Goal: Information Seeking & Learning: Learn about a topic

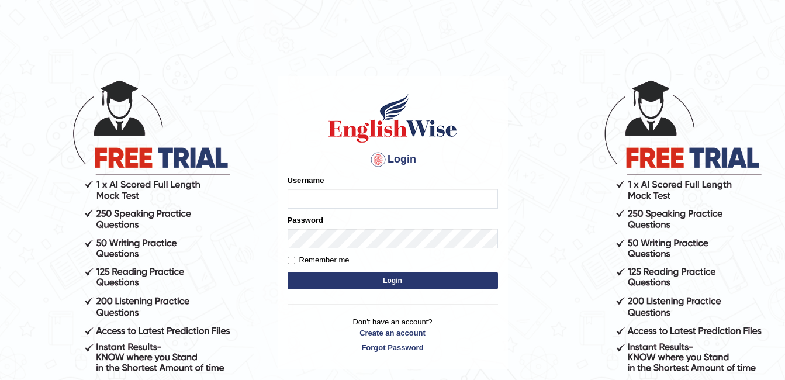
type input "Ahmer2025"
click at [375, 290] on button "Login" at bounding box center [393, 281] width 211 height 18
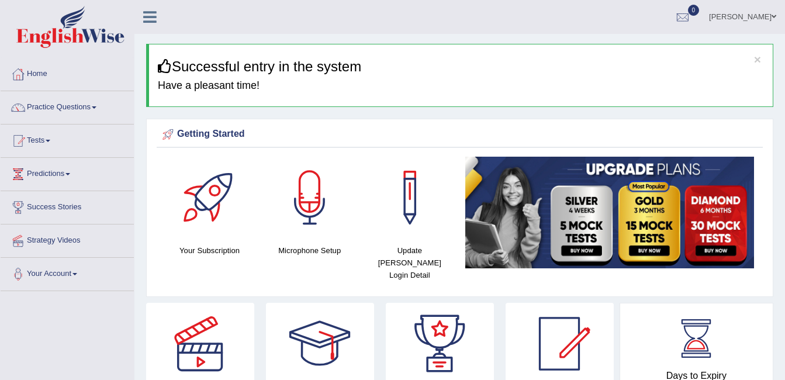
click at [98, 105] on link "Practice Questions" at bounding box center [67, 105] width 133 height 29
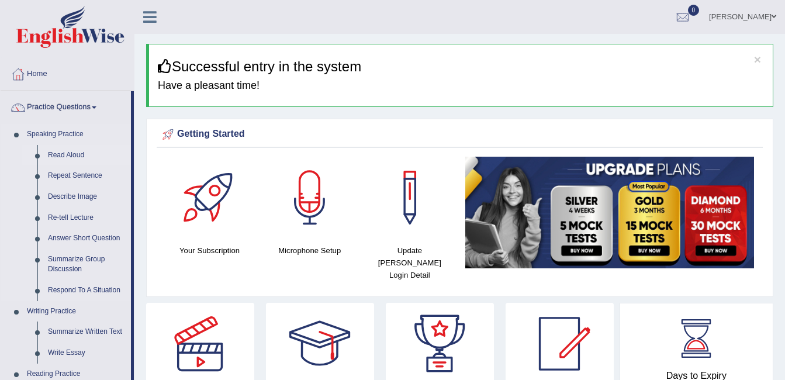
click at [81, 153] on link "Read Aloud" at bounding box center [87, 155] width 88 height 21
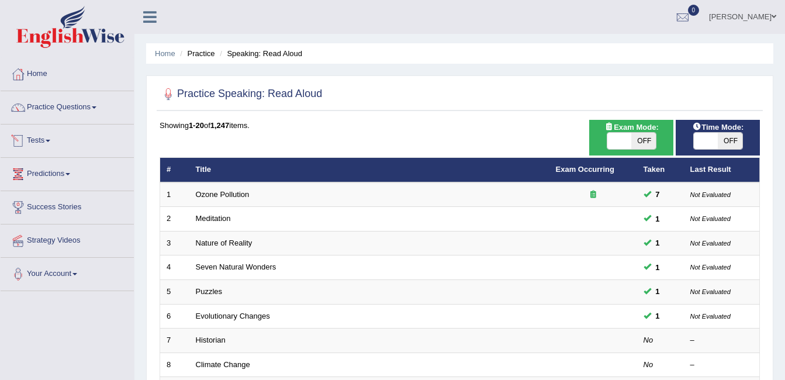
click at [51, 144] on link "Tests" at bounding box center [67, 139] width 133 height 29
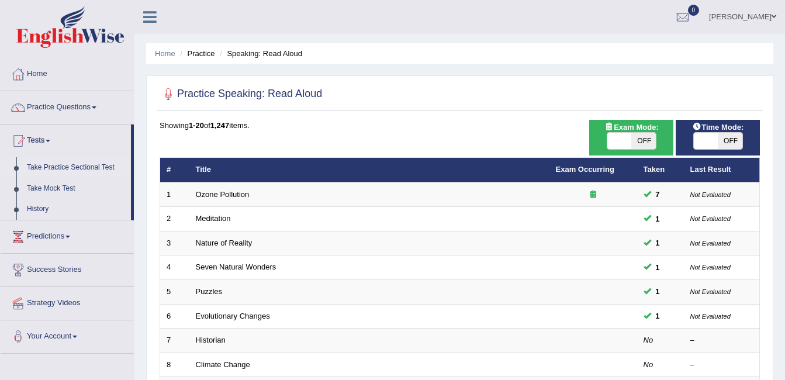
click at [63, 167] on link "Take Practice Sectional Test" at bounding box center [76, 167] width 109 height 21
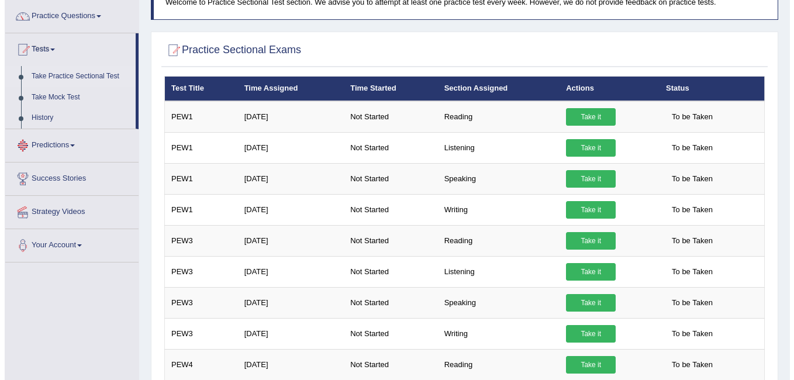
scroll to position [94, 0]
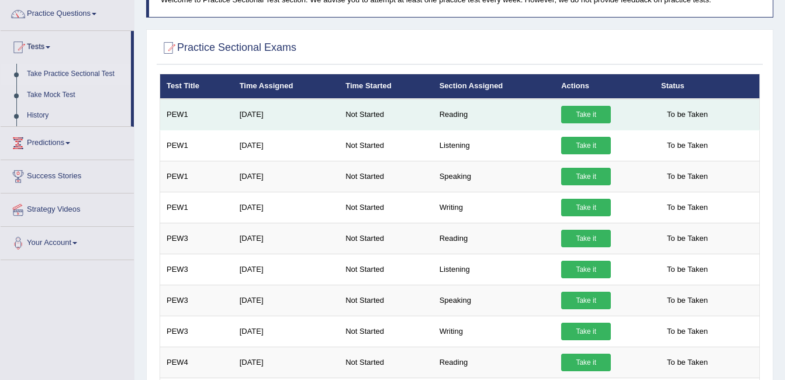
click at [592, 116] on link "Take it" at bounding box center [586, 115] width 50 height 18
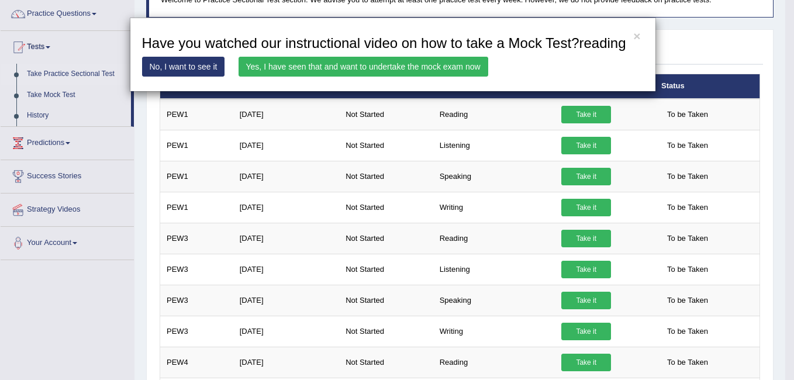
click at [436, 68] on link "Yes, I have seen that and want to undertake the mock exam now" at bounding box center [364, 67] width 250 height 20
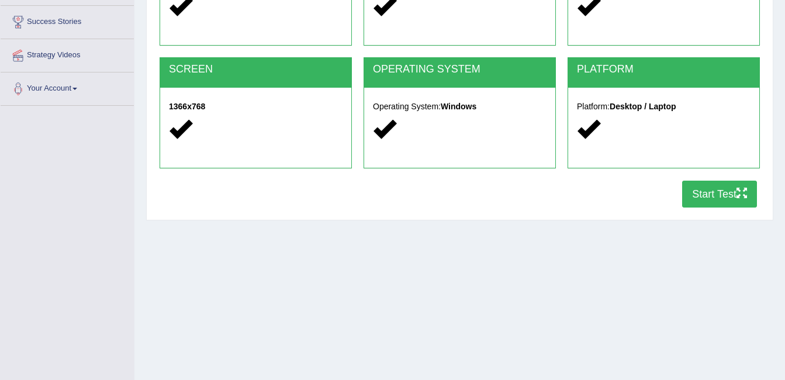
scroll to position [187, 0]
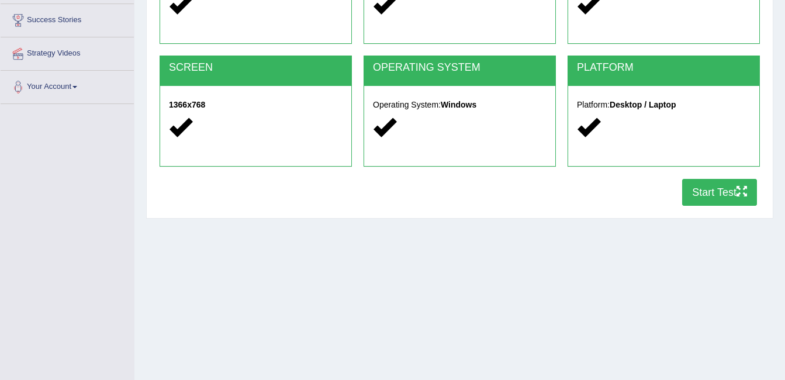
click at [695, 192] on button "Start Test" at bounding box center [720, 192] width 75 height 27
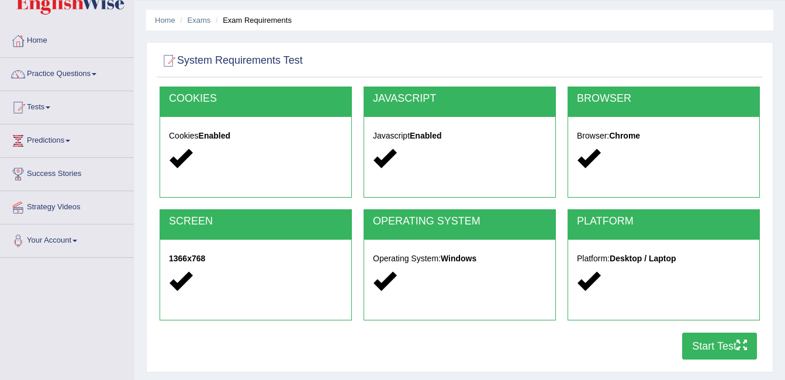
scroll to position [0, 0]
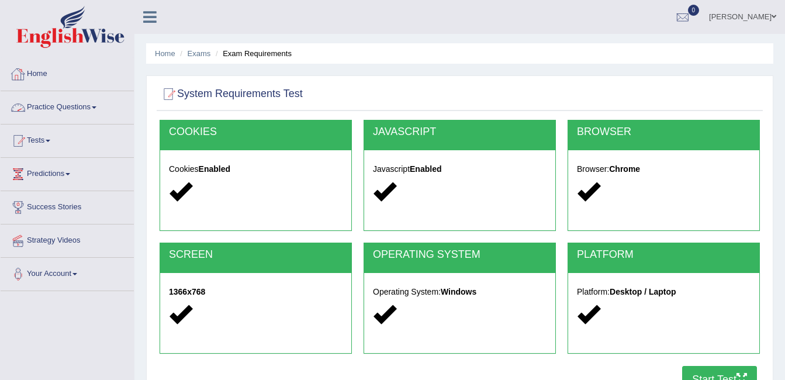
click at [70, 106] on link "Practice Questions" at bounding box center [67, 105] width 133 height 29
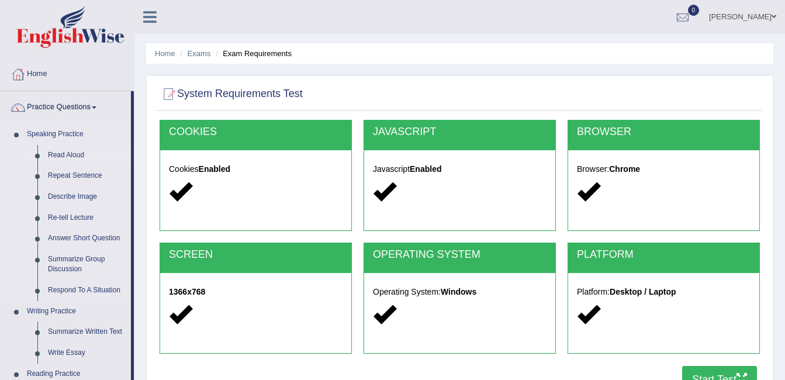
click at [71, 153] on link "Read Aloud" at bounding box center [87, 155] width 88 height 21
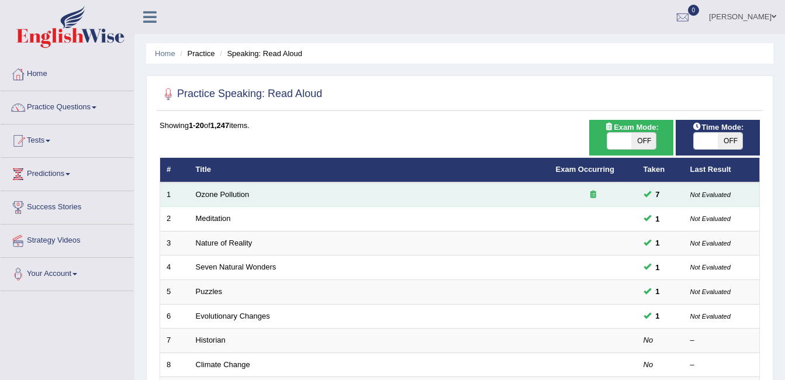
click at [592, 192] on icon at bounding box center [594, 195] width 6 height 8
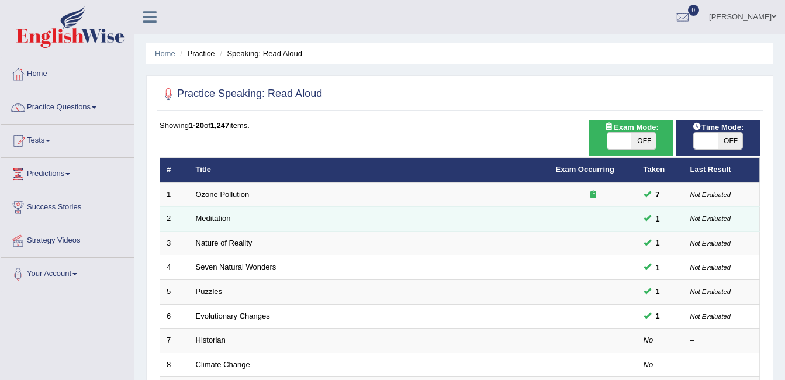
click at [597, 213] on td at bounding box center [594, 219] width 88 height 25
click at [200, 219] on link "Meditation" at bounding box center [213, 218] width 35 height 9
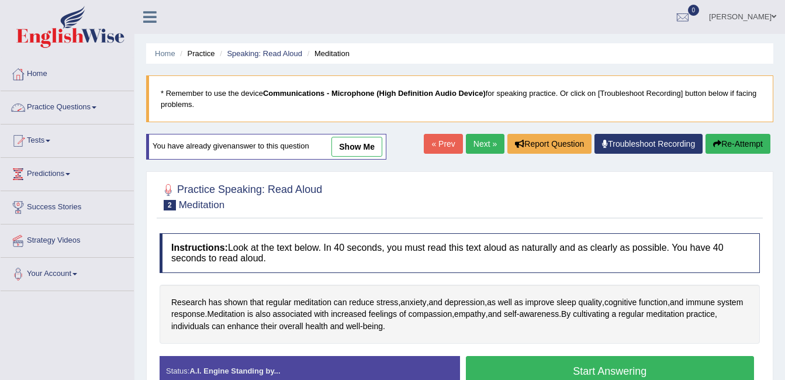
click at [50, 105] on link "Practice Questions" at bounding box center [67, 105] width 133 height 29
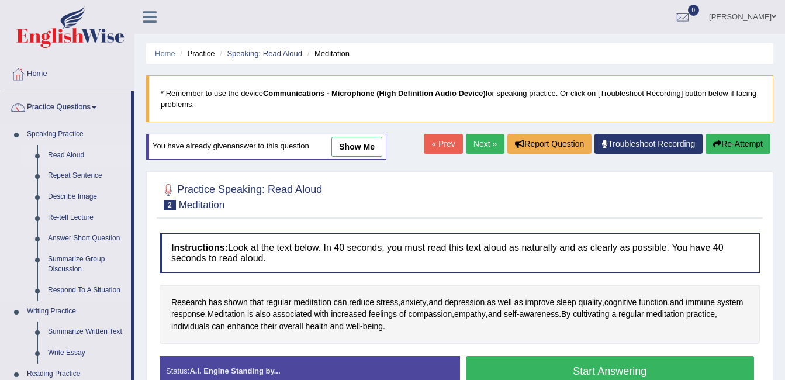
click at [54, 154] on link "Read Aloud" at bounding box center [87, 155] width 88 height 21
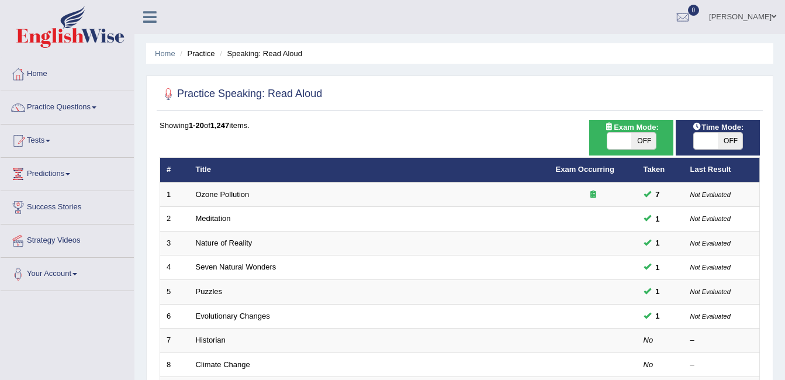
click at [619, 143] on span at bounding box center [620, 141] width 25 height 16
checkbox input "true"
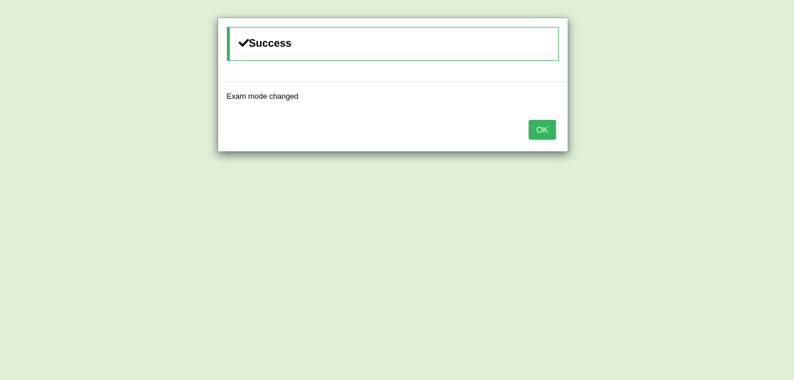
click at [536, 130] on button "OK" at bounding box center [542, 130] width 27 height 20
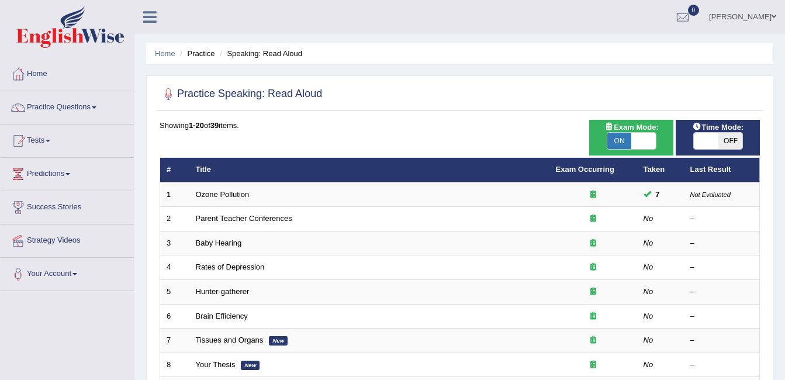
click at [715, 142] on span at bounding box center [706, 141] width 25 height 16
checkbox input "true"
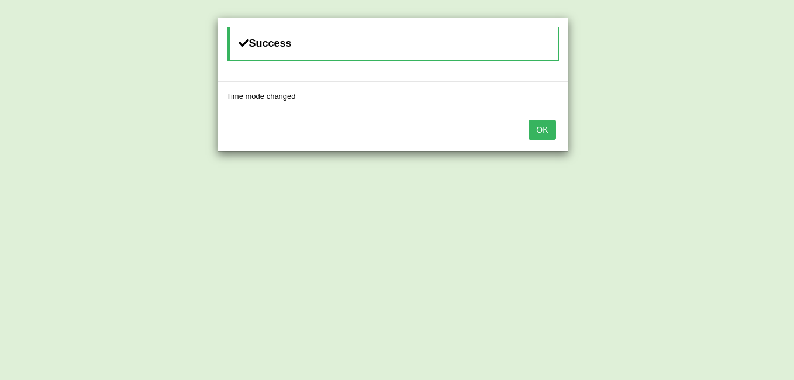
click at [552, 136] on button "OK" at bounding box center [542, 130] width 27 height 20
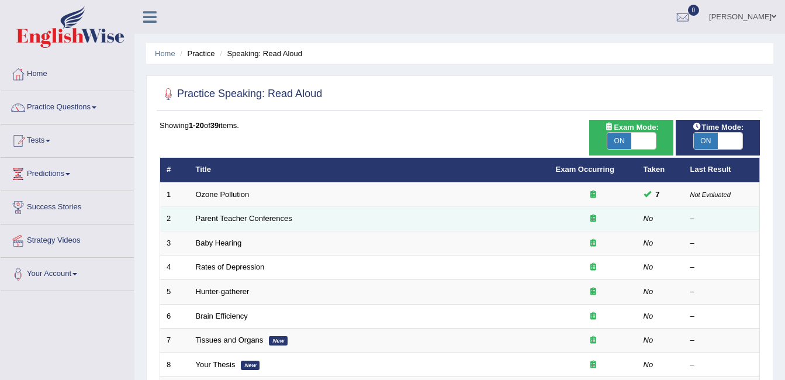
click at [643, 225] on td "No" at bounding box center [660, 219] width 47 height 25
click at [222, 219] on link "Parent Teacher Conferences" at bounding box center [244, 218] width 97 height 9
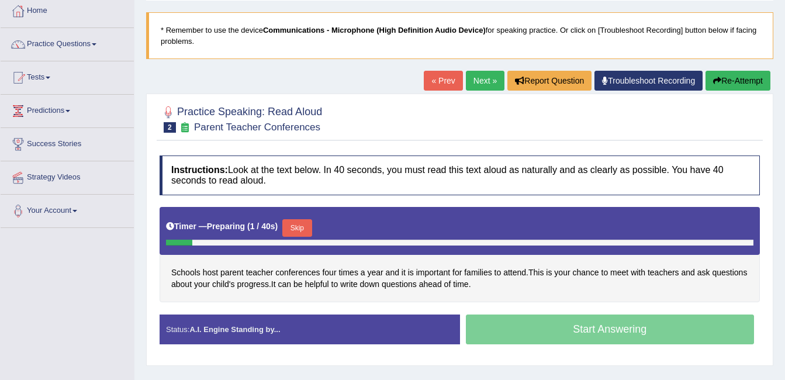
scroll to position [94, 0]
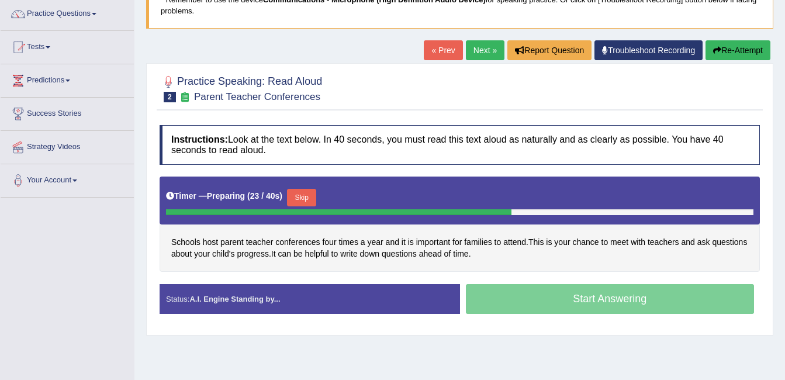
click at [298, 197] on button "Skip" at bounding box center [301, 198] width 29 height 18
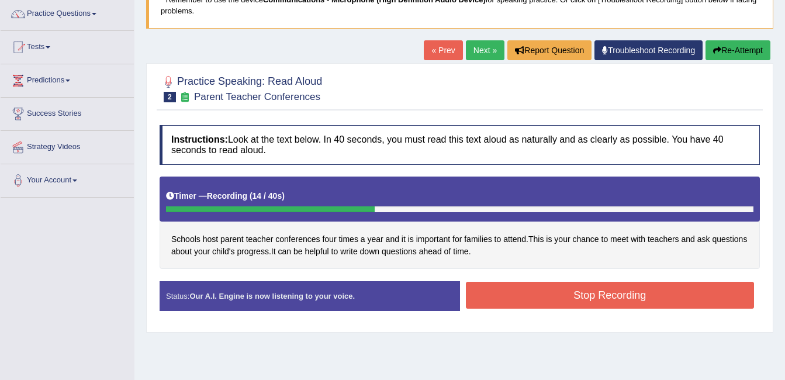
click at [528, 289] on button "Stop Recording" at bounding box center [610, 295] width 289 height 27
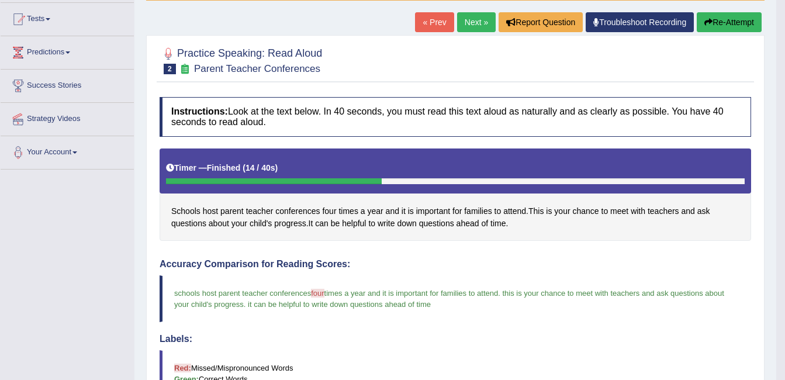
scroll to position [19, 0]
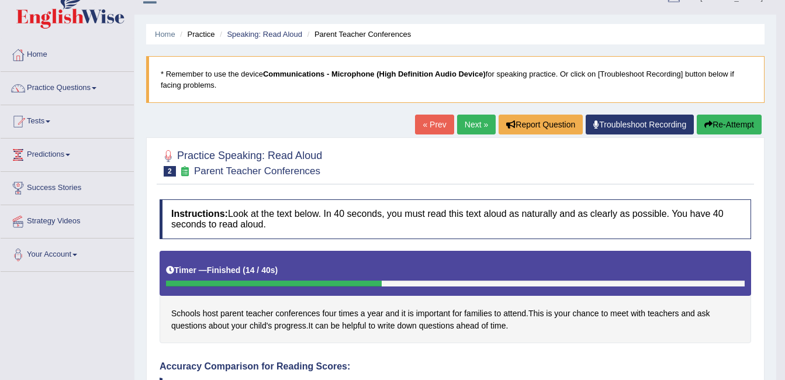
click at [482, 122] on link "Next »" at bounding box center [476, 125] width 39 height 20
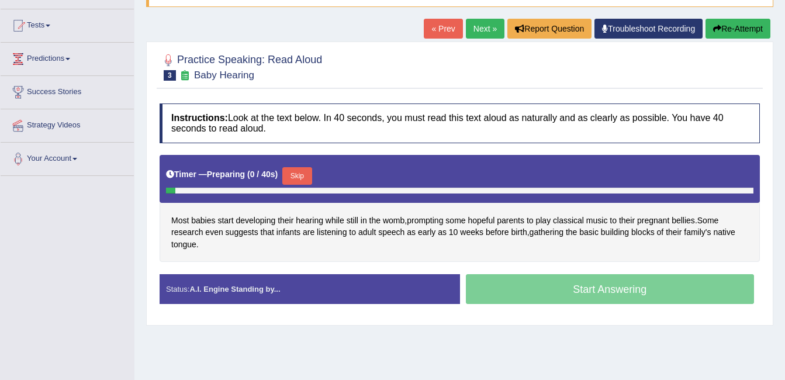
scroll to position [117, 0]
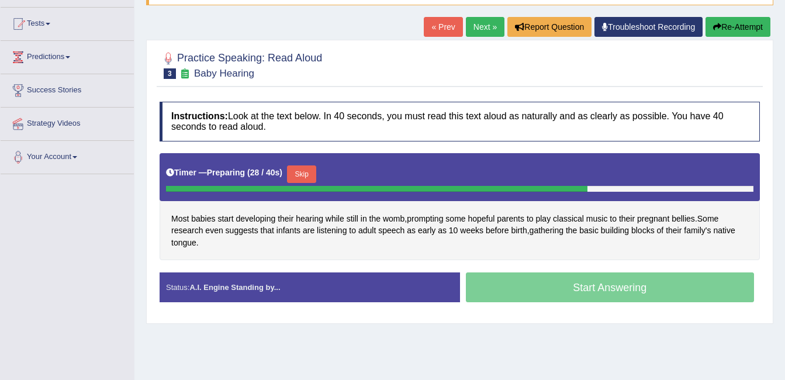
click at [305, 166] on button "Skip" at bounding box center [301, 175] width 29 height 18
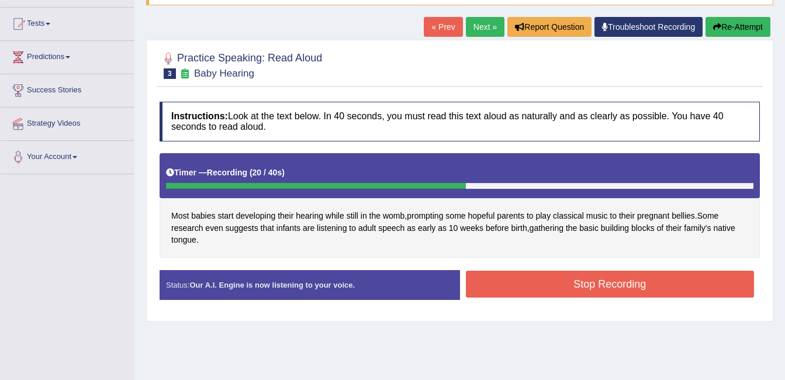
click at [499, 290] on button "Stop Recording" at bounding box center [610, 284] width 289 height 27
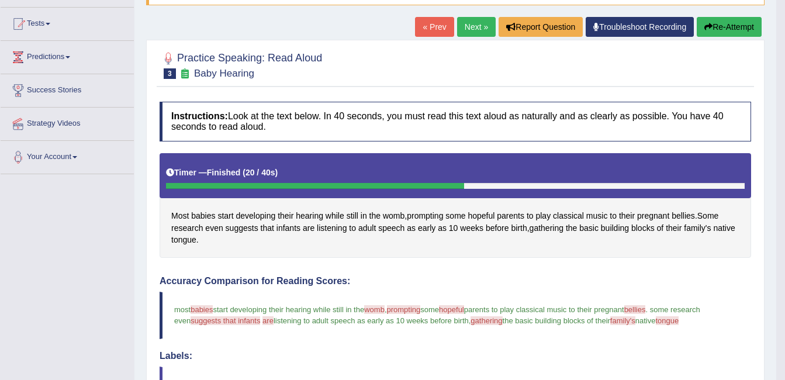
click at [715, 27] on button "Re-Attempt" at bounding box center [729, 27] width 65 height 20
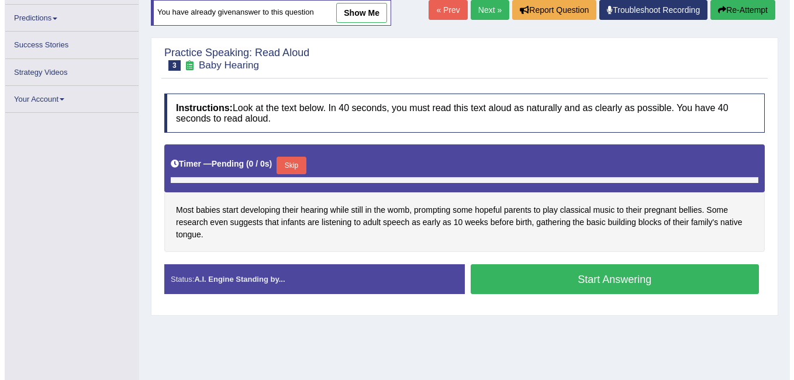
scroll to position [147, 0]
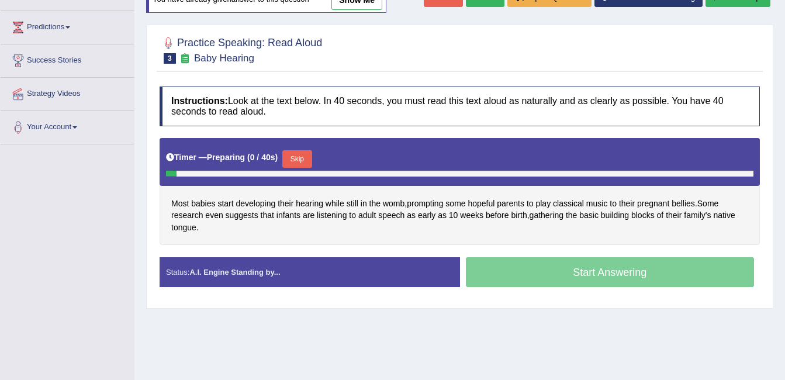
click at [580, 271] on div "Start Answering" at bounding box center [610, 273] width 301 height 33
click at [305, 158] on button "Skip" at bounding box center [296, 159] width 29 height 18
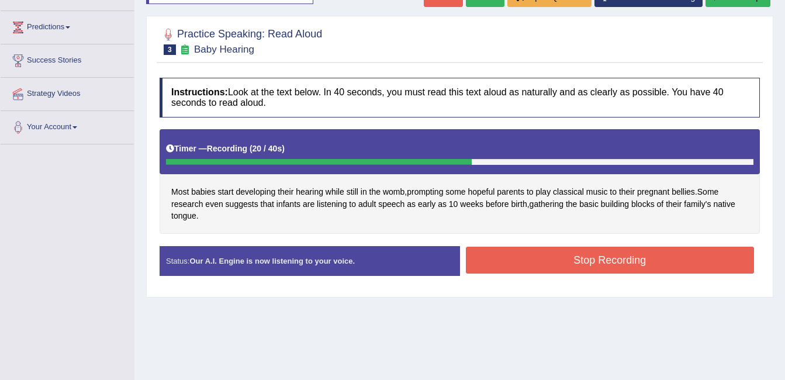
click at [547, 270] on button "Stop Recording" at bounding box center [610, 260] width 289 height 27
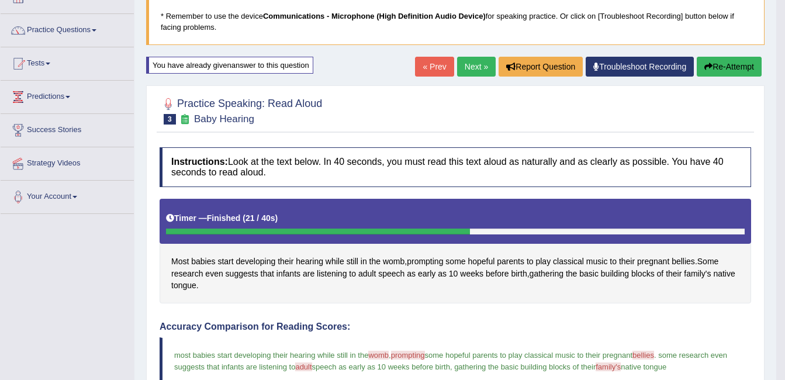
scroll to position [77, 0]
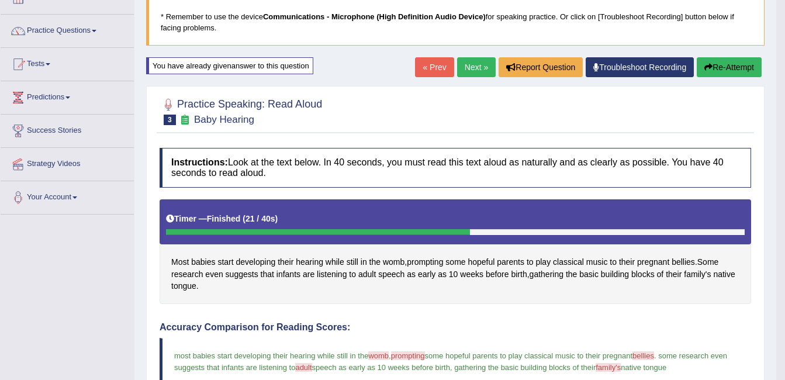
click at [746, 58] on button "Re-Attempt" at bounding box center [729, 67] width 65 height 20
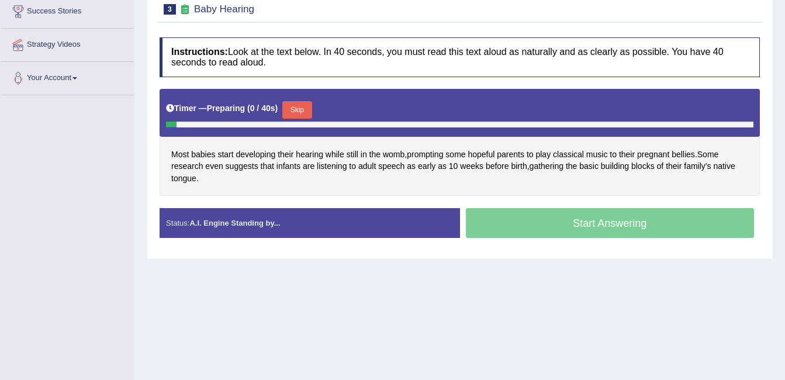
scroll to position [217, 0]
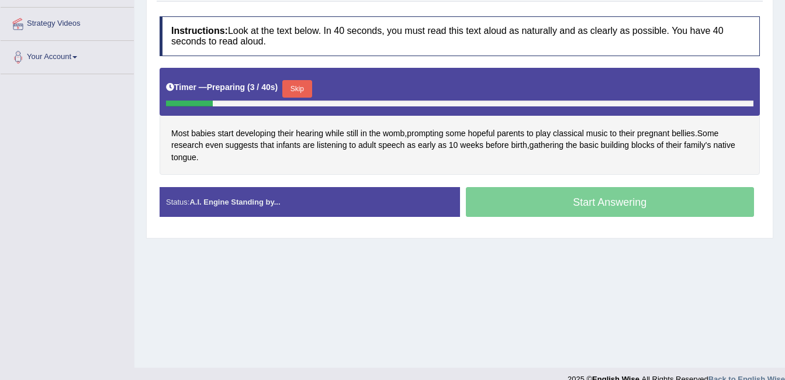
click at [301, 82] on button "Skip" at bounding box center [296, 89] width 29 height 18
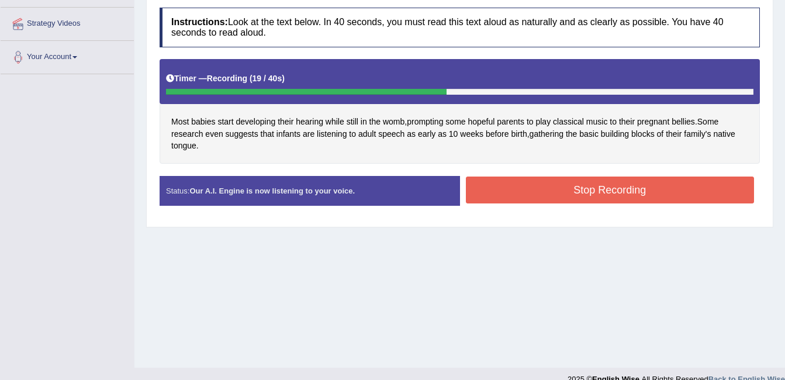
click at [487, 189] on button "Stop Recording" at bounding box center [610, 190] width 289 height 27
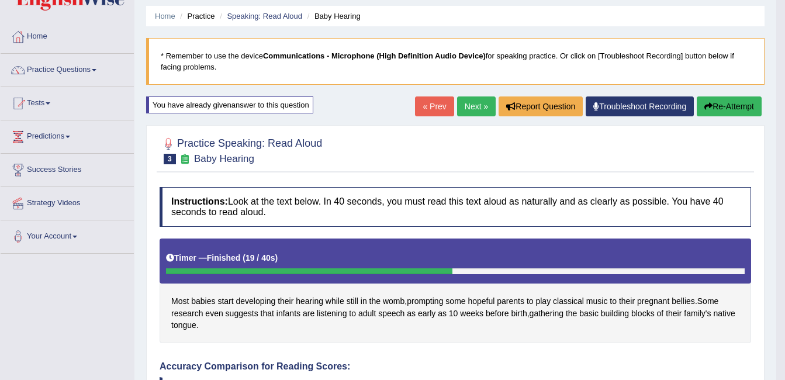
scroll to position [0, 0]
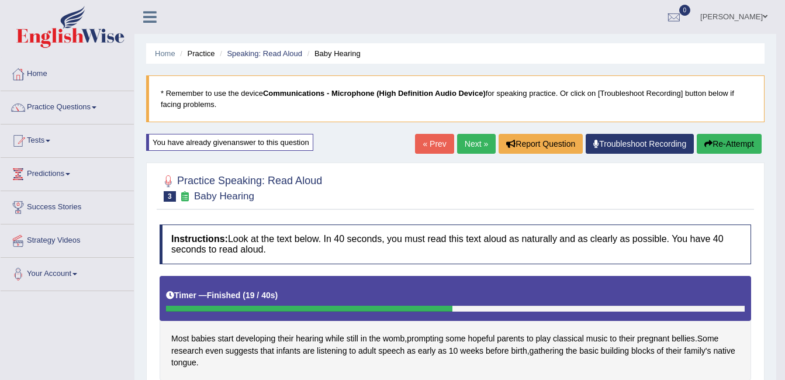
click at [475, 147] on link "Next »" at bounding box center [476, 144] width 39 height 20
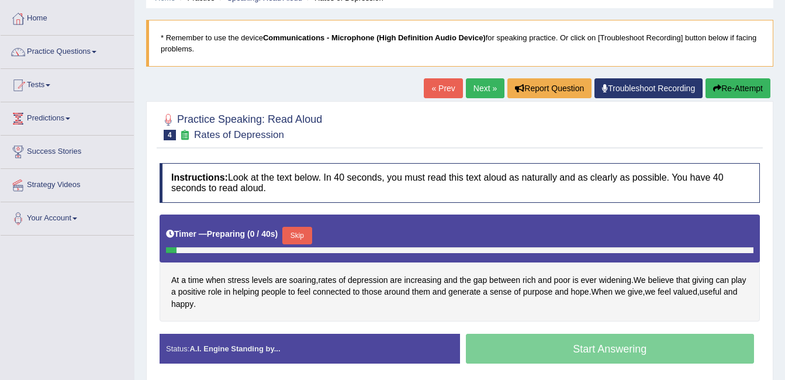
scroll to position [94, 0]
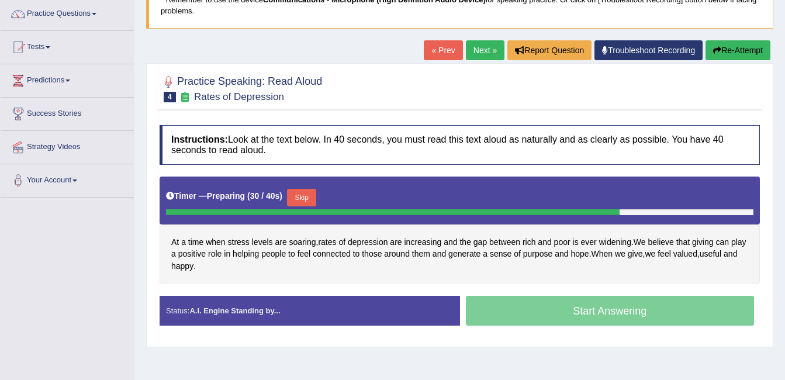
click at [297, 192] on button "Skip" at bounding box center [301, 198] width 29 height 18
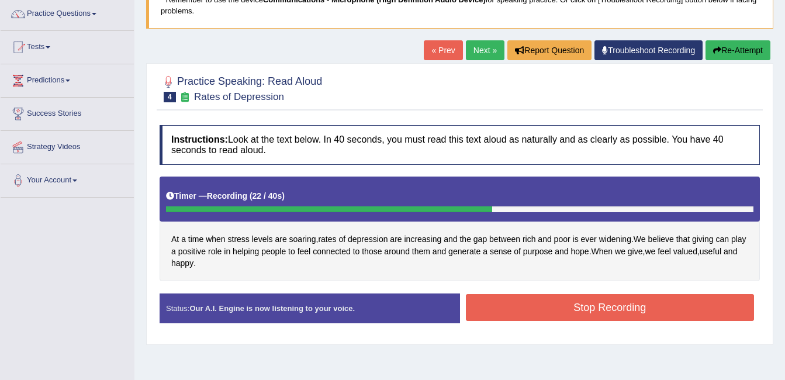
click at [550, 311] on button "Stop Recording" at bounding box center [610, 307] width 289 height 27
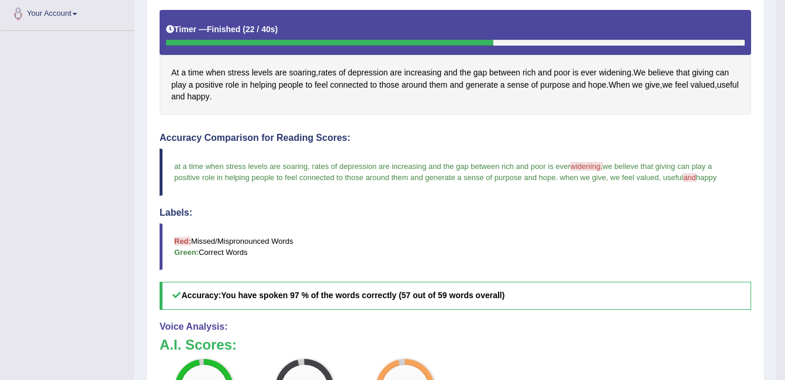
scroll to position [312, 0]
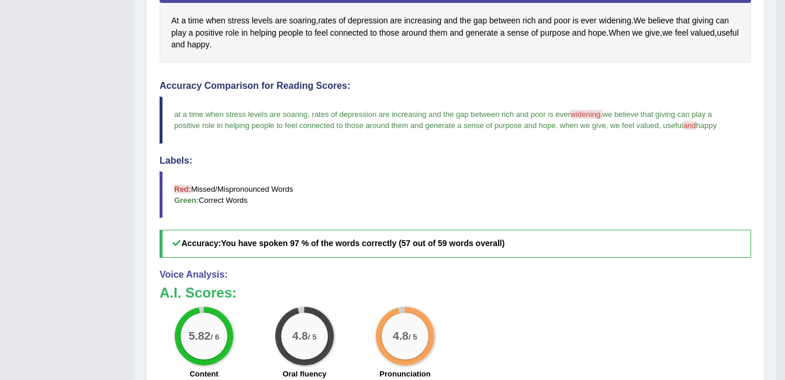
click at [576, 113] on span "widening." at bounding box center [587, 114] width 32 height 9
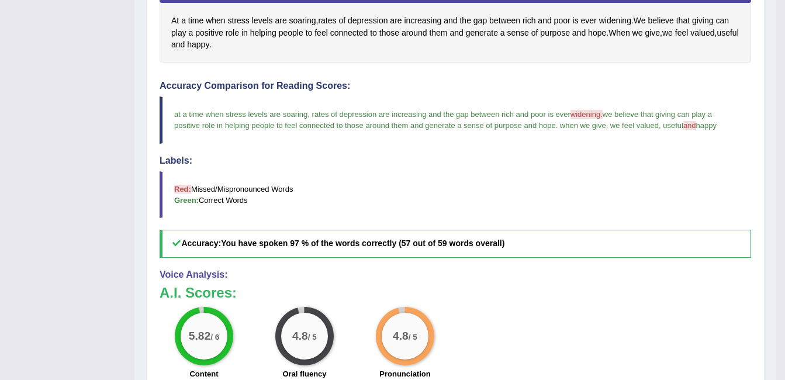
click at [576, 113] on span "widening." at bounding box center [587, 114] width 32 height 9
click at [577, 114] on span "widening." at bounding box center [587, 114] width 32 height 9
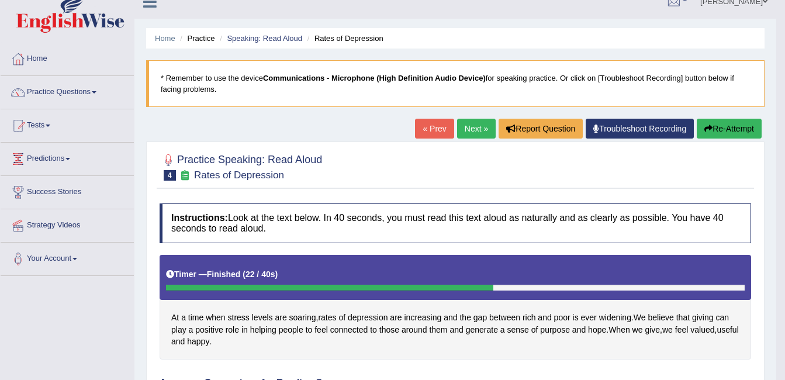
scroll to position [0, 0]
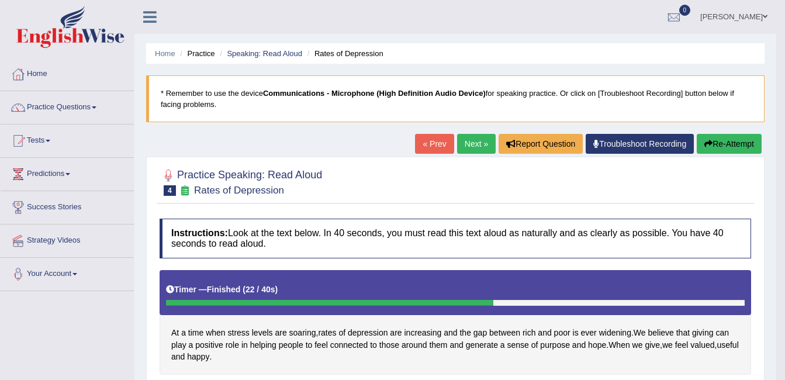
click at [713, 144] on button "Re-Attempt" at bounding box center [729, 144] width 65 height 20
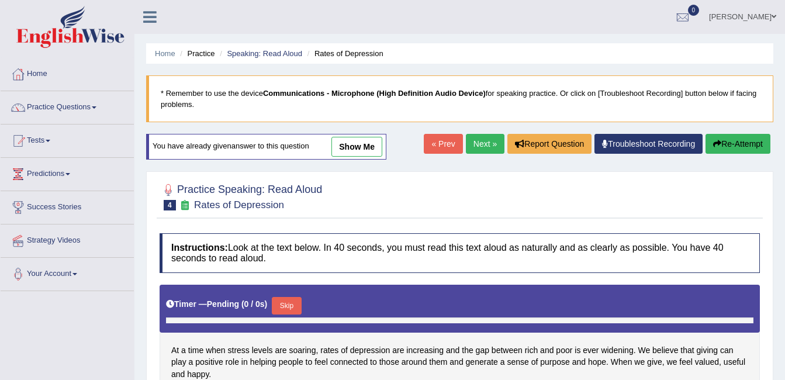
click at [481, 139] on link "Next »" at bounding box center [485, 144] width 39 height 20
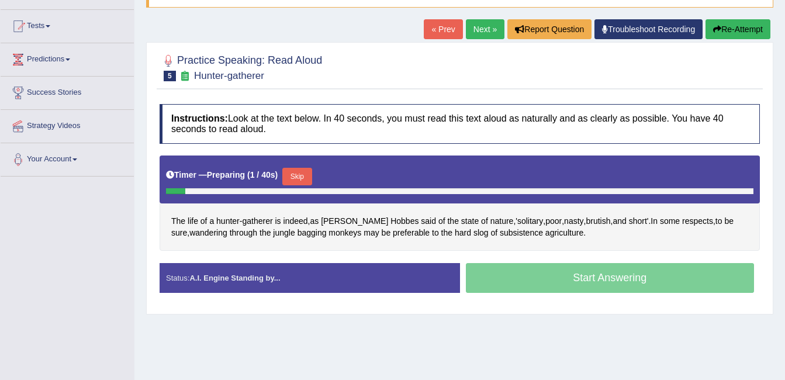
scroll to position [117, 0]
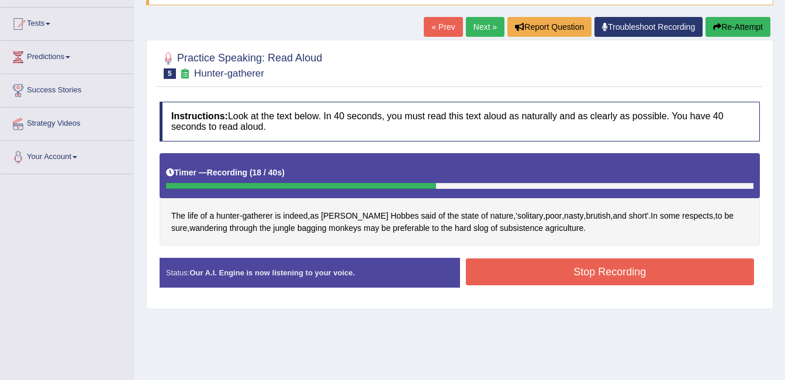
click at [529, 270] on button "Stop Recording" at bounding box center [610, 272] width 289 height 27
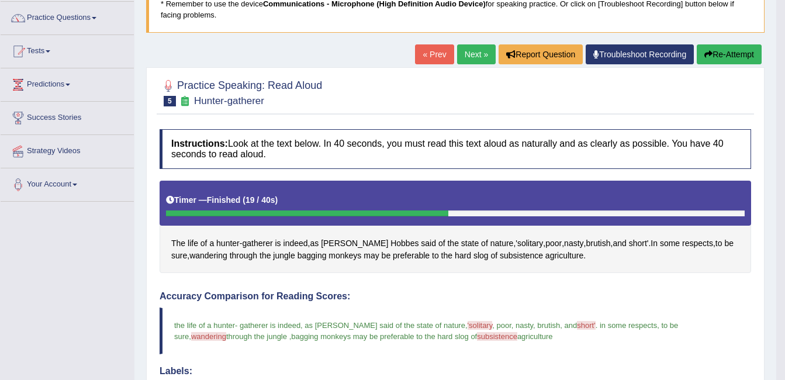
scroll to position [43, 0]
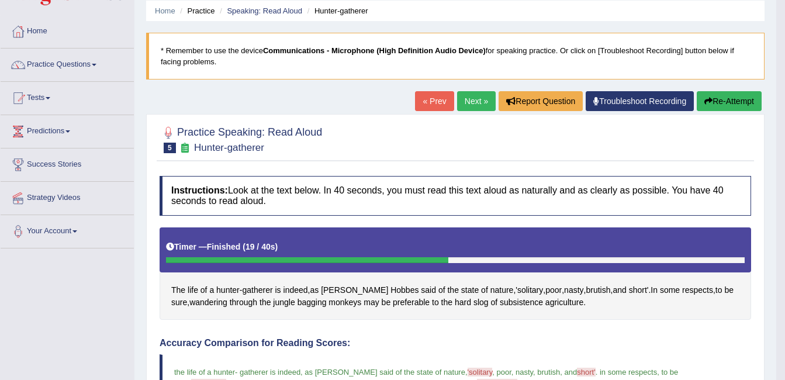
click at [730, 106] on button "Re-Attempt" at bounding box center [729, 101] width 65 height 20
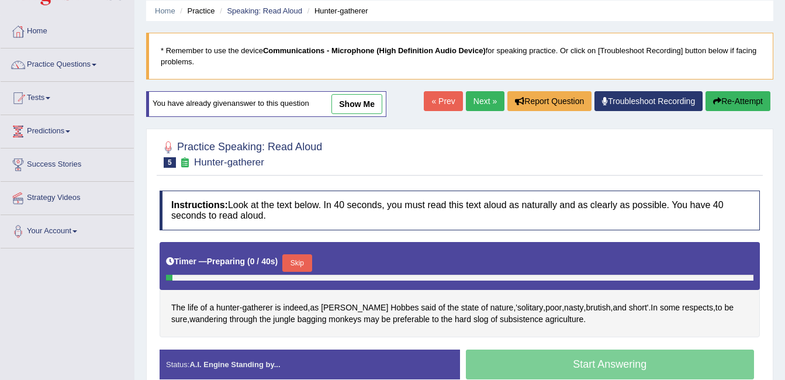
click at [482, 97] on link "Next »" at bounding box center [485, 101] width 39 height 20
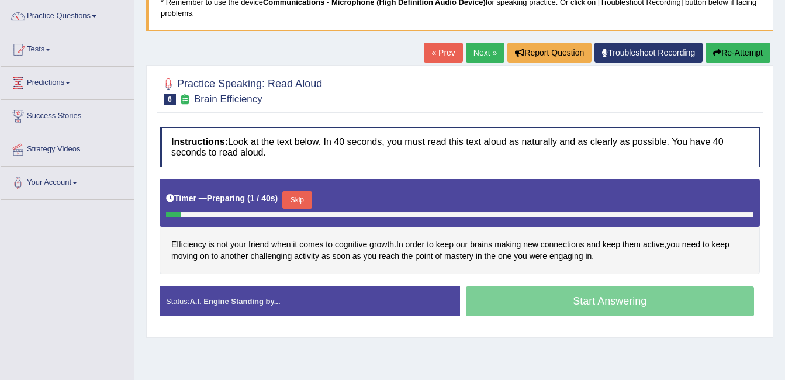
scroll to position [94, 0]
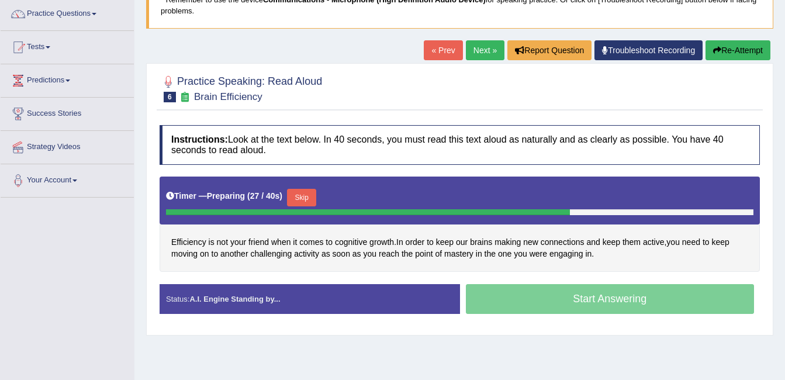
click at [302, 193] on button "Skip" at bounding box center [301, 198] width 29 height 18
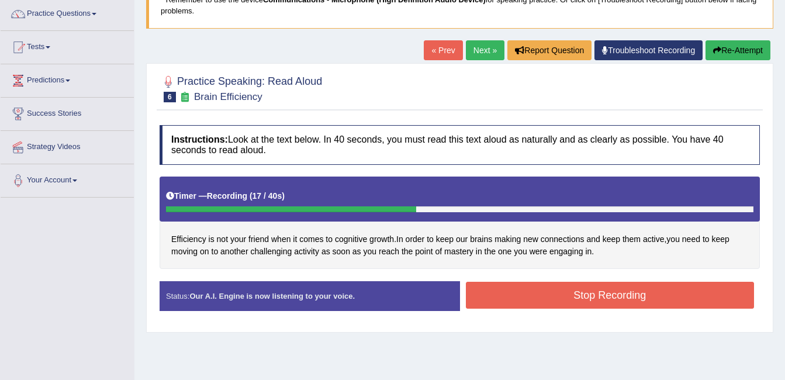
click at [522, 300] on button "Stop Recording" at bounding box center [610, 295] width 289 height 27
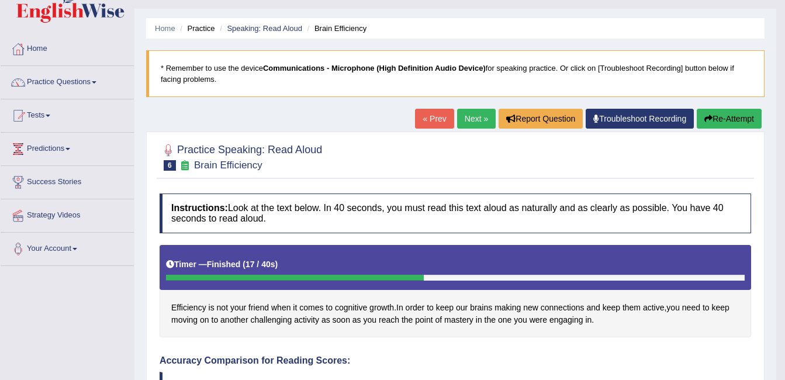
scroll to position [23, 0]
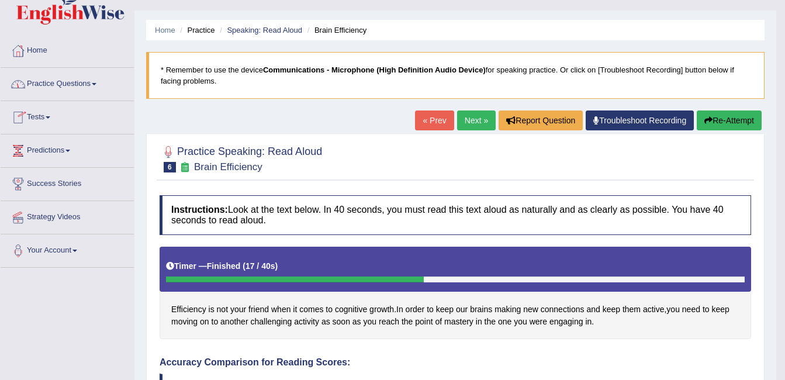
click at [88, 88] on link "Practice Questions" at bounding box center [67, 82] width 133 height 29
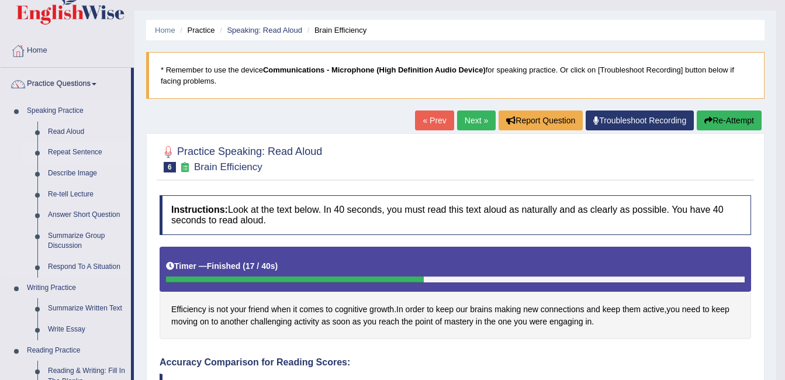
click at [83, 154] on link "Repeat Sentence" at bounding box center [87, 152] width 88 height 21
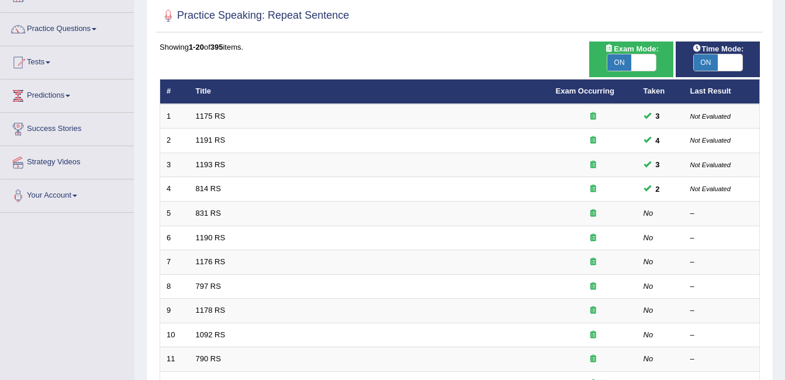
scroll to position [82, 0]
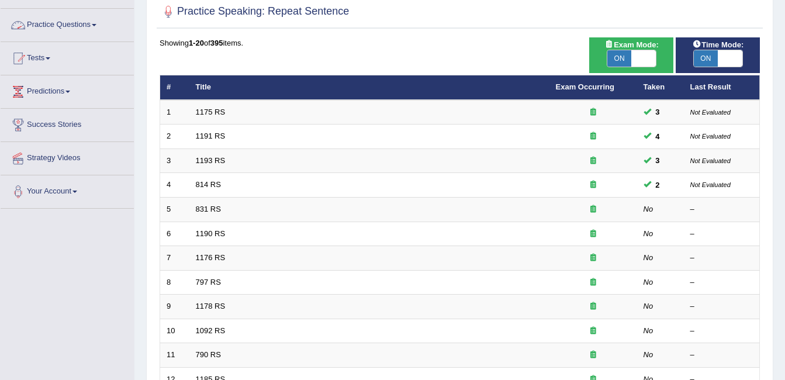
click at [91, 23] on link "Practice Questions" at bounding box center [67, 23] width 133 height 29
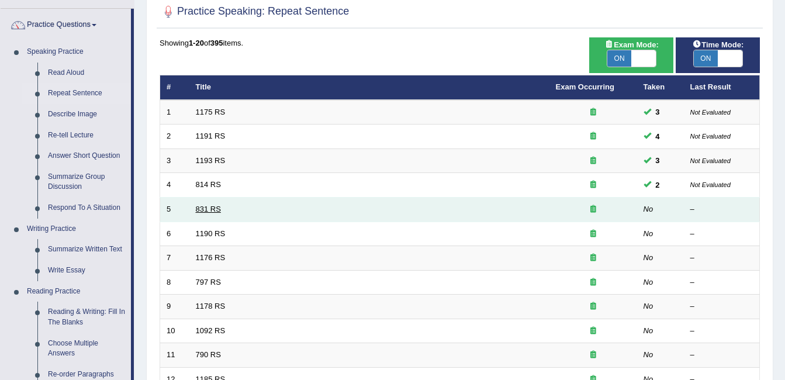
click at [217, 210] on link "831 RS" at bounding box center [208, 209] width 25 height 9
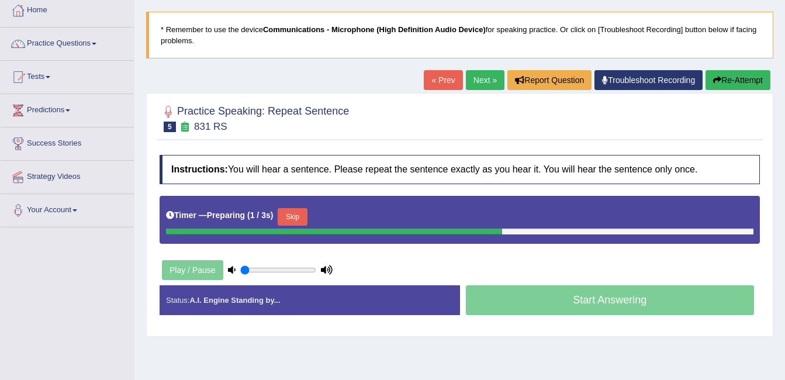
scroll to position [140, 0]
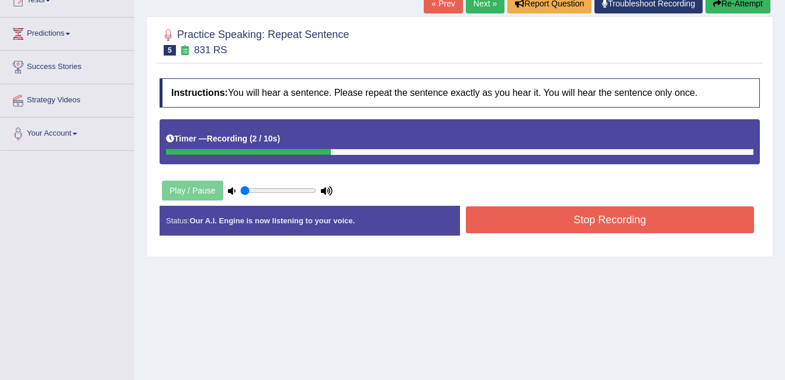
click at [533, 226] on button "Stop Recording" at bounding box center [610, 219] width 289 height 27
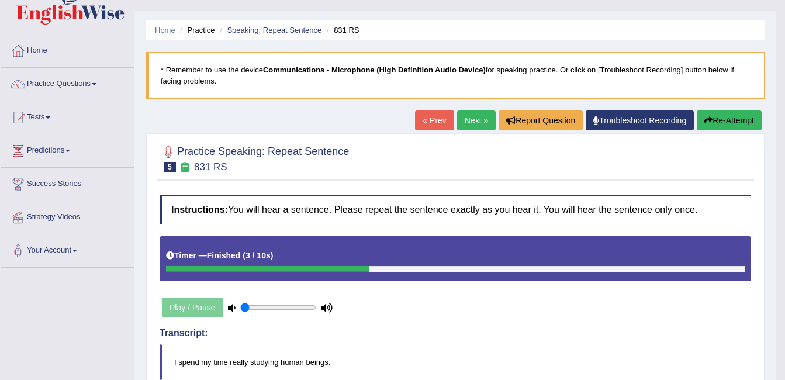
scroll to position [47, 0]
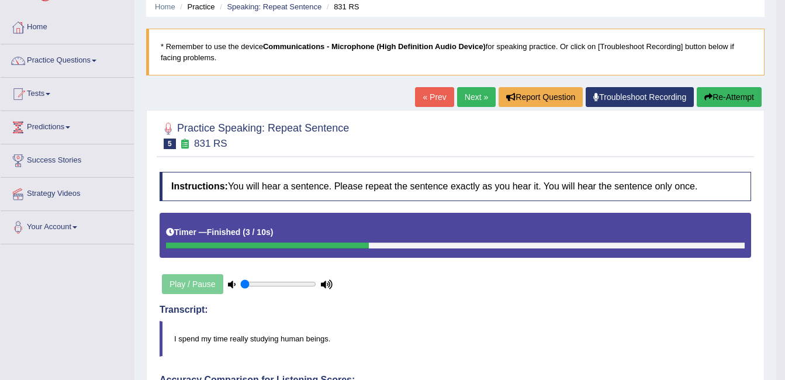
click at [478, 104] on link "Next »" at bounding box center [476, 97] width 39 height 20
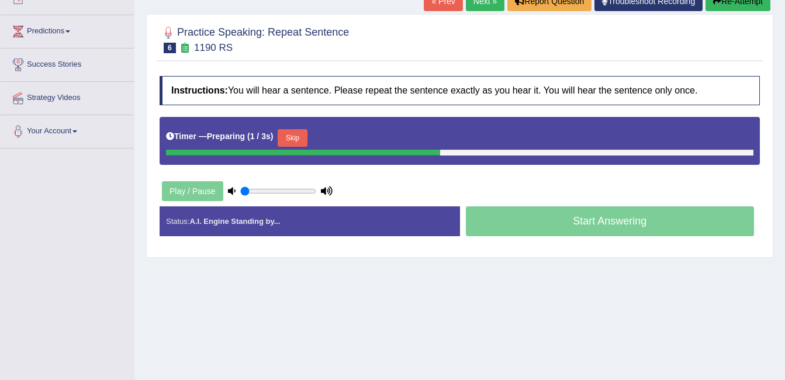
scroll to position [187, 0]
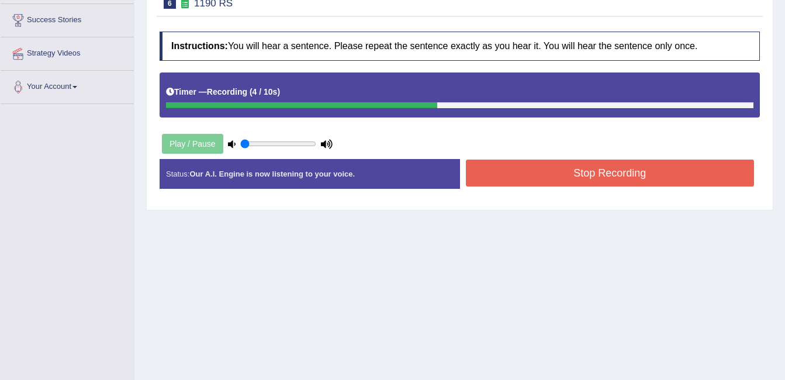
click at [645, 172] on button "Stop Recording" at bounding box center [610, 173] width 289 height 27
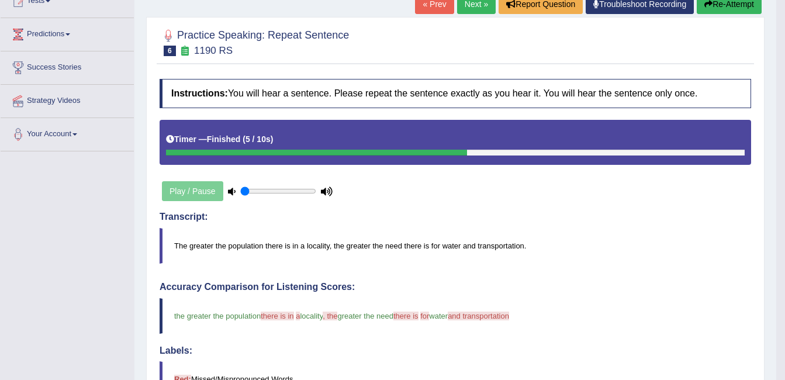
scroll to position [2, 0]
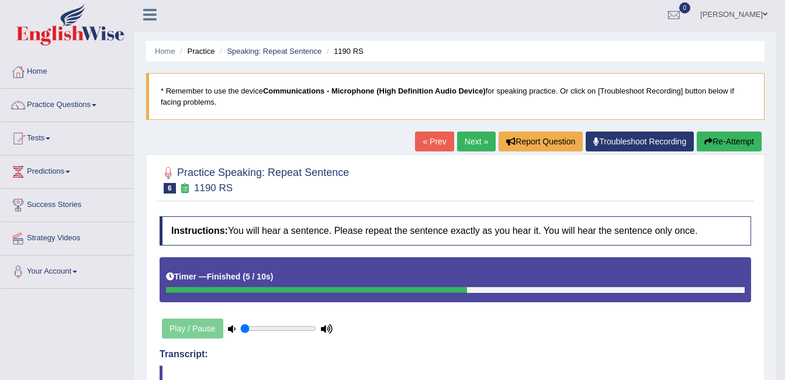
click at [735, 140] on button "Re-Attempt" at bounding box center [729, 142] width 65 height 20
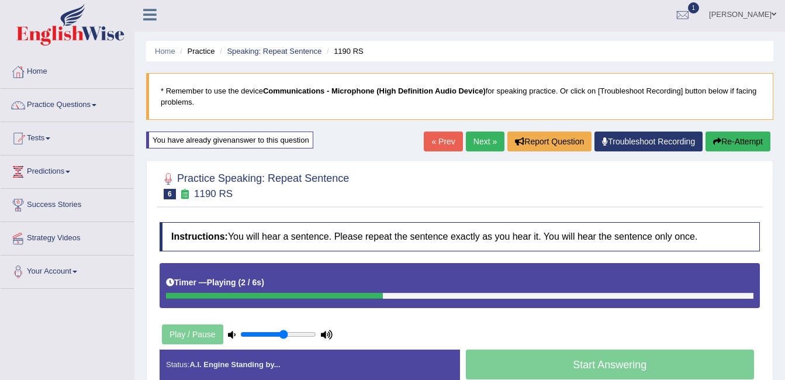
drag, startPoint x: 261, startPoint y: 334, endPoint x: 285, endPoint y: 333, distance: 23.4
type input "0.6"
click at [285, 333] on input "range" at bounding box center [278, 334] width 76 height 9
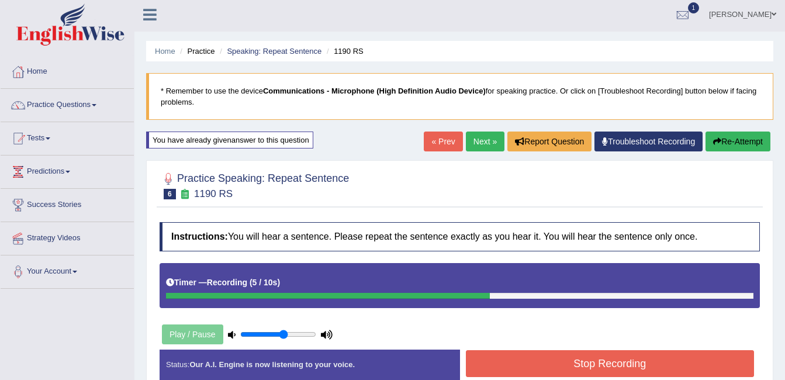
click at [503, 370] on button "Stop Recording" at bounding box center [610, 363] width 289 height 27
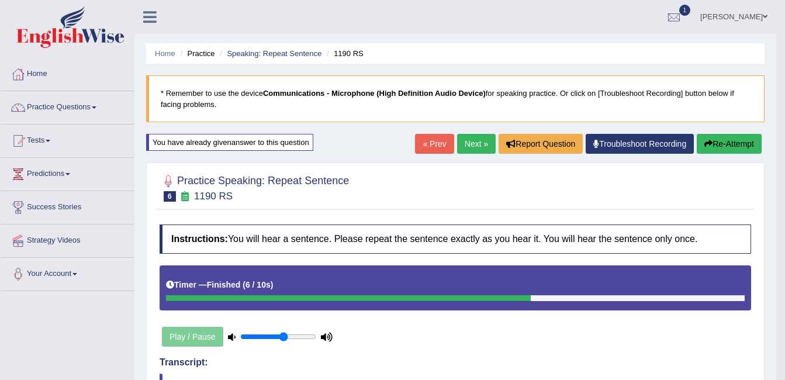
click at [470, 139] on link "Next »" at bounding box center [476, 144] width 39 height 20
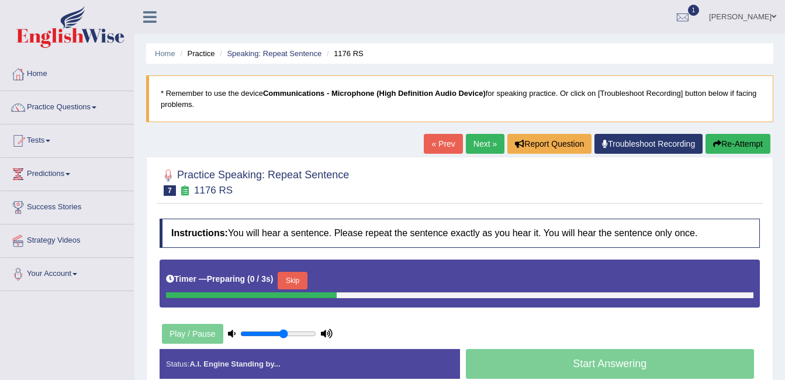
click at [653, 150] on link "Troubleshoot Recording" at bounding box center [649, 144] width 108 height 20
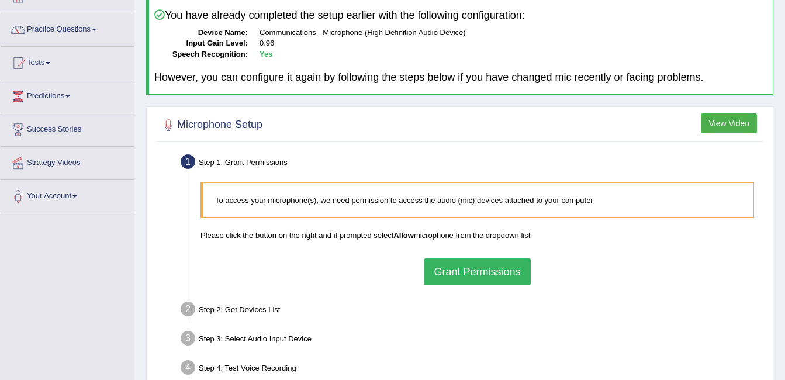
scroll to position [94, 0]
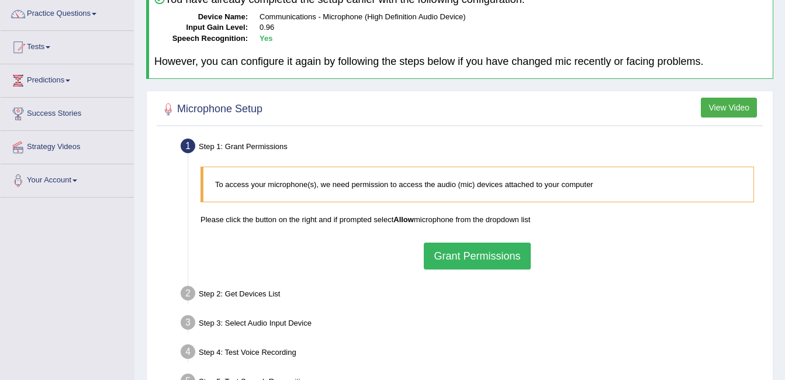
click at [516, 263] on button "Grant Permissions" at bounding box center [477, 256] width 106 height 27
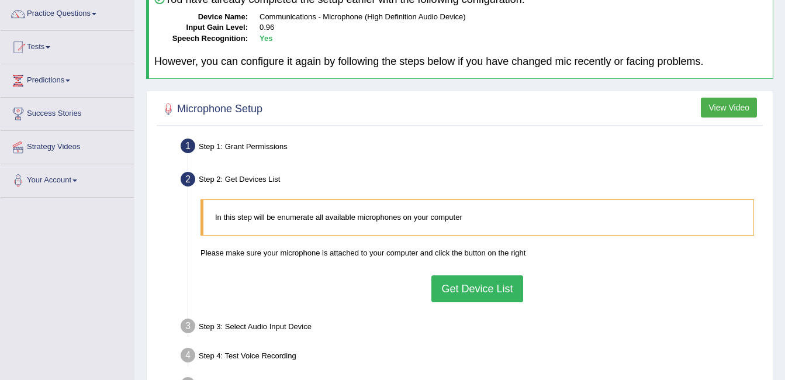
click at [501, 283] on button "Get Device List" at bounding box center [477, 288] width 91 height 27
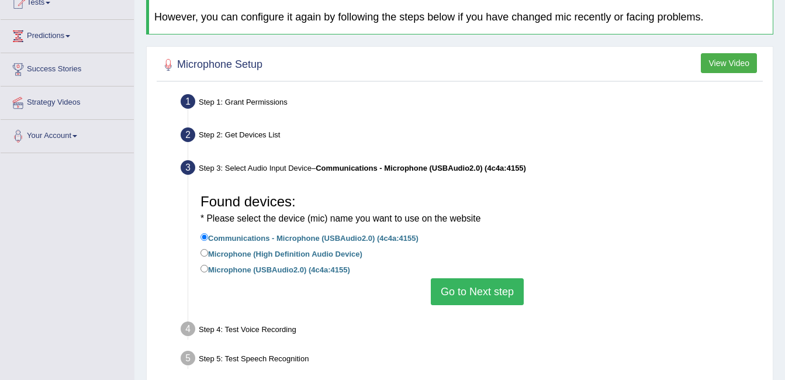
scroll to position [140, 0]
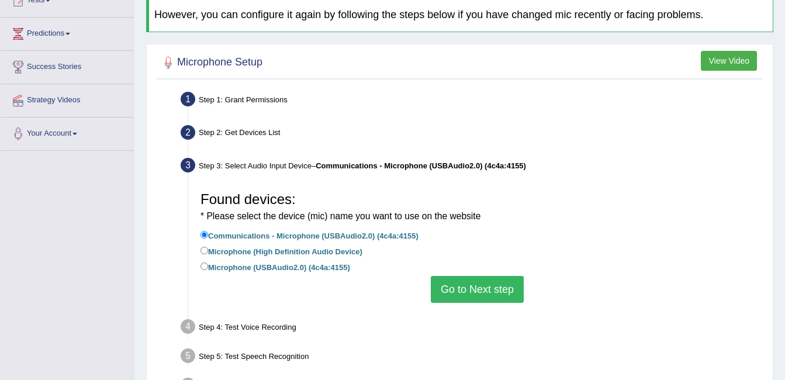
click at [501, 294] on button "Go to Next step" at bounding box center [477, 289] width 93 height 27
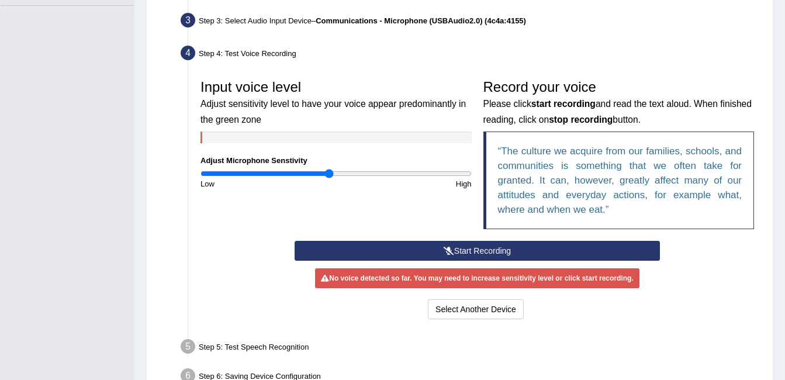
scroll to position [304, 0]
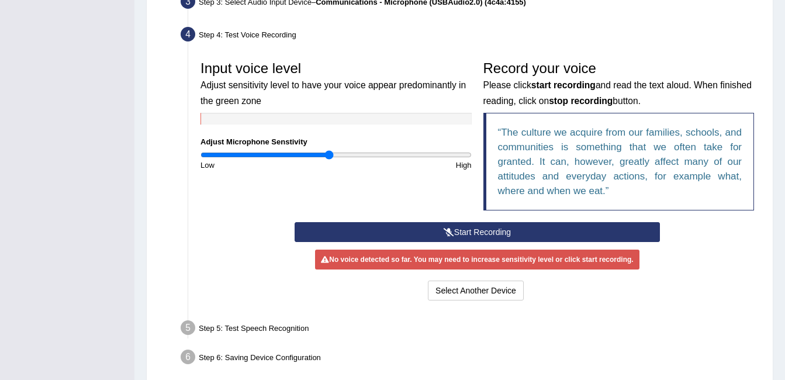
click at [505, 230] on button "Start Recording" at bounding box center [478, 232] width 366 height 20
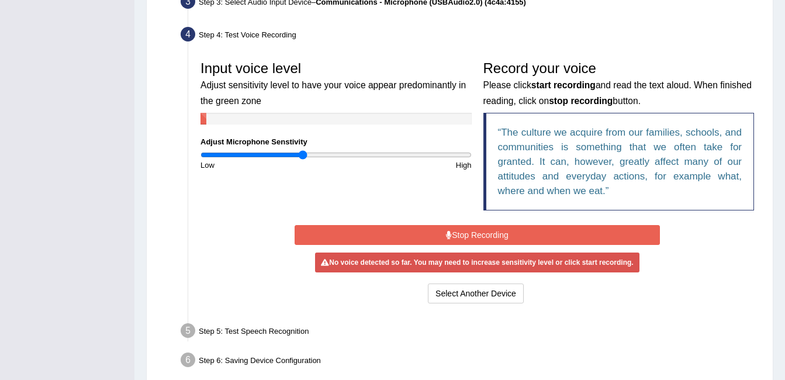
drag, startPoint x: 328, startPoint y: 155, endPoint x: 304, endPoint y: 157, distance: 24.0
type input "0.76"
click at [304, 157] on input "range" at bounding box center [336, 154] width 271 height 9
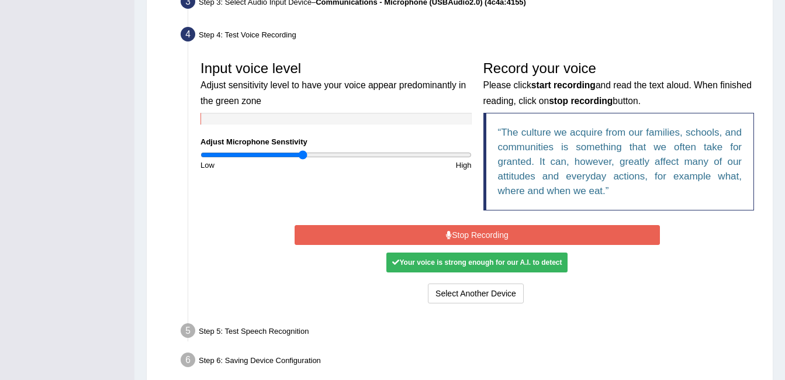
click at [399, 228] on button "Stop Recording" at bounding box center [478, 235] width 366 height 20
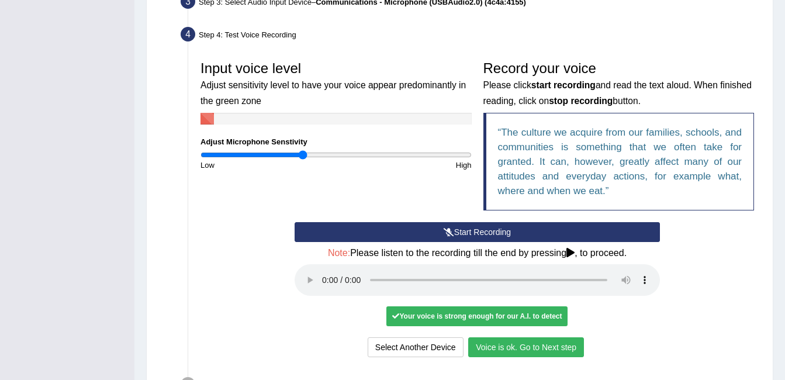
click at [539, 345] on button "Voice is ok. Go to Next step" at bounding box center [526, 347] width 116 height 20
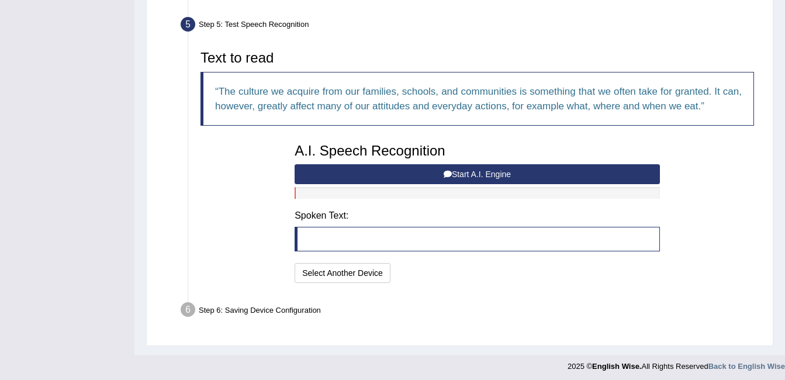
scroll to position [352, 0]
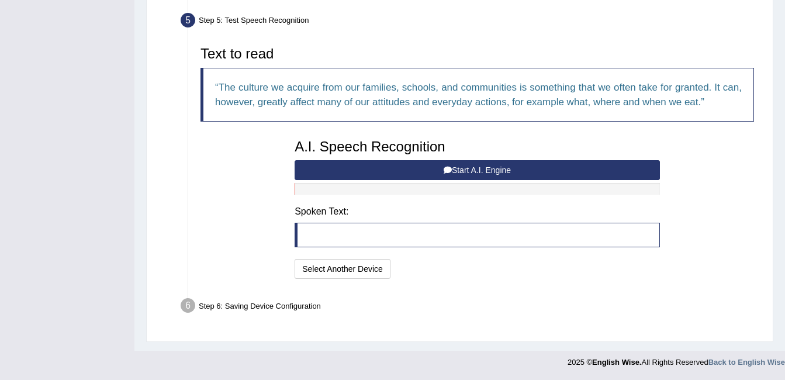
click at [479, 168] on button "Start A.I. Engine" at bounding box center [478, 170] width 366 height 20
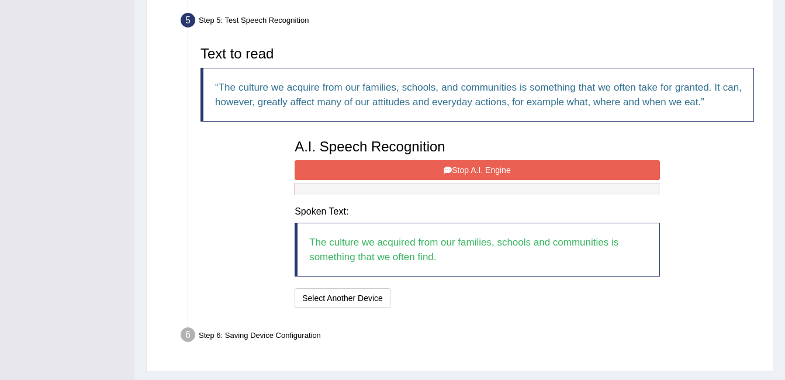
click at [454, 169] on button "Stop A.I. Engine" at bounding box center [478, 170] width 366 height 20
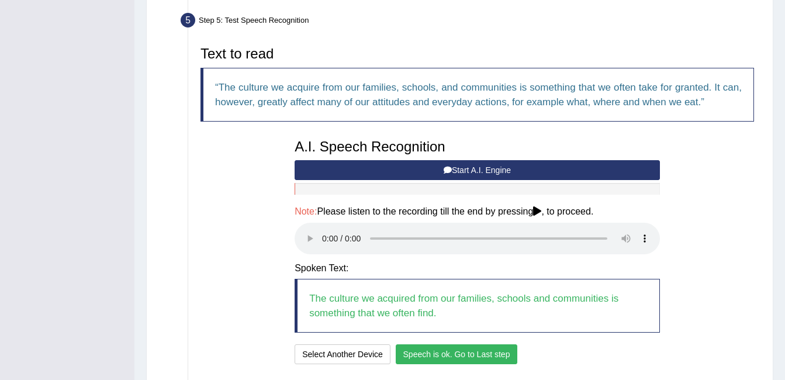
click at [502, 349] on button "Speech is ok. Go to Last step" at bounding box center [457, 354] width 122 height 20
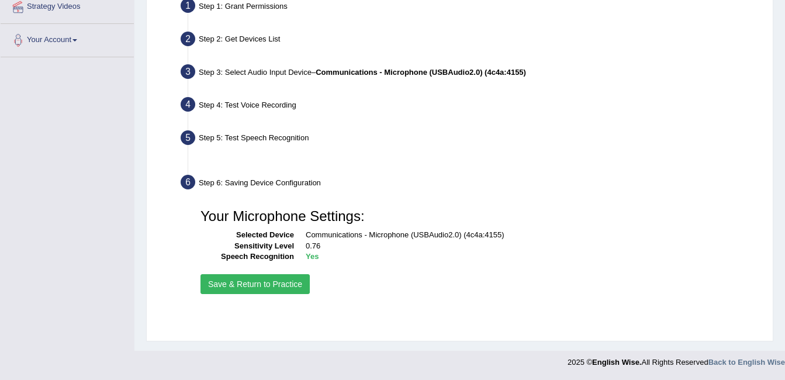
scroll to position [234, 0]
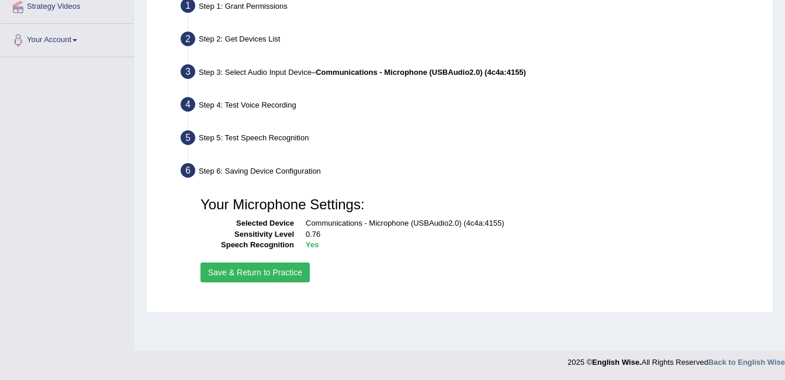
click at [267, 277] on button "Save & Return to Practice" at bounding box center [255, 273] width 109 height 20
click at [266, 267] on button "Save & Return to Practice" at bounding box center [255, 273] width 109 height 20
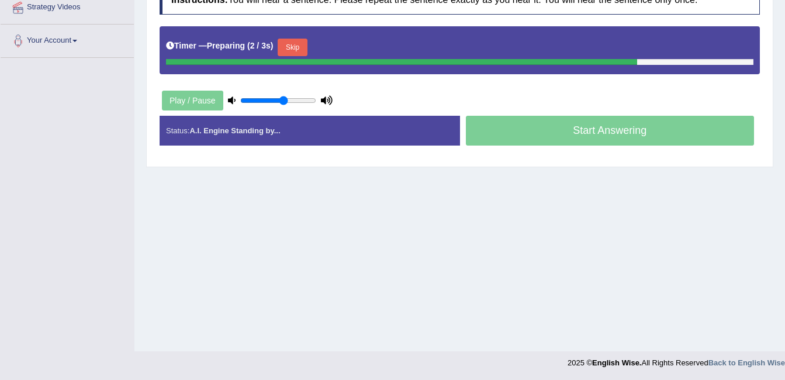
scroll to position [234, 0]
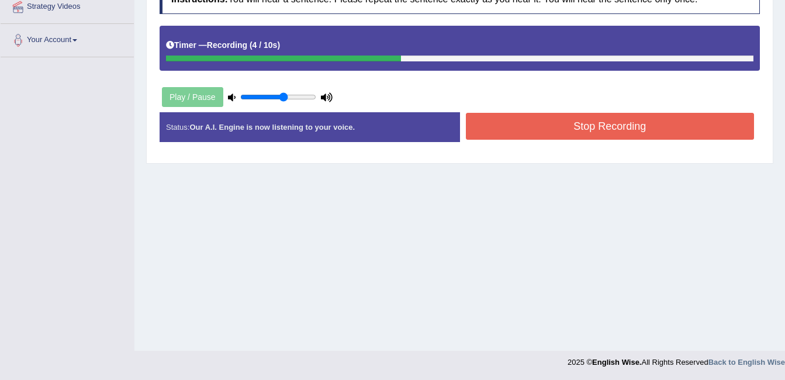
click at [509, 130] on button "Stop Recording" at bounding box center [610, 126] width 289 height 27
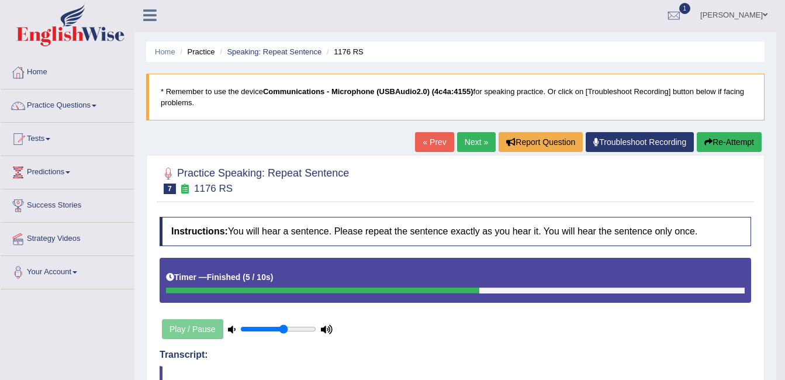
scroll to position [0, 0]
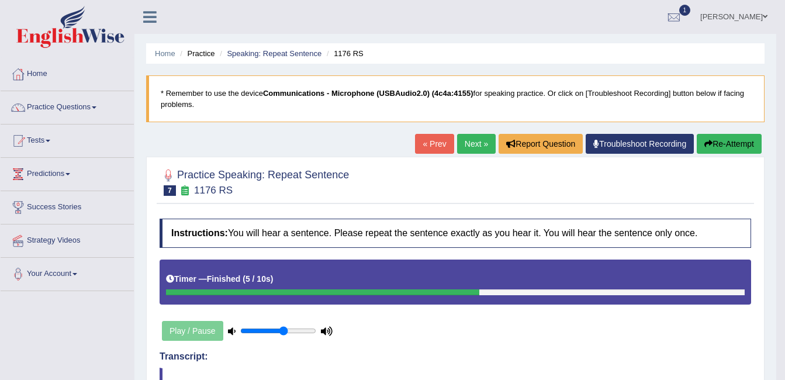
click at [463, 146] on link "Next »" at bounding box center [476, 144] width 39 height 20
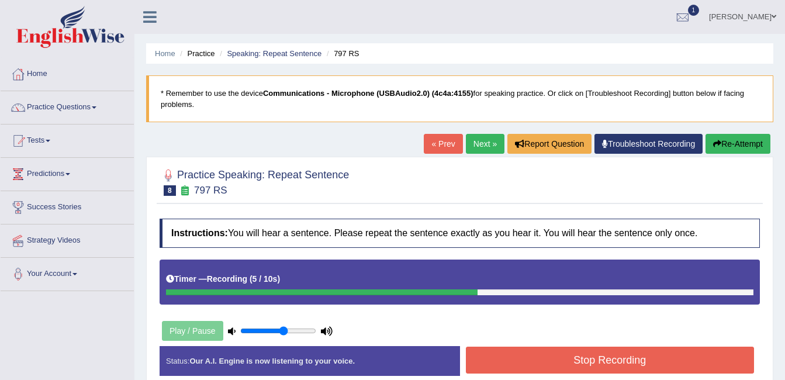
click at [483, 137] on link "Next »" at bounding box center [485, 144] width 39 height 20
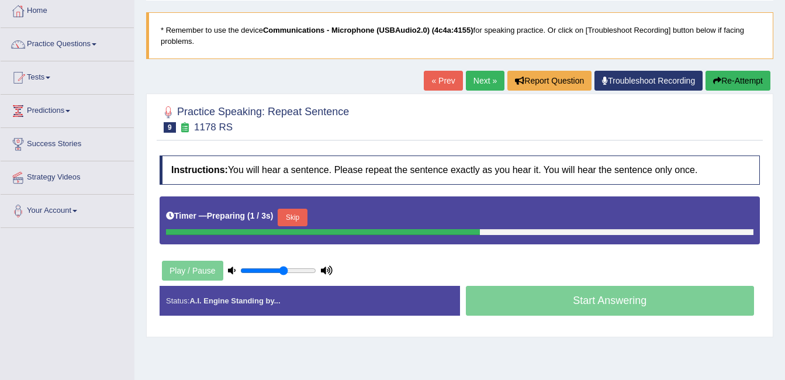
scroll to position [94, 0]
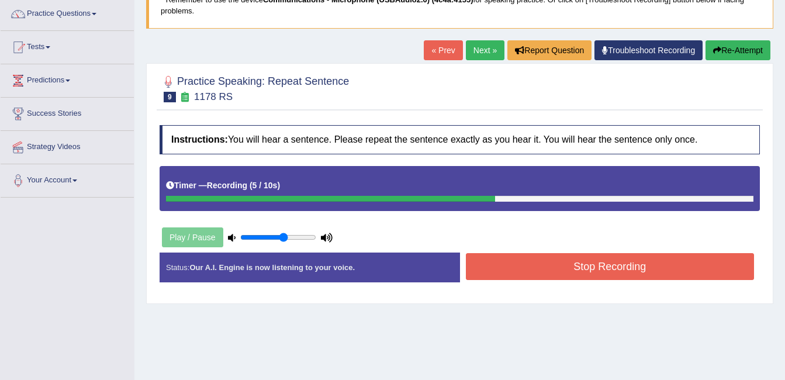
click at [448, 43] on link "« Prev" at bounding box center [443, 50] width 39 height 20
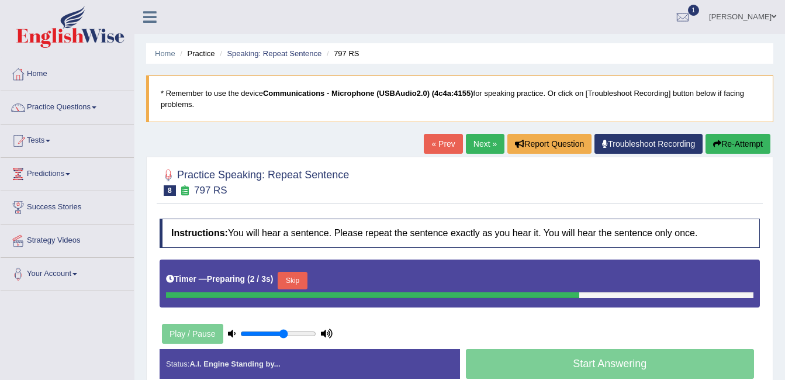
click at [228, 333] on icon at bounding box center [232, 334] width 8 height 8
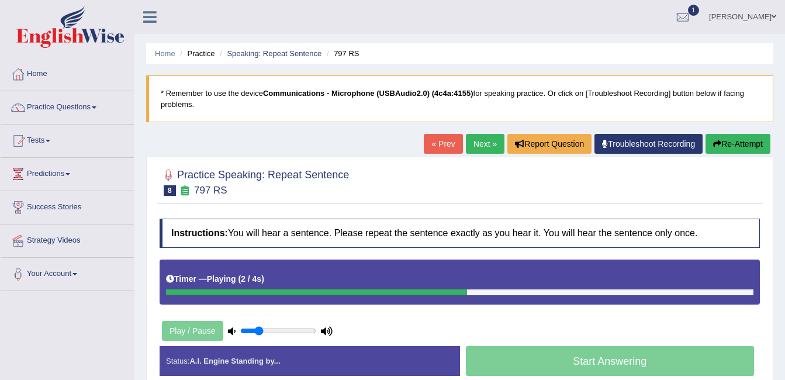
drag, startPoint x: 281, startPoint y: 336, endPoint x: 258, endPoint y: 335, distance: 22.8
type input "0.25"
click at [258, 335] on input "range" at bounding box center [278, 330] width 76 height 9
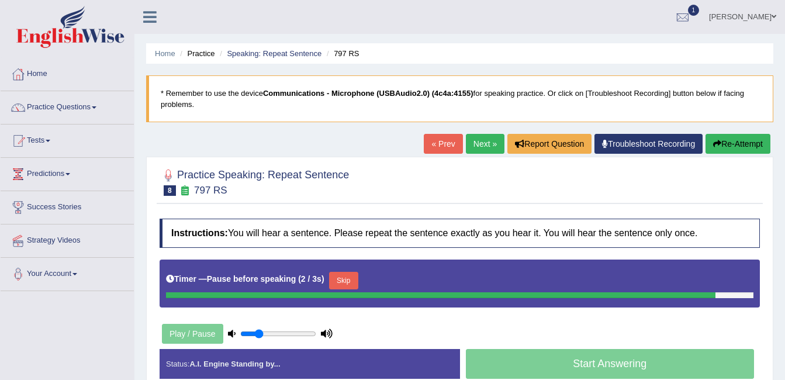
click at [609, 139] on link "Troubleshoot Recording" at bounding box center [649, 144] width 108 height 20
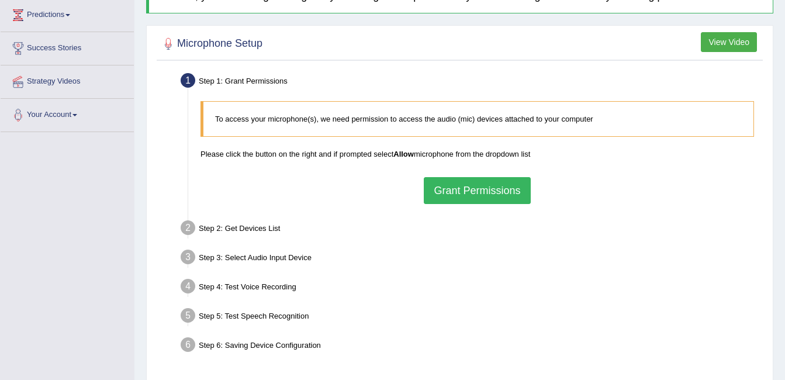
scroll to position [187, 0]
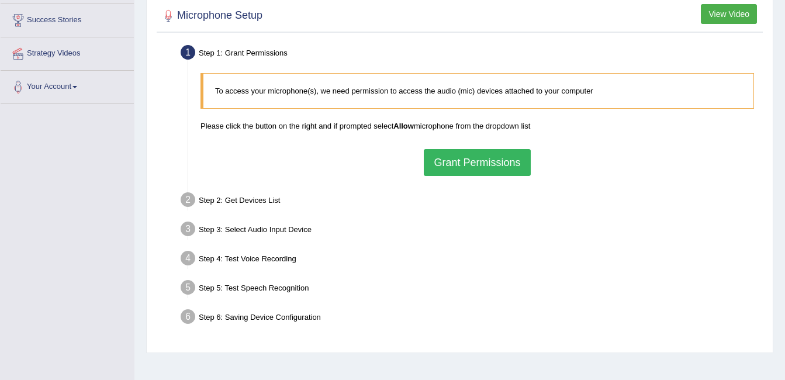
click at [470, 161] on button "Grant Permissions" at bounding box center [477, 162] width 106 height 27
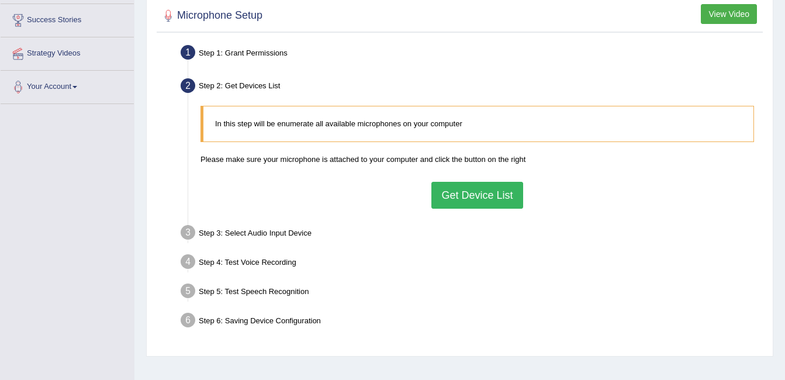
click at [460, 189] on button "Get Device List" at bounding box center [477, 195] width 91 height 27
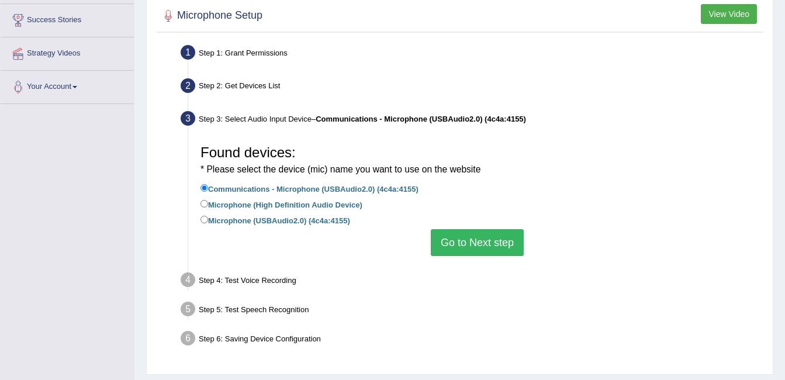
click at [461, 239] on button "Go to Next step" at bounding box center [477, 242] width 93 height 27
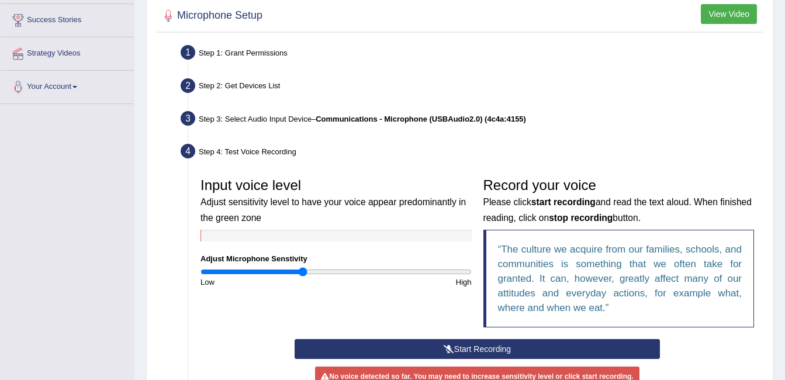
click at [424, 361] on div "Start Recording Stop Recording Note: Please listen to the recording till the en…" at bounding box center [477, 379] width 377 height 81
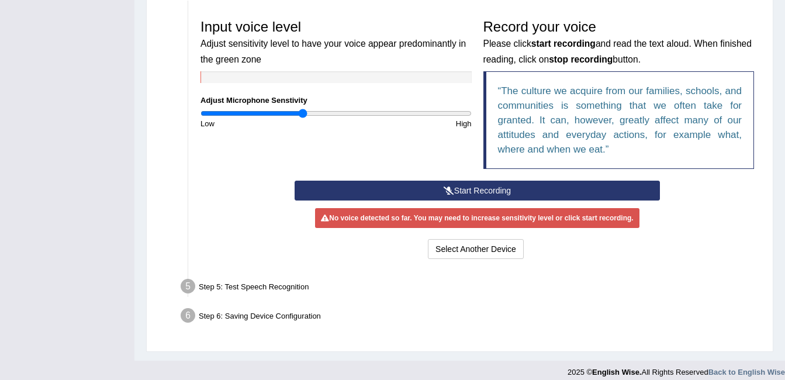
scroll to position [351, 0]
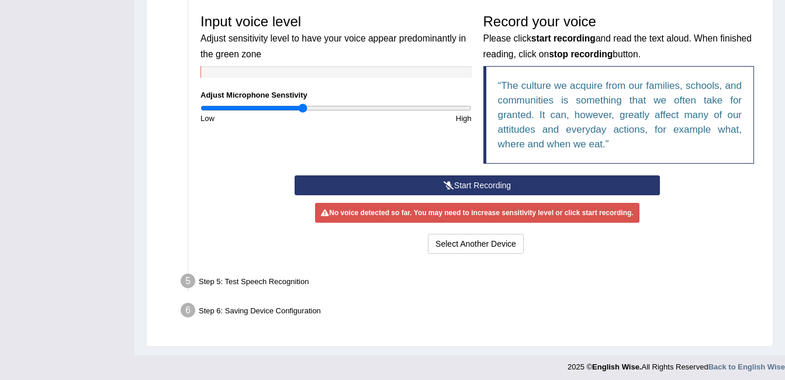
click at [475, 177] on button "Start Recording" at bounding box center [478, 185] width 366 height 20
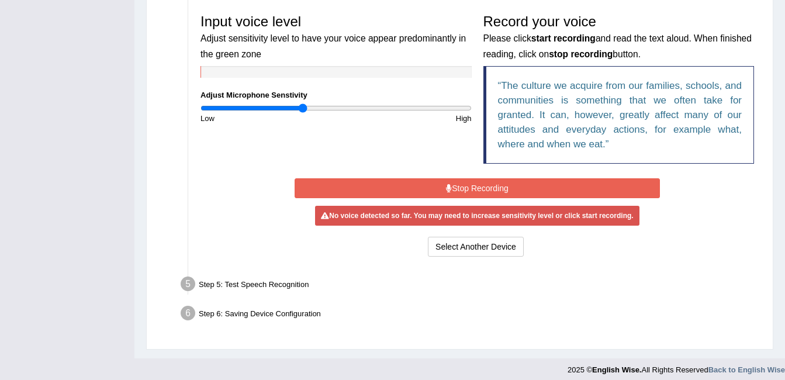
click at [475, 177] on div "Start Recording Stop Recording Note: Please listen to the recording till the en…" at bounding box center [477, 217] width 377 height 84
click at [474, 185] on button "Stop Recording" at bounding box center [478, 188] width 366 height 20
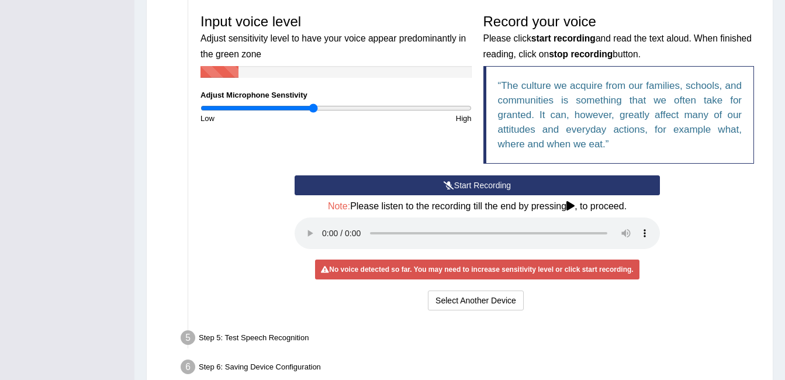
drag, startPoint x: 302, startPoint y: 106, endPoint x: 315, endPoint y: 140, distance: 35.7
click at [315, 113] on input "range" at bounding box center [336, 108] width 271 height 9
click at [454, 188] on button "Start Recording" at bounding box center [478, 185] width 366 height 20
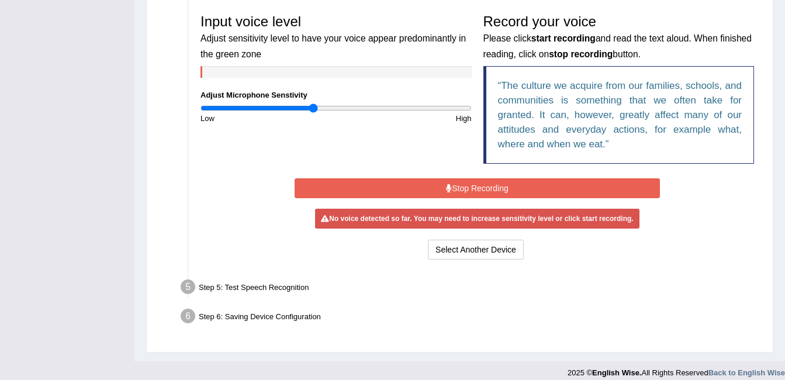
click at [454, 188] on button "Stop Recording" at bounding box center [478, 188] width 366 height 20
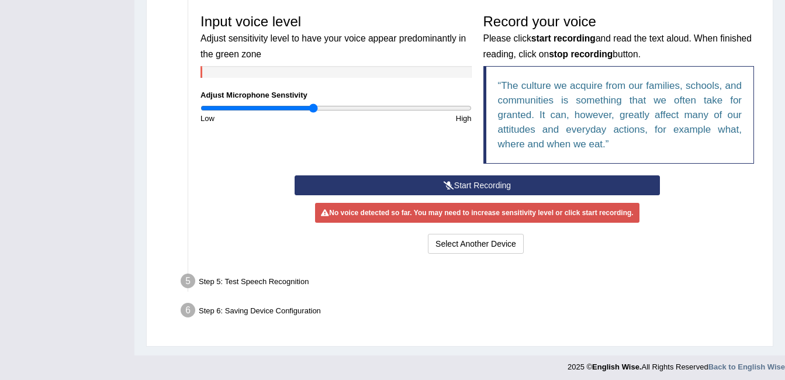
click at [454, 188] on button "Start Recording" at bounding box center [478, 185] width 366 height 20
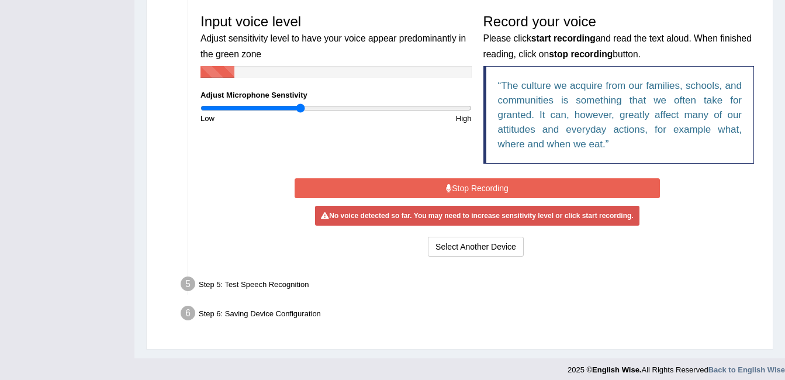
drag, startPoint x: 313, startPoint y: 108, endPoint x: 300, endPoint y: 109, distance: 12.9
type input "0.74"
click at [300, 109] on input "range" at bounding box center [336, 108] width 271 height 9
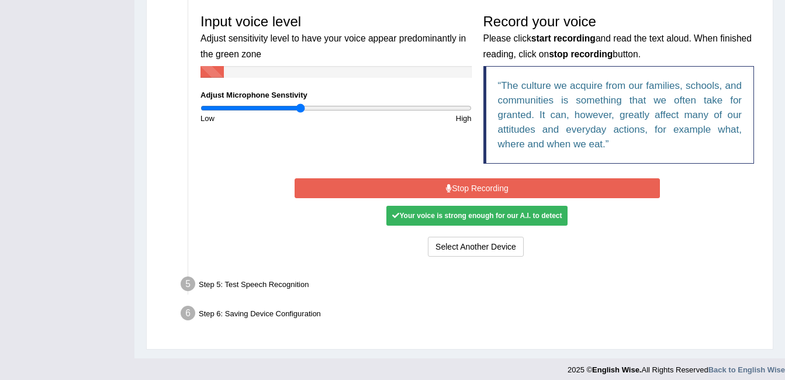
click at [478, 189] on button "Stop Recording" at bounding box center [478, 188] width 366 height 20
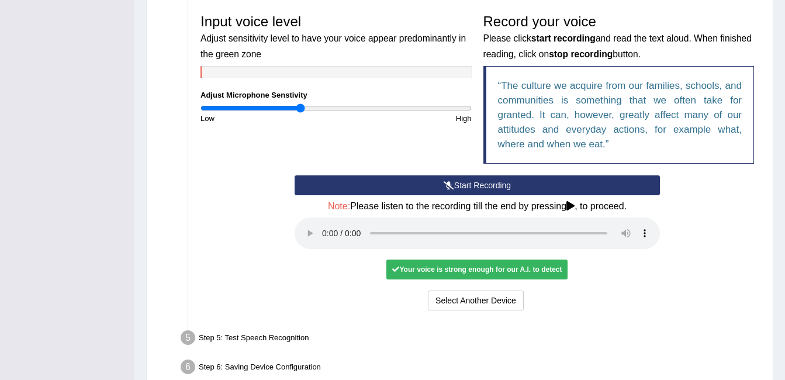
click at [296, 311] on div "Select Another Device Voice is ok. Go to Next step" at bounding box center [478, 302] width 366 height 23
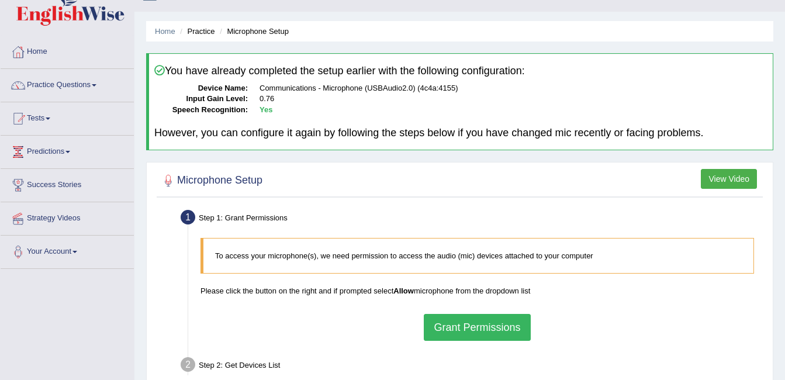
scroll to position [23, 0]
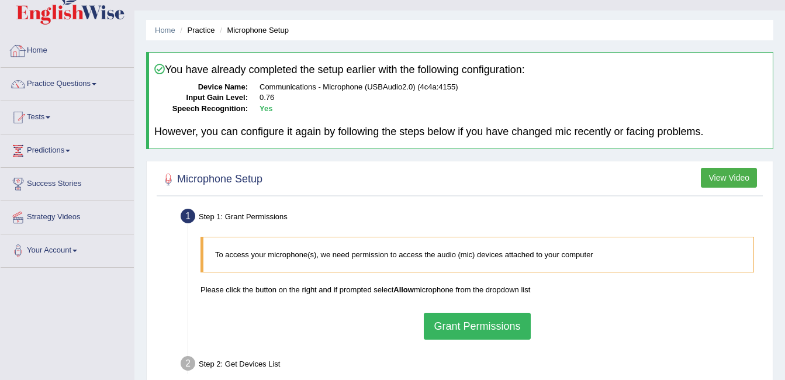
click at [87, 78] on link "Practice Questions" at bounding box center [67, 82] width 133 height 29
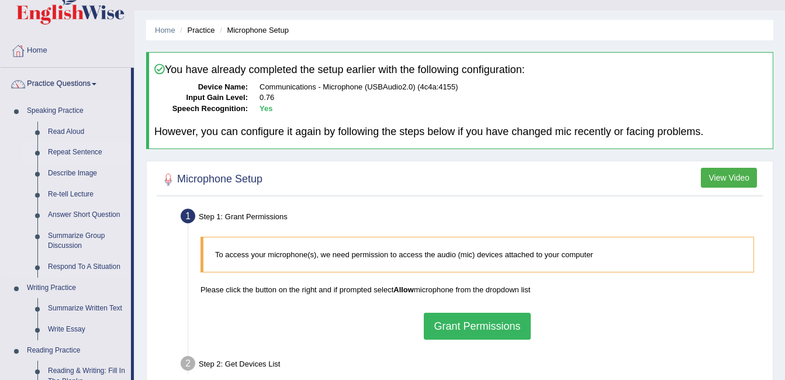
click at [66, 154] on link "Repeat Sentence" at bounding box center [87, 152] width 88 height 21
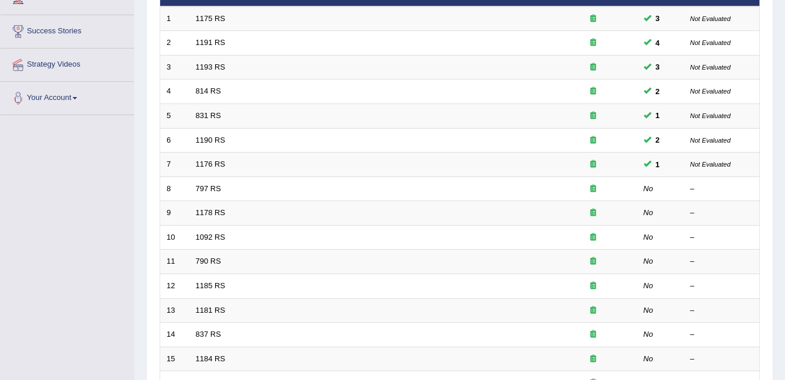
scroll to position [177, 0]
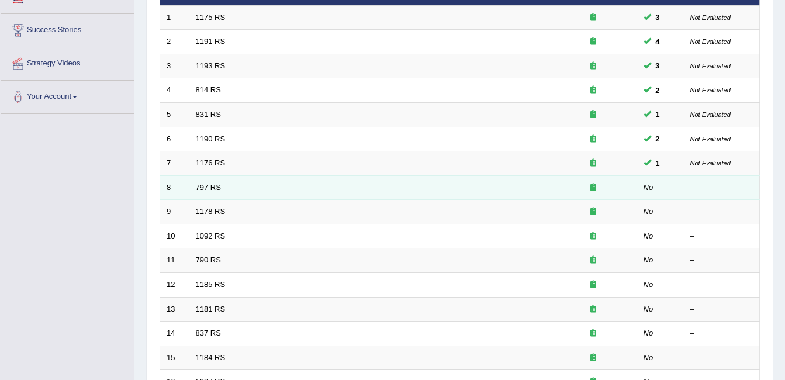
click at [591, 187] on icon at bounding box center [594, 188] width 6 height 8
click at [209, 184] on link "797 RS" at bounding box center [208, 187] width 25 height 9
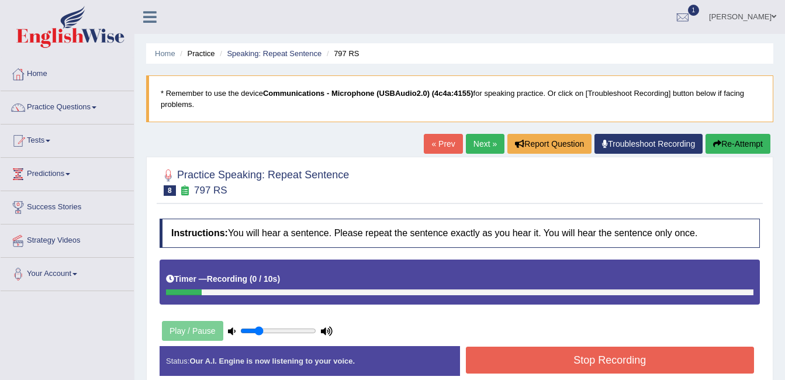
click at [719, 137] on button "Re-Attempt" at bounding box center [738, 144] width 65 height 20
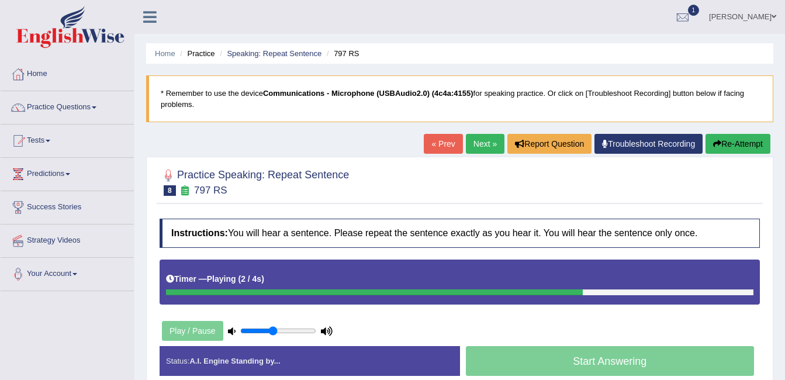
drag, startPoint x: 259, startPoint y: 329, endPoint x: 274, endPoint y: 331, distance: 15.3
type input "0.45"
click at [274, 331] on input "range" at bounding box center [278, 330] width 76 height 9
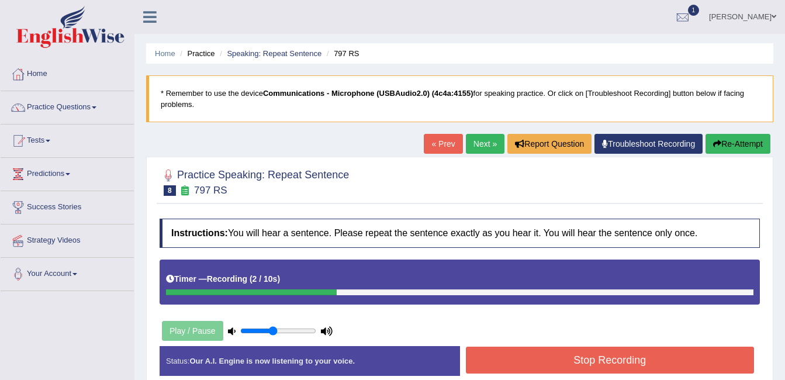
click at [524, 366] on button "Stop Recording" at bounding box center [610, 360] width 289 height 27
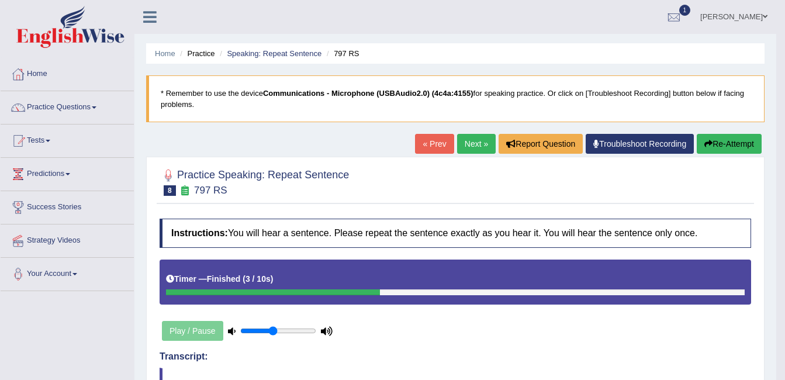
click at [459, 151] on link "Next »" at bounding box center [476, 144] width 39 height 20
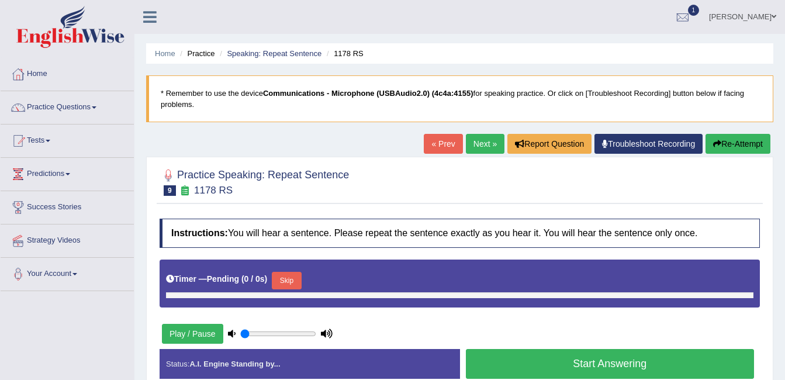
type input "0.45"
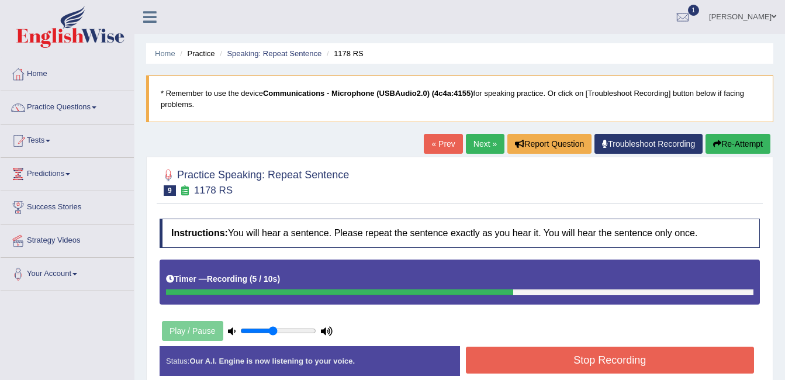
click at [538, 367] on button "Stop Recording" at bounding box center [610, 360] width 289 height 27
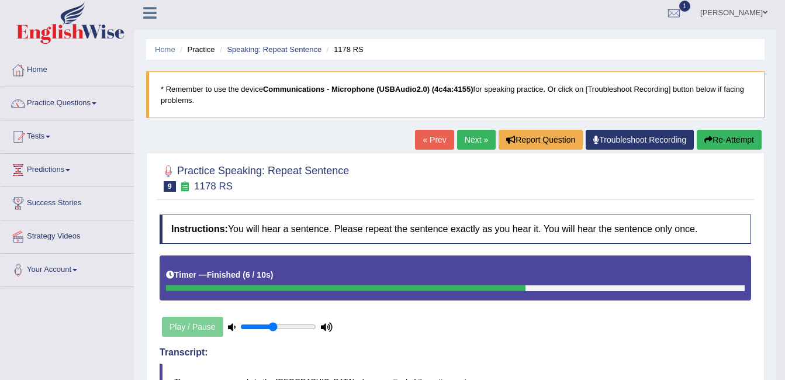
scroll to position [6, 0]
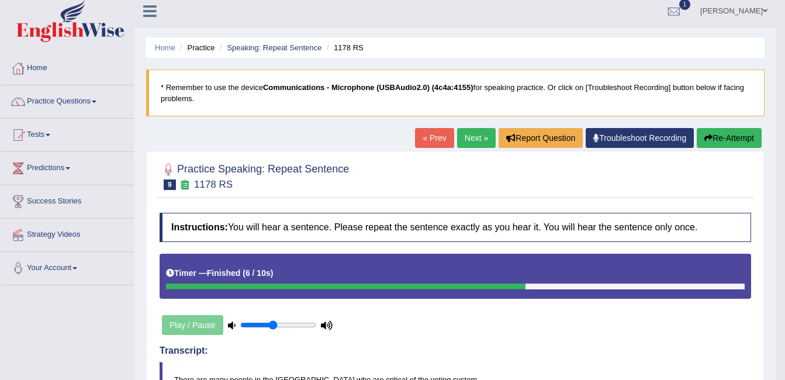
click at [733, 145] on button "Re-Attempt" at bounding box center [729, 138] width 65 height 20
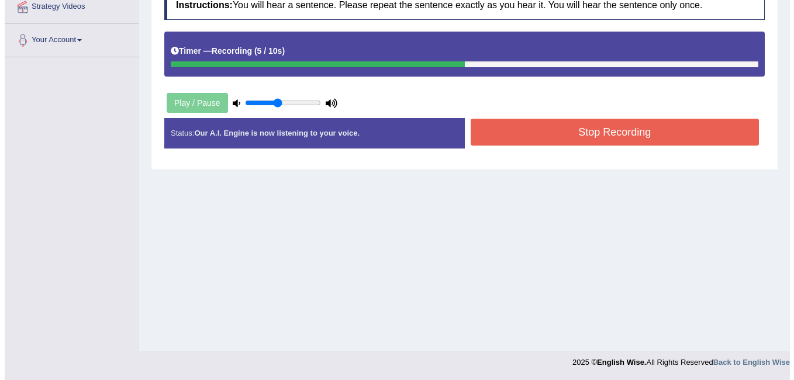
scroll to position [6, 0]
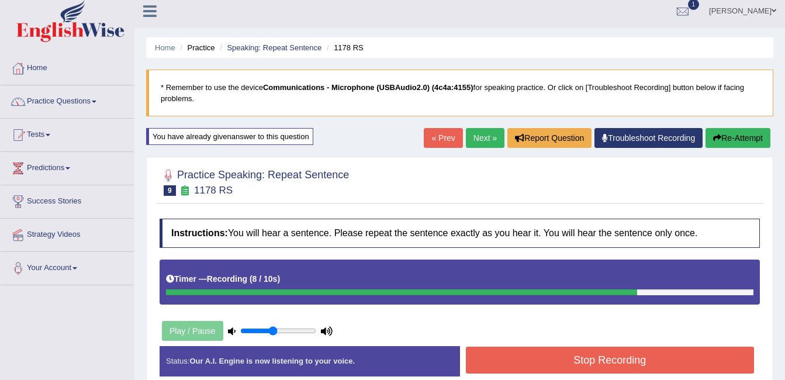
click at [566, 356] on button "Stop Recording" at bounding box center [610, 360] width 289 height 27
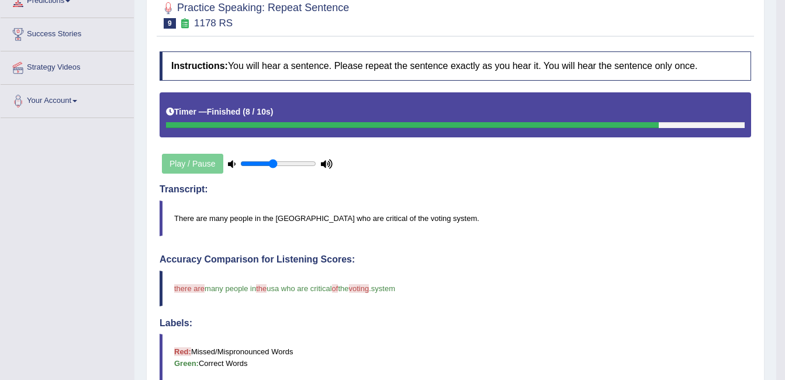
scroll to position [200, 0]
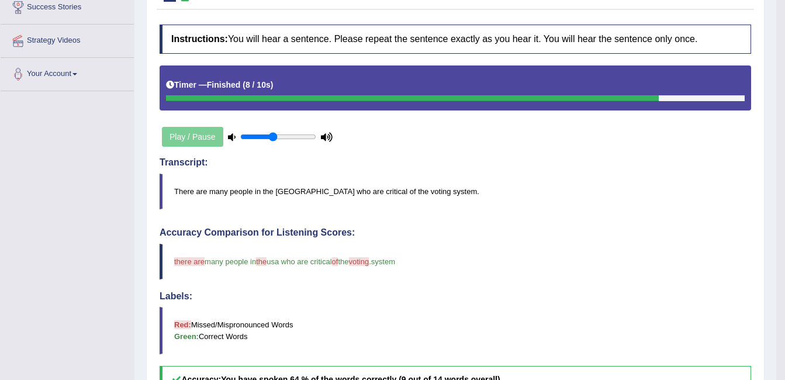
drag, startPoint x: 791, startPoint y: 130, endPoint x: 794, endPoint y: 285, distance: 155.6
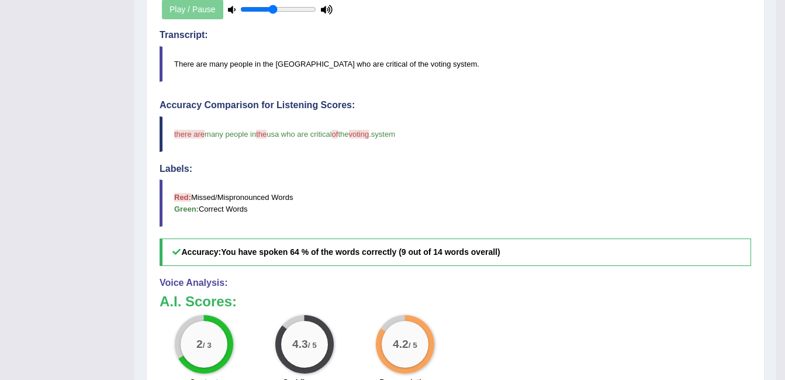
scroll to position [329, 0]
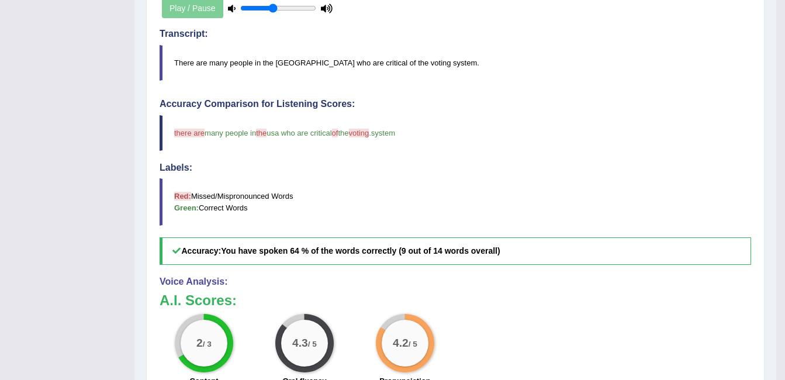
drag, startPoint x: 779, startPoint y: 298, endPoint x: 788, endPoint y: 296, distance: 9.1
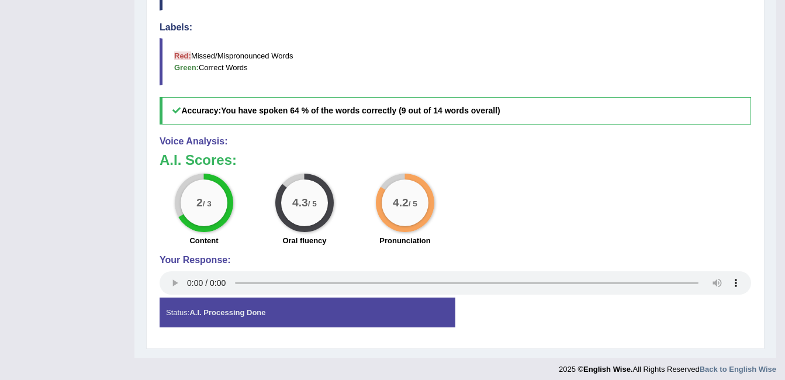
scroll to position [476, 0]
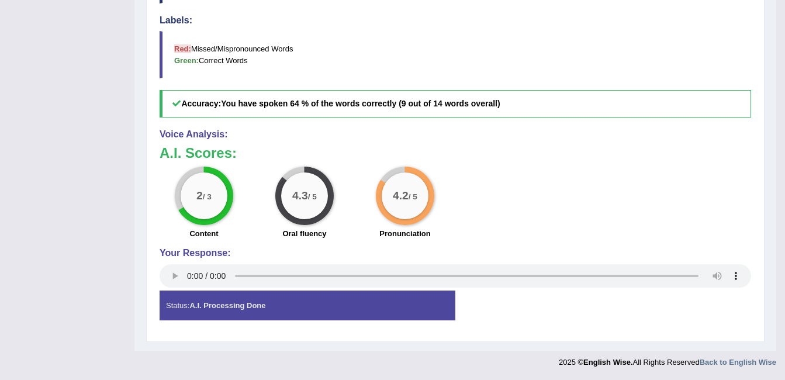
drag, startPoint x: 783, startPoint y: 264, endPoint x: 792, endPoint y: 237, distance: 28.5
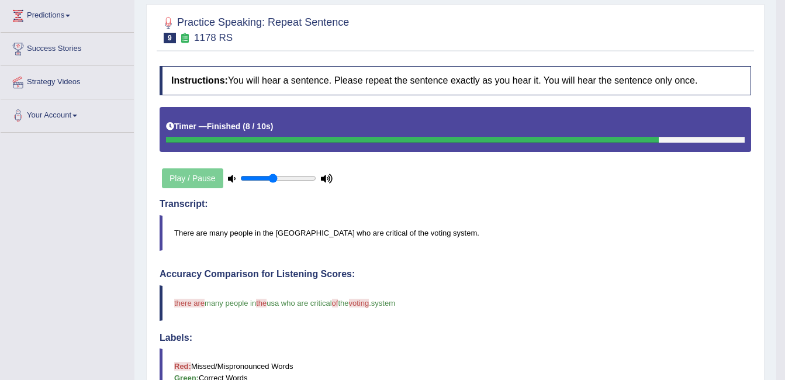
scroll to position [156, 0]
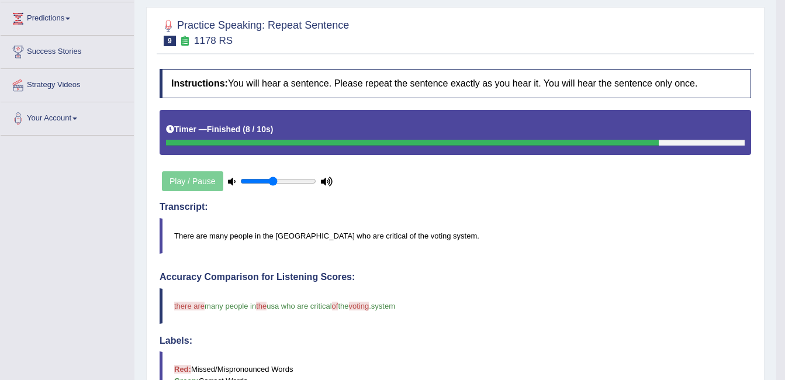
drag, startPoint x: 774, startPoint y: 88, endPoint x: 790, endPoint y: 92, distance: 15.6
click at [785, 92] on html "Toggle navigation Home Practice Questions Speaking Practice Read Aloud Repeat S…" at bounding box center [392, 34] width 785 height 380
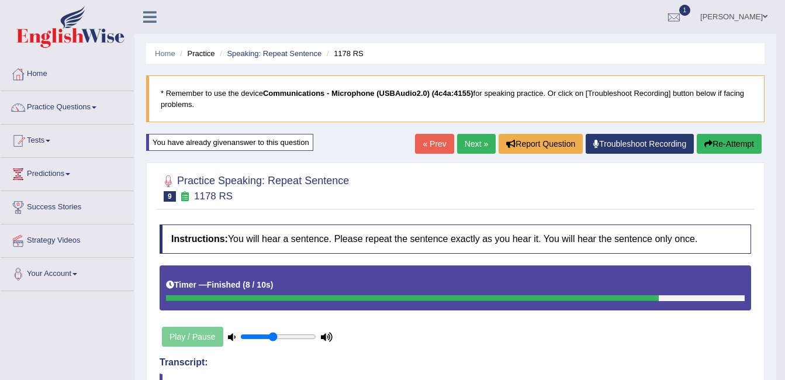
click at [92, 112] on link "Practice Questions" at bounding box center [67, 105] width 133 height 29
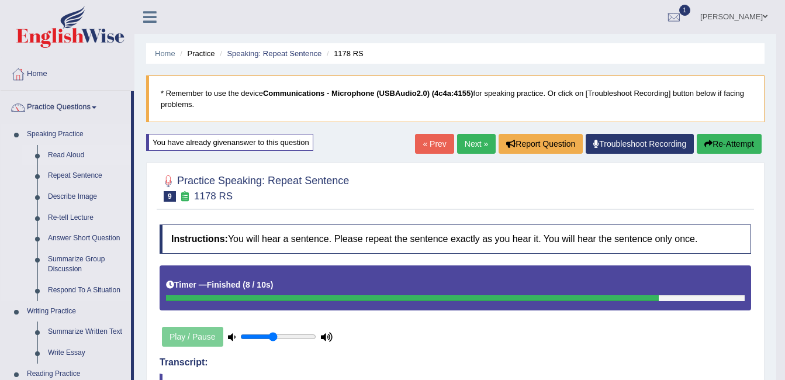
click at [63, 157] on link "Read Aloud" at bounding box center [87, 155] width 88 height 21
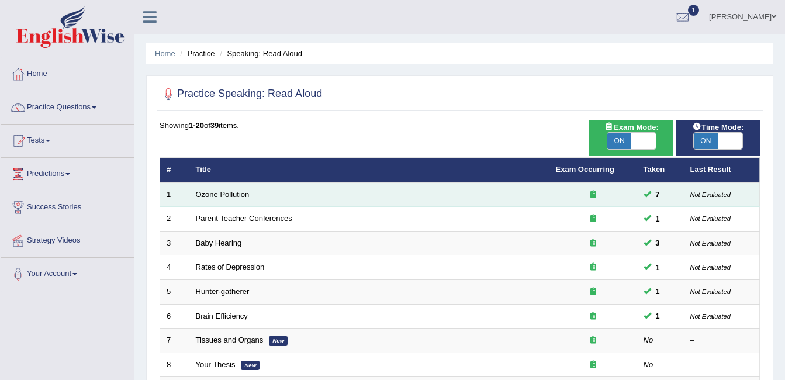
click at [215, 196] on link "Ozone Pollution" at bounding box center [223, 194] width 54 height 9
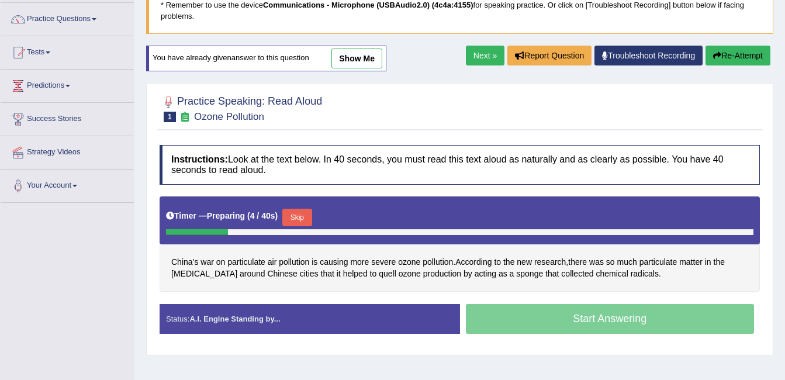
scroll to position [92, 0]
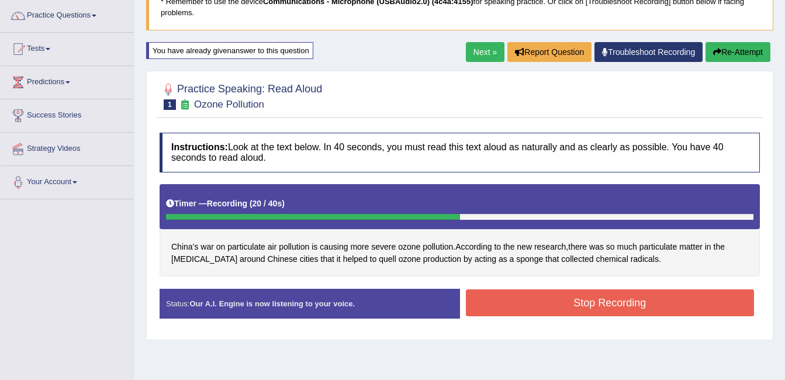
click at [589, 295] on button "Stop Recording" at bounding box center [610, 303] width 289 height 27
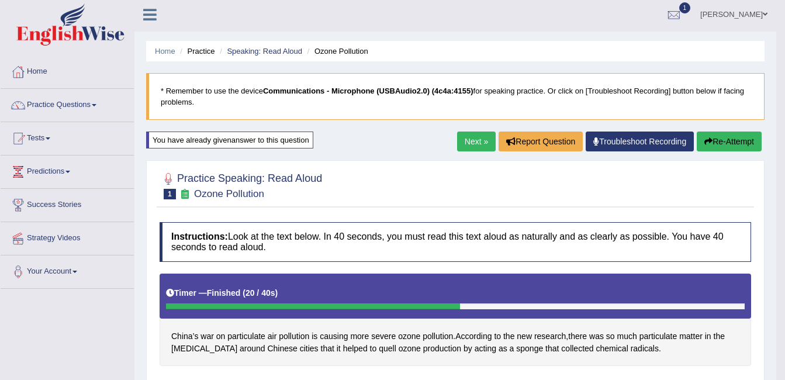
scroll to position [0, 0]
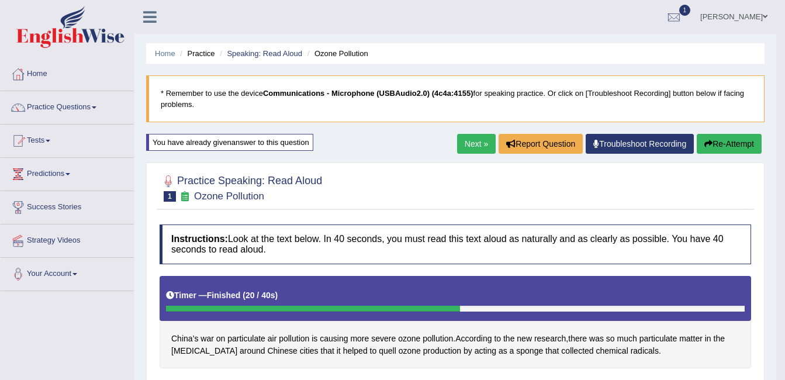
click at [742, 18] on link "[PERSON_NAME]" at bounding box center [734, 15] width 85 height 30
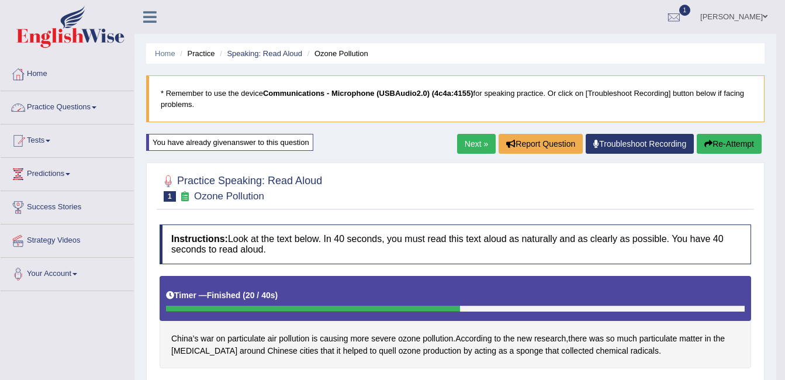
click at [65, 108] on link "Practice Questions" at bounding box center [67, 105] width 133 height 29
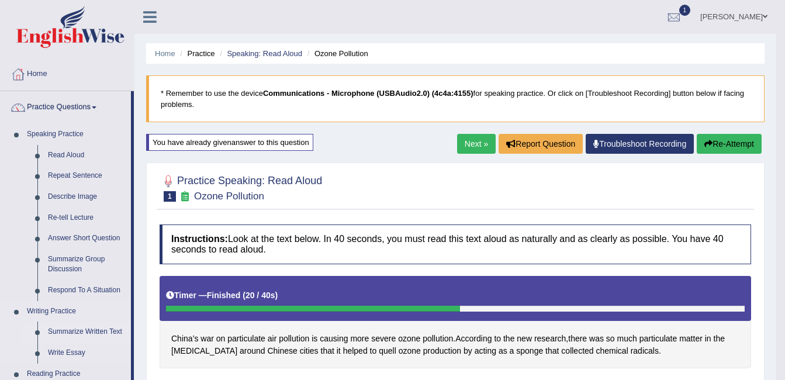
drag, startPoint x: 133, startPoint y: 263, endPoint x: 132, endPoint y: 325, distance: 61.4
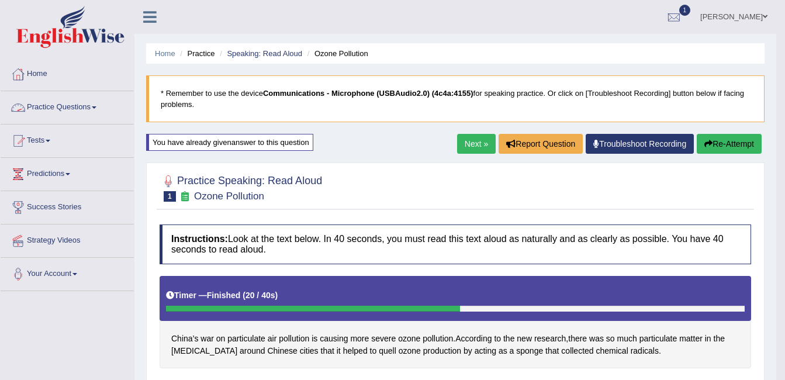
click at [90, 102] on link "Practice Questions" at bounding box center [67, 105] width 133 height 29
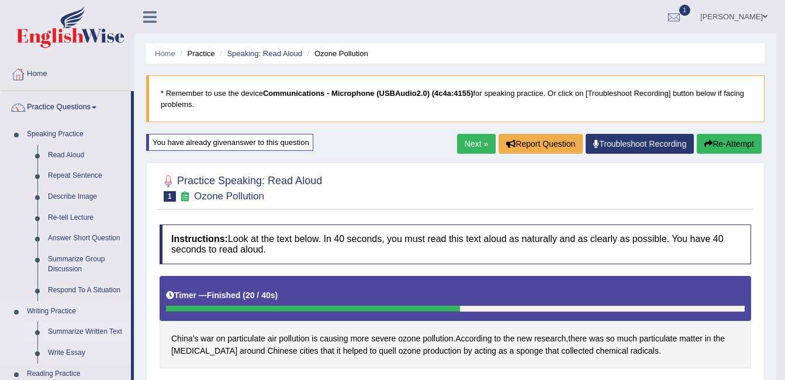
click at [84, 330] on link "Summarize Written Text" at bounding box center [87, 332] width 88 height 21
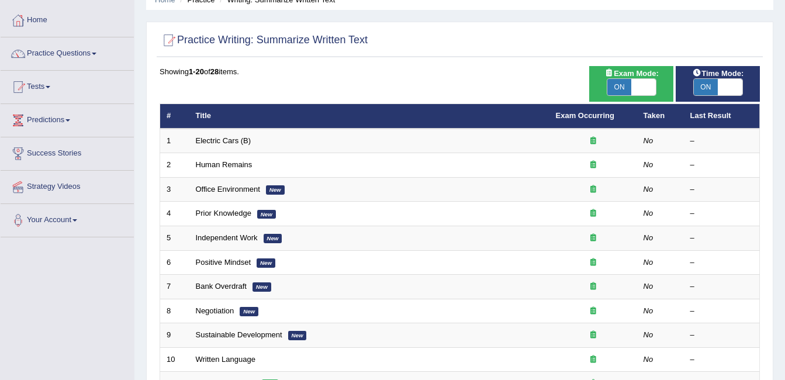
scroll to position [55, 0]
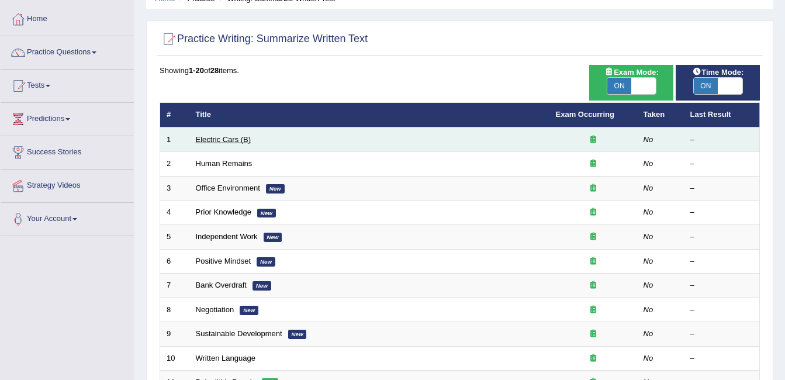
click at [215, 142] on link "Electric Cars (B)" at bounding box center [224, 139] width 56 height 9
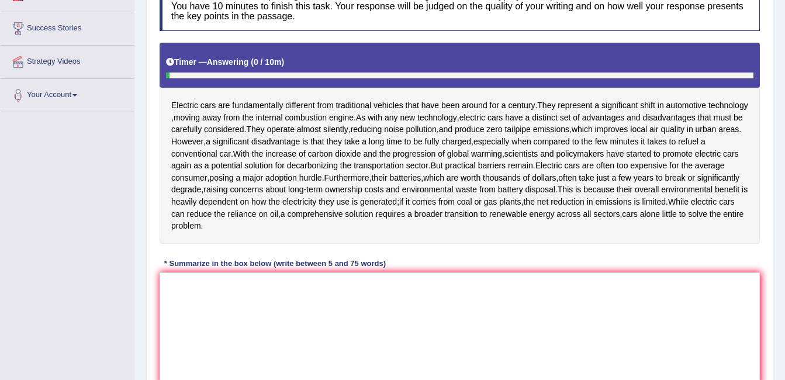
scroll to position [177, 0]
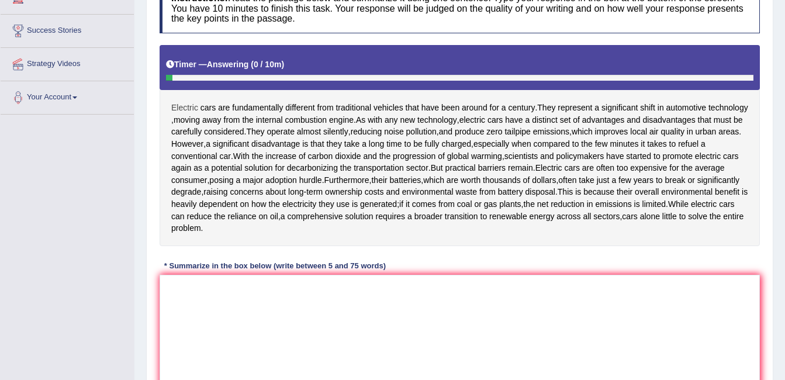
drag, startPoint x: 172, startPoint y: 107, endPoint x: 180, endPoint y: 105, distance: 8.0
click at [180, 105] on span "Electric" at bounding box center [184, 108] width 27 height 12
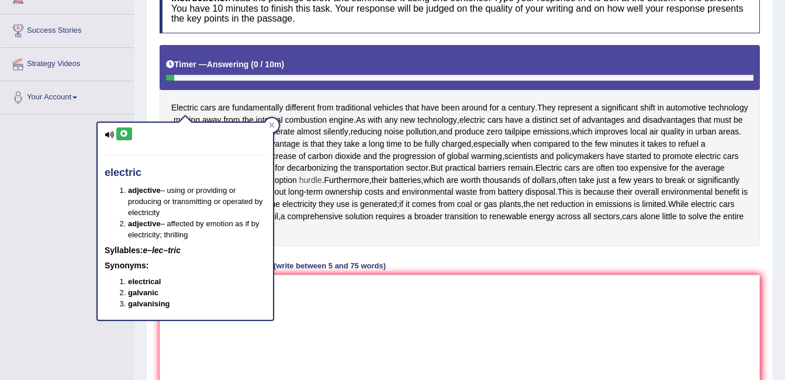
click at [322, 182] on span "hurdle" at bounding box center [310, 180] width 23 height 12
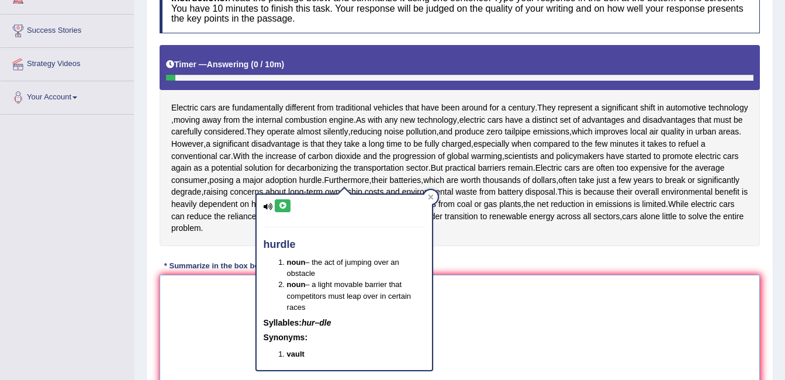
click at [196, 334] on textarea at bounding box center [460, 331] width 601 height 113
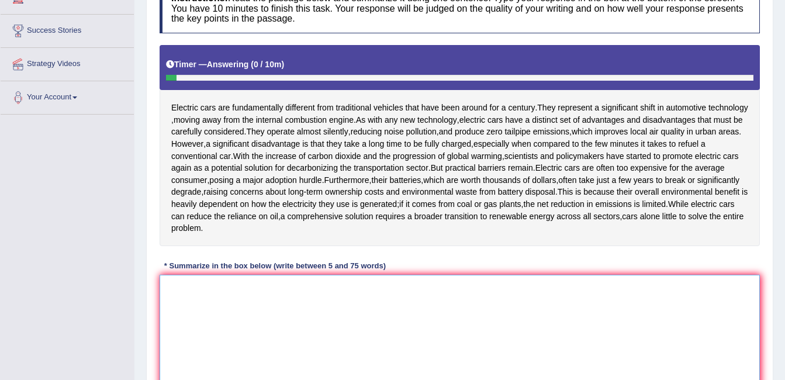
click at [207, 314] on textarea at bounding box center [460, 331] width 601 height 113
click at [233, 348] on textarea at bounding box center [460, 331] width 601 height 113
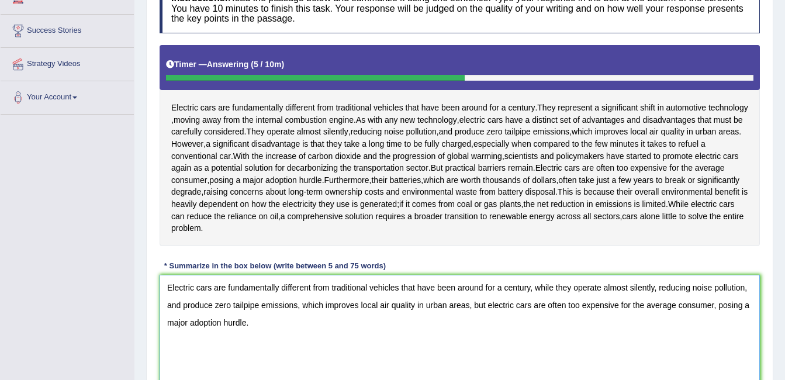
scroll to position [270, 0]
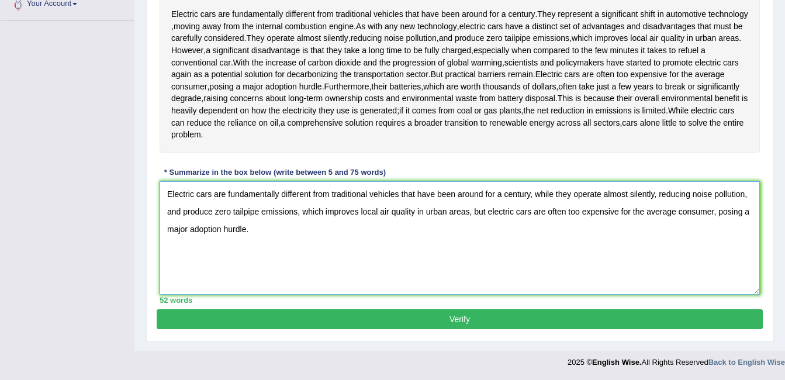
click at [468, 210] on textarea "Electric cars are fundamentally different from traditional vehicles that have b…" at bounding box center [460, 237] width 601 height 113
click at [471, 212] on textarea "Electric cars are fundamentally different from traditional vehicles that have b…" at bounding box center [460, 237] width 601 height 113
click at [538, 212] on textarea "Electric cars are fundamentally different from traditional vehicles that have b…" at bounding box center [460, 237] width 601 height 113
click at [536, 213] on textarea "Electric cars are fundamentally different from traditional vehicles that have b…" at bounding box center [460, 237] width 601 height 113
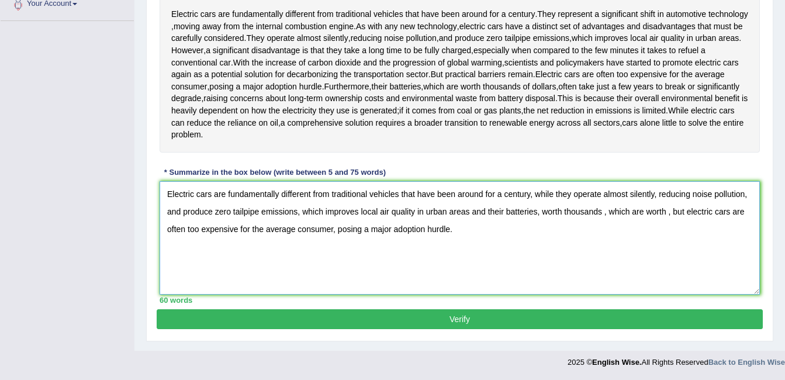
click at [540, 211] on textarea "Electric cars are fundamentally different from traditional vehicles that have b…" at bounding box center [460, 237] width 601 height 113
click at [606, 212] on textarea "Electric cars are fundamentally different from traditional vehicles that have b…" at bounding box center [460, 237] width 601 height 113
click at [598, 212] on textarea "Electric cars are fundamentally different from traditional vehicles that have b…" at bounding box center [460, 237] width 601 height 113
type textarea "Electric cars are fundamentally different from traditional vehicles that have b…"
click at [475, 309] on div "Instructions: Read the passage below and summarize it using one sentence. Type …" at bounding box center [460, 96] width 606 height 425
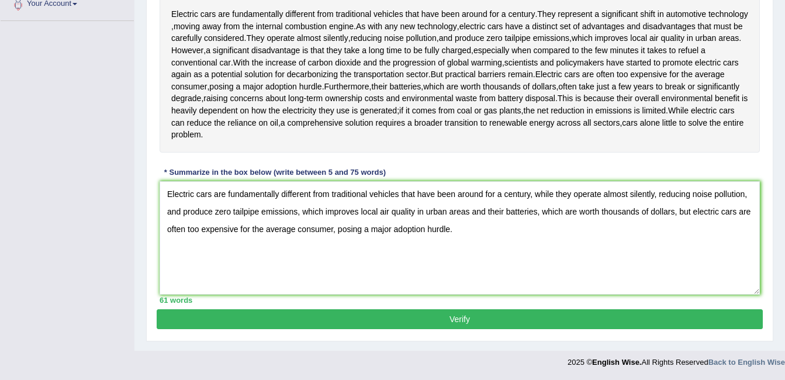
click at [474, 319] on button "Verify" at bounding box center [460, 319] width 606 height 20
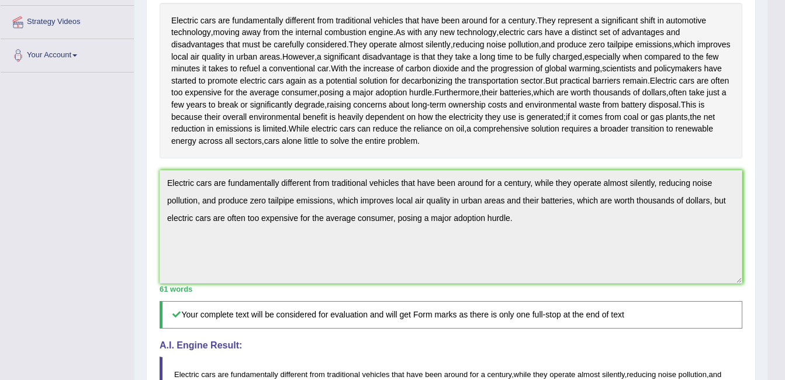
scroll to position [218, 0]
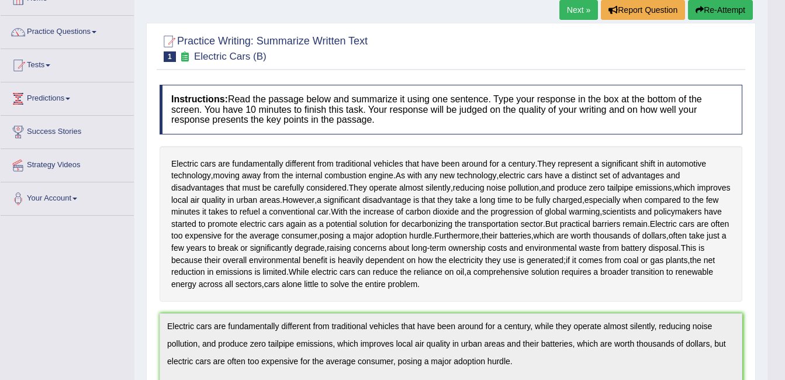
scroll to position [0, 0]
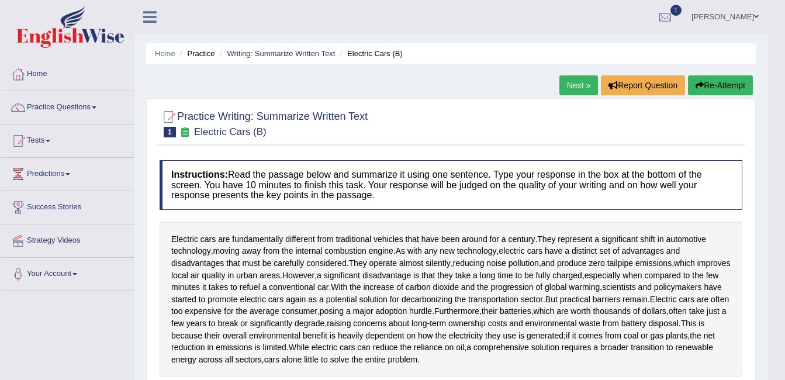
click at [50, 98] on link "Practice Questions" at bounding box center [67, 105] width 133 height 29
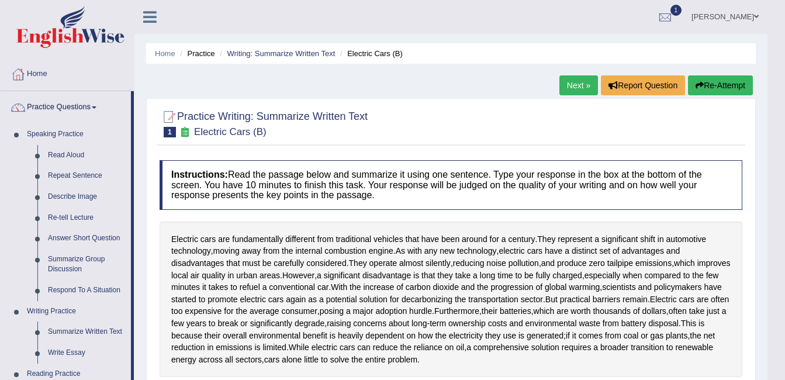
drag, startPoint x: 132, startPoint y: 278, endPoint x: 132, endPoint y: 311, distance: 32.8
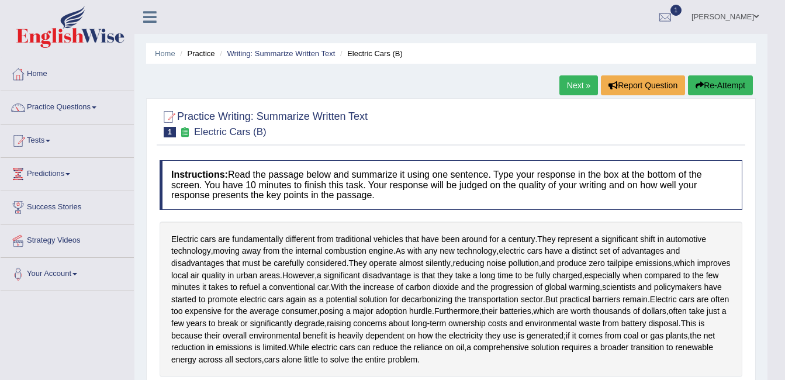
click at [61, 120] on li "Practice Questions Speaking Practice Read Aloud Repeat Sentence Describe Image …" at bounding box center [67, 107] width 133 height 33
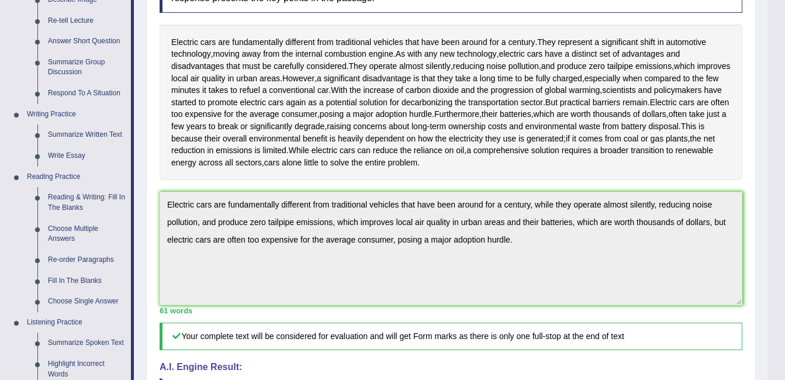
scroll to position [234, 0]
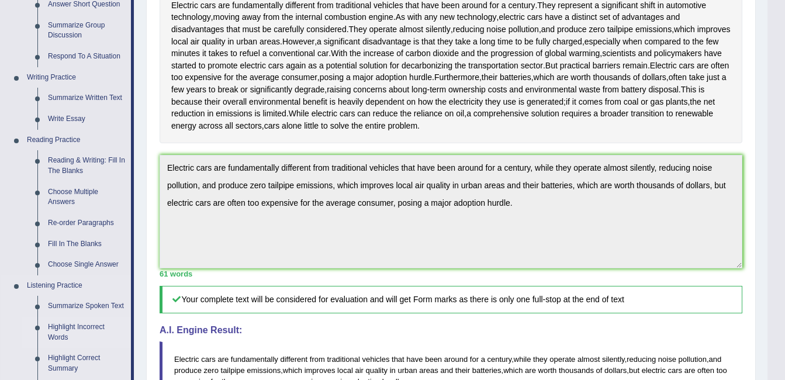
click at [83, 329] on link "Highlight Incorrect Words" at bounding box center [87, 332] width 88 height 31
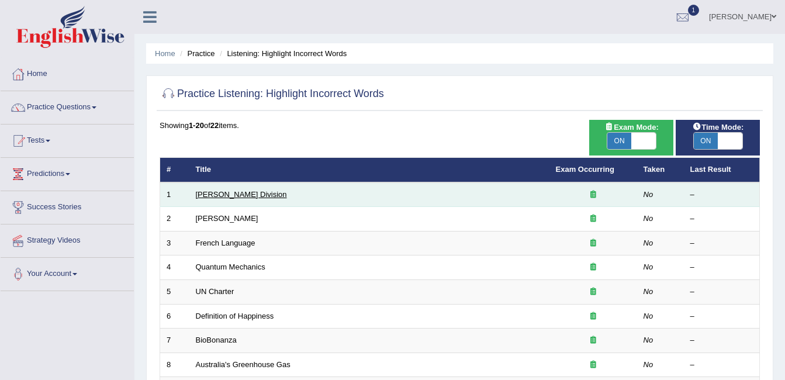
click at [205, 193] on link "Ward Division" at bounding box center [241, 194] width 91 height 9
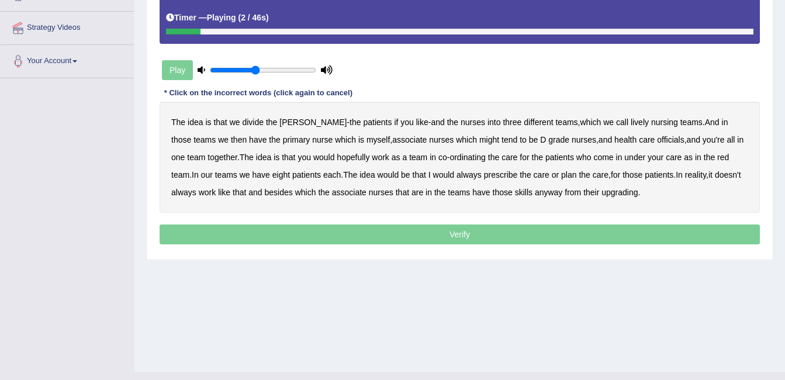
scroll to position [211, 0]
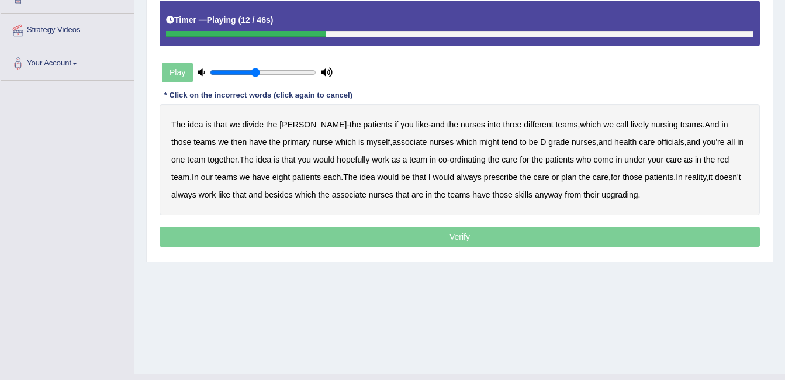
click at [652, 123] on b "nursing" at bounding box center [665, 124] width 27 height 9
click at [480, 139] on b "might" at bounding box center [490, 141] width 20 height 9
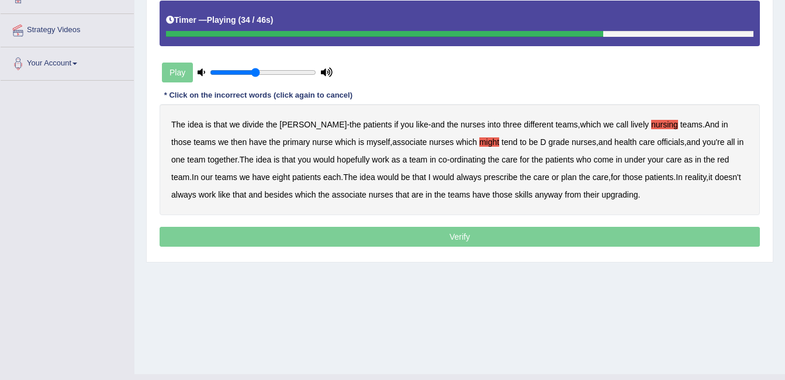
click at [273, 175] on b "eight" at bounding box center [282, 177] width 18 height 9
click at [457, 174] on b "always" at bounding box center [469, 177] width 25 height 9
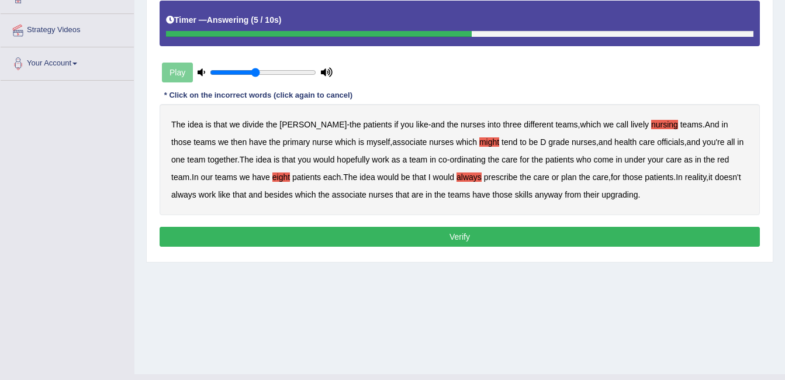
click at [446, 234] on button "Verify" at bounding box center [460, 237] width 601 height 20
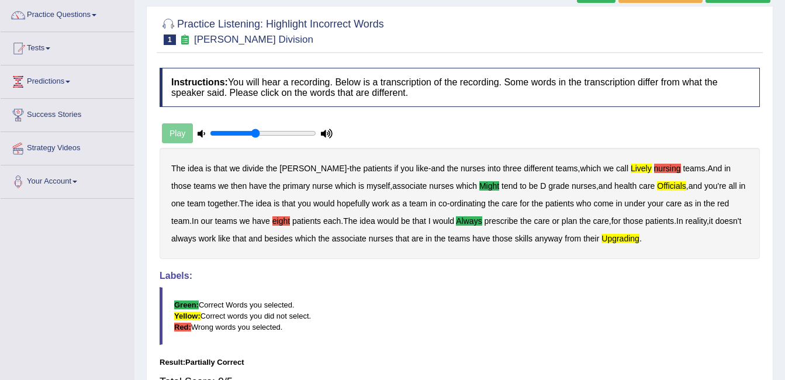
scroll to position [47, 0]
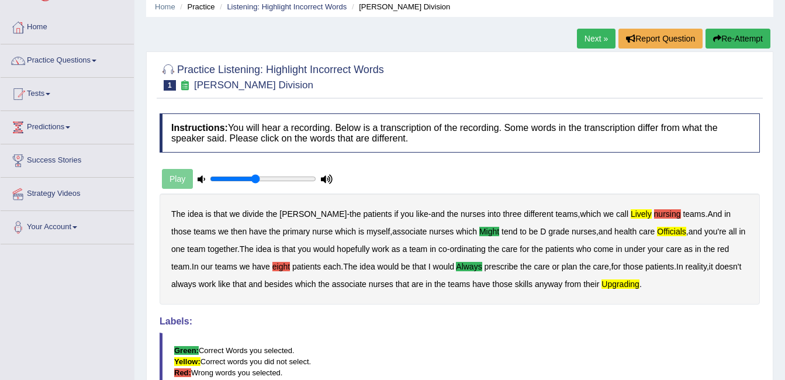
click at [731, 39] on button "Re-Attempt" at bounding box center [738, 39] width 65 height 20
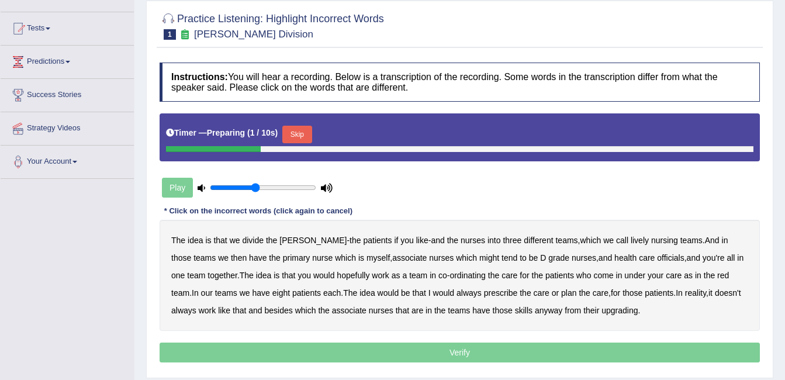
scroll to position [164, 0]
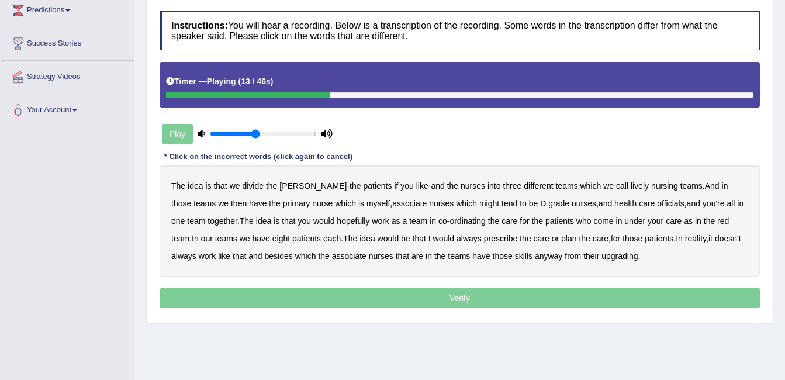
click at [631, 185] on b "lively" at bounding box center [640, 185] width 18 height 9
click at [480, 203] on b "might" at bounding box center [490, 203] width 20 height 9
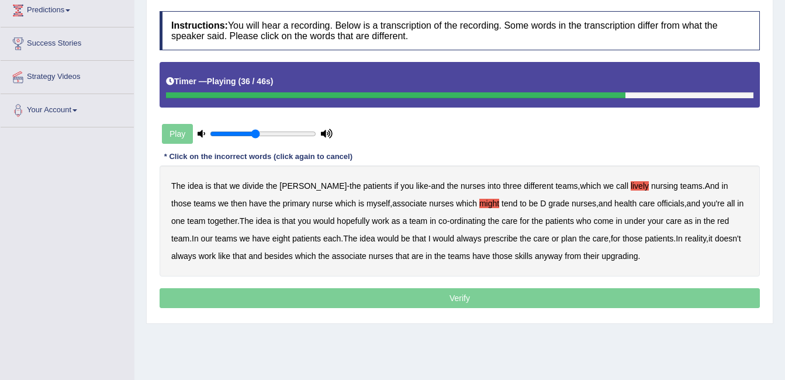
click at [457, 240] on b "always" at bounding box center [469, 238] width 25 height 9
click at [319, 261] on div "The idea is that we divide the [PERSON_NAME] - the patients if you like - and t…" at bounding box center [460, 221] width 601 height 111
click at [332, 258] on b "associate" at bounding box center [349, 255] width 35 height 9
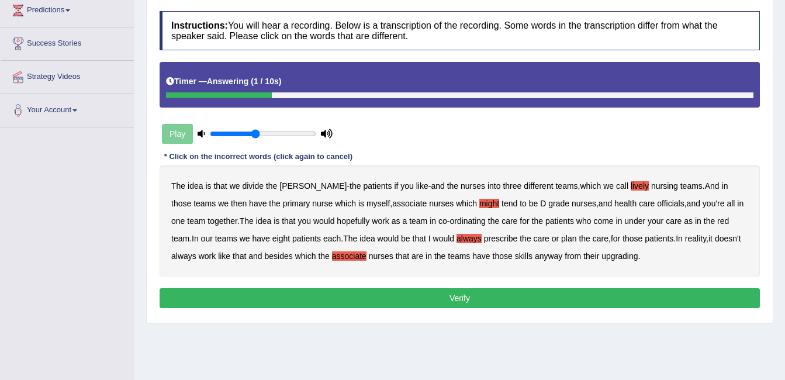
click at [602, 256] on b "upgrading" at bounding box center [620, 255] width 36 height 9
click at [550, 292] on button "Verify" at bounding box center [460, 298] width 601 height 20
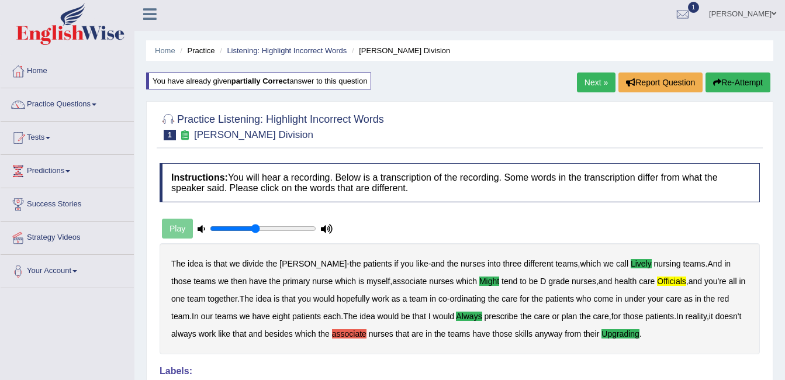
scroll to position [0, 0]
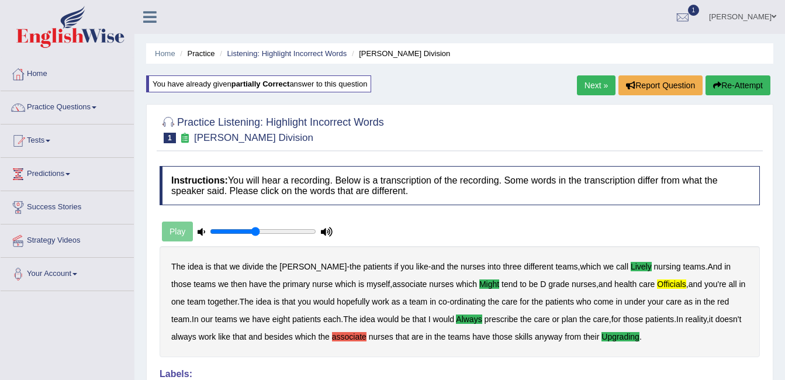
drag, startPoint x: 723, startPoint y: 163, endPoint x: 598, endPoint y: 87, distance: 145.9
click at [598, 87] on div "Home Practice Listening: Highlight Incorrect Words [PERSON_NAME] Division You h…" at bounding box center [460, 292] width 651 height 585
click at [595, 87] on link "Next »" at bounding box center [596, 85] width 39 height 20
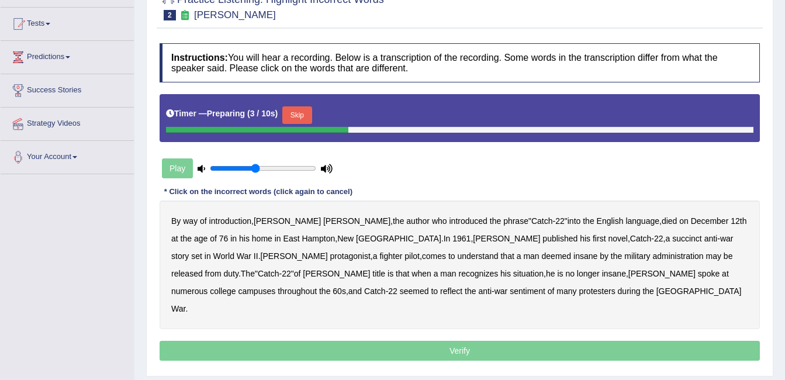
scroll to position [140, 0]
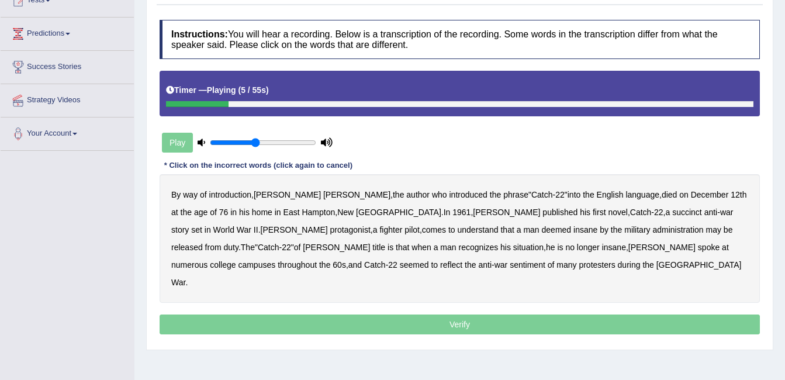
click at [256, 144] on input "range" at bounding box center [263, 142] width 106 height 9
drag, startPoint x: 254, startPoint y: 139, endPoint x: 301, endPoint y: 152, distance: 48.5
type input "0.9"
click at [301, 147] on input "range" at bounding box center [263, 142] width 106 height 9
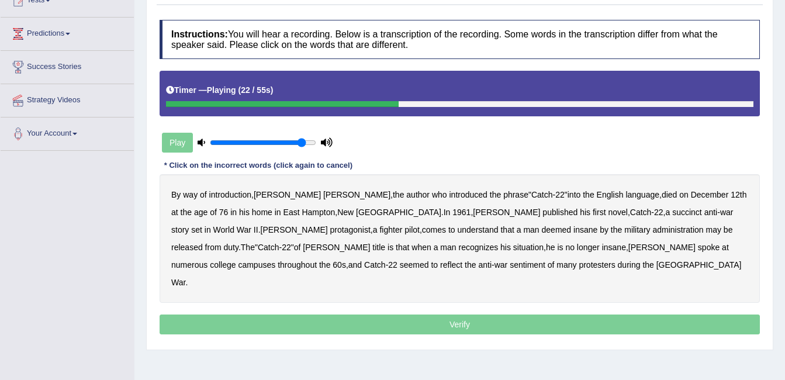
click at [673, 215] on b "succinct" at bounding box center [688, 212] width 30 height 9
click at [653, 229] on b "administration" at bounding box center [678, 229] width 51 height 9
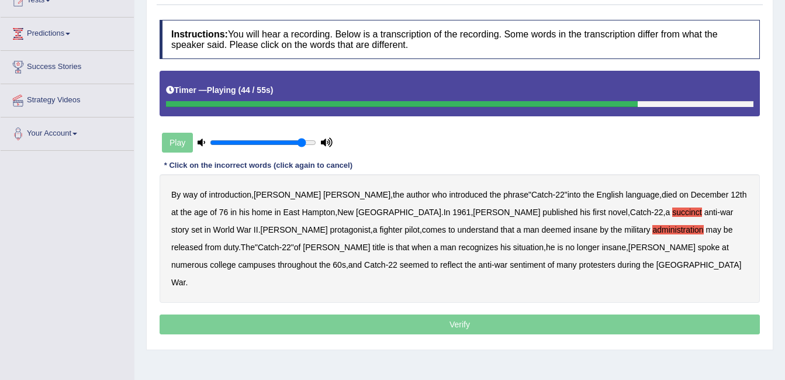
click at [514, 243] on b "situation" at bounding box center [529, 247] width 30 height 9
click at [463, 260] on b "reflect" at bounding box center [451, 264] width 22 height 9
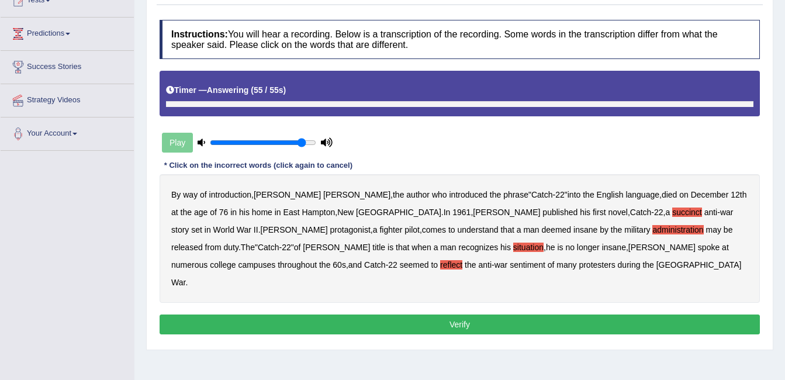
click at [618, 315] on p "Verify" at bounding box center [460, 325] width 601 height 20
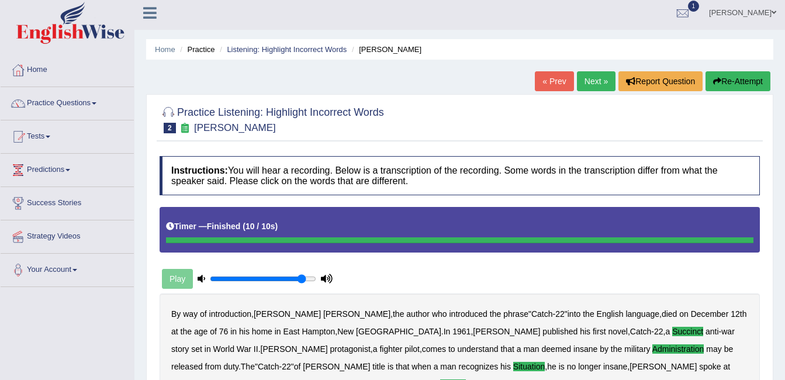
scroll to position [0, 0]
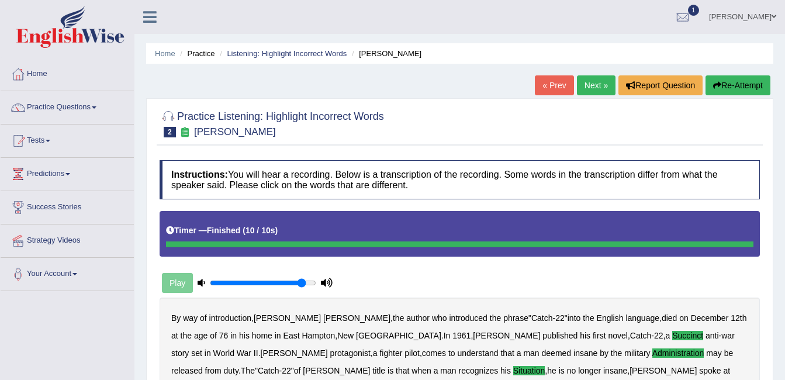
click at [91, 105] on link "Practice Questions" at bounding box center [67, 105] width 133 height 29
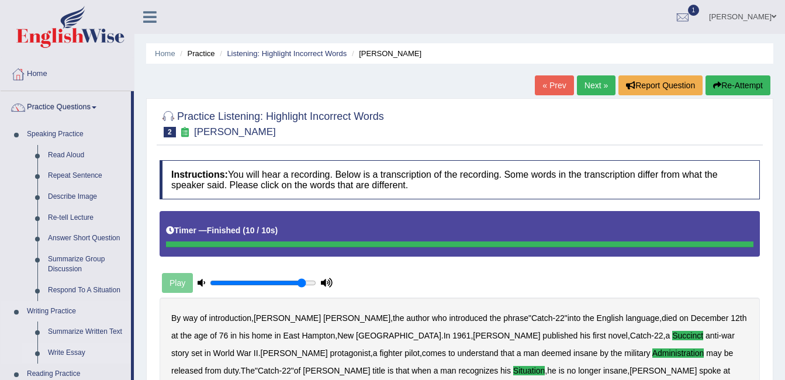
click at [74, 350] on link "Write Essay" at bounding box center [87, 353] width 88 height 21
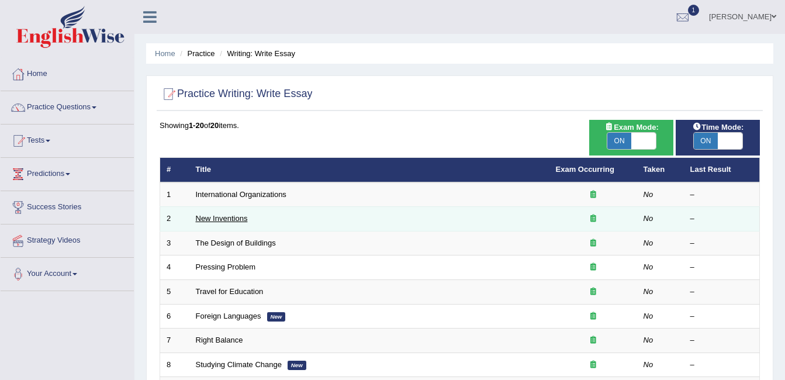
click at [233, 217] on link "New Inventions" at bounding box center [222, 218] width 52 height 9
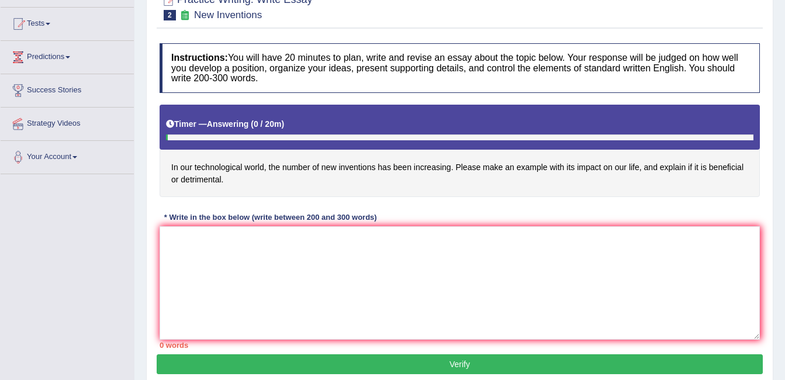
scroll to position [140, 0]
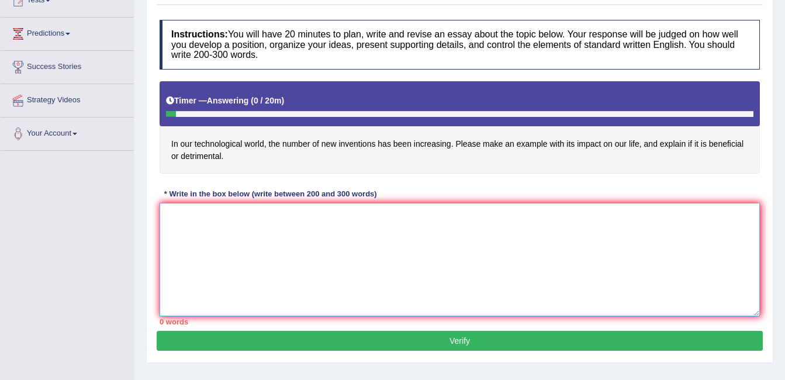
click at [233, 217] on textarea at bounding box center [460, 259] width 601 height 113
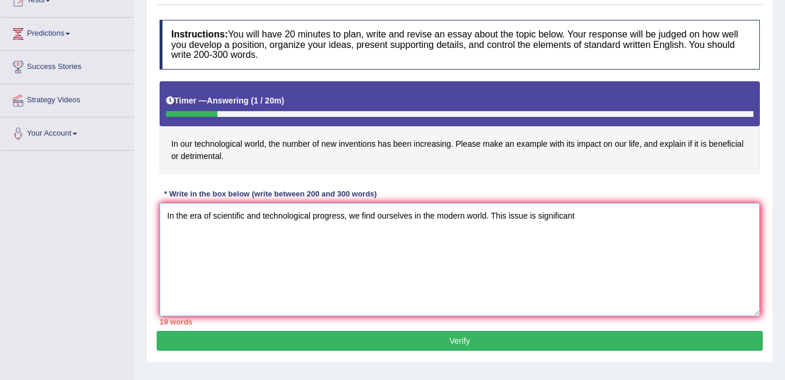
click at [541, 219] on textarea "In the era of scientific and technological progress, we find ourselves in the m…" at bounding box center [460, 259] width 601 height 113
click at [539, 218] on textarea "In the era of scientific and technological progress, we find ourselves in the m…" at bounding box center [460, 259] width 601 height 113
click at [676, 224] on textarea "In the era of scientific and technological progress, we find ourselves in the m…" at bounding box center [460, 259] width 601 height 113
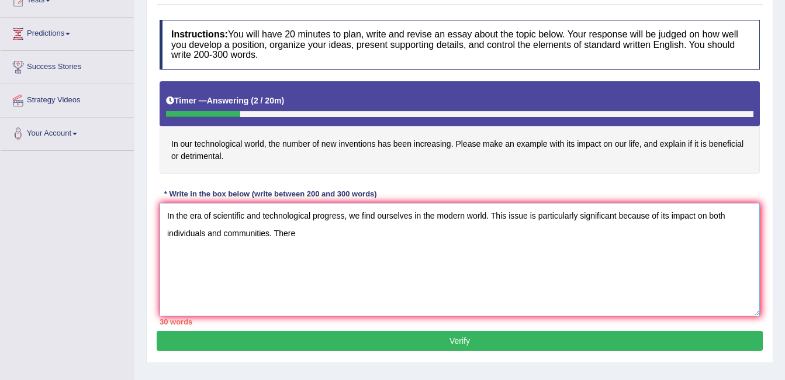
click at [436, 239] on textarea "In the era of scientific and technological progress, we find ourselves in the m…" at bounding box center [460, 259] width 601 height 113
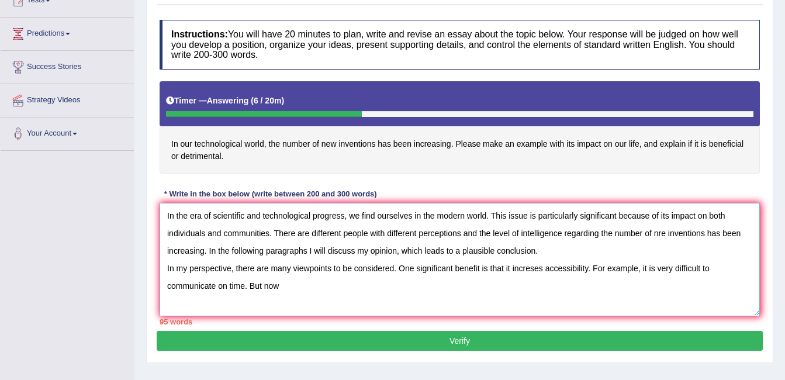
click at [264, 288] on textarea "In the era of scientific and technological progress, we find ourselves in the m…" at bounding box center [460, 259] width 601 height 113
click at [304, 294] on textarea "In the era of scientific and technological progress, we find ourselves in the m…" at bounding box center [460, 259] width 601 height 113
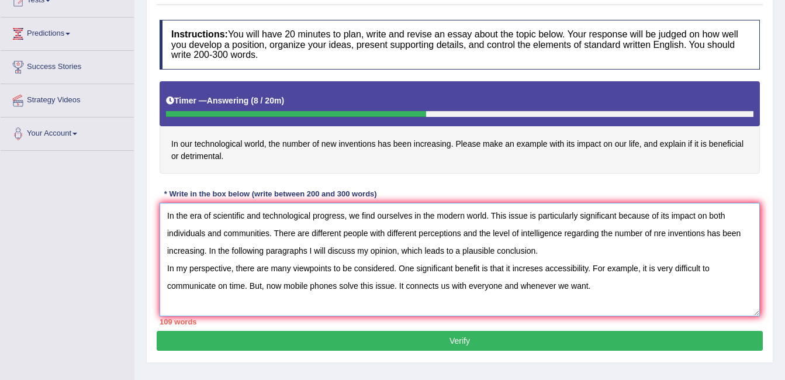
type textarea "In the era of scientific and technological progress, we find ourselves in the m…"
click button "Verify" at bounding box center [460, 341] width 606 height 20
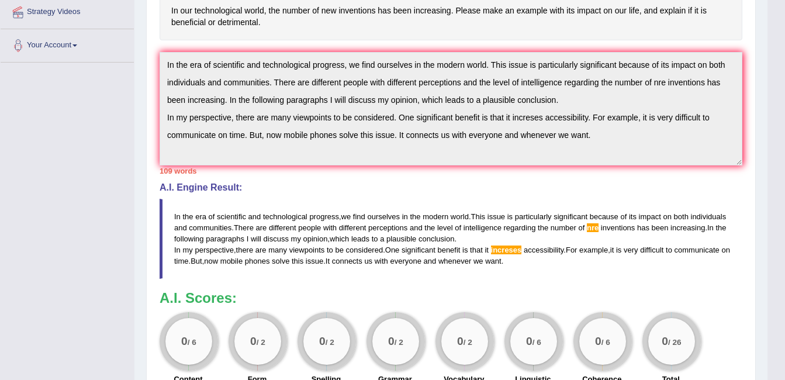
scroll to position [234, 0]
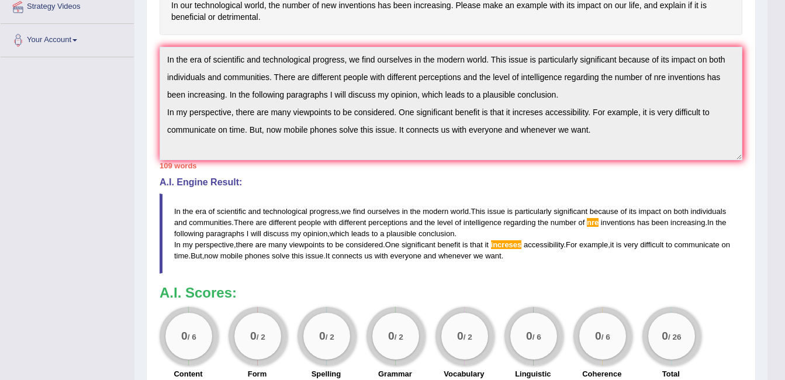
drag, startPoint x: 175, startPoint y: 213, endPoint x: 174, endPoint y: 206, distance: 6.7
click at [174, 206] on blockquote "In the era of scientific and technological progress , we find ourselves in the …" at bounding box center [451, 234] width 583 height 81
drag, startPoint x: 174, startPoint y: 206, endPoint x: 284, endPoint y: 288, distance: 137.2
click at [284, 288] on div "Instructions: You will have 20 minutes to plan, write and revise an essay about…" at bounding box center [451, 153] width 589 height 466
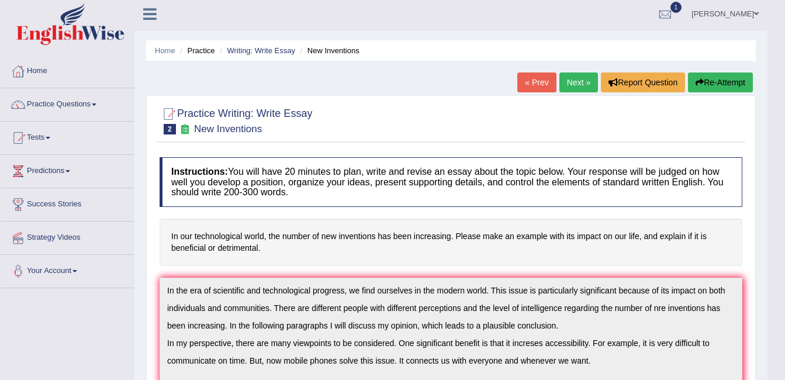
scroll to position [0, 0]
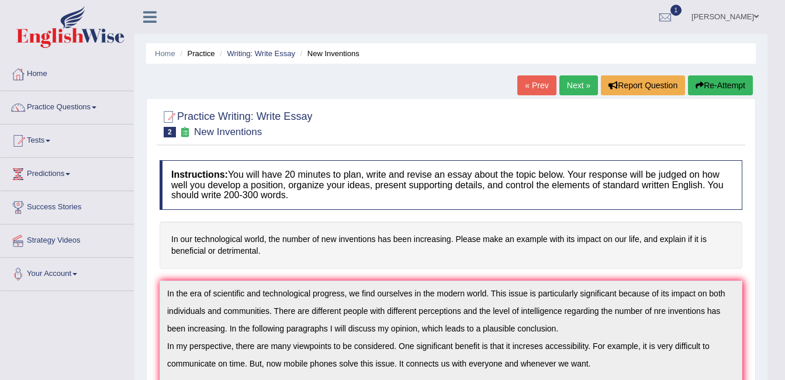
click at [730, 81] on button "Re-Attempt" at bounding box center [720, 85] width 65 height 20
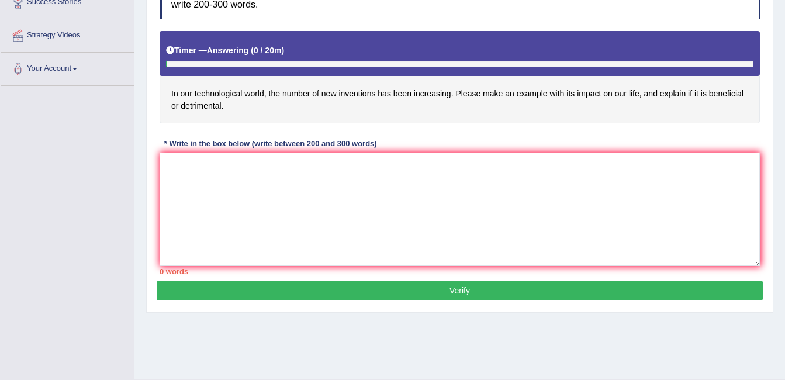
scroll to position [211, 0]
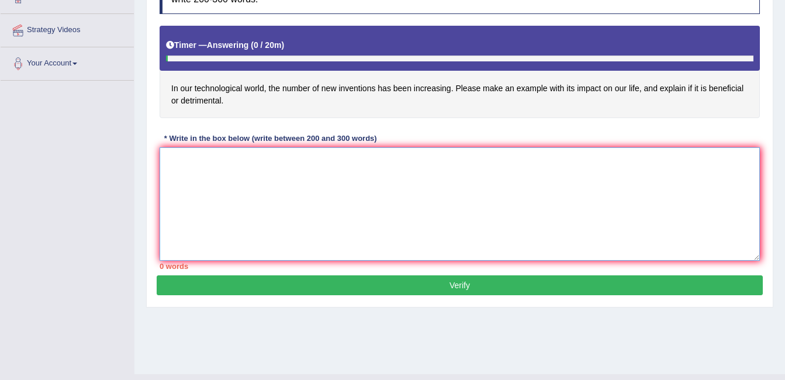
click at [246, 175] on textarea at bounding box center [460, 203] width 601 height 113
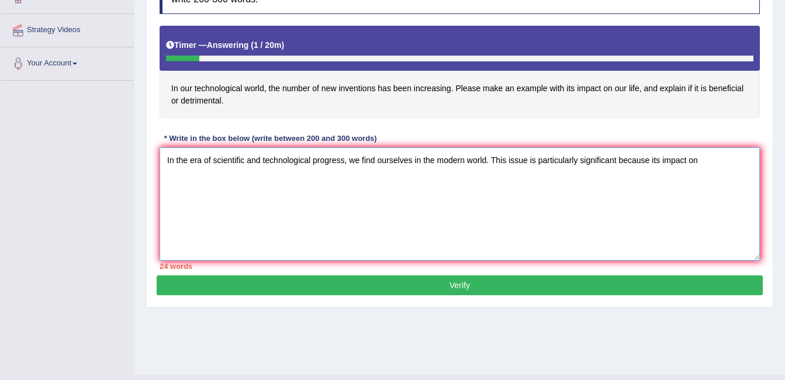
click at [653, 164] on textarea "In the era of scientific and technological progress, we find ourselves in the m…" at bounding box center [460, 203] width 601 height 113
click at [729, 156] on textarea "In the era of scientific and technological progress, we find ourselves in the m…" at bounding box center [460, 203] width 601 height 113
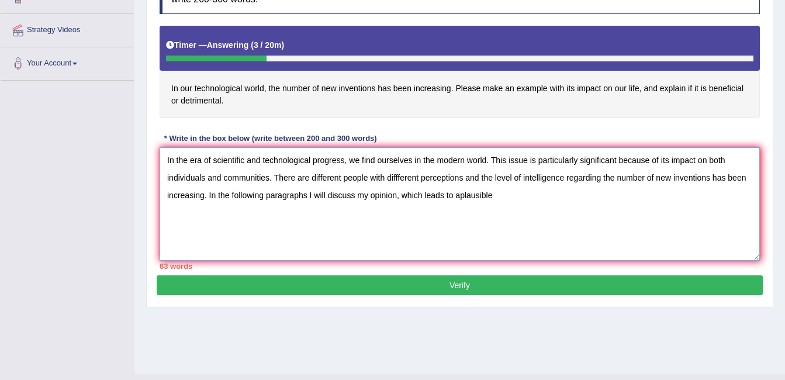
click at [460, 197] on textarea "In the era of scientific and technological progress, we find ourselves in the m…" at bounding box center [460, 203] width 601 height 113
click at [503, 193] on textarea "In the era of scientific and technological progress, we find ourselves in the m…" at bounding box center [460, 203] width 601 height 113
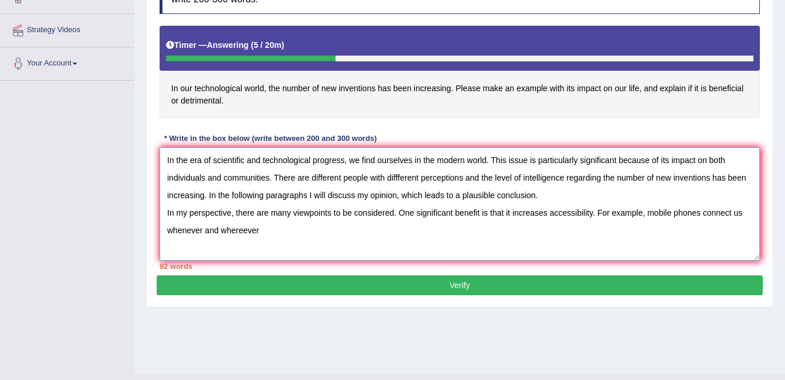
click at [242, 229] on textarea "In the era of scientific and technological progress, we find ourselves in the m…" at bounding box center [460, 203] width 601 height 113
click at [280, 224] on textarea "In the era of scientific and technological progress, we find ourselves in the m…" at bounding box center [460, 203] width 601 height 113
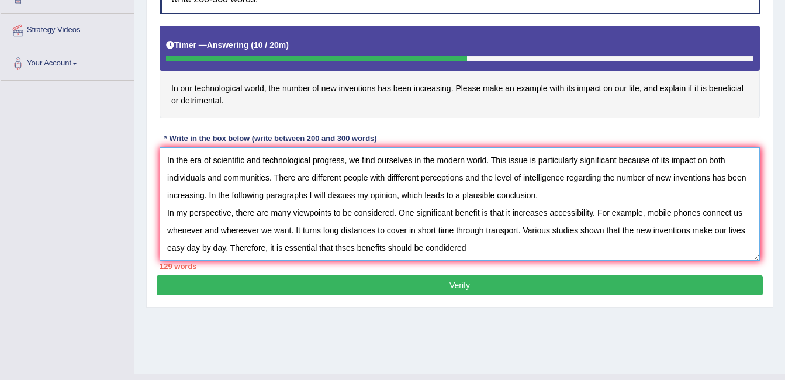
click at [442, 247] on textarea "In the era of scientific and technological progress, we find ourselves in the m…" at bounding box center [460, 203] width 601 height 113
click at [466, 247] on textarea "In the era of scientific and technological progress, we find ourselves in the m…" at bounding box center [460, 203] width 601 height 113
click at [647, 247] on textarea "In the era of scientific and technological progress, we find ourselves in the m…" at bounding box center [460, 203] width 601 height 113
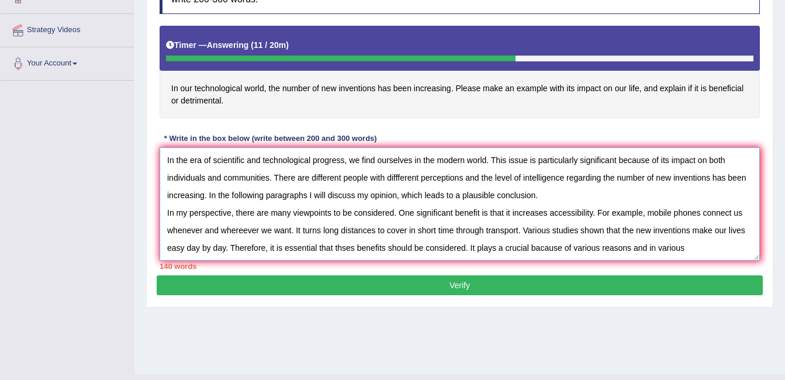
click at [707, 246] on textarea "In the era of scientific and technological progress, we find ourselves in the m…" at bounding box center [460, 203] width 601 height 113
click at [694, 246] on textarea "In the era of scientific and technological progress, we find ourselves in the m…" at bounding box center [460, 203] width 601 height 113
click at [722, 250] on textarea "In the era of scientific and technological progress, we find ourselves in the m…" at bounding box center [460, 203] width 601 height 113
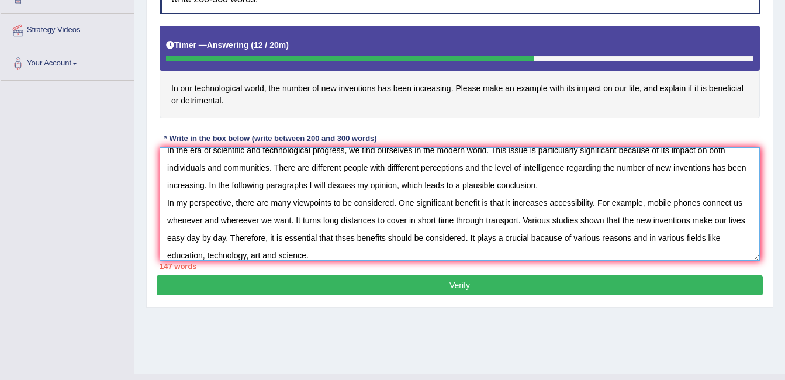
scroll to position [27, 0]
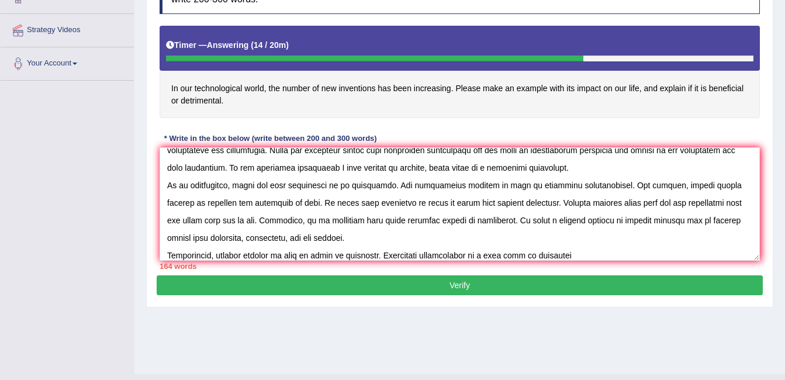
click at [740, 118] on h4 "In our technological world, the number of new inventions has been increasing. P…" at bounding box center [460, 72] width 601 height 93
click at [616, 247] on textarea at bounding box center [460, 203] width 601 height 113
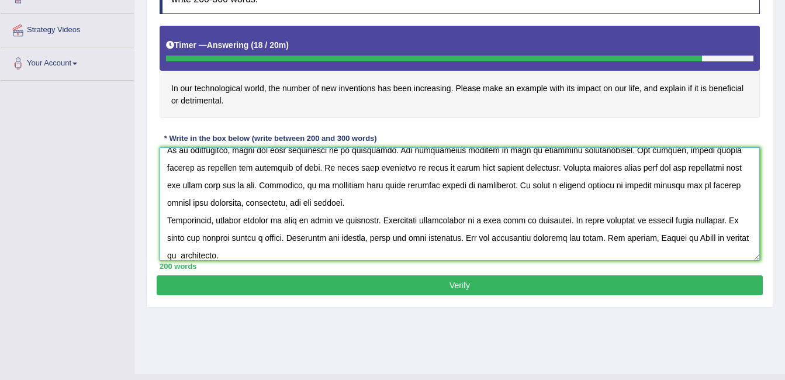
scroll to position [80, 0]
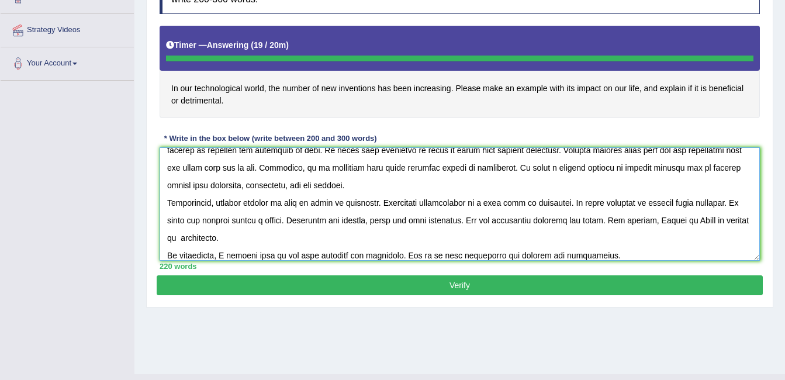
type textarea "In the era of scientific and technological progress, we find ourselves in the m…"
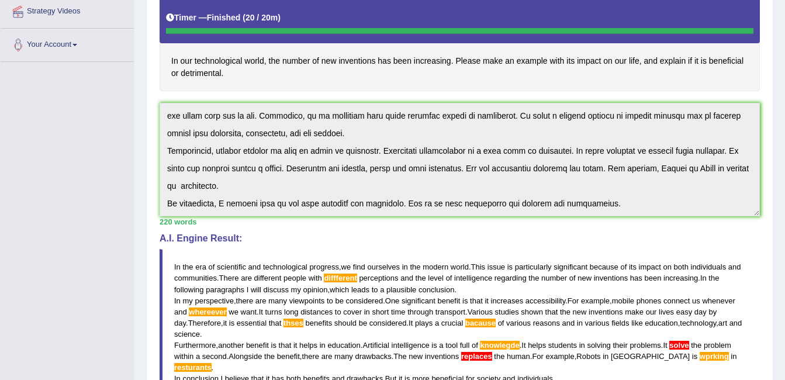
scroll to position [0, 0]
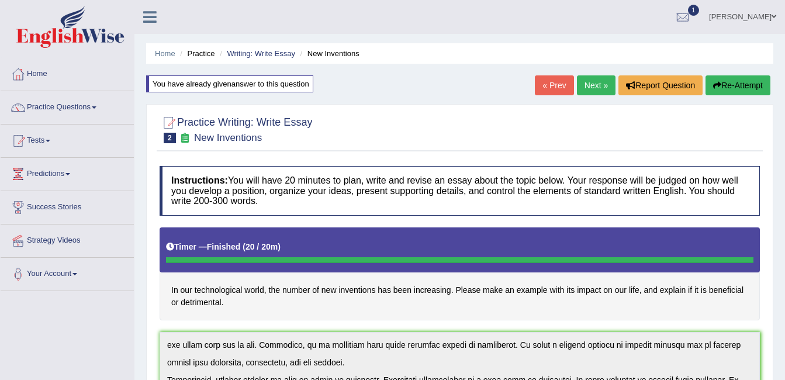
click at [740, 81] on button "Re-Attempt" at bounding box center [738, 85] width 65 height 20
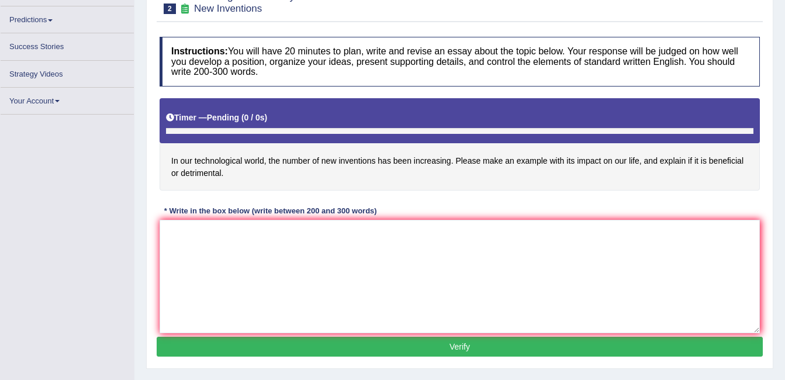
scroll to position [211, 0]
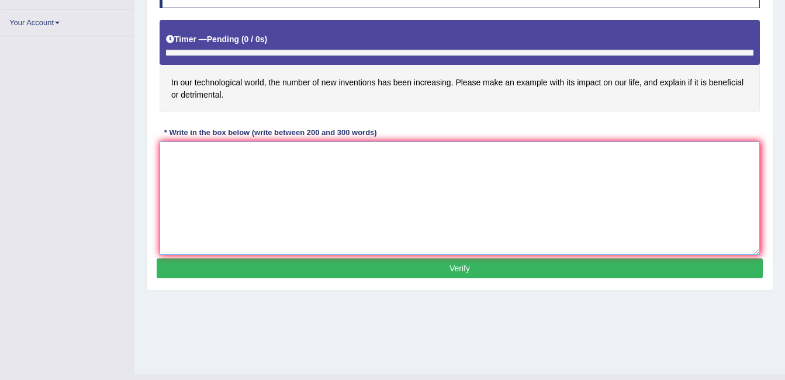
click at [335, 182] on textarea at bounding box center [460, 198] width 601 height 113
paste textarea "n the era of scientific and technological progress, we find ourselves in the mo…"
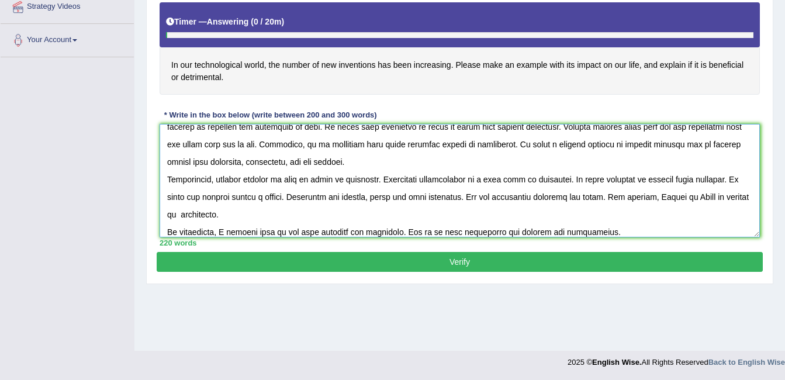
scroll to position [0, 0]
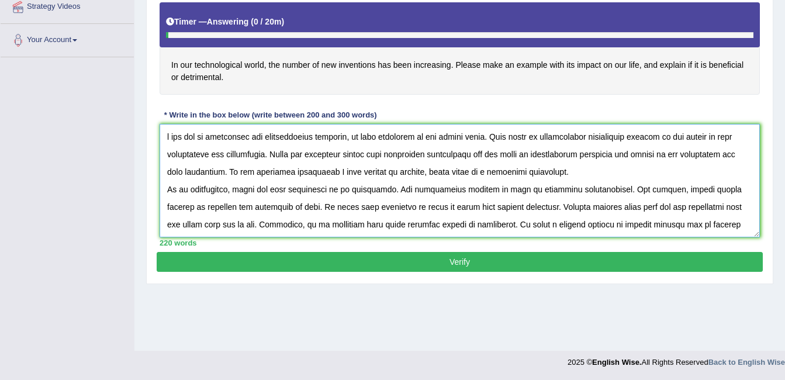
click at [166, 134] on textarea at bounding box center [460, 180] width 601 height 113
drag, startPoint x: 702, startPoint y: 147, endPoint x: 348, endPoint y: 152, distance: 354.5
click at [348, 152] on textarea at bounding box center [460, 180] width 601 height 113
click at [442, 180] on textarea at bounding box center [460, 180] width 601 height 113
click at [401, 154] on textarea at bounding box center [460, 180] width 601 height 113
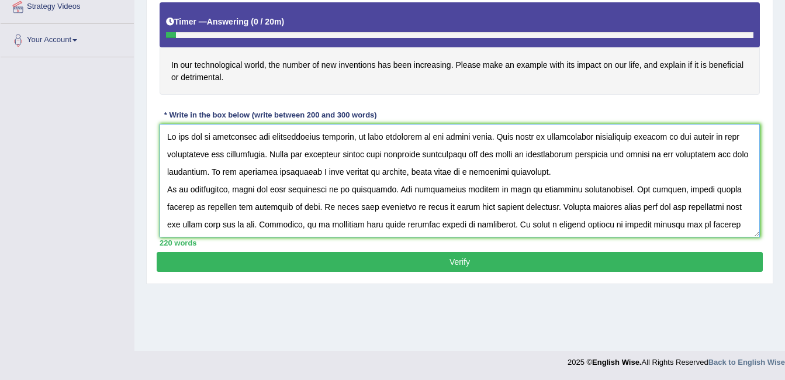
scroll to position [17, 0]
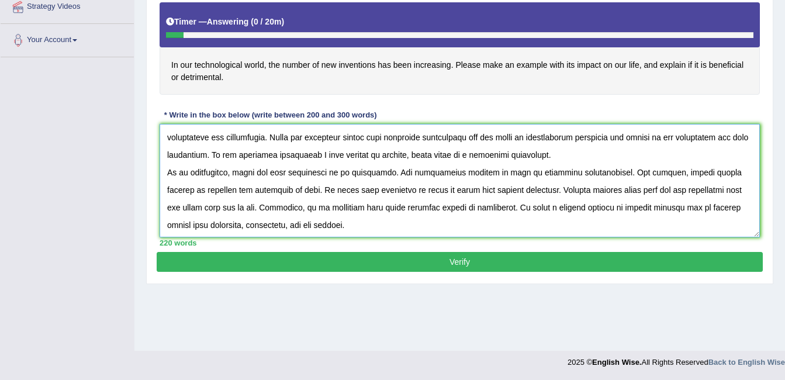
click at [186, 190] on textarea at bounding box center [460, 180] width 601 height 113
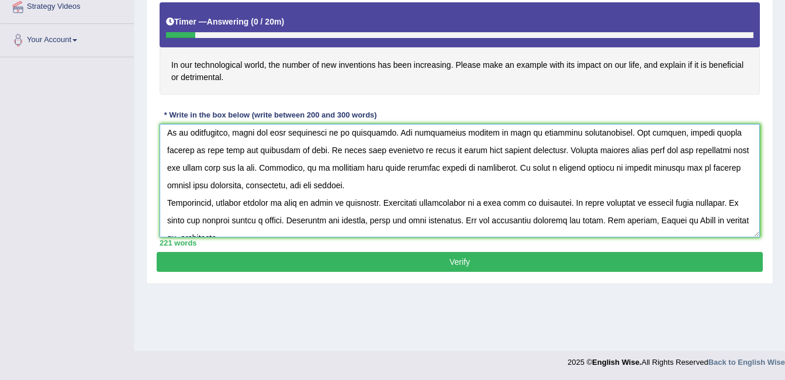
scroll to position [45, 0]
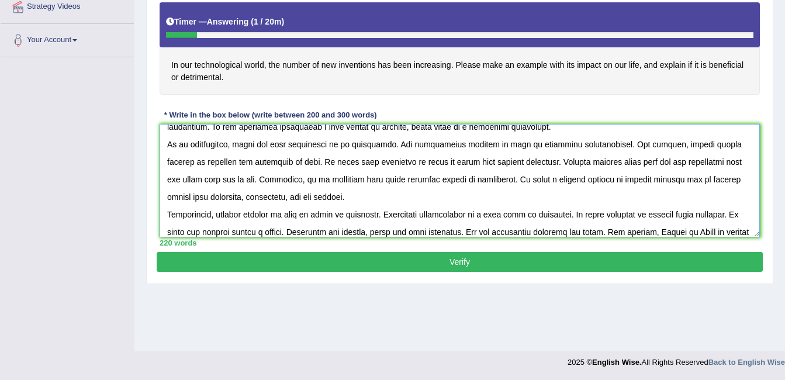
click at [246, 164] on textarea at bounding box center [460, 180] width 601 height 113
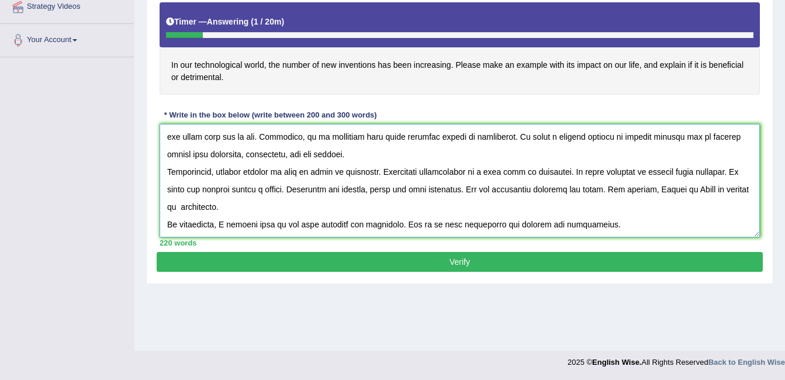
click at [728, 171] on textarea at bounding box center [460, 180] width 601 height 113
click at [525, 172] on textarea at bounding box center [460, 180] width 601 height 113
click at [543, 172] on textarea at bounding box center [460, 180] width 601 height 113
click at [556, 188] on textarea at bounding box center [460, 180] width 601 height 113
click at [181, 205] on textarea at bounding box center [460, 180] width 601 height 113
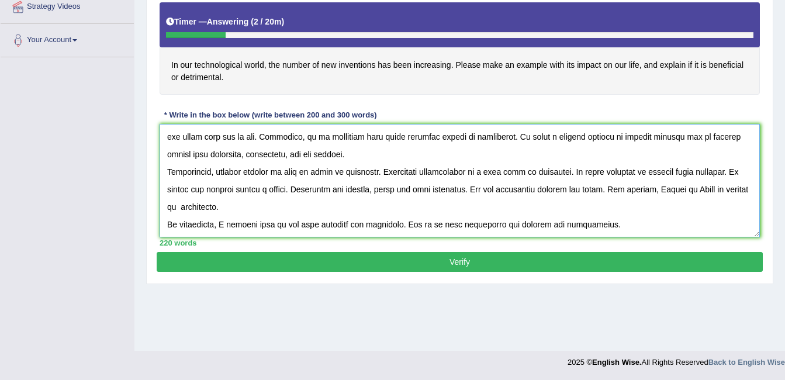
click at [600, 223] on textarea at bounding box center [460, 180] width 601 height 113
click at [309, 153] on textarea at bounding box center [460, 180] width 601 height 113
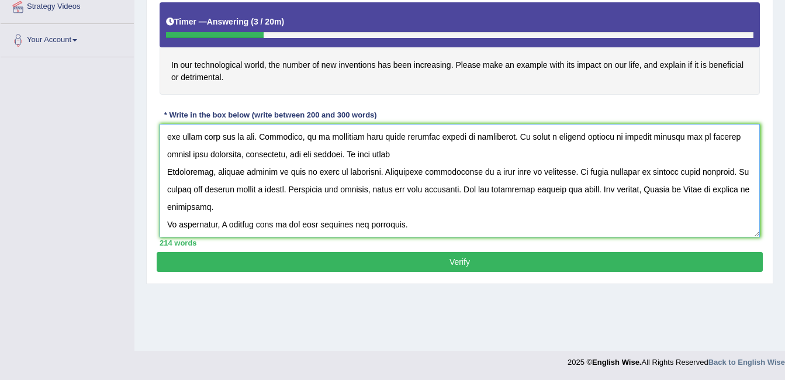
click at [320, 154] on textarea at bounding box center [460, 180] width 601 height 113
click at [356, 159] on textarea at bounding box center [460, 180] width 601 height 113
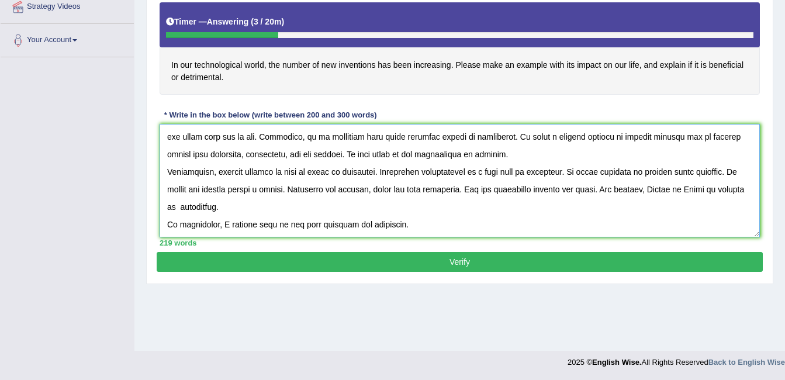
click at [208, 208] on textarea at bounding box center [460, 180] width 601 height 113
click at [416, 229] on textarea at bounding box center [460, 180] width 601 height 113
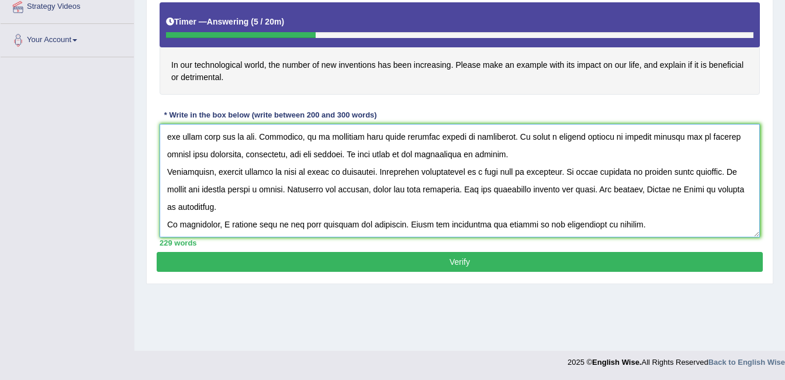
click at [639, 228] on textarea at bounding box center [460, 180] width 601 height 113
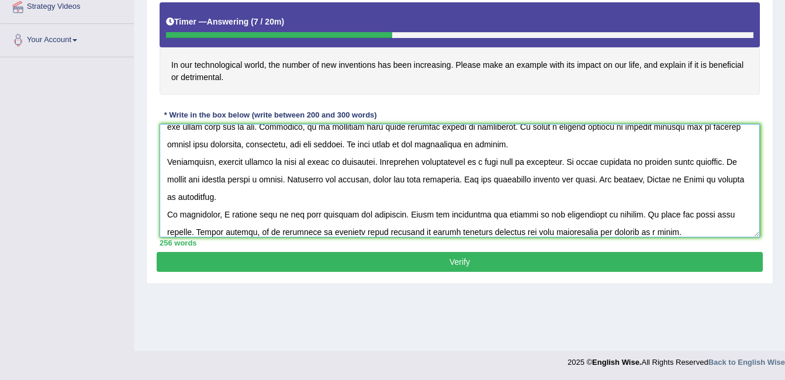
click at [348, 233] on textarea at bounding box center [460, 180] width 601 height 113
type textarea "In the era of scientific and technological progress, we find ourselves in the m…"
click at [364, 268] on button "Verify" at bounding box center [460, 262] width 606 height 20
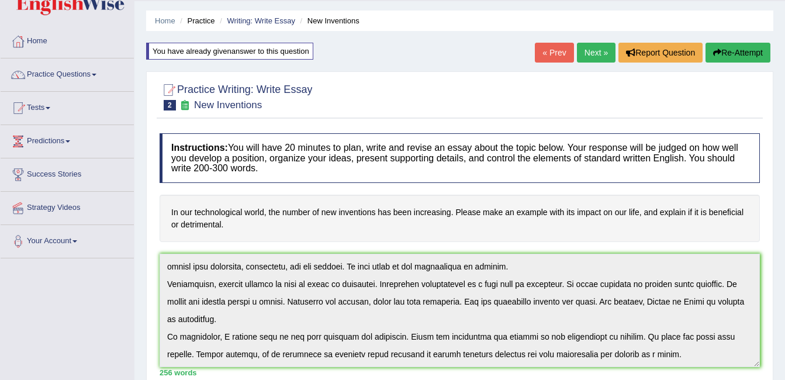
scroll to position [30, 0]
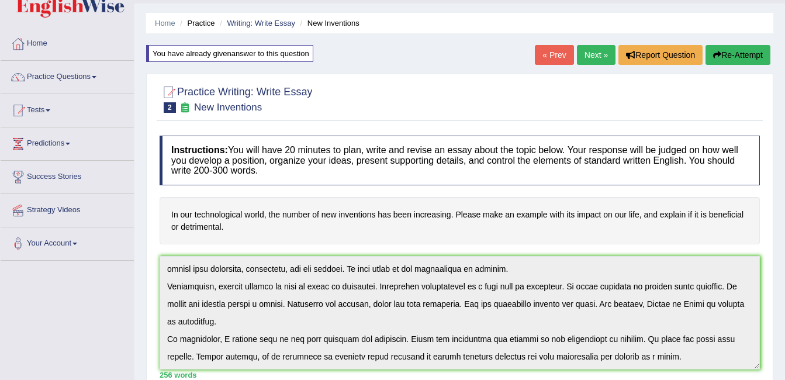
click at [726, 48] on button "Re-Attempt" at bounding box center [738, 55] width 65 height 20
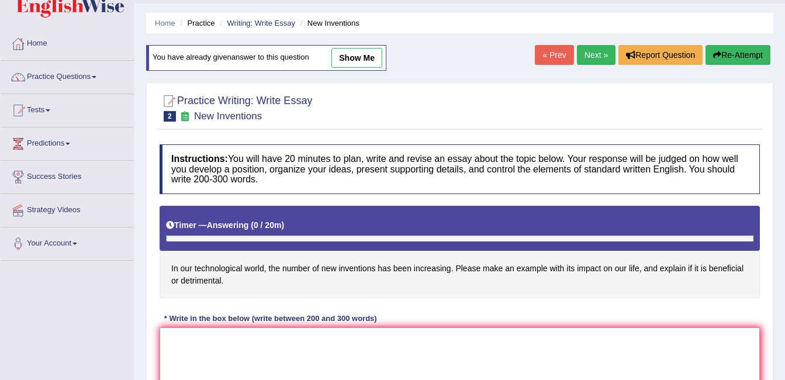
click at [336, 344] on textarea at bounding box center [460, 384] width 601 height 113
paste textarea "n the era of scientific and technological progress, we find ourselves in the mo…"
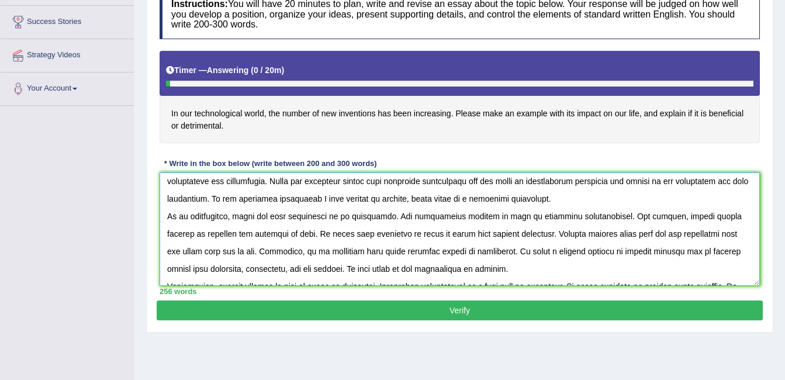
scroll to position [19, 0]
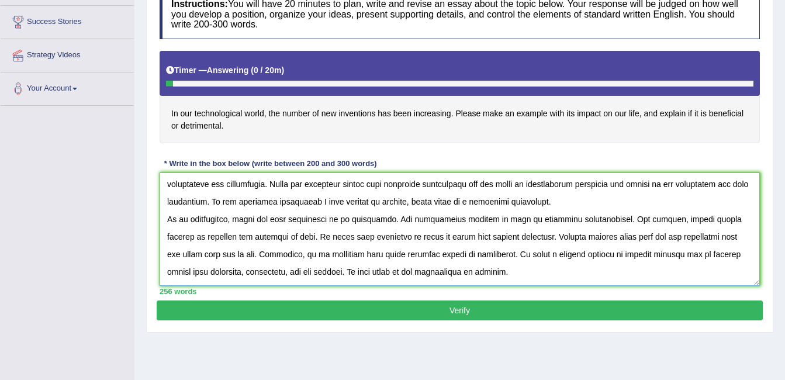
click at [349, 256] on textarea at bounding box center [460, 229] width 601 height 113
click at [350, 255] on textarea at bounding box center [460, 229] width 601 height 113
click at [537, 252] on textarea at bounding box center [460, 229] width 601 height 113
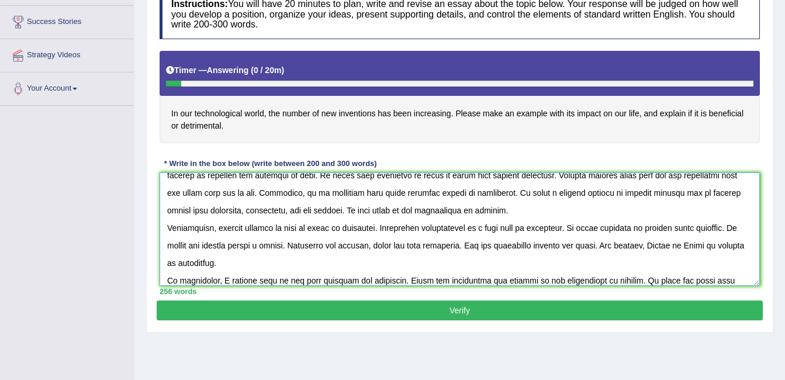
scroll to position [105, 0]
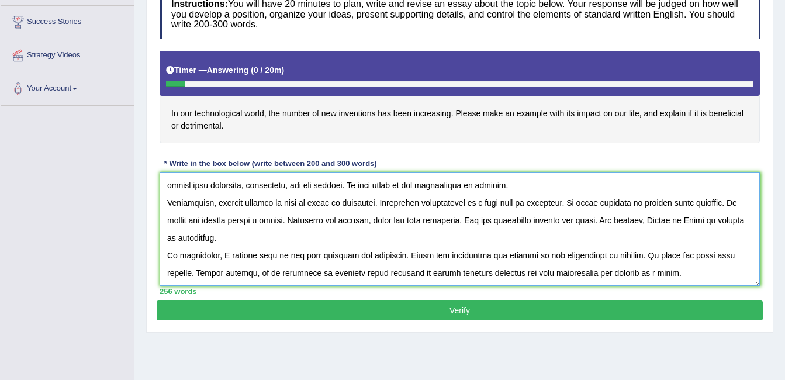
click at [243, 239] on textarea at bounding box center [460, 229] width 601 height 113
click at [219, 236] on textarea at bounding box center [460, 229] width 601 height 113
click at [243, 241] on textarea at bounding box center [460, 229] width 601 height 113
type textarea "n the era of scientific and technological progress, we find ourselves in the mo…"
click at [285, 306] on button "Verify" at bounding box center [460, 311] width 606 height 20
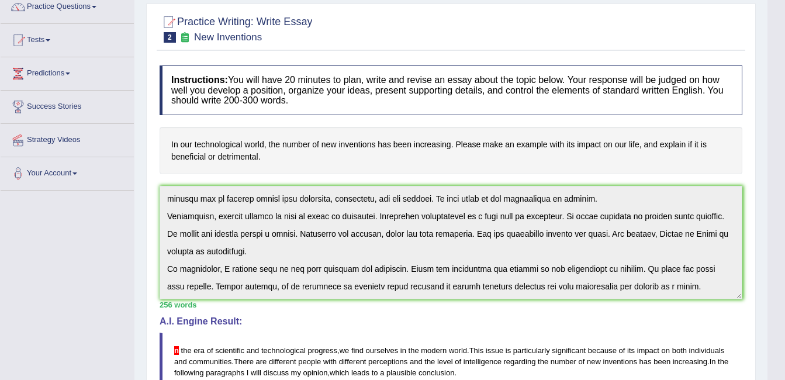
scroll to position [99, 0]
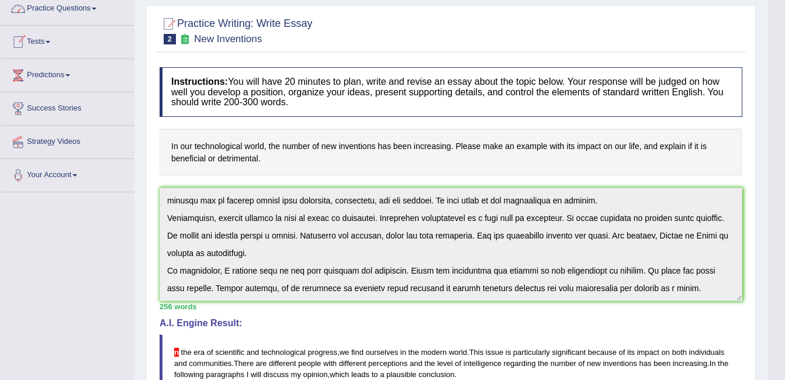
click at [104, 5] on link "Practice Questions" at bounding box center [67, 6] width 133 height 29
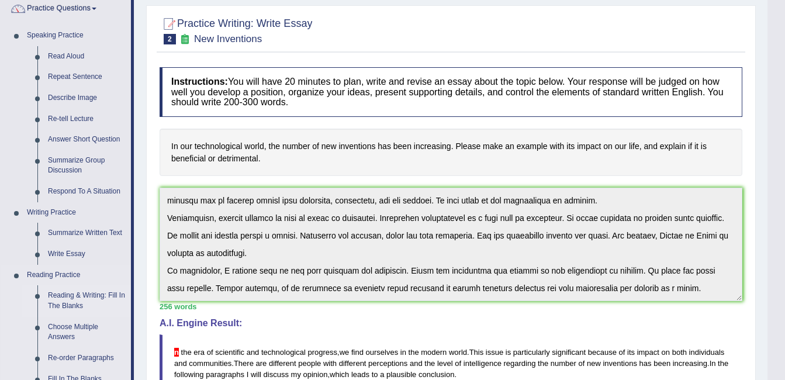
click at [82, 296] on link "Reading & Writing: Fill In The Blanks" at bounding box center [87, 300] width 88 height 31
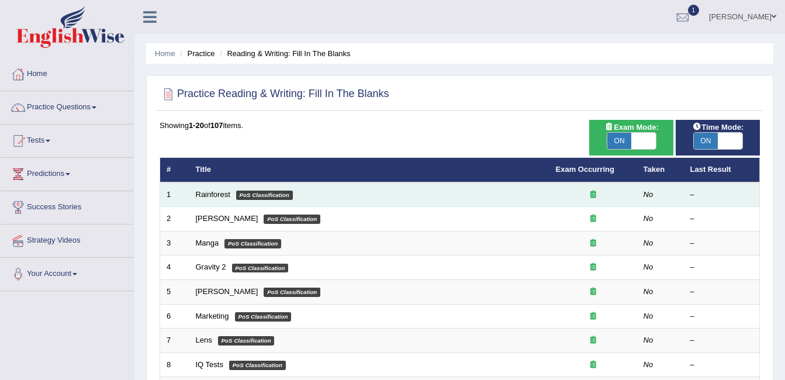
click at [630, 190] on div at bounding box center [593, 194] width 75 height 11
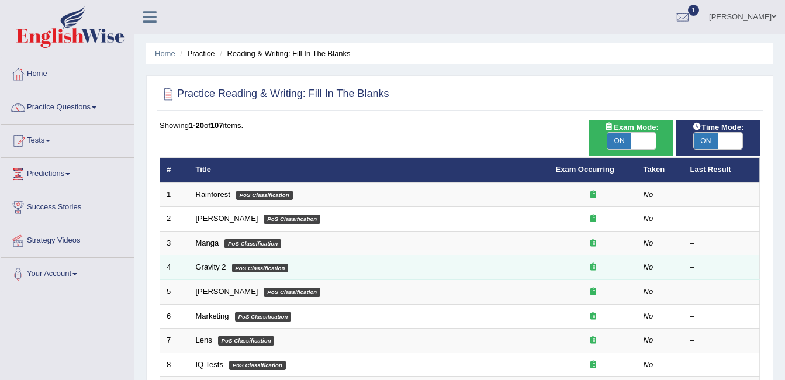
click at [237, 270] on em "PoS Classification" at bounding box center [260, 268] width 57 height 9
click at [215, 270] on link "Gravity 2" at bounding box center [211, 267] width 30 height 9
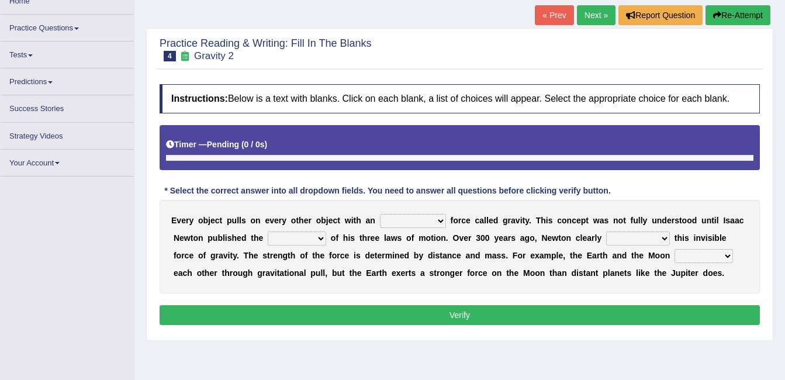
scroll to position [73, 0]
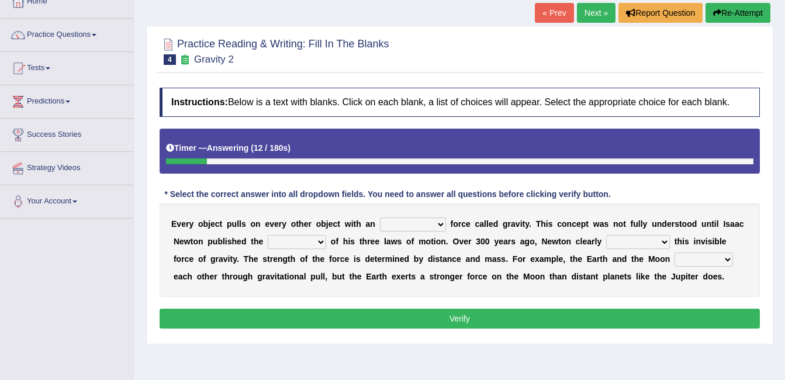
click at [424, 223] on select "invisible unknown unbelievable inconsistent" at bounding box center [413, 225] width 66 height 14
select select "invisible"
click at [380, 218] on select "invisible unknown unbelievable inconsistent" at bounding box center [413, 225] width 66 height 14
click at [326, 241] on b at bounding box center [328, 241] width 5 height 9
click at [287, 239] on select "concept theory method argument" at bounding box center [297, 242] width 58 height 14
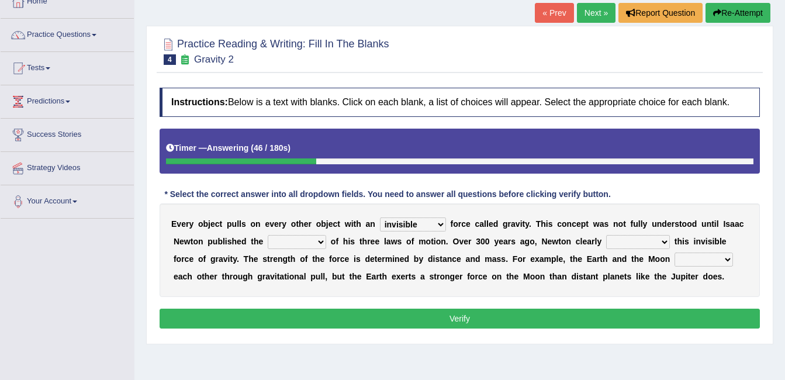
select select "concept"
click at [268, 235] on select "concept theory method argument" at bounding box center [297, 242] width 58 height 14
click at [606, 239] on select "explained undermined overturned realized" at bounding box center [638, 242] width 64 height 14
click at [606, 238] on select "explained undermined overturned realized" at bounding box center [638, 242] width 64 height 14
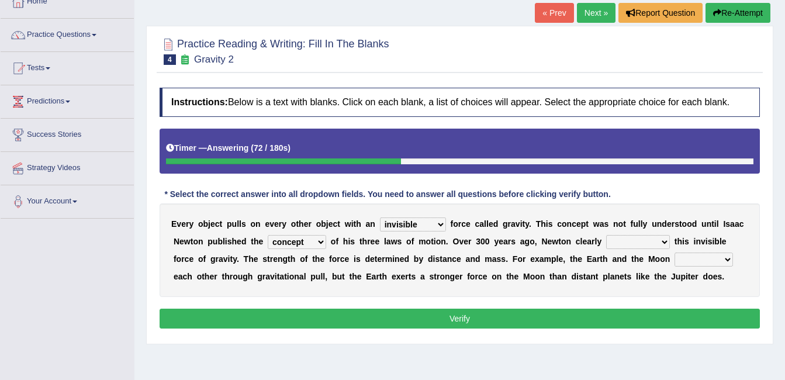
select select "undermined"
click at [606, 235] on select "explained undermined overturned realized" at bounding box center [638, 242] width 64 height 14
click at [675, 254] on select "affect spin evade span" at bounding box center [704, 260] width 58 height 14
select select "affect"
click at [675, 253] on select "affect spin evade span" at bounding box center [704, 260] width 58 height 14
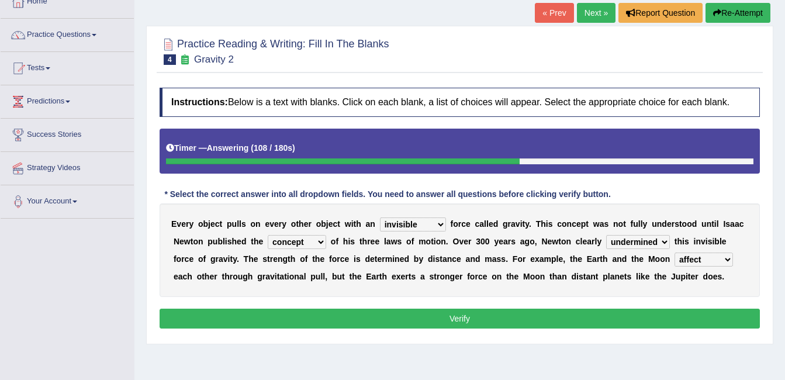
click at [595, 310] on button "Verify" at bounding box center [460, 319] width 601 height 20
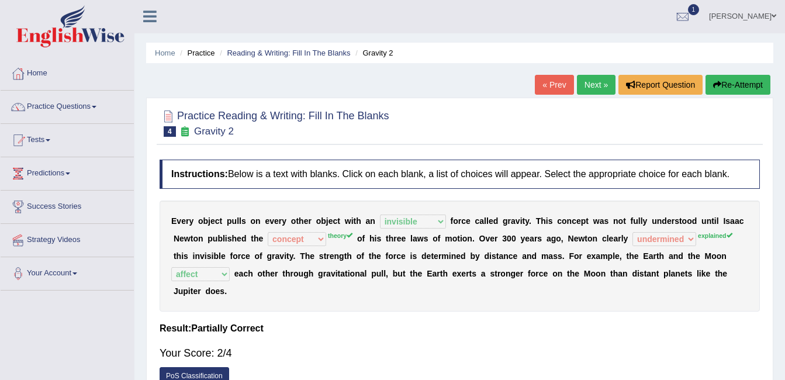
scroll to position [0, 0]
click at [604, 84] on link "Next »" at bounding box center [596, 85] width 39 height 20
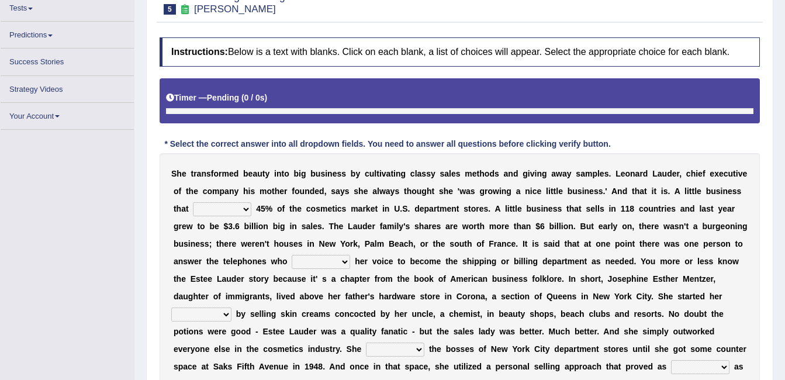
scroll to position [132, 0]
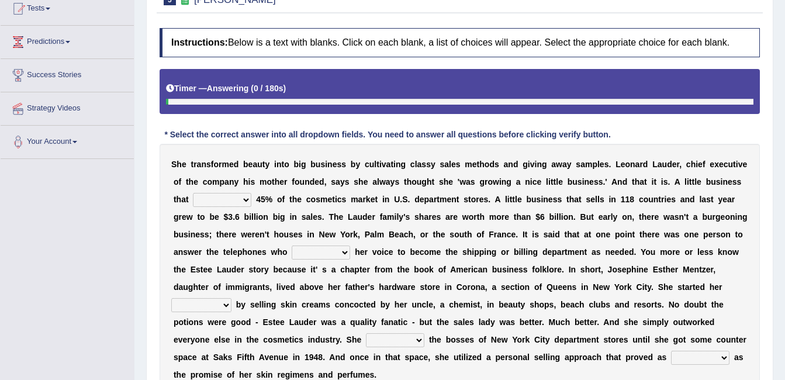
click at [225, 203] on select "has controls makes maintains" at bounding box center [222, 200] width 58 height 14
select select "has"
click at [193, 193] on select "has controls makes maintains" at bounding box center [222, 200] width 58 height 14
click at [292, 249] on select "switched changed raised used" at bounding box center [321, 253] width 58 height 14
select select "changed"
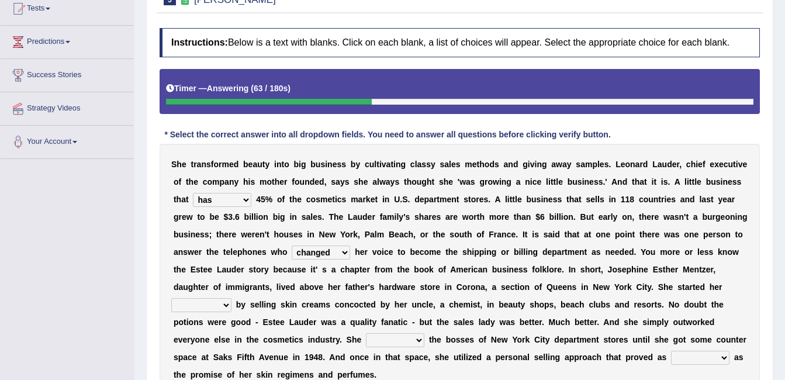
click at [292, 246] on select "switched changed raised used" at bounding box center [321, 253] width 58 height 14
click at [232, 298] on select "job institute companion enterprise" at bounding box center [201, 305] width 60 height 14
select select "job"
click at [232, 298] on select "job institute companion enterprise" at bounding box center [201, 305] width 60 height 14
click at [425, 333] on select "stated bridged stalked heaved" at bounding box center [395, 340] width 58 height 14
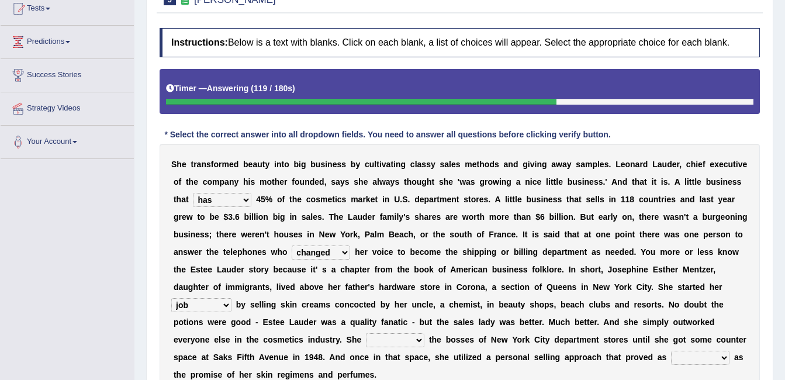
select select "stalked"
click at [425, 333] on select "stated bridged stalked heaved" at bounding box center [395, 340] width 58 height 14
click at [671, 352] on select "potent ruthless potential expensive" at bounding box center [700, 358] width 58 height 14
select select "potential"
click at [671, 351] on select "potent ruthless potential expensive" at bounding box center [700, 358] width 58 height 14
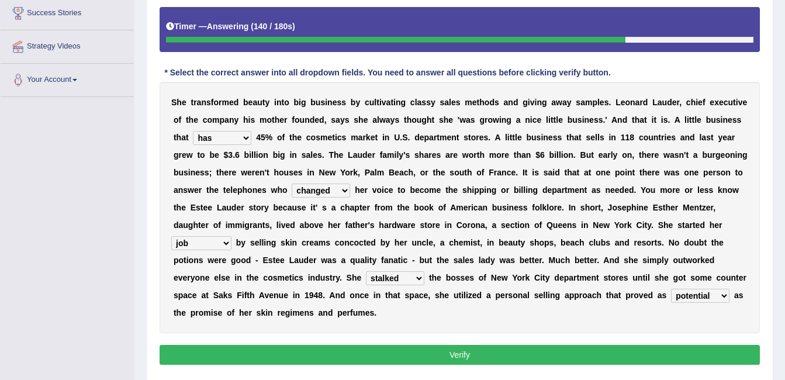
scroll to position [197, 0]
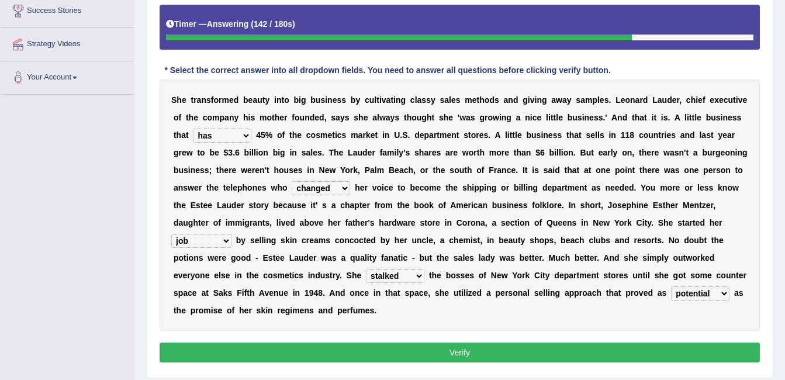
click at [693, 343] on button "Verify" at bounding box center [460, 353] width 601 height 20
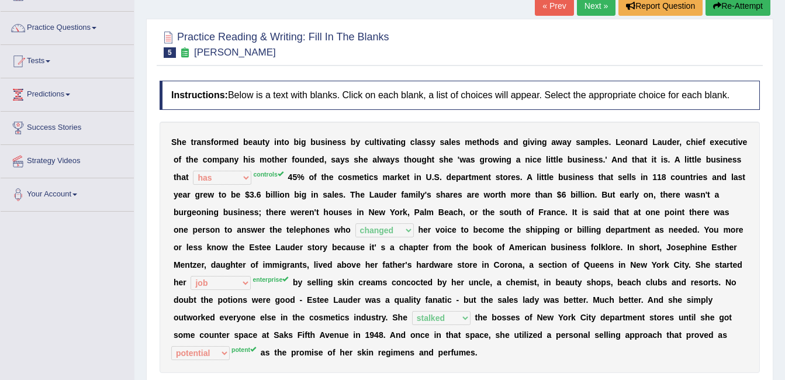
scroll to position [0, 0]
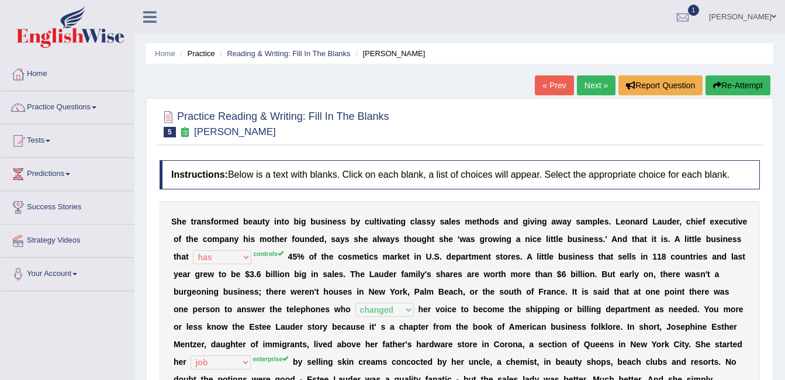
click at [602, 79] on link "Next »" at bounding box center [596, 85] width 39 height 20
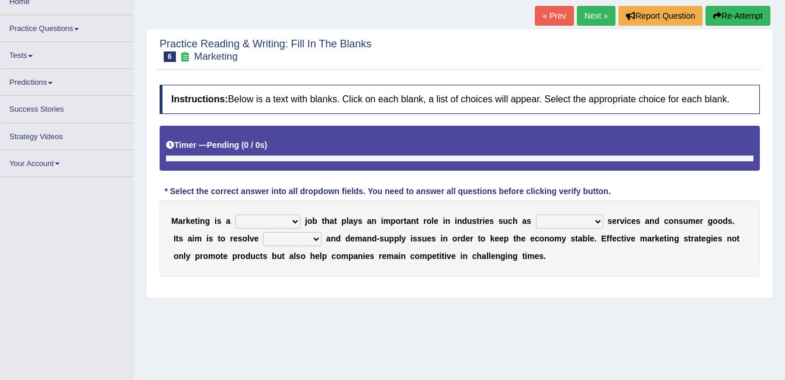
scroll to position [70, 0]
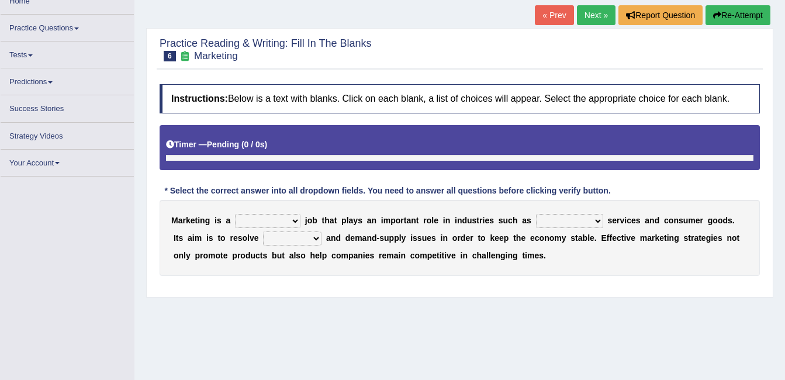
click at [286, 216] on select "professional flexible parochial descriptive" at bounding box center [268, 221] width 66 height 14
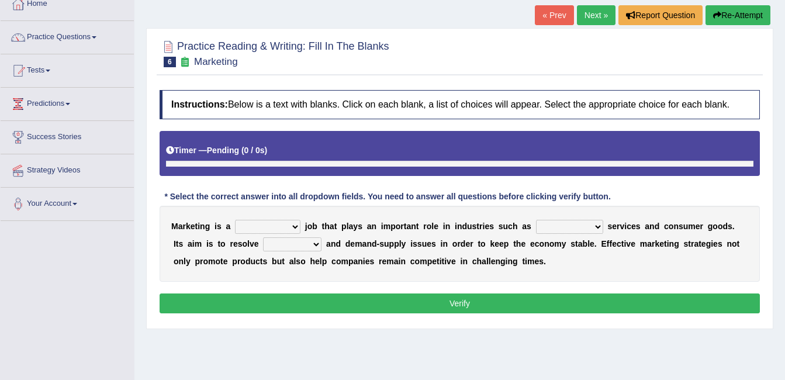
scroll to position [73, 0]
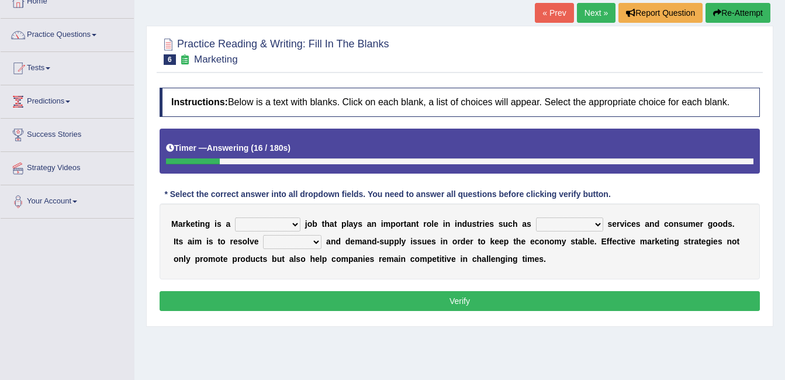
select select "professional"
click at [235, 218] on select "professional flexible parochial descriptive" at bounding box center [268, 225] width 66 height 14
click at [573, 224] on select "civil financial conventional foremost" at bounding box center [569, 225] width 67 height 14
select select "financial"
click at [536, 218] on select "civil financial conventional foremost" at bounding box center [569, 225] width 67 height 14
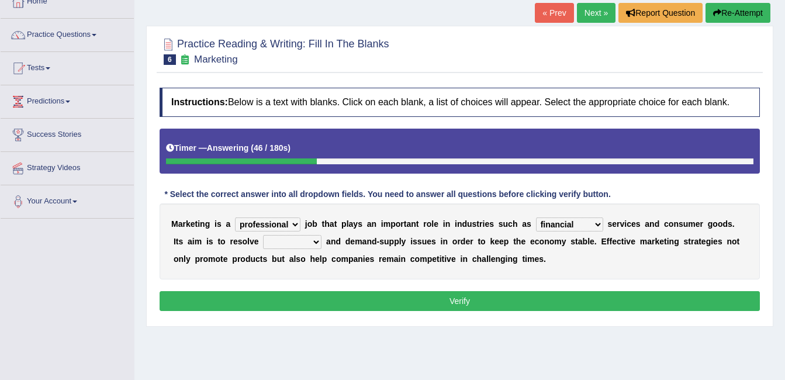
click at [263, 244] on select "imbalance excess symmetry budget" at bounding box center [292, 242] width 58 height 14
select select "imbalance"
click at [263, 235] on select "imbalance excess symmetry budget" at bounding box center [292, 242] width 58 height 14
click at [269, 298] on button "Verify" at bounding box center [460, 301] width 601 height 20
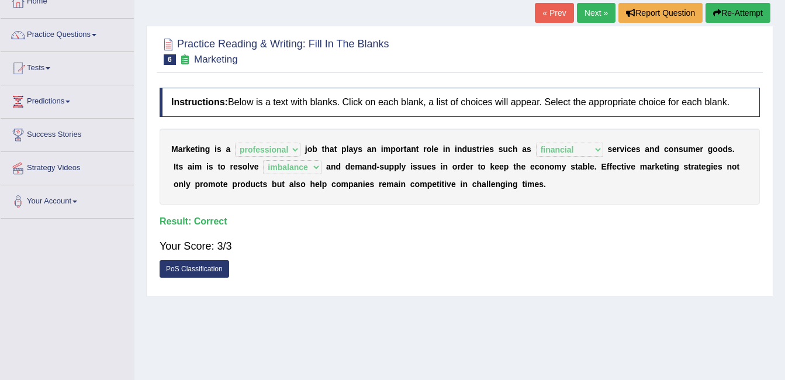
click at [595, 15] on link "Next »" at bounding box center [596, 13] width 39 height 20
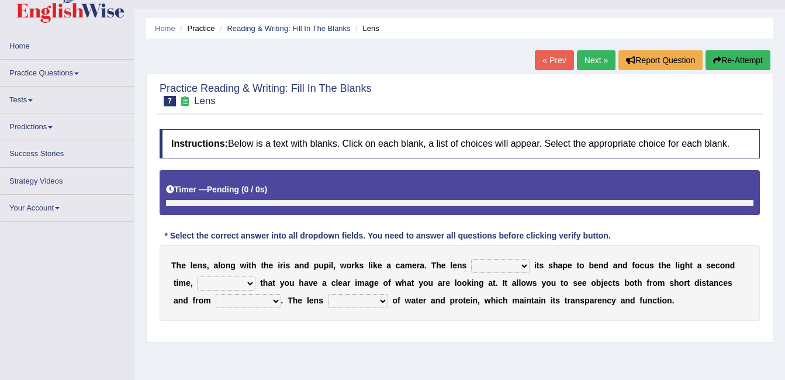
scroll to position [47, 0]
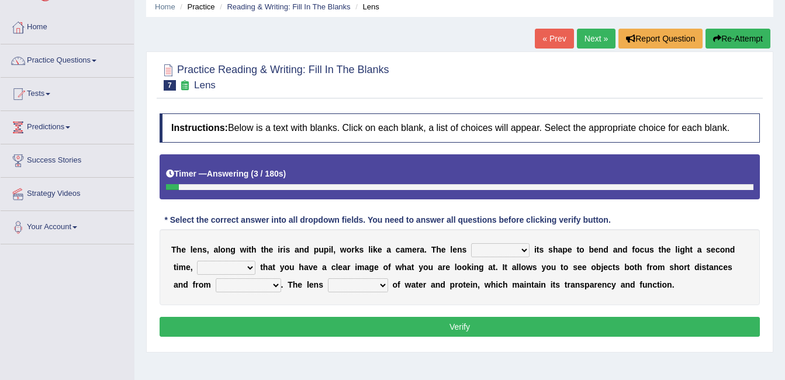
click at [504, 249] on select "adjusts shows selects presents" at bounding box center [500, 250] width 58 height 14
select select "adjusts"
click at [471, 243] on select "adjusts shows selects presents" at bounding box center [500, 250] width 58 height 14
click at [225, 270] on select "ensures to ensure ensure ensured" at bounding box center [226, 268] width 58 height 14
select select "ensure"
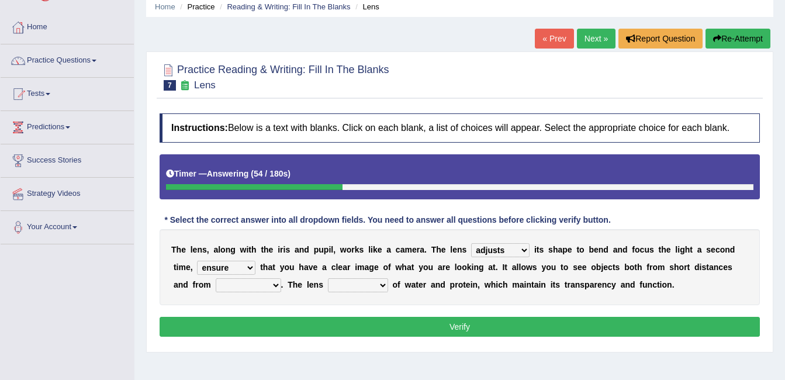
click at [197, 261] on select "ensures to ensure ensure ensured" at bounding box center [226, 268] width 58 height 14
click at [231, 287] on select "far away in between further apart all along" at bounding box center [249, 285] width 66 height 14
select select "far away"
click at [216, 278] on select "far away in between further apart all along" at bounding box center [249, 285] width 66 height 14
click at [328, 287] on select "constitutes comprises composes consists" at bounding box center [358, 285] width 60 height 14
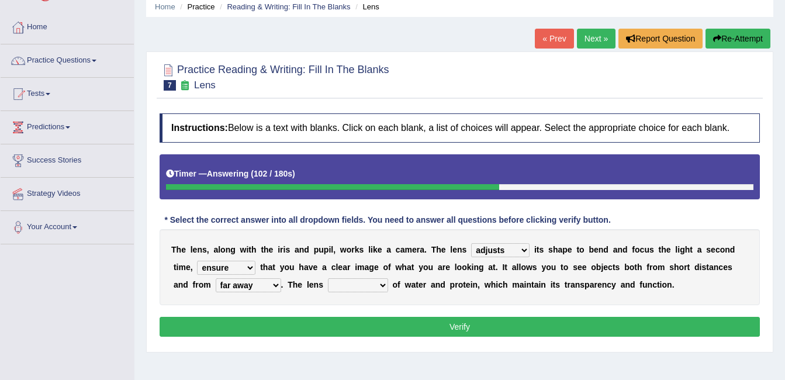
select select "comprises"
click at [328, 278] on select "constitutes comprises composes consists" at bounding box center [358, 285] width 60 height 14
click at [322, 326] on button "Verify" at bounding box center [460, 327] width 601 height 20
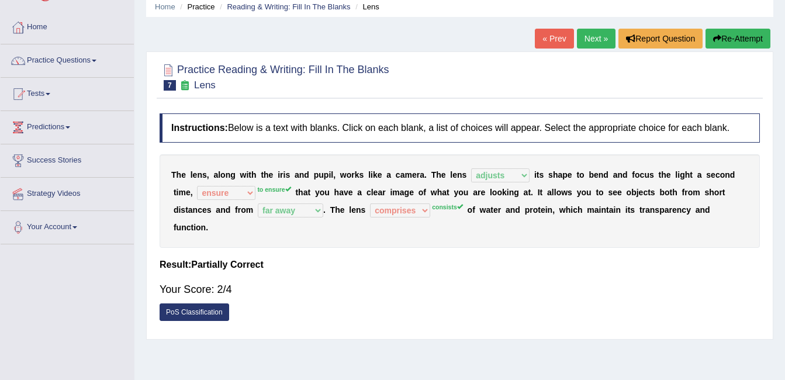
click at [603, 35] on link "Next »" at bounding box center [596, 39] width 39 height 20
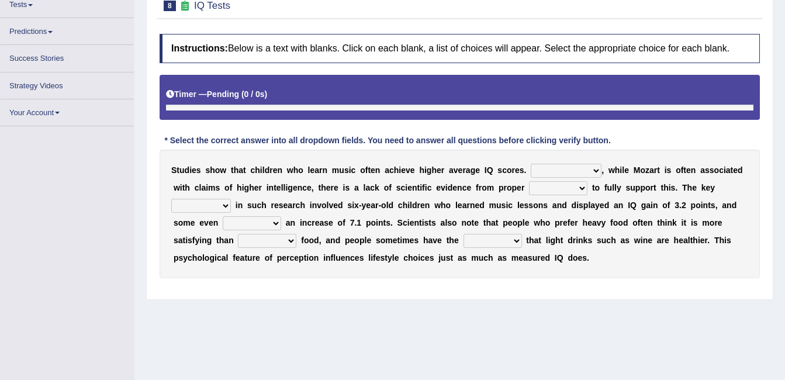
scroll to position [140, 0]
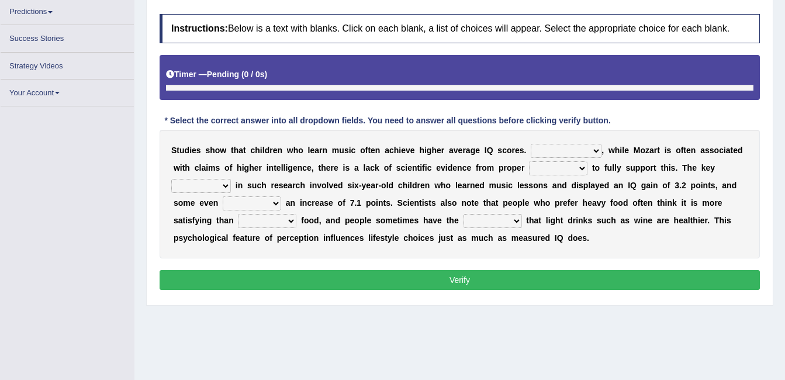
click at [567, 146] on div "S t u d i e s s h o w t h a t c h i l d r e n w h o l e a r n m u s i c o f t e…" at bounding box center [460, 194] width 601 height 129
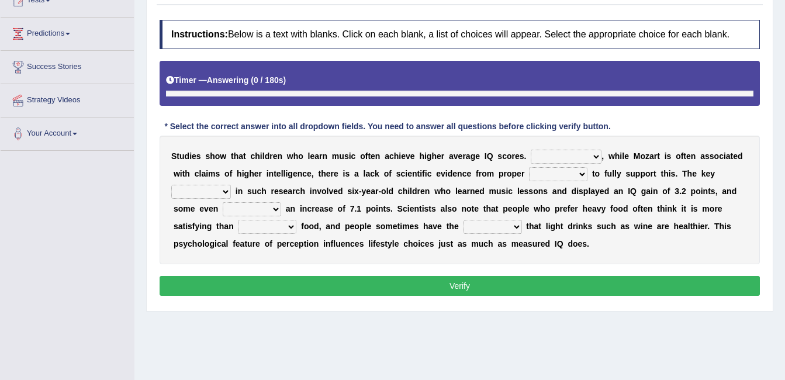
scroll to position [162, 0]
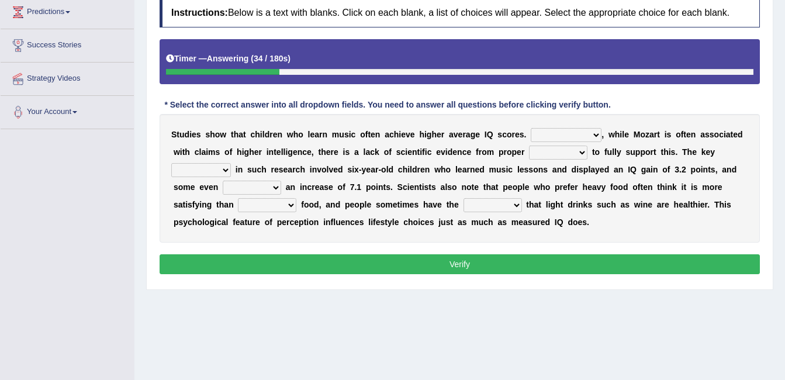
select select "However"
click at [531, 128] on select "However Therefore Consequently While" at bounding box center [566, 135] width 71 height 14
click at [540, 149] on select "test tests testing tested" at bounding box center [558, 153] width 58 height 14
select select "testing"
click at [529, 146] on select "test tests testing tested" at bounding box center [558, 153] width 58 height 14
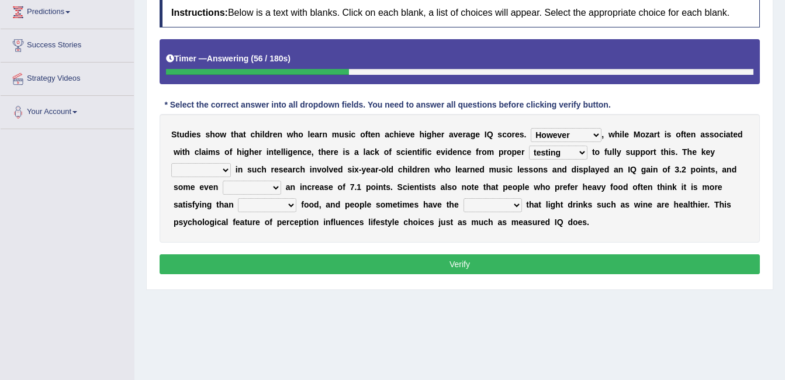
click at [529, 147] on select "test tests testing tested" at bounding box center [558, 153] width 58 height 14
click at [529, 146] on select "test tests testing tested" at bounding box center [558, 153] width 58 height 14
click at [231, 163] on select "process goal implication odd" at bounding box center [201, 170] width 60 height 14
select select "process"
click at [231, 163] on select "process goal implication odd" at bounding box center [201, 170] width 60 height 14
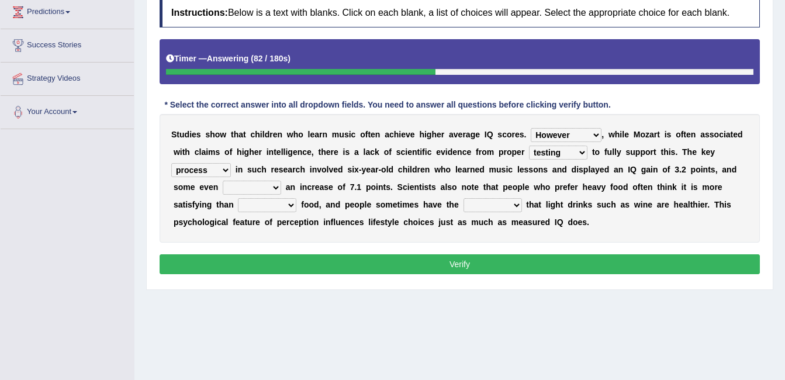
click at [281, 181] on select "exhibited taught learned threatened" at bounding box center [252, 188] width 58 height 14
select select "exhibited"
click at [281, 181] on select "exhibited taught learned threatened" at bounding box center [252, 188] width 58 height 14
click at [297, 198] on select "choosy lighter cushiony spooky" at bounding box center [267, 205] width 58 height 14
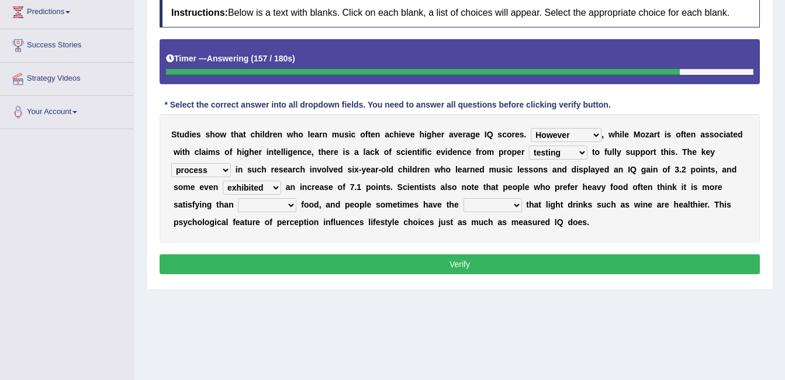
select select "lighter"
click at [297, 198] on select "choosy lighter cushiony spooky" at bounding box center [267, 205] width 58 height 14
click at [464, 201] on select "illusion sight anecdote intention" at bounding box center [493, 205] width 58 height 14
select select "intention"
click at [464, 198] on select "illusion sight anecdote intention" at bounding box center [493, 205] width 58 height 14
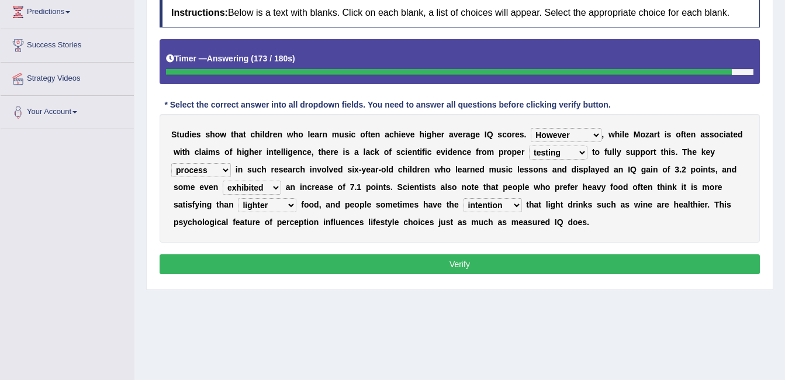
click at [313, 263] on button "Verify" at bounding box center [460, 264] width 601 height 20
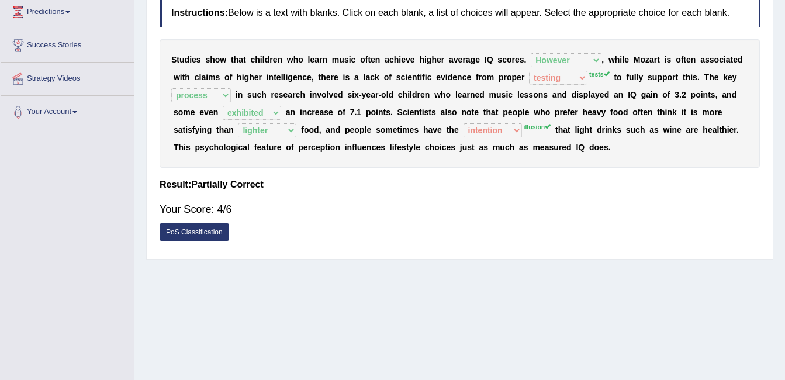
click at [529, 70] on div "S t u d i e s s h o w t h a t c h i l d r e n w h o l e a r n m u s i c o f t e…" at bounding box center [460, 103] width 601 height 129
click at [527, 68] on div "S t u d i e s s h o w t h a t c h i l d r e n w h o l e a r n m u s i c o f t e…" at bounding box center [460, 103] width 601 height 129
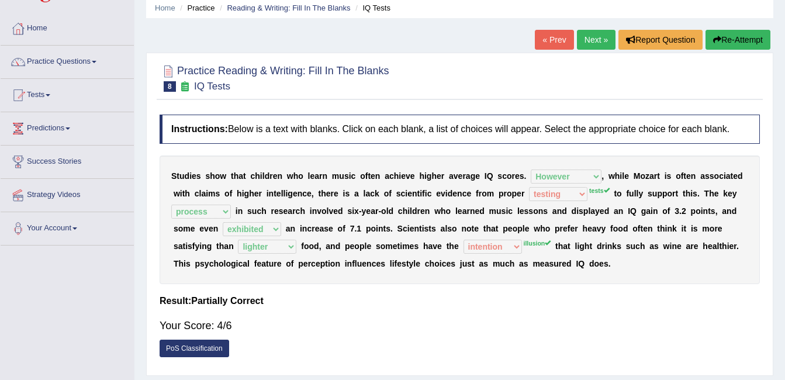
scroll to position [47, 0]
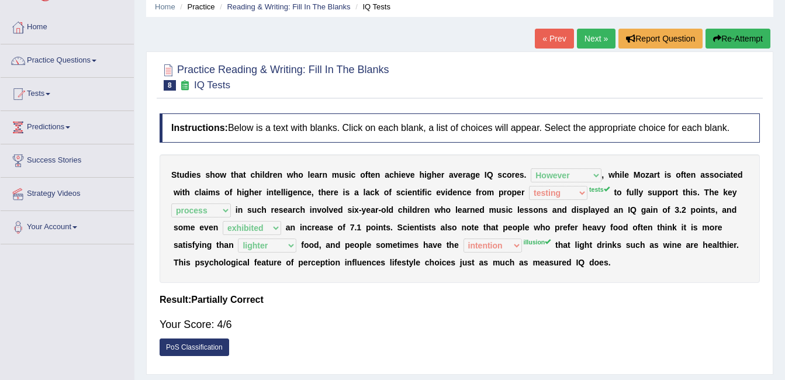
click at [592, 30] on link "Next »" at bounding box center [596, 39] width 39 height 20
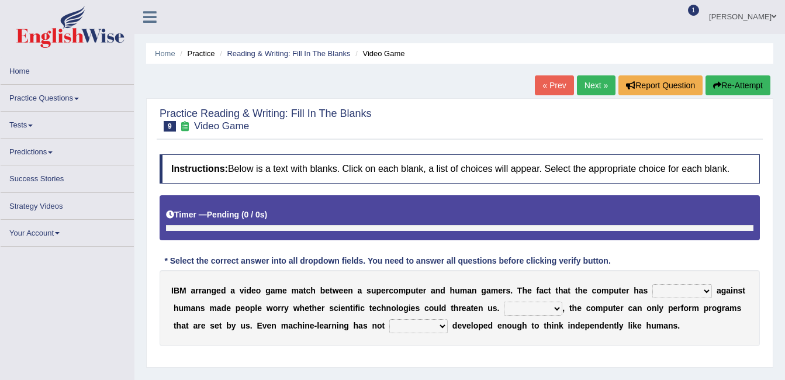
click at [551, 80] on link "« Prev" at bounding box center [554, 85] width 39 height 20
click at [552, 79] on link "« Prev" at bounding box center [554, 85] width 39 height 20
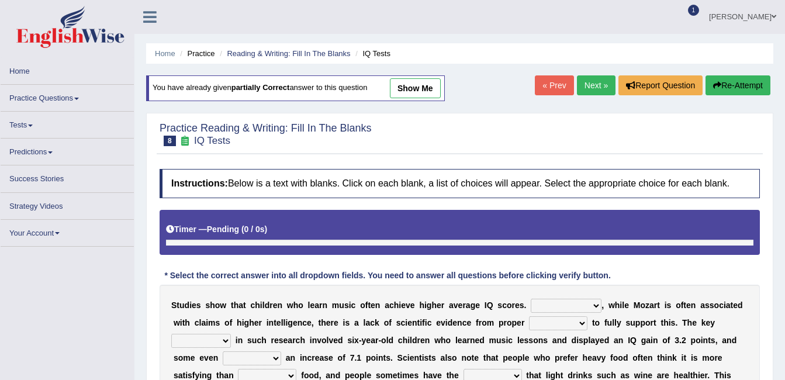
click at [557, 299] on select "However Therefore Consequently While" at bounding box center [566, 306] width 71 height 14
select select "However"
click at [531, 299] on select "However Therefore Consequently While" at bounding box center [566, 306] width 71 height 14
click at [530, 320] on select "test tests testing tested" at bounding box center [558, 323] width 58 height 14
select select "tests"
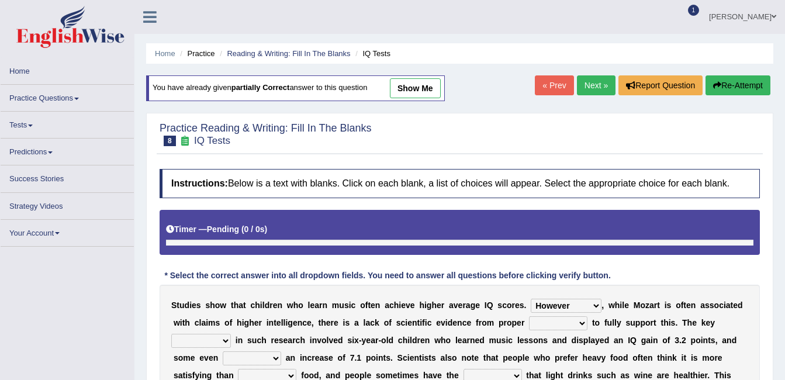
click at [529, 316] on select "test tests testing tested" at bounding box center [558, 323] width 58 height 14
click at [231, 334] on select "process goal implication odd" at bounding box center [201, 341] width 60 height 14
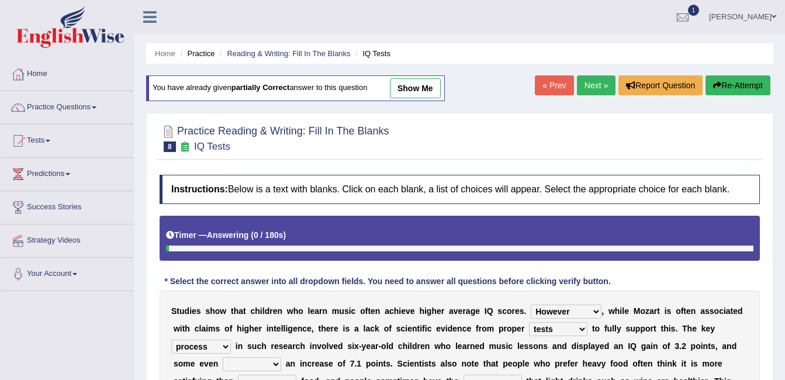
click at [231, 340] on select "process goal implication odd" at bounding box center [201, 347] width 60 height 14
select select "process"
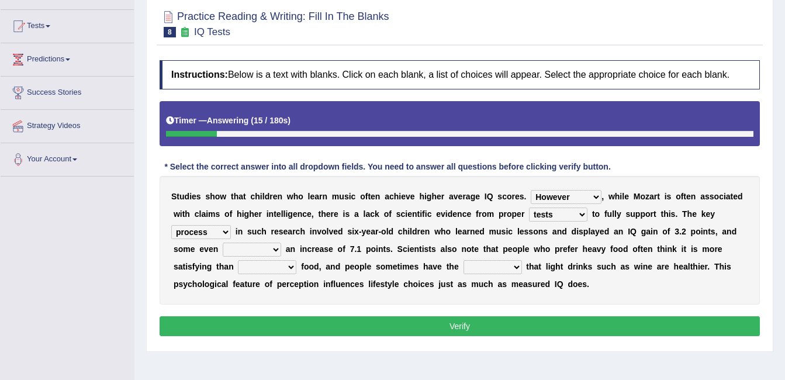
scroll to position [117, 0]
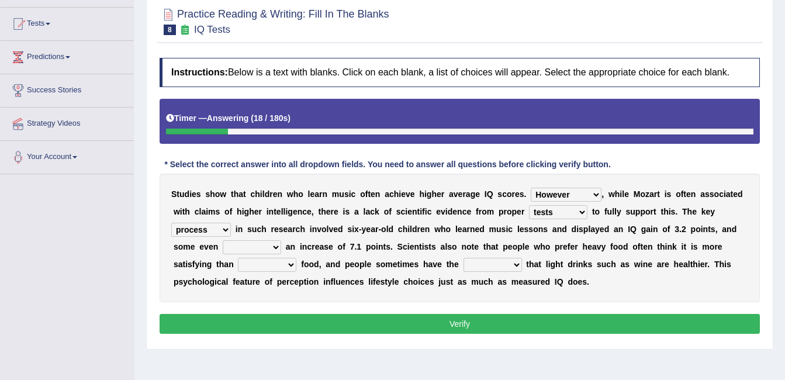
click at [281, 240] on select "exhibited taught learned threatened" at bounding box center [252, 247] width 58 height 14
select select "exhibited"
click at [281, 240] on select "exhibited taught learned threatened" at bounding box center [252, 247] width 58 height 14
click at [700, 239] on div "S t u d i e s s h o w t h a t c h i l d r e n w h o l e a r n m u s i c o f t e…" at bounding box center [460, 238] width 601 height 129
click at [297, 258] on select "choosy lighter cushiony spooky" at bounding box center [267, 265] width 58 height 14
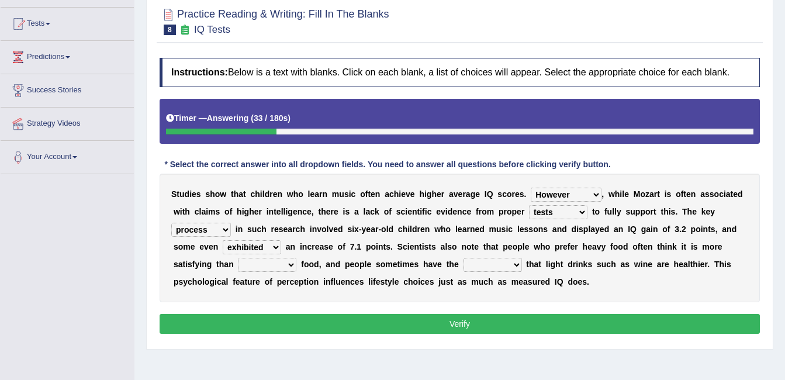
select select "lighter"
click at [297, 258] on select "choosy lighter cushiony spooky" at bounding box center [267, 265] width 58 height 14
click at [333, 256] on div "S t u d i e s s h o w t h a t c h i l d r e n w h o l e a r n m u s i c o f t e…" at bounding box center [460, 238] width 601 height 129
click at [464, 260] on select "illusion sight anecdote intention" at bounding box center [493, 265] width 58 height 14
select select "illusion"
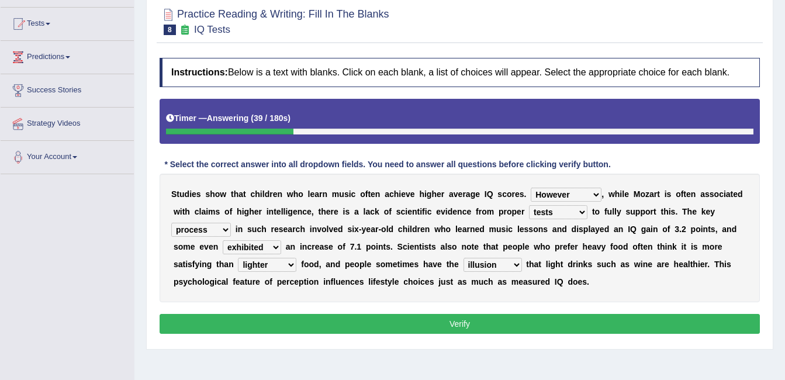
click at [464, 258] on select "illusion sight anecdote intention" at bounding box center [493, 265] width 58 height 14
click at [404, 314] on button "Verify" at bounding box center [460, 324] width 601 height 20
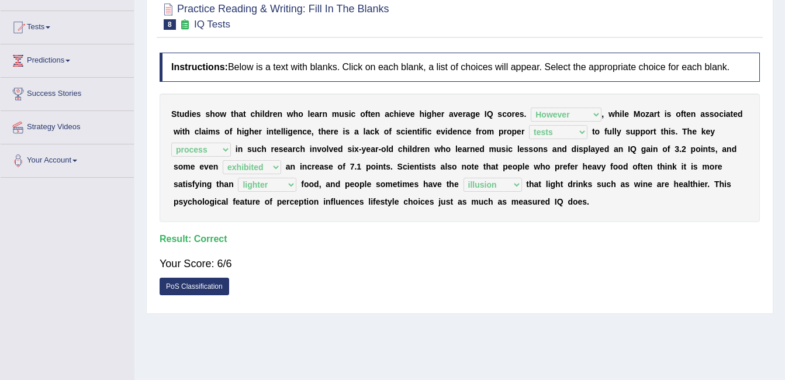
scroll to position [94, 0]
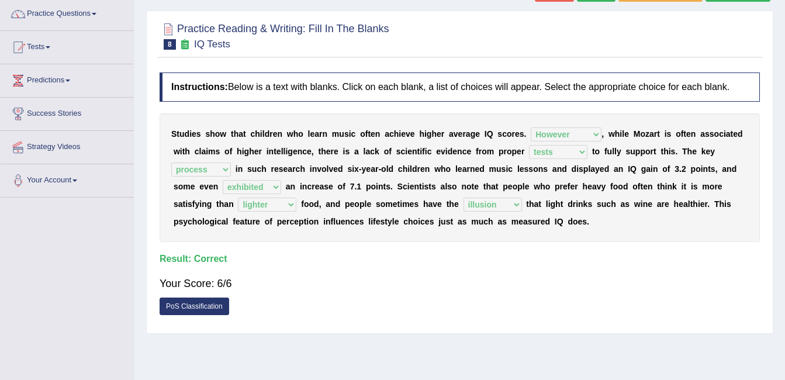
click at [784, 3] on div "Home Practice Reading & Writing: Fill In The Blanks IQ Tests You have already g…" at bounding box center [460, 198] width 651 height 585
click at [785, 5] on html "Toggle navigation Home Practice Questions Speaking Practice Read Aloud Repeat S…" at bounding box center [392, 96] width 785 height 380
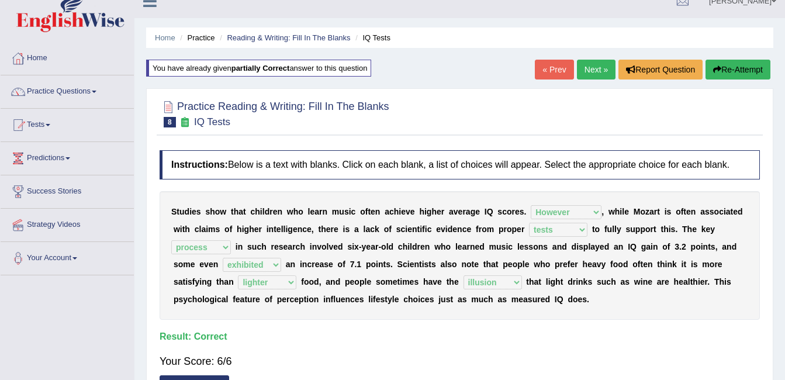
scroll to position [0, 0]
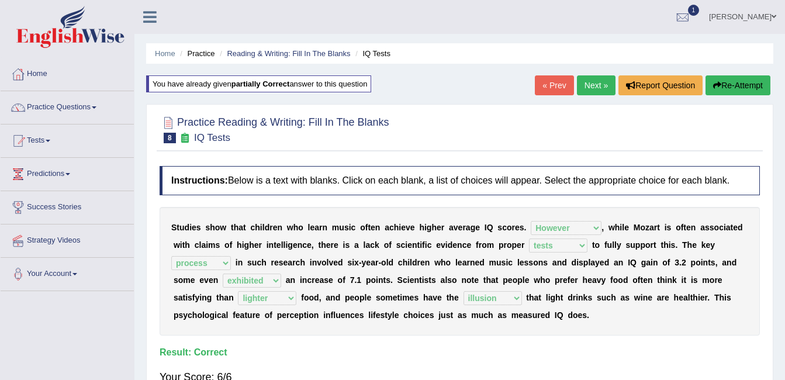
click at [596, 83] on link "Next »" at bounding box center [596, 85] width 39 height 20
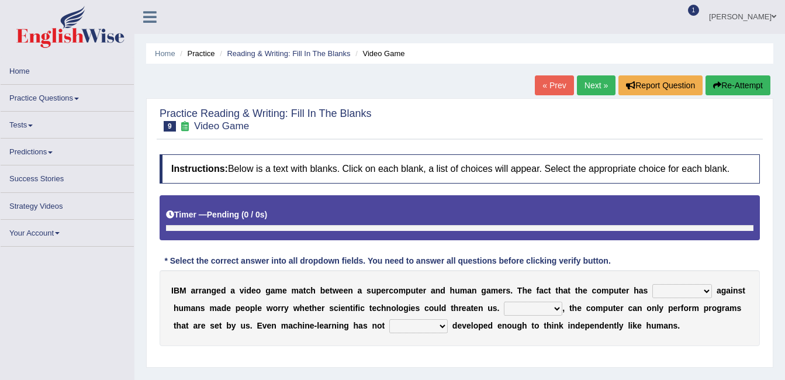
click at [678, 288] on select "competed fought acted challenged" at bounding box center [683, 291] width 60 height 14
select select "competed"
click at [653, 284] on select "competed fought acted challenged" at bounding box center [683, 291] width 60 height 14
click at [504, 305] on select "Moreover However Thus So" at bounding box center [533, 309] width 58 height 14
select select "Thus"
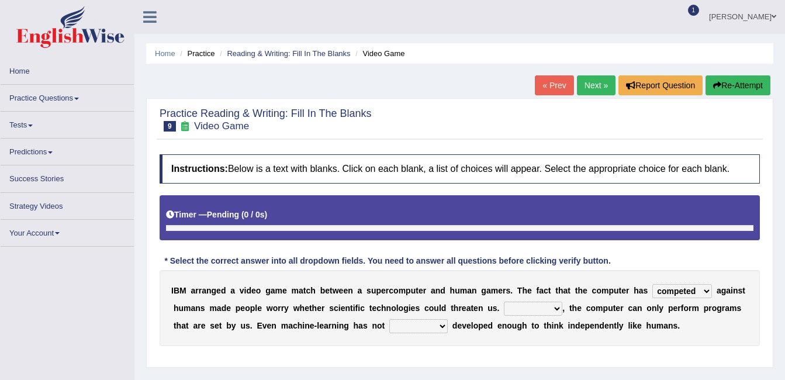
click at [504, 302] on select "Moreover However Thus So" at bounding box center [533, 309] width 58 height 14
click at [390, 320] on select "yet still only just" at bounding box center [419, 326] width 58 height 14
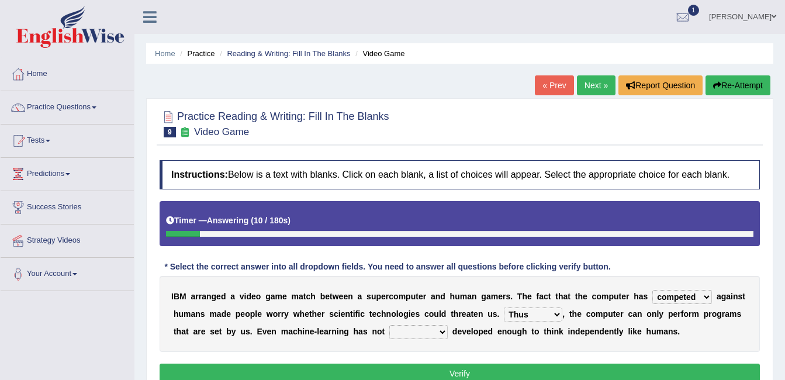
select select "only"
click at [390, 325] on select "yet still only just" at bounding box center [419, 332] width 58 height 14
click at [352, 369] on button "Verify" at bounding box center [460, 374] width 601 height 20
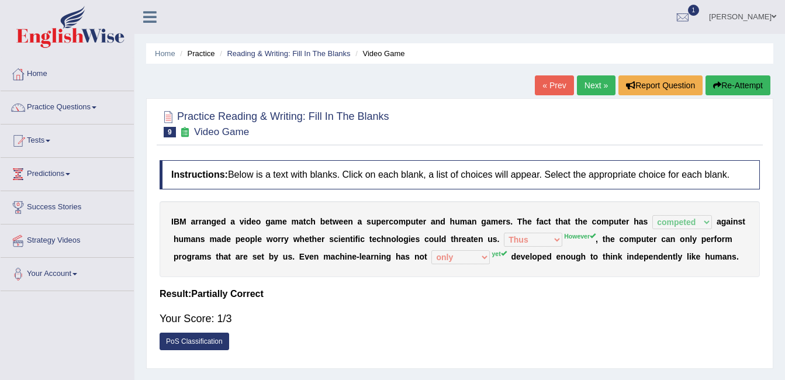
click at [555, 81] on link "« Prev" at bounding box center [554, 85] width 39 height 20
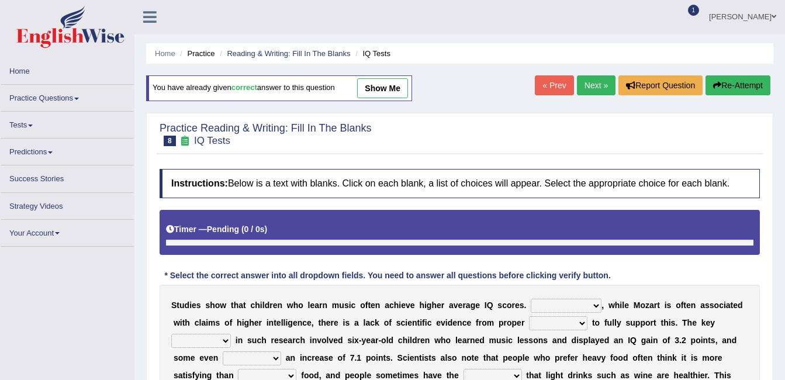
click at [567, 302] on select "However Therefore Consequently While" at bounding box center [566, 306] width 71 height 14
select select "However"
click at [531, 299] on select "However Therefore Consequently While" at bounding box center [566, 306] width 71 height 14
click at [539, 322] on select "test tests testing tested" at bounding box center [558, 323] width 58 height 14
select select "tests"
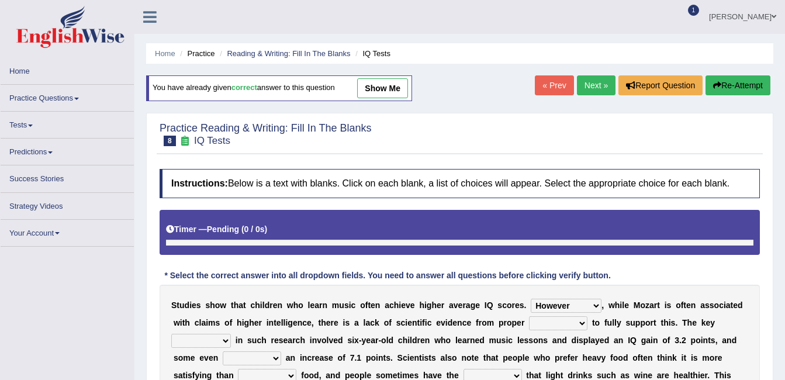
click at [529, 316] on select "test tests testing tested" at bounding box center [558, 323] width 58 height 14
click at [231, 334] on select "process goal implication odd" at bounding box center [201, 341] width 60 height 14
select select "process"
click at [231, 334] on select "process goal implication odd" at bounding box center [201, 341] width 60 height 14
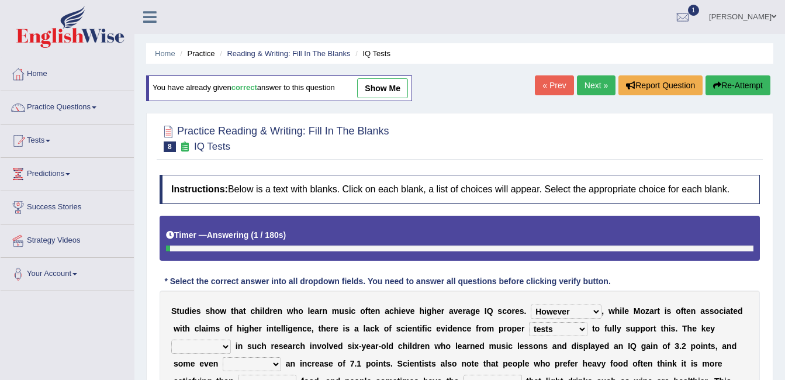
select select "process"
click at [281, 357] on select "exhibited taught learned threatened" at bounding box center [252, 364] width 58 height 14
select select "exhibited"
click at [281, 357] on select "exhibited taught learned threatened" at bounding box center [252, 364] width 58 height 14
click at [297, 375] on select "choosy lighter cushiony spooky" at bounding box center [267, 382] width 58 height 14
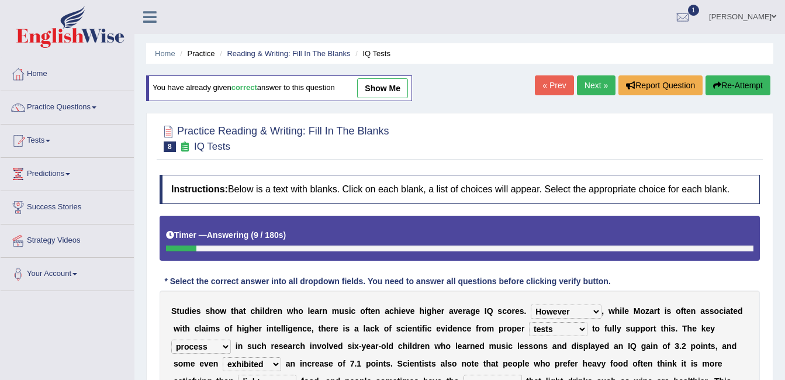
click at [297, 375] on select "choosy lighter cushiony spooky" at bounding box center [267, 382] width 58 height 14
select select "lighter"
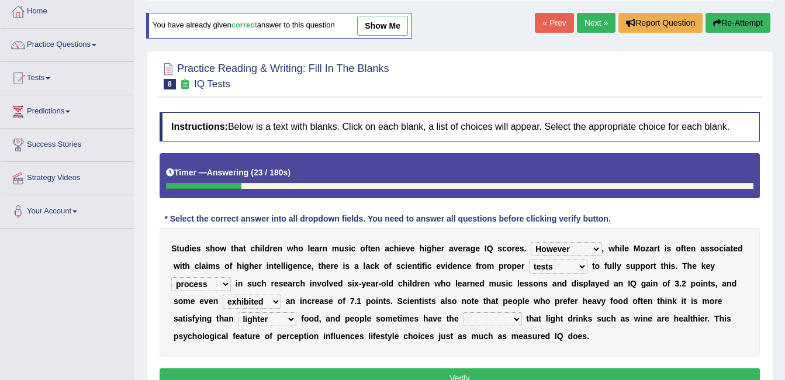
scroll to position [70, 0]
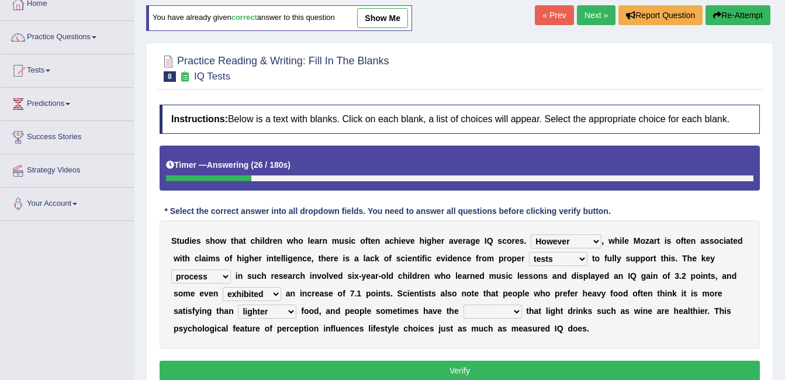
click at [464, 309] on select "illusion sight anecdote intention" at bounding box center [493, 312] width 58 height 14
select select "illusion"
click at [464, 305] on select "illusion sight anecdote intention" at bounding box center [493, 312] width 58 height 14
click at [365, 177] on div at bounding box center [268, 178] width 205 height 6
click at [375, 174] on div "Timer — Answering ( 64 / 180s ) Skip" at bounding box center [460, 165] width 588 height 20
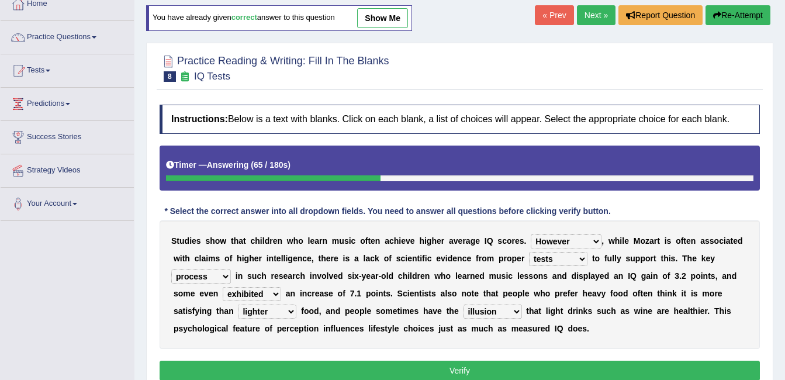
click at [375, 174] on div "Timer — Answering ( 65 / 180s ) Skip" at bounding box center [460, 165] width 588 height 20
click at [373, 173] on div "Timer — Answering ( 66 / 180s ) Skip" at bounding box center [460, 165] width 588 height 20
click at [360, 364] on button "Verify" at bounding box center [460, 371] width 601 height 20
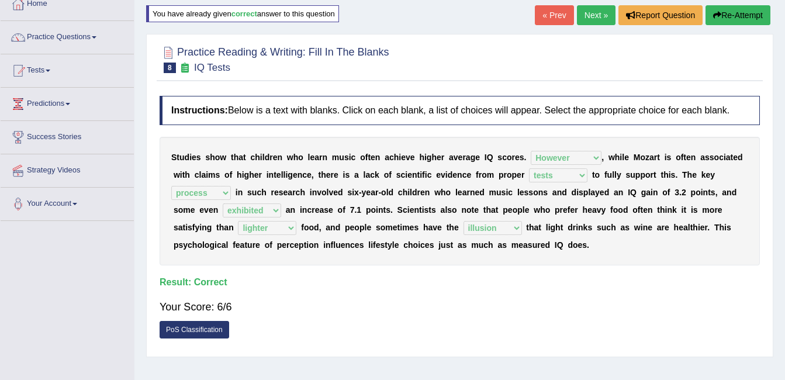
click at [597, 11] on link "Next »" at bounding box center [596, 15] width 39 height 20
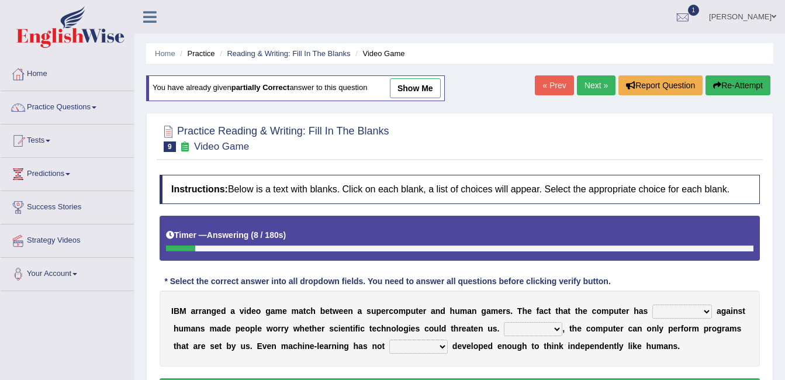
scroll to position [49, 0]
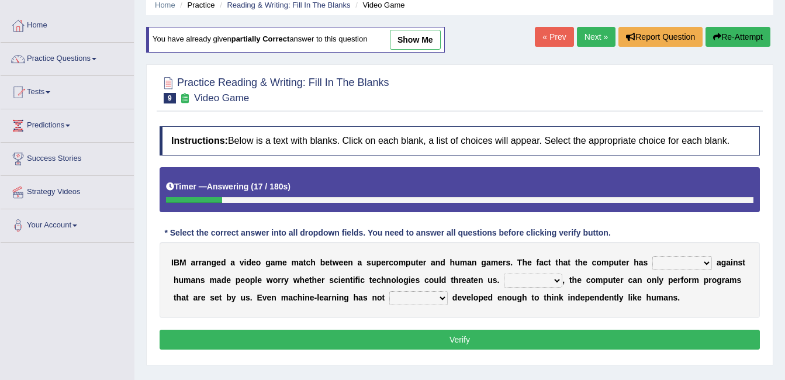
click at [677, 259] on select "competed fought acted challenged" at bounding box center [683, 263] width 60 height 14
select select "challenged"
click at [653, 256] on select "competed fought acted challenged" at bounding box center [683, 263] width 60 height 14
click at [504, 277] on select "Moreover However Thus So" at bounding box center [533, 281] width 58 height 14
select select "Moreover"
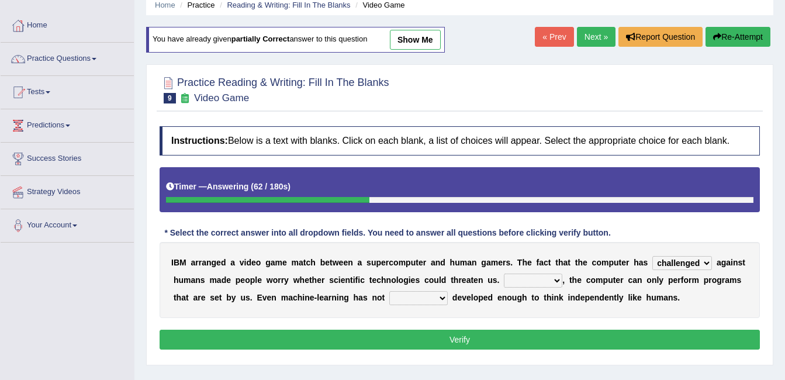
click at [504, 274] on select "Moreover However Thus So" at bounding box center [533, 281] width 58 height 14
click at [390, 297] on select "yet still only just" at bounding box center [419, 298] width 58 height 14
click at [390, 291] on select "yet still only just" at bounding box center [419, 298] width 58 height 14
select select "still"
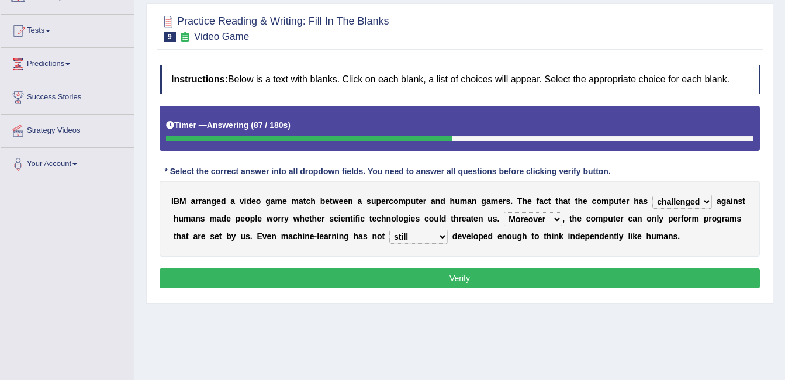
scroll to position [109, 0]
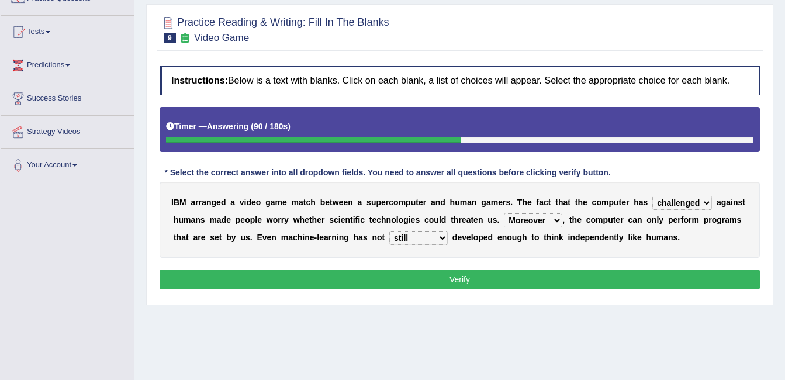
click at [504, 219] on select "Moreover However Thus So" at bounding box center [533, 220] width 58 height 14
select select "However"
click at [504, 213] on select "Moreover However Thus So" at bounding box center [533, 220] width 58 height 14
click at [480, 277] on button "Verify" at bounding box center [460, 280] width 601 height 20
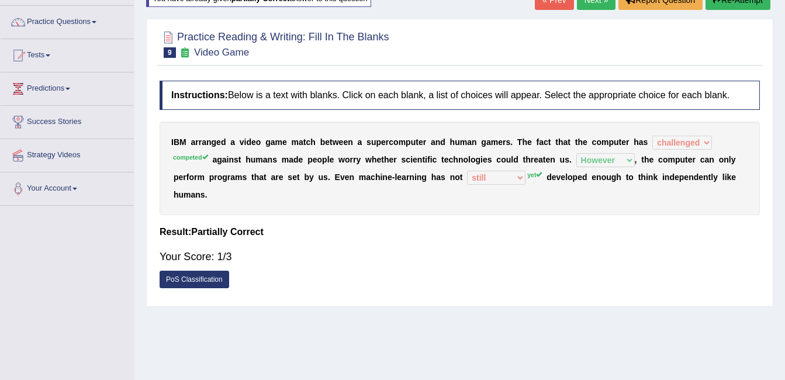
scroll to position [39, 0]
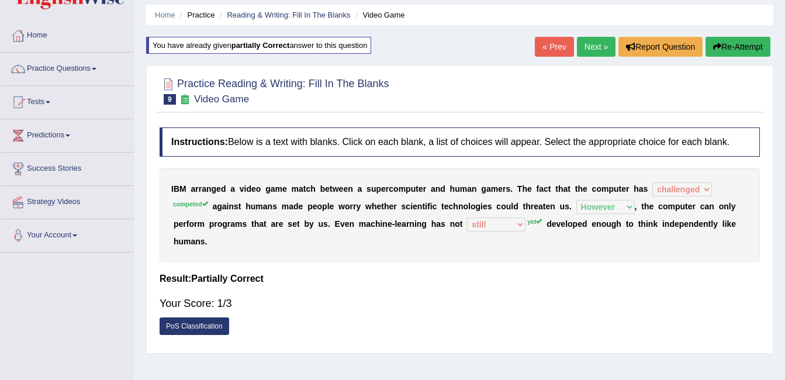
click at [595, 46] on link "Next »" at bounding box center [596, 47] width 39 height 20
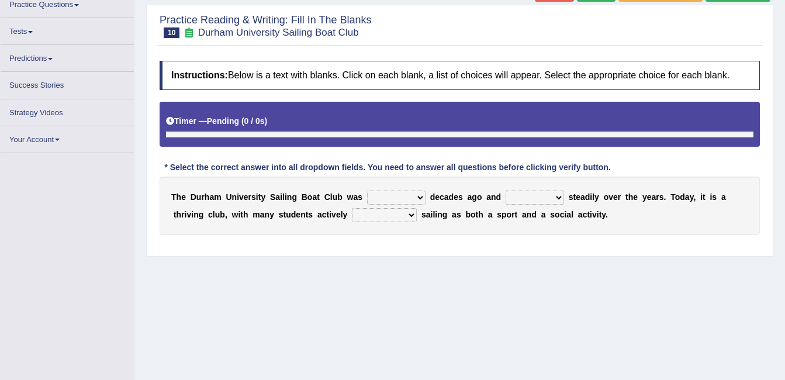
scroll to position [117, 0]
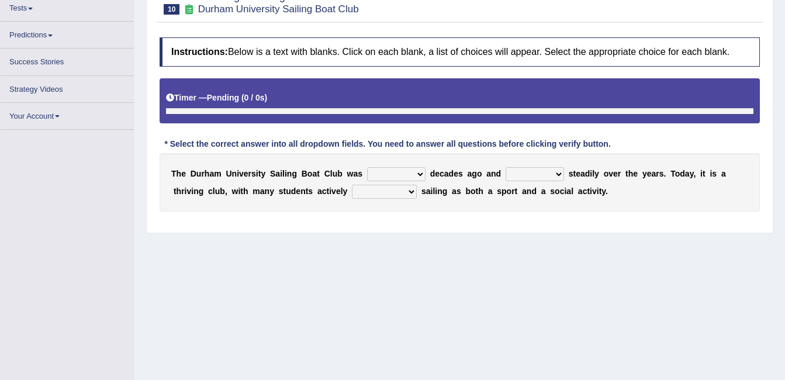
click at [407, 171] on select "found fund founded find" at bounding box center [396, 174] width 58 height 14
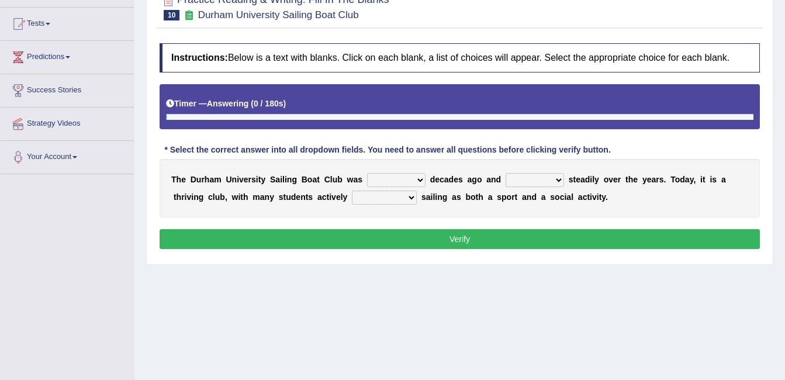
scroll to position [132, 0]
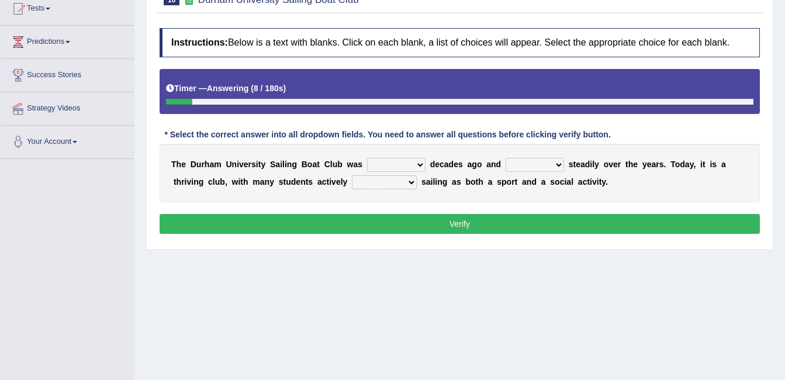
select select "found"
click at [367, 158] on select "found fund founded find" at bounding box center [396, 165] width 58 height 14
click at [531, 162] on select "grow growing has grown grown" at bounding box center [535, 165] width 58 height 14
select select "growing"
click at [506, 158] on select "grow growing has grown grown" at bounding box center [535, 165] width 58 height 14
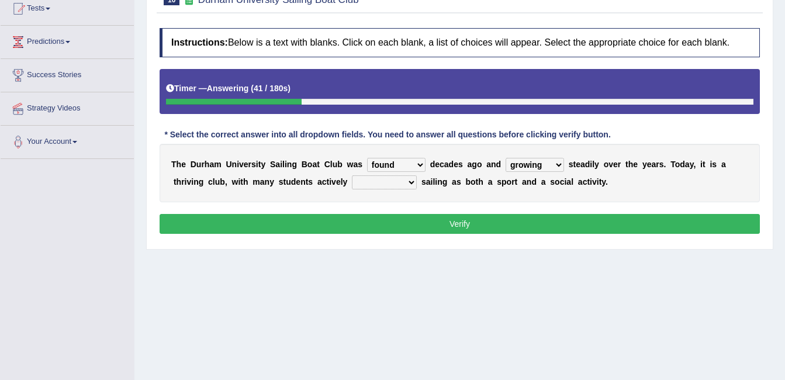
click at [361, 181] on select "enjoy enjoyed are enjoying enjoying" at bounding box center [384, 182] width 65 height 14
select select "enjoy"
click at [352, 175] on select "enjoy enjoyed are enjoying enjoying" at bounding box center [384, 182] width 65 height 14
click at [361, 184] on select "enjoy enjoyed are enjoying enjoying" at bounding box center [384, 182] width 65 height 14
click at [392, 226] on button "Verify" at bounding box center [460, 224] width 601 height 20
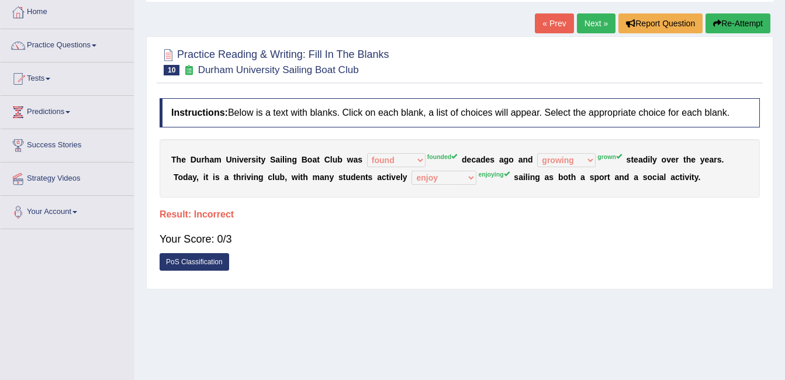
scroll to position [39, 0]
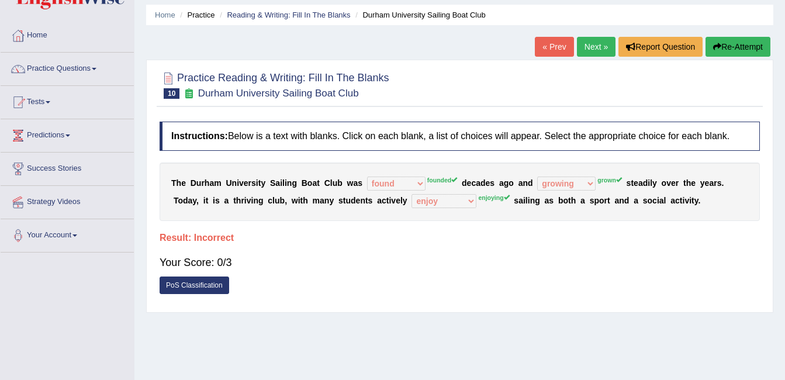
click at [585, 46] on link "Next »" at bounding box center [596, 47] width 39 height 20
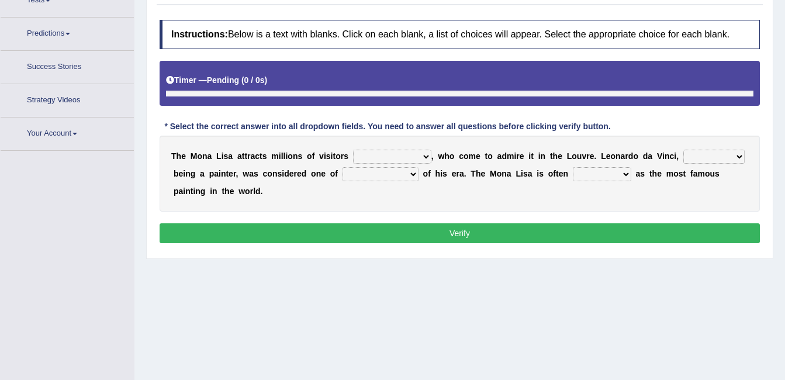
scroll to position [162, 0]
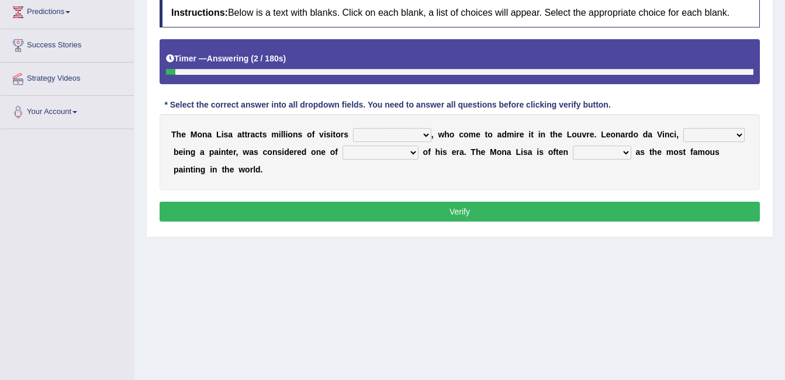
click at [410, 134] on select "around the year the all year all year round per year" at bounding box center [392, 135] width 78 height 14
select select "per year"
click at [353, 128] on select "around the year the all year all year round per year" at bounding box center [392, 135] width 78 height 14
click at [700, 135] on select "rather than as much as as well as as long as" at bounding box center [714, 135] width 61 height 14
select select "as well as"
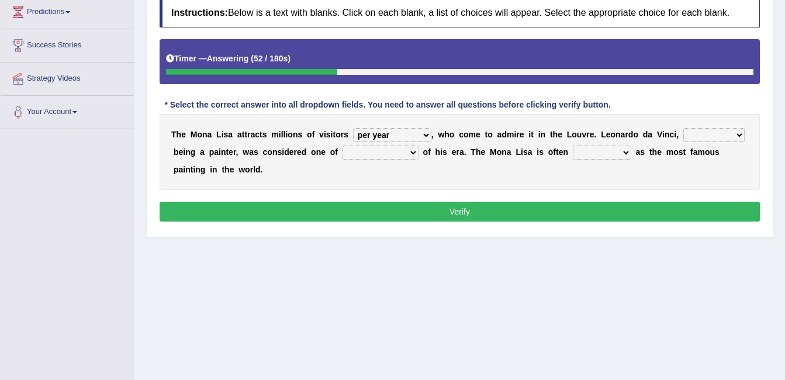
click at [684, 128] on select "rather than as much as as well as as long as" at bounding box center [714, 135] width 61 height 14
click at [362, 153] on select "better artists artist the better artist the best artists" at bounding box center [381, 153] width 76 height 14
select select "the best artists"
click at [343, 146] on select "better artists artist the better artist the best artists" at bounding box center [381, 153] width 76 height 14
click at [573, 149] on select "classified suggested predicted described" at bounding box center [602, 153] width 58 height 14
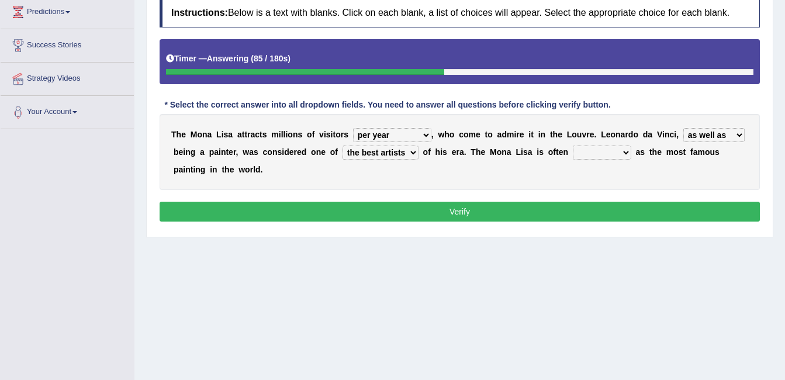
select select "suggested"
click at [573, 146] on select "classified suggested predicted described" at bounding box center [602, 153] width 58 height 14
click at [550, 202] on button "Verify" at bounding box center [460, 212] width 601 height 20
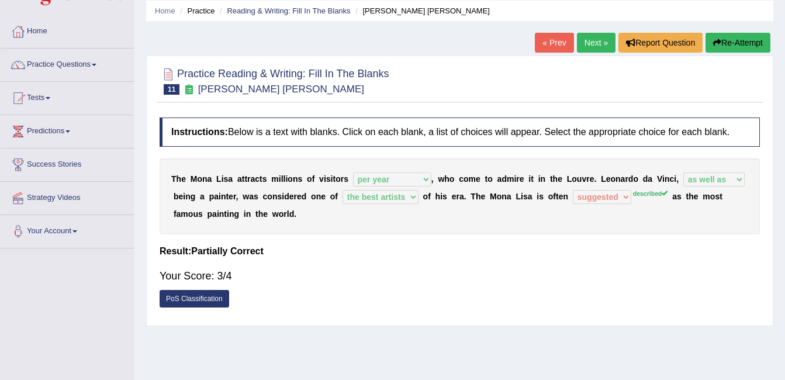
scroll to position [22, 0]
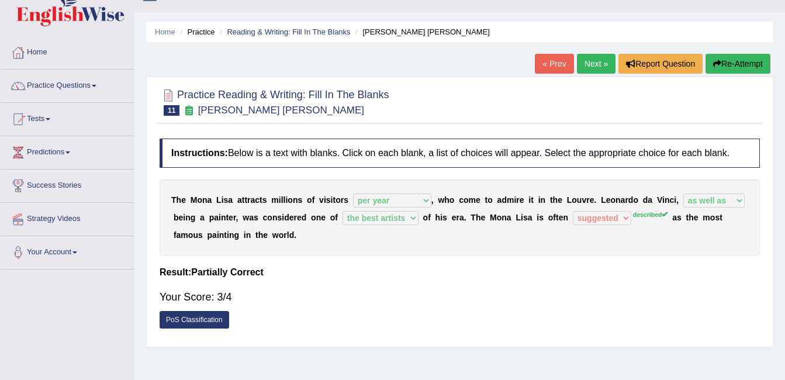
click at [601, 58] on link "Next »" at bounding box center [596, 64] width 39 height 20
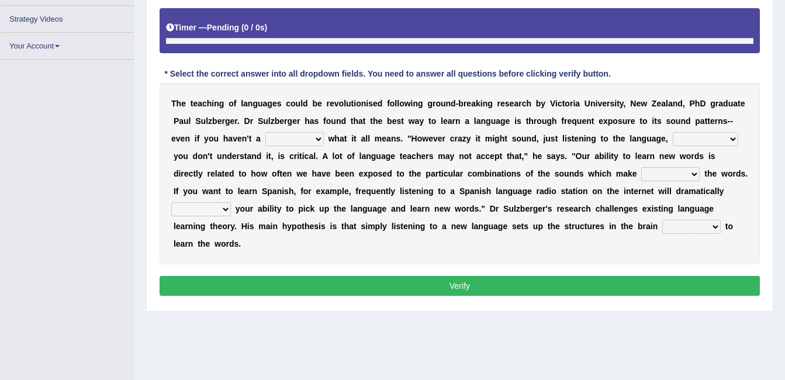
scroll to position [213, 0]
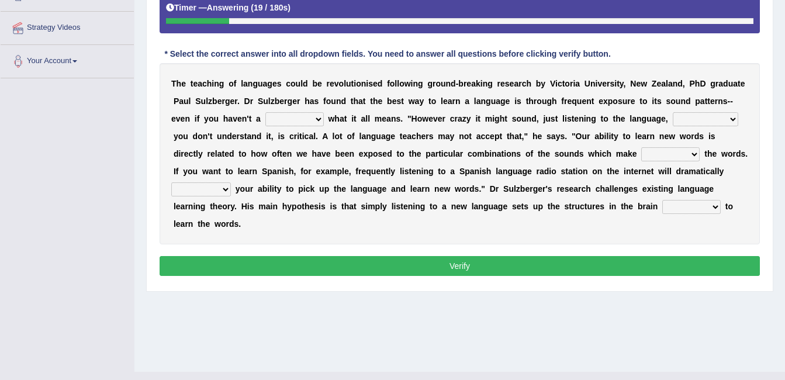
click at [266, 112] on select "dew claw clue due" at bounding box center [295, 119] width 58 height 14
select select "clue"
click at [266, 112] on select "dew claw clue due" at bounding box center [295, 119] width 58 height 14
click at [673, 118] on select "but also all together even though if so" at bounding box center [706, 119] width 66 height 14
select select "even though"
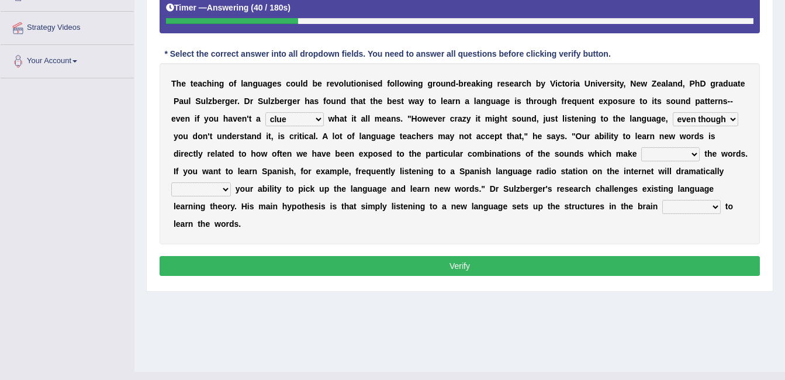
click at [673, 112] on select "but also all together even though if so" at bounding box center [706, 119] width 66 height 14
click at [642, 152] on select "down up of on" at bounding box center [671, 154] width 58 height 14
select select "up"
click at [642, 147] on select "down up of on" at bounding box center [671, 154] width 58 height 14
click at [231, 182] on select "evaluate exaggerate describe boost" at bounding box center [201, 189] width 60 height 14
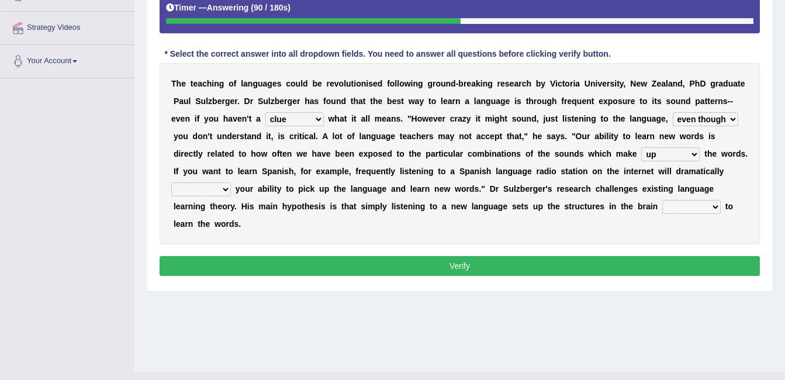
select select "boost"
click at [231, 182] on select "evaluate exaggerate describe boost" at bounding box center [201, 189] width 60 height 14
click at [663, 206] on select "requiring required directed to require" at bounding box center [692, 207] width 58 height 14
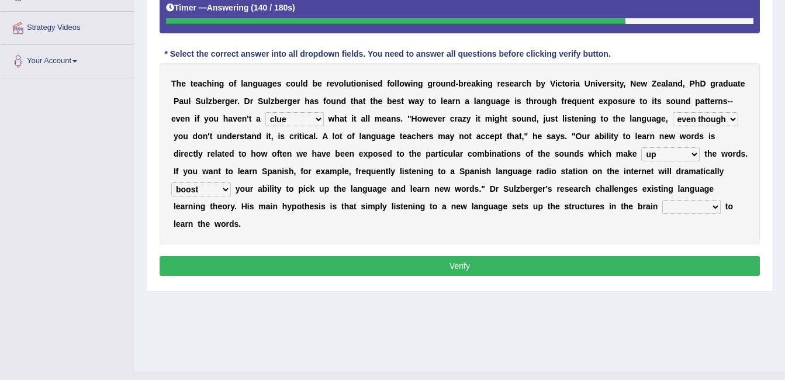
select select "required"
click at [663, 200] on select "requiring required directed to require" at bounding box center [692, 207] width 58 height 14
click at [397, 256] on button "Verify" at bounding box center [460, 266] width 601 height 20
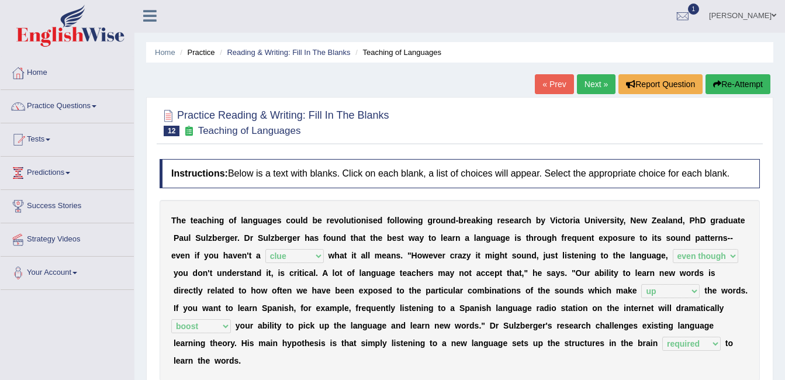
scroll to position [0, 0]
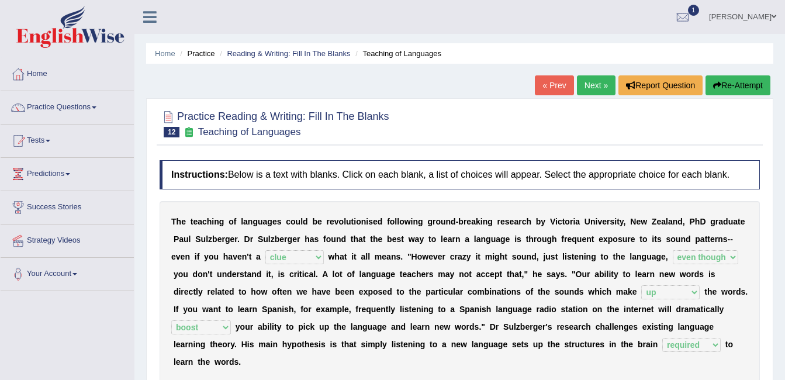
click at [604, 84] on link "Next »" at bounding box center [596, 85] width 39 height 20
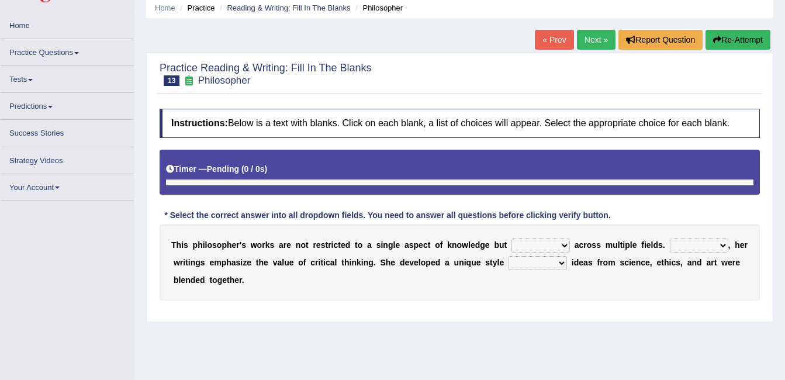
scroll to position [47, 0]
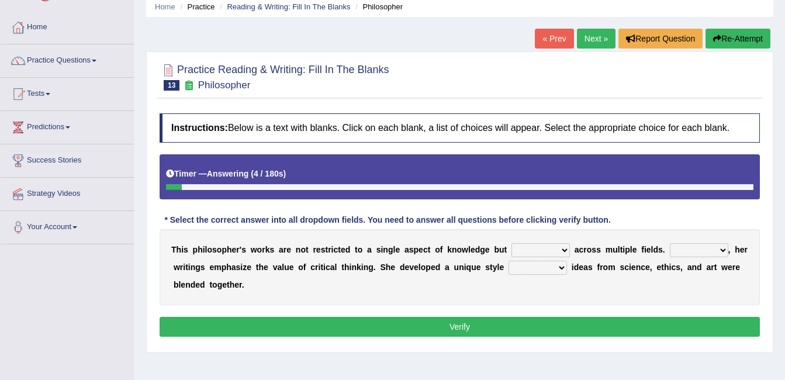
click at [535, 250] on select "constrain contain assemble extend" at bounding box center [541, 250] width 58 height 14
select select "extend"
click at [512, 243] on select "constrain contain assemble extend" at bounding box center [541, 250] width 58 height 14
click at [695, 248] on select "Rather So Moreover Likely" at bounding box center [699, 250] width 58 height 14
select select "Moreover"
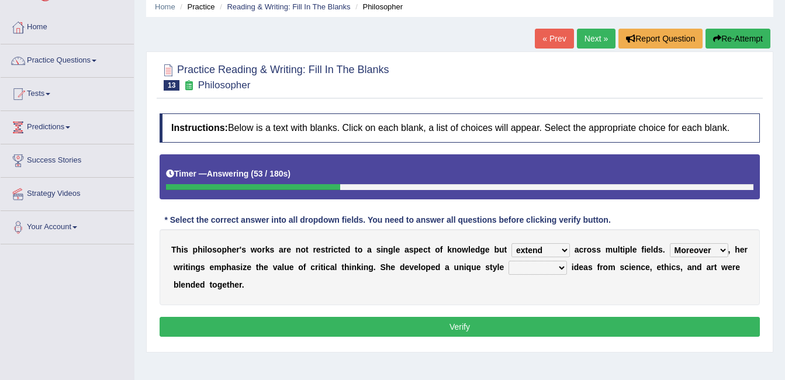
click at [670, 243] on select "Rather So Moreover Likely" at bounding box center [699, 250] width 58 height 14
click at [529, 266] on select "in that that which in which" at bounding box center [538, 268] width 58 height 14
select select "in which"
click at [509, 261] on select "in that that which in which" at bounding box center [538, 268] width 58 height 14
click at [525, 328] on button "Verify" at bounding box center [460, 327] width 601 height 20
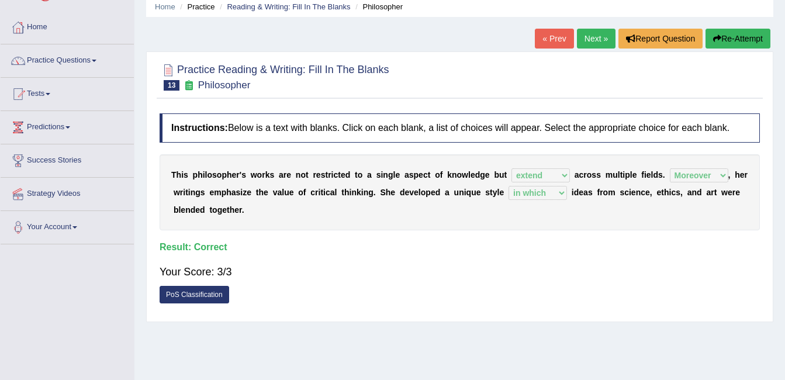
click at [587, 33] on link "Next »" at bounding box center [596, 39] width 39 height 20
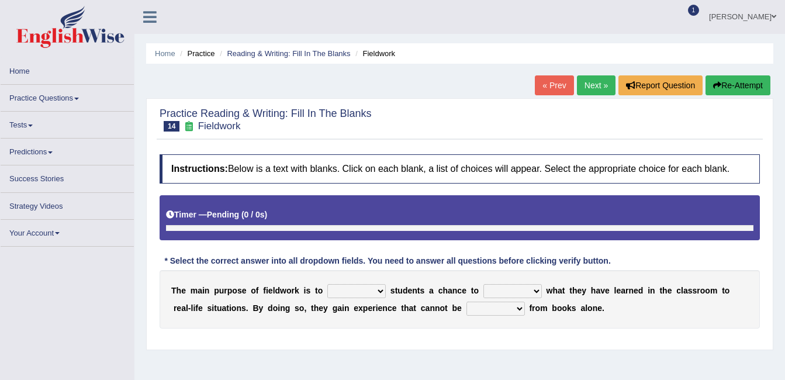
click at [363, 284] on select "resemble stow rave offer" at bounding box center [357, 291] width 58 height 14
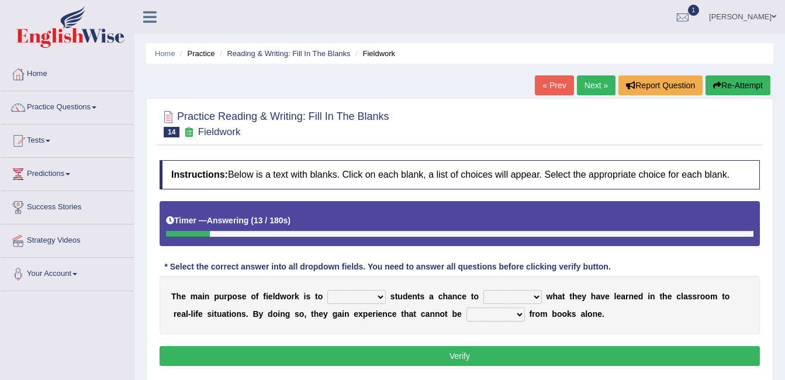
select select "offer"
click at [328, 290] on select "resemble stow rave offer" at bounding box center [357, 297] width 58 height 14
click at [519, 297] on select "compare align apply dismount" at bounding box center [513, 297] width 58 height 14
select select "compare"
click at [484, 290] on select "compare align apply dismount" at bounding box center [513, 297] width 58 height 14
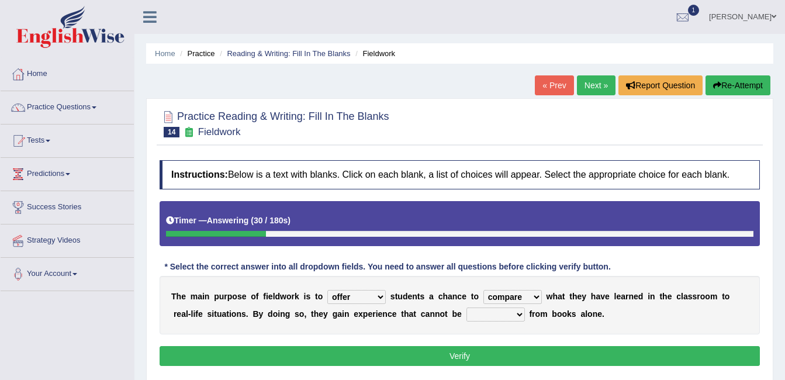
click at [467, 308] on select "originated prepared obtained touted" at bounding box center [496, 315] width 58 height 14
select select "obtained"
click at [467, 308] on select "originated prepared obtained touted" at bounding box center [496, 315] width 58 height 14
click at [455, 354] on button "Verify" at bounding box center [460, 356] width 601 height 20
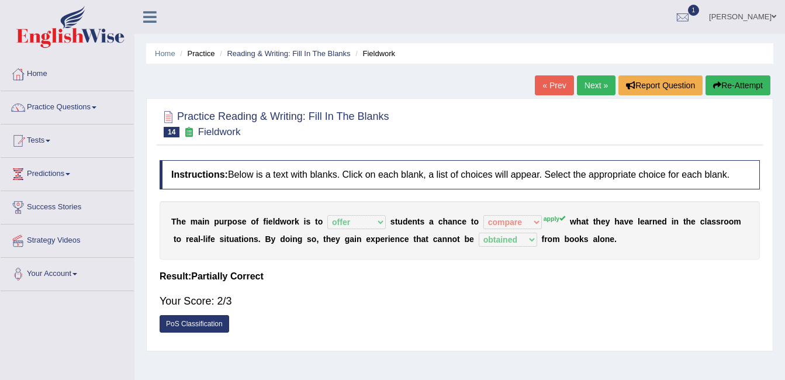
click at [586, 88] on link "Next »" at bounding box center [596, 85] width 39 height 20
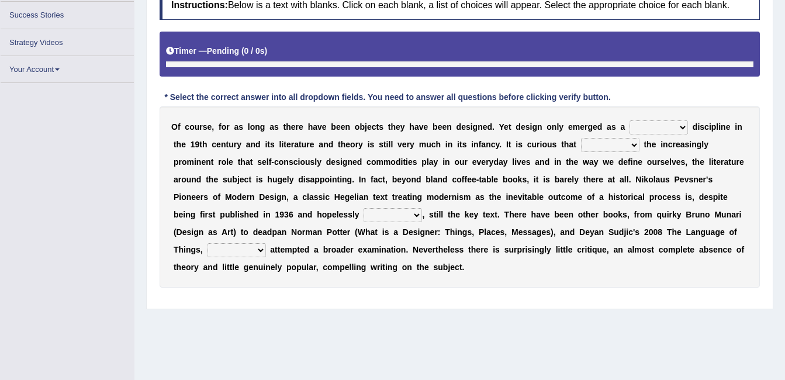
scroll to position [140, 0]
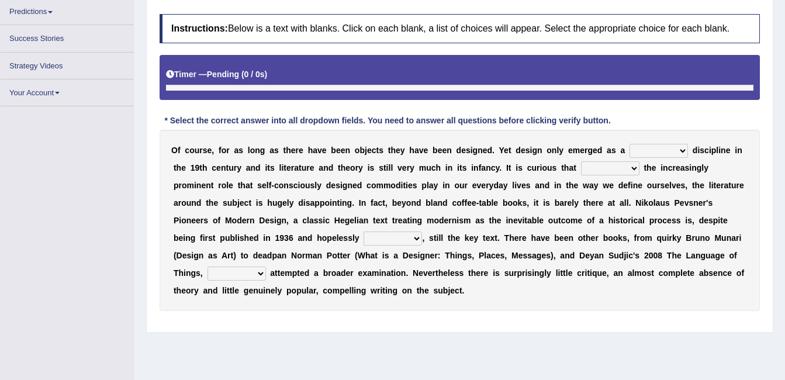
click at [640, 148] on select "bilateral ubiquitous foremost dedicated" at bounding box center [659, 151] width 58 height 14
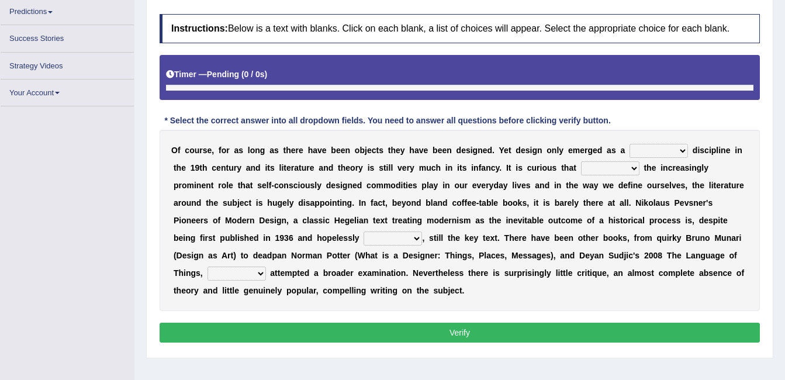
scroll to position [162, 0]
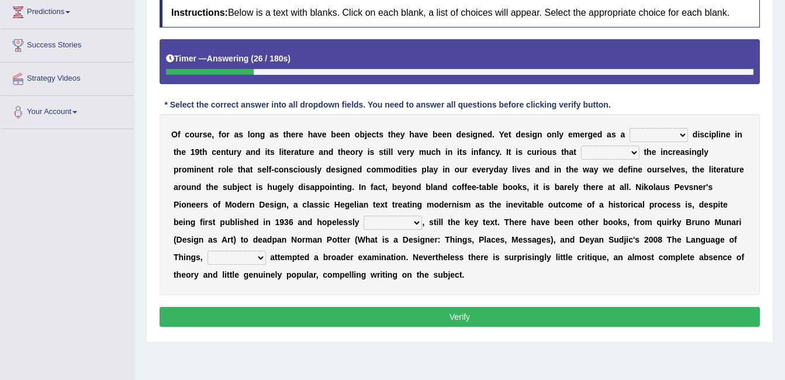
select select "foremost"
click at [630, 128] on select "bilateral ubiquitous foremost dedicated" at bounding box center [659, 135] width 58 height 14
click at [581, 154] on select "since despite within through" at bounding box center [610, 153] width 58 height 14
select select "despite"
click at [581, 146] on select "since despite within through" at bounding box center [610, 153] width 58 height 14
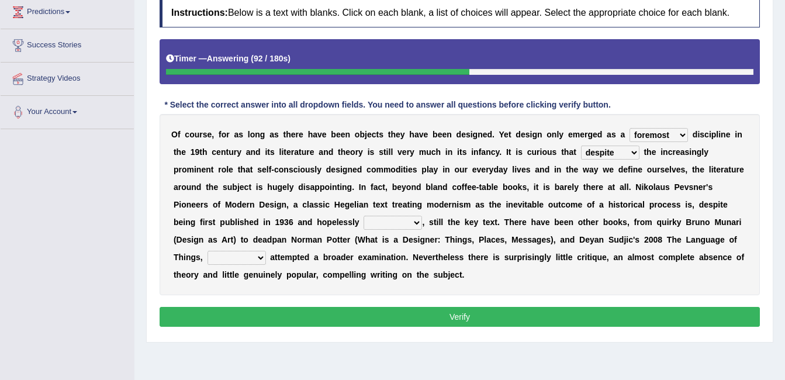
click at [364, 218] on select "dates dating date dated" at bounding box center [393, 223] width 58 height 14
select select "dating"
click at [364, 216] on select "dates dating date dated" at bounding box center [393, 223] width 58 height 14
click at [266, 251] on select "which then however as" at bounding box center [237, 258] width 58 height 14
select select "which"
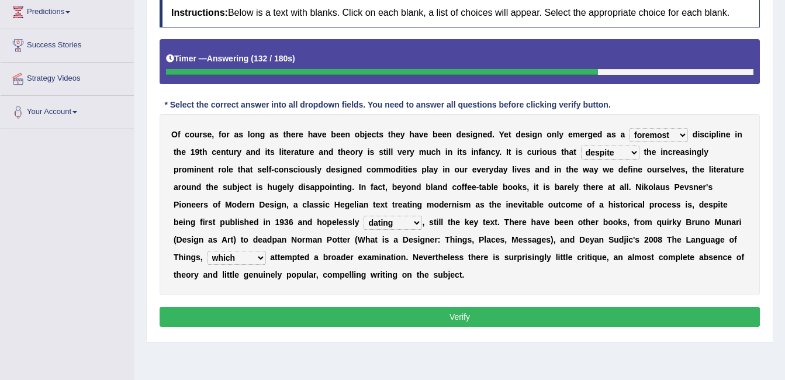
click at [266, 251] on select "which then however as" at bounding box center [237, 258] width 58 height 14
click at [550, 308] on button "Verify" at bounding box center [460, 317] width 601 height 20
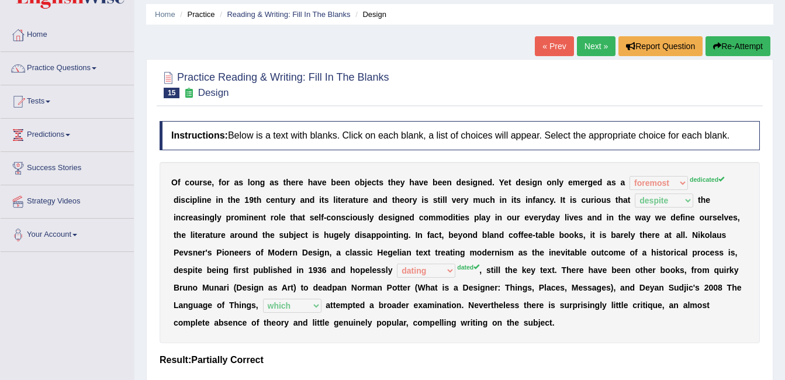
scroll to position [38, 0]
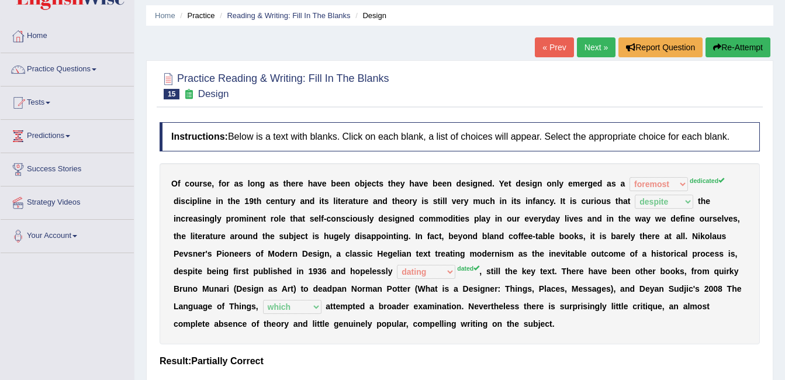
click at [597, 40] on link "Next »" at bounding box center [596, 47] width 39 height 20
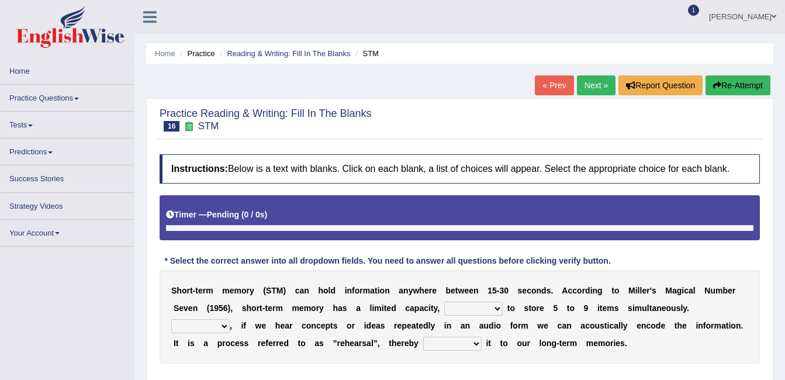
scroll to position [23, 0]
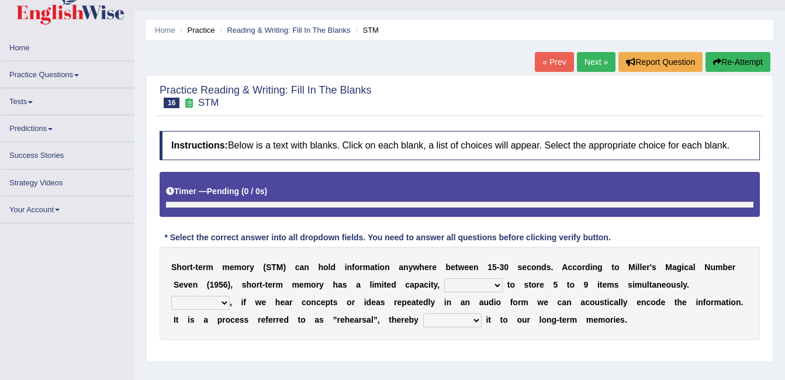
click at [452, 287] on select "being able is able be able unable" at bounding box center [473, 285] width 58 height 14
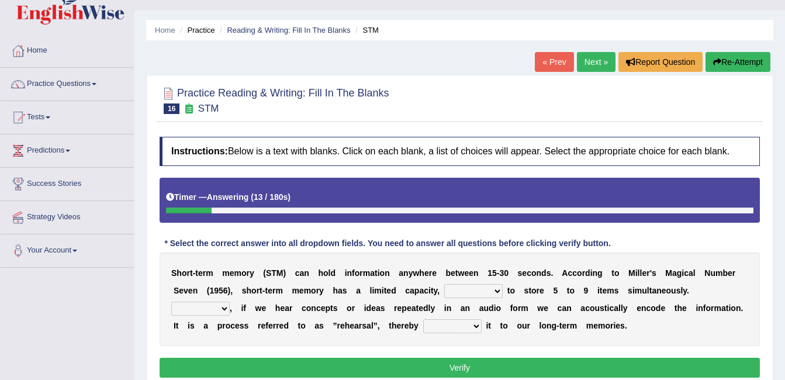
select select "unable"
click at [444, 284] on select "being able is able be able unable" at bounding box center [473, 291] width 58 height 14
click at [230, 302] on select "However So Moreover Therefore" at bounding box center [200, 309] width 58 height 14
select select "However"
click at [230, 302] on select "However So Moreover Therefore" at bounding box center [200, 309] width 58 height 14
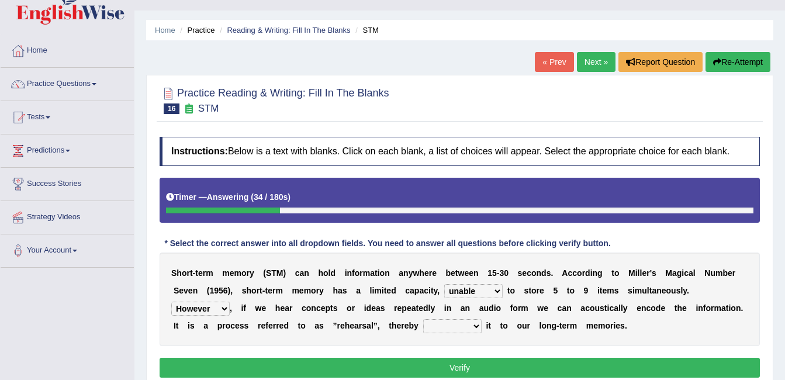
click at [423, 328] on select "commit commits commiting commited" at bounding box center [452, 326] width 58 height 14
click at [423, 319] on select "commit commits commiting commited" at bounding box center [452, 326] width 58 height 14
select select "commiting"
click at [342, 376] on button "Verify" at bounding box center [460, 368] width 601 height 20
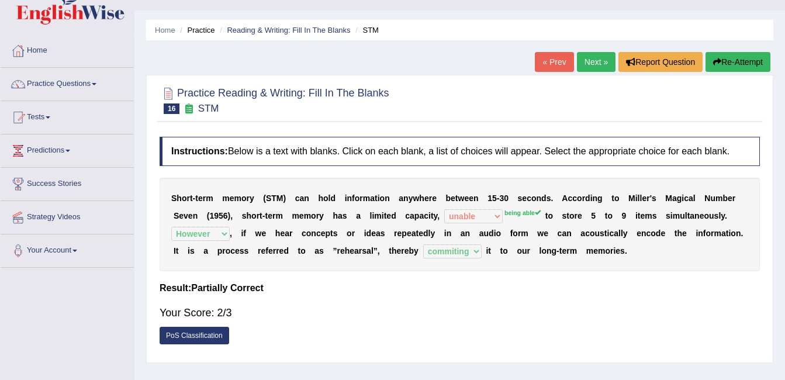
click at [594, 60] on link "Next »" at bounding box center [596, 62] width 39 height 20
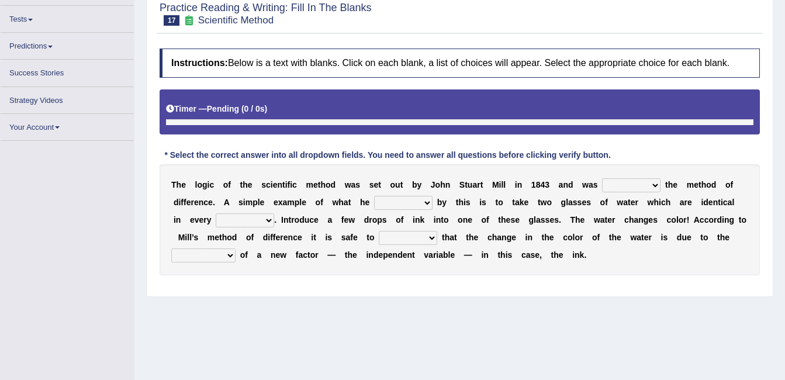
scroll to position [117, 0]
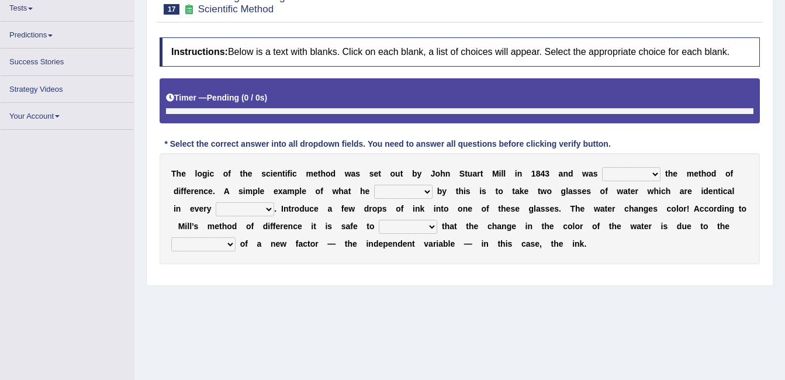
click at [628, 173] on select "pointed claimed demanded named" at bounding box center [631, 174] width 58 height 14
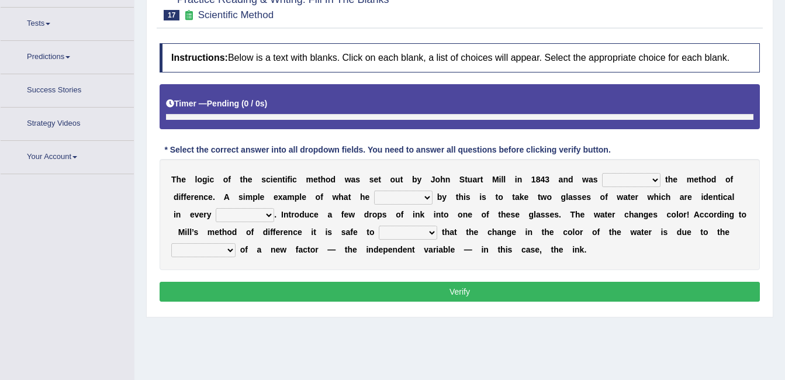
scroll to position [132, 0]
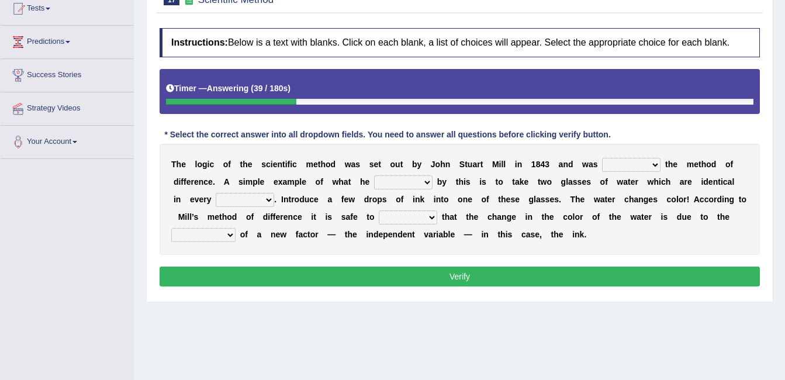
select select "claimed"
click at [602, 158] on select "pointed claimed demanded named" at bounding box center [631, 165] width 58 height 14
click at [417, 183] on select "capped charged found meant" at bounding box center [403, 182] width 58 height 14
select select "meant"
click at [374, 175] on select "capped charged found meant" at bounding box center [403, 182] width 58 height 14
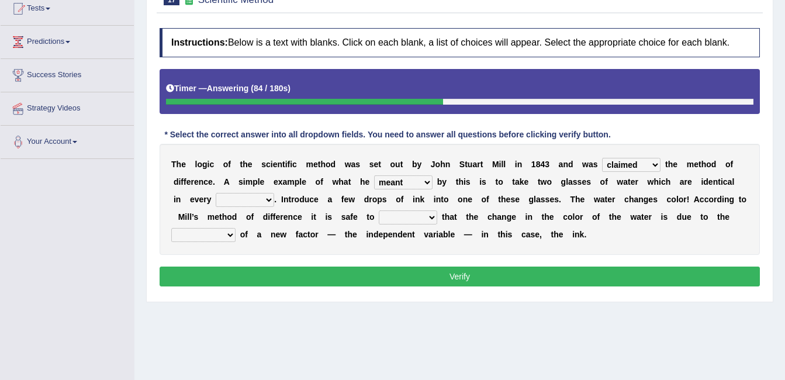
click at [218, 199] on select "thought identity measure respect" at bounding box center [245, 200] width 58 height 14
select select "respect"
click at [216, 193] on select "thought identity measure respect" at bounding box center [245, 200] width 58 height 14
click at [379, 219] on select "assume discuss prefer acclaim" at bounding box center [408, 218] width 58 height 14
select select "assume"
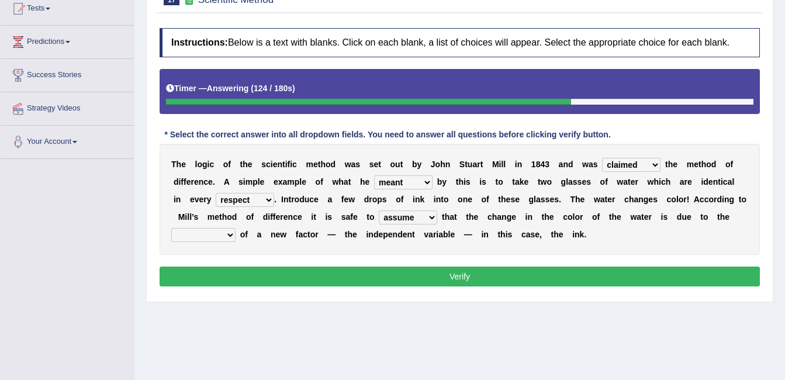
click at [379, 211] on select "assume discuss prefer acclaim" at bounding box center [408, 218] width 58 height 14
click at [240, 230] on b at bounding box center [238, 234] width 5 height 9
click at [236, 228] on select "introduction magnitude preparation purification" at bounding box center [203, 235] width 64 height 14
select select "introduction"
click at [236, 228] on select "introduction magnitude preparation purification" at bounding box center [203, 235] width 64 height 14
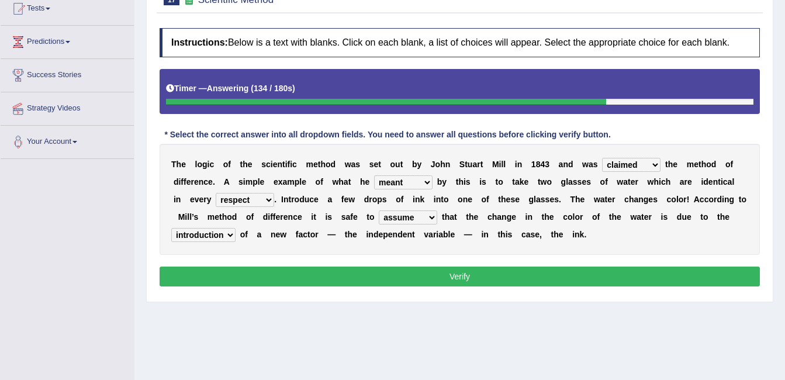
click at [471, 269] on button "Verify" at bounding box center [460, 277] width 601 height 20
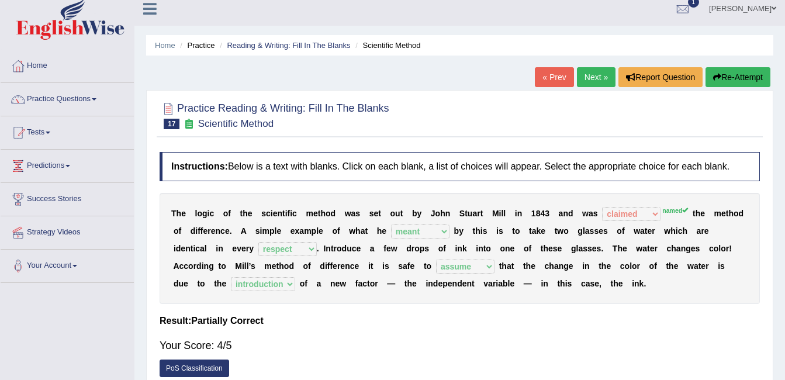
scroll to position [0, 0]
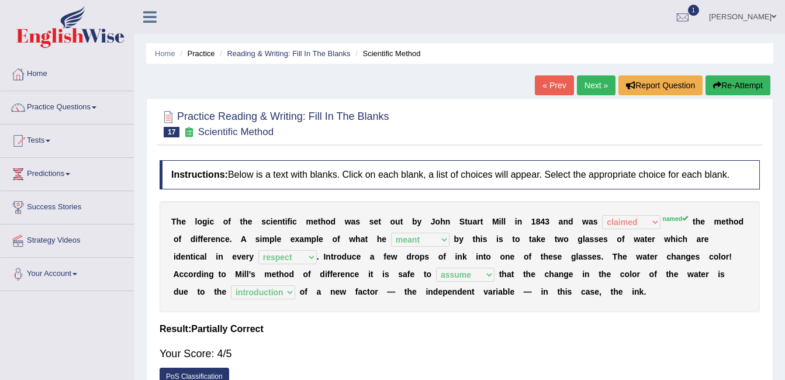
click at [601, 85] on link "Next »" at bounding box center [596, 85] width 39 height 20
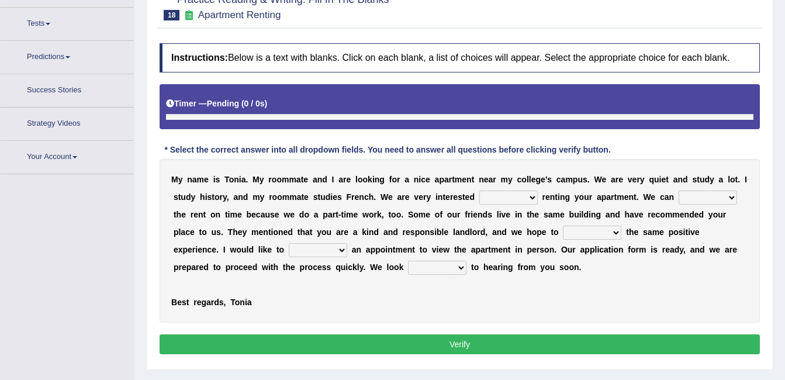
scroll to position [132, 0]
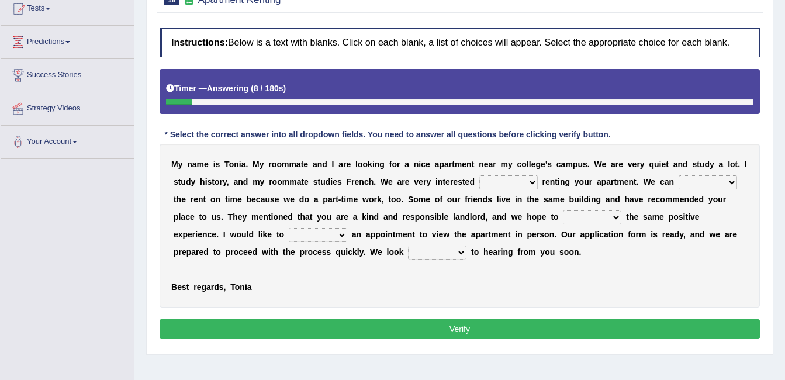
click at [480, 181] on select "for about at in" at bounding box center [509, 182] width 58 height 14
select select "in"
click at [480, 175] on select "for about at in" at bounding box center [509, 182] width 58 height 14
click at [679, 180] on select "afford get pay bring" at bounding box center [708, 182] width 58 height 14
select select "pay"
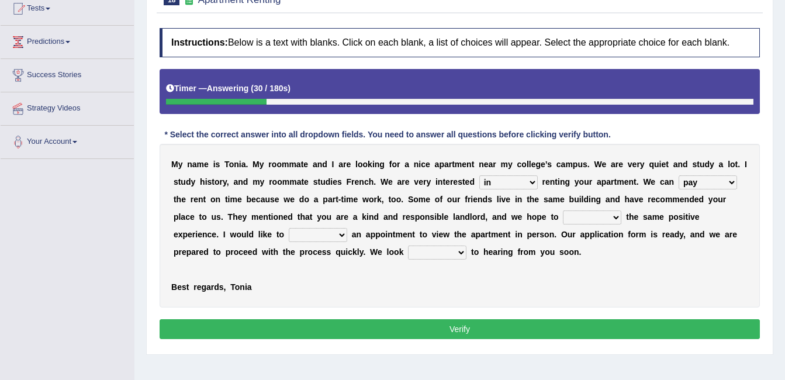
click at [679, 175] on select "afford get pay bring" at bounding box center [708, 182] width 58 height 14
click at [563, 219] on select "form meet have decide" at bounding box center [592, 218] width 58 height 14
select select "meet"
click at [563, 211] on select "form meet have decide" at bounding box center [592, 218] width 58 height 14
click at [289, 232] on select "own recall revise make" at bounding box center [318, 235] width 58 height 14
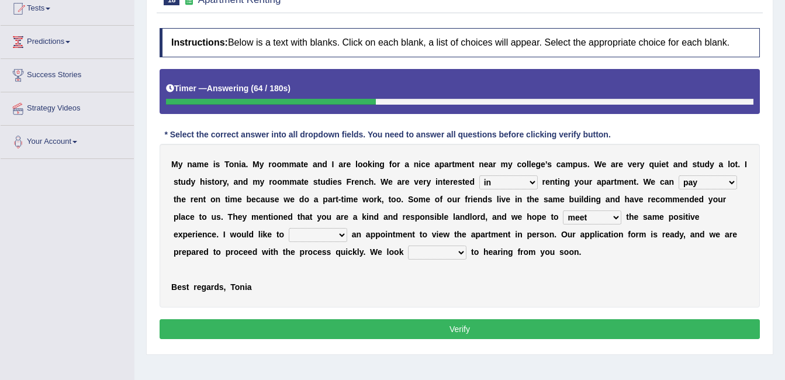
select select "make"
click at [289, 228] on select "own recall revise make" at bounding box center [318, 235] width 58 height 14
click at [408, 249] on select "around out in forward" at bounding box center [437, 253] width 58 height 14
select select "forward"
click at [408, 246] on select "around out in forward" at bounding box center [437, 253] width 58 height 14
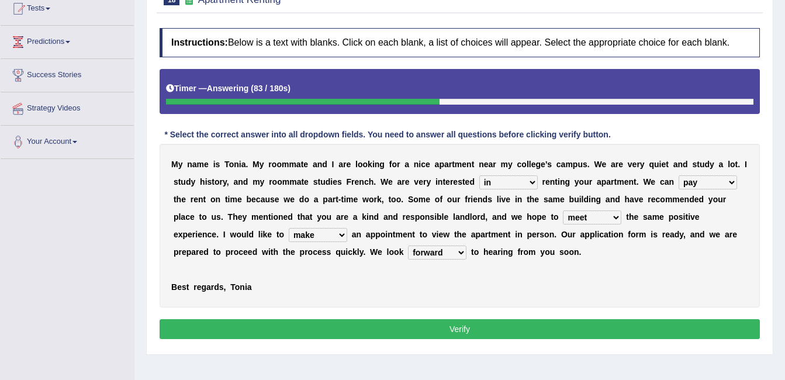
click at [292, 322] on button "Verify" at bounding box center [460, 329] width 601 height 20
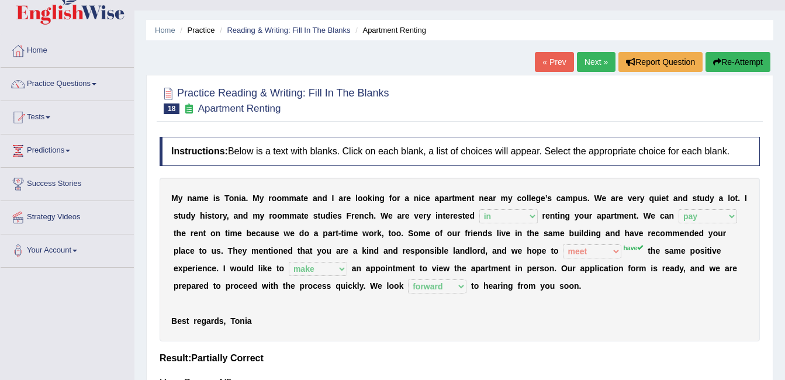
scroll to position [0, 0]
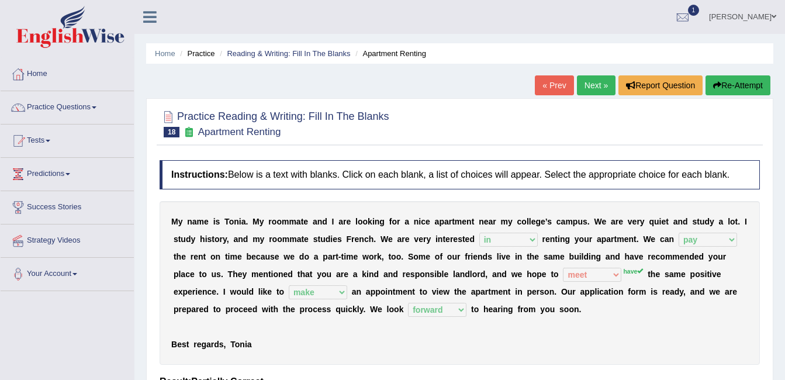
click at [586, 81] on link "Next »" at bounding box center [596, 85] width 39 height 20
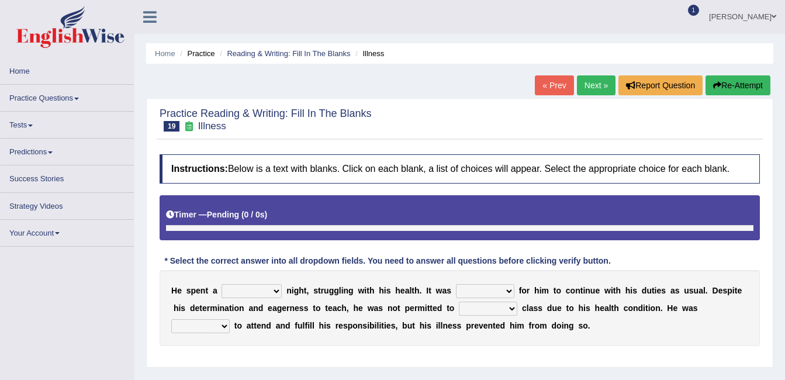
click at [701, 6] on link "1" at bounding box center [692, 6] width 18 height 12
click at [700, 8] on span "1" at bounding box center [694, 10] width 12 height 11
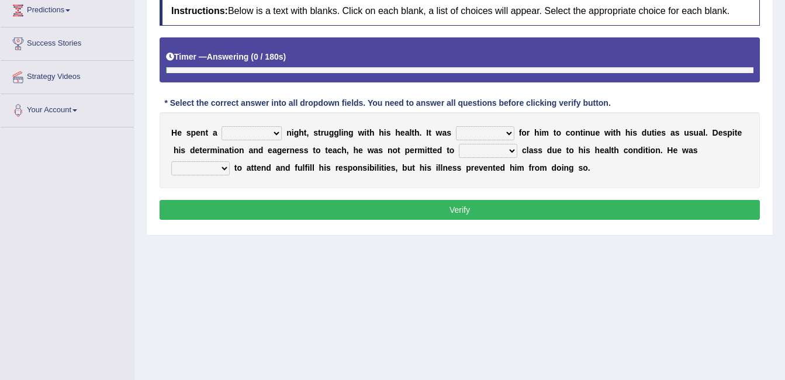
scroll to position [183, 0]
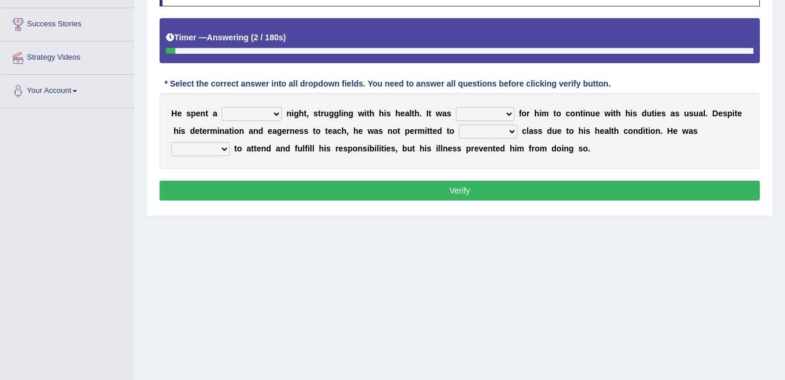
click at [271, 112] on select "cheerful restful meaningful painful" at bounding box center [252, 114] width 60 height 14
select select "painful"
click at [222, 107] on select "cheerful restful meaningful painful" at bounding box center [252, 114] width 60 height 14
click at [484, 112] on select "enjoyable simple difficult natural" at bounding box center [485, 114] width 58 height 14
select select "difficult"
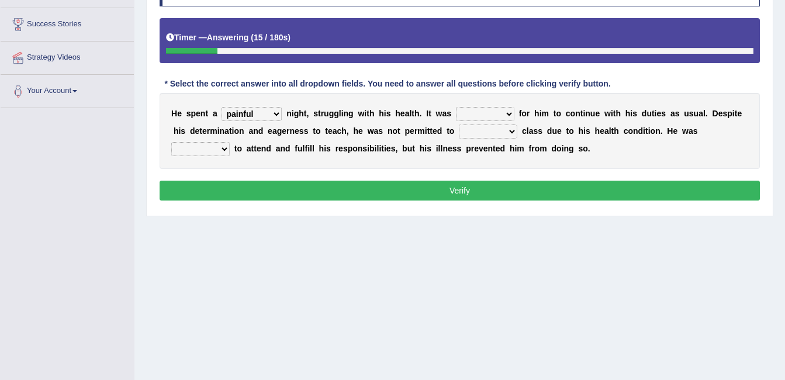
click at [456, 107] on select "enjoyable simple difficult natural" at bounding box center [485, 114] width 58 height 14
click at [477, 129] on select "teach leave cancel attend" at bounding box center [488, 132] width 58 height 14
select select "cancel"
click at [459, 125] on select "teach leave cancel attend" at bounding box center [488, 132] width 58 height 14
click at [230, 142] on select "anxious forced lazy happy" at bounding box center [200, 149] width 58 height 14
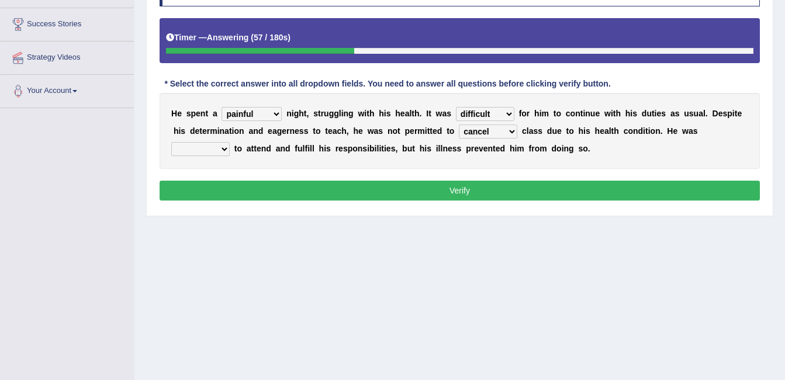
select select "happy"
click at [230, 142] on select "anxious forced lazy happy" at bounding box center [200, 149] width 58 height 14
click at [623, 192] on button "Verify" at bounding box center [460, 191] width 601 height 20
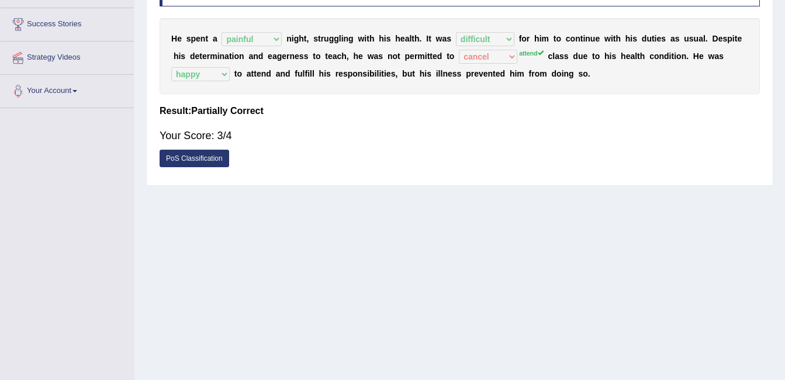
scroll to position [0, 0]
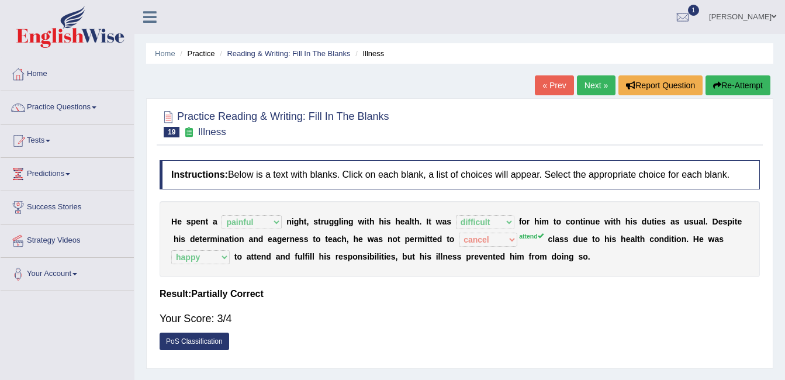
click at [581, 84] on link "Next »" at bounding box center [596, 85] width 39 height 20
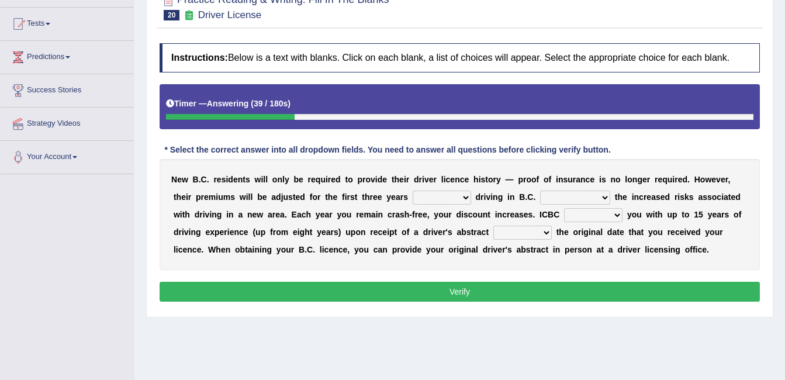
scroll to position [132, 0]
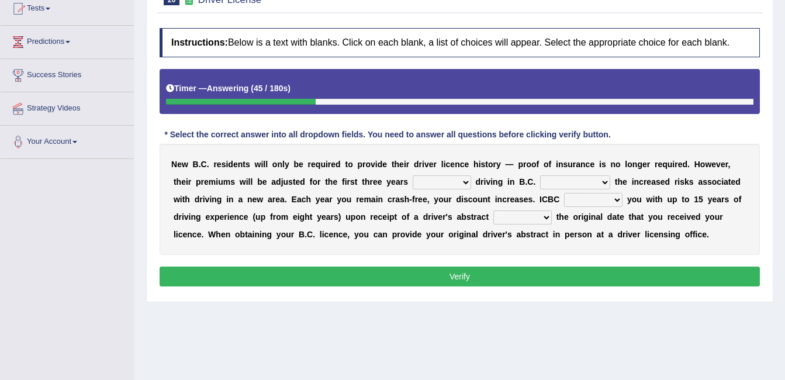
click at [413, 176] on select "within among against of" at bounding box center [442, 182] width 58 height 14
select select "among"
click at [413, 175] on select "within among against of" at bounding box center [442, 182] width 58 height 14
click at [540, 180] on select "depending on as for due to thanks to" at bounding box center [575, 182] width 70 height 14
select select "due to"
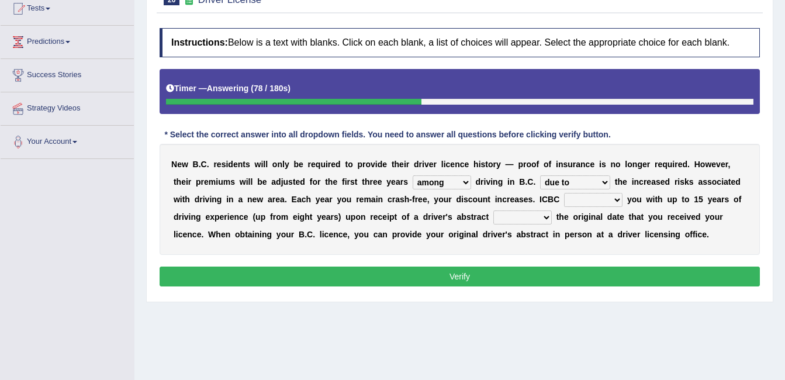
click at [540, 175] on select "depending on as for due to thanks to" at bounding box center [575, 182] width 70 height 14
click at [564, 196] on select "credited crediting credit will credit" at bounding box center [593, 200] width 58 height 14
select select "credit"
click at [564, 193] on select "credited crediting credit will credit" at bounding box center [593, 200] width 58 height 14
click at [494, 213] on select "showing show shows shown" at bounding box center [523, 218] width 58 height 14
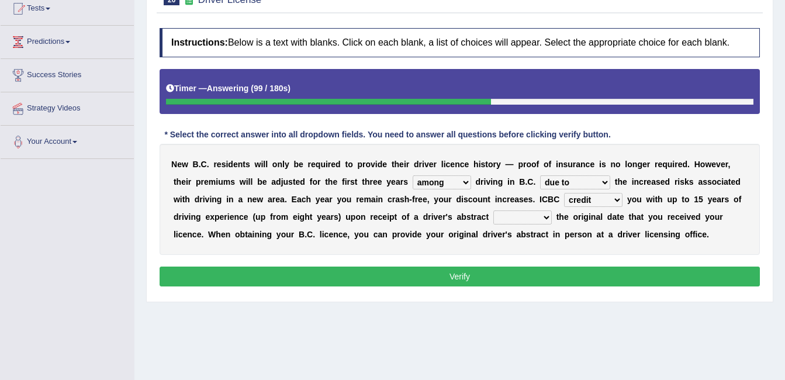
select select "shown"
click at [494, 211] on select "showing show shows shown" at bounding box center [523, 218] width 58 height 14
click at [404, 271] on button "Verify" at bounding box center [460, 277] width 601 height 20
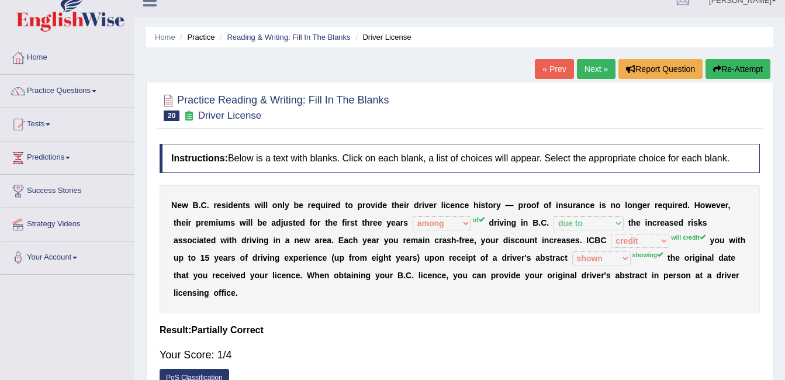
scroll to position [15, 0]
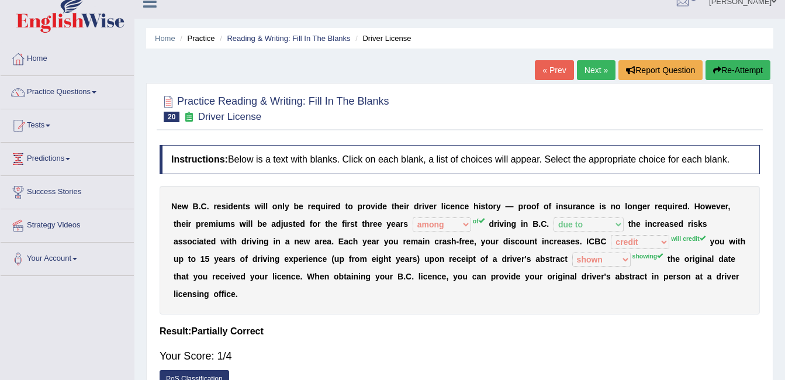
click at [733, 64] on button "Re-Attempt" at bounding box center [738, 70] width 65 height 20
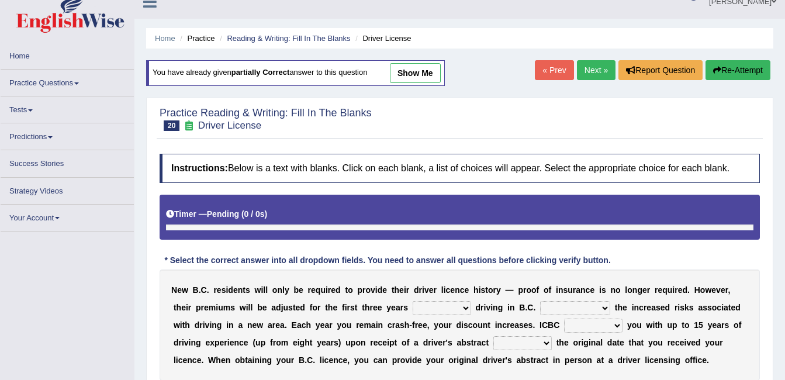
click at [424, 301] on select "within among against of" at bounding box center [442, 308] width 58 height 14
select select "among"
click at [413, 301] on select "within among against of" at bounding box center [442, 308] width 58 height 14
click at [546, 305] on select "depending on as for due to thanks to" at bounding box center [575, 308] width 70 height 14
select select "due to"
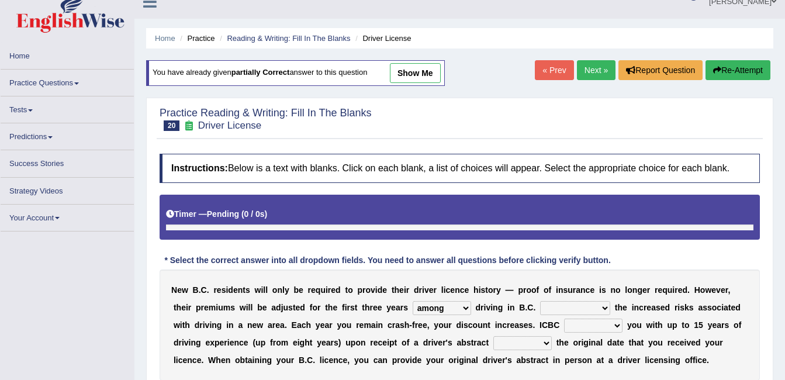
click at [540, 301] on select "depending on as for due to thanks to" at bounding box center [575, 308] width 70 height 14
click at [494, 342] on select "showing show shows shown" at bounding box center [523, 343] width 58 height 14
select select "showing"
click at [494, 336] on select "showing show shows shown" at bounding box center [523, 343] width 58 height 14
click at [564, 323] on select "credited crediting credit will credit" at bounding box center [593, 326] width 58 height 14
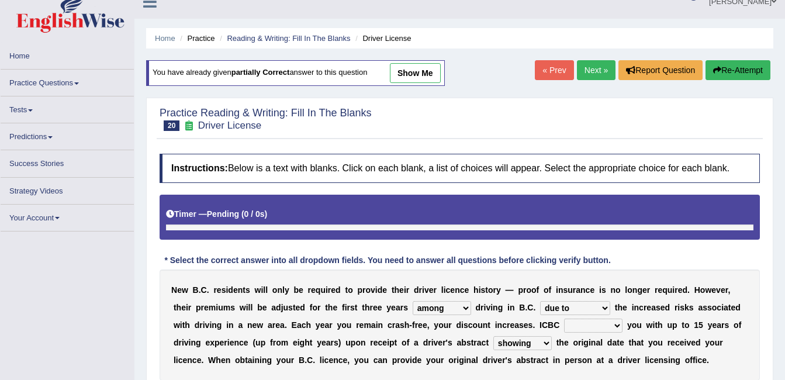
select select "will credit"
click at [564, 319] on select "credited crediting credit will credit" at bounding box center [593, 326] width 58 height 14
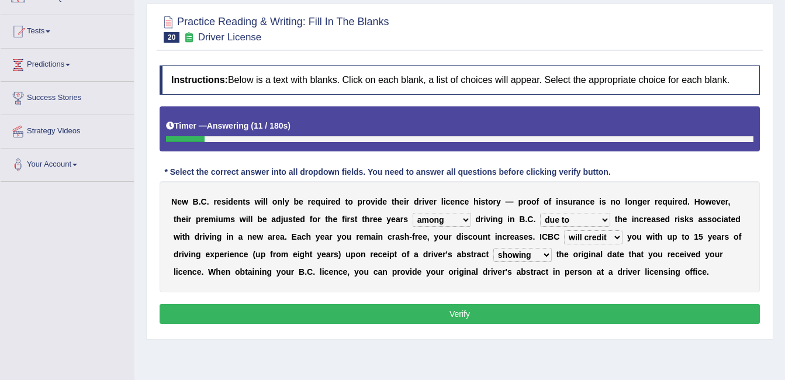
scroll to position [132, 0]
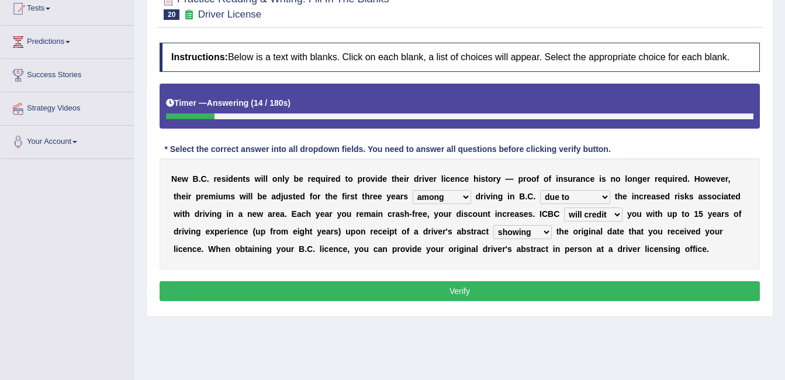
click at [604, 287] on button "Verify" at bounding box center [460, 291] width 601 height 20
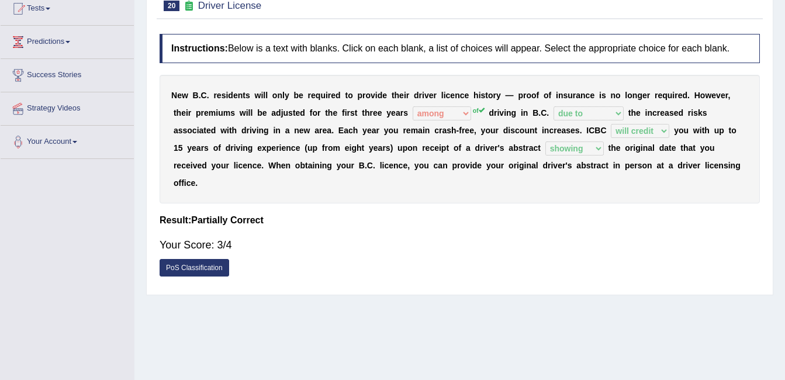
click at [431, 30] on div "Instructions: Below is a text with blanks. Click on each blank, a list of choic…" at bounding box center [460, 158] width 606 height 261
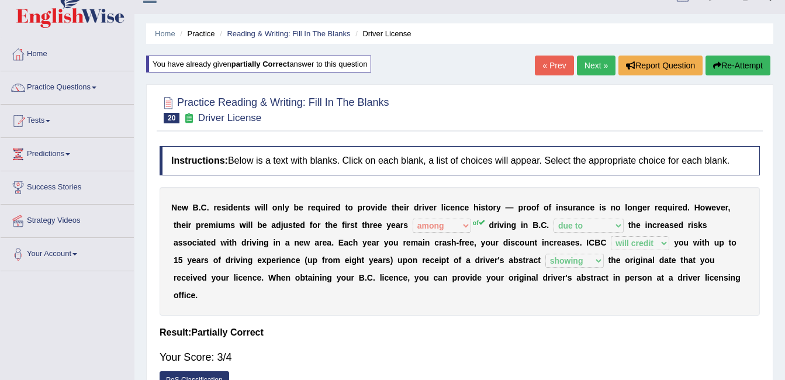
scroll to position [15, 0]
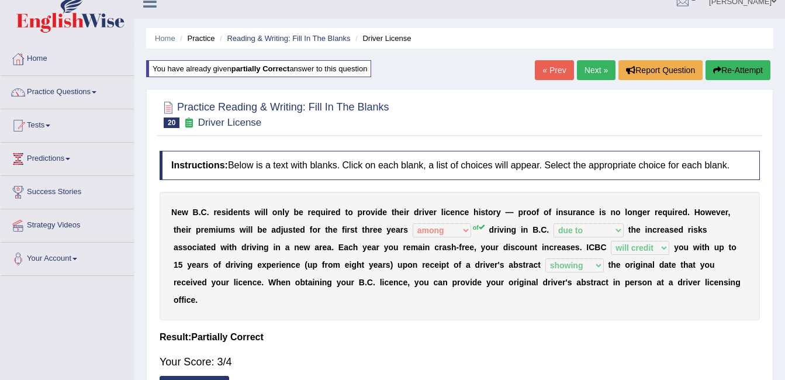
click at [588, 60] on link "Next »" at bounding box center [596, 70] width 39 height 20
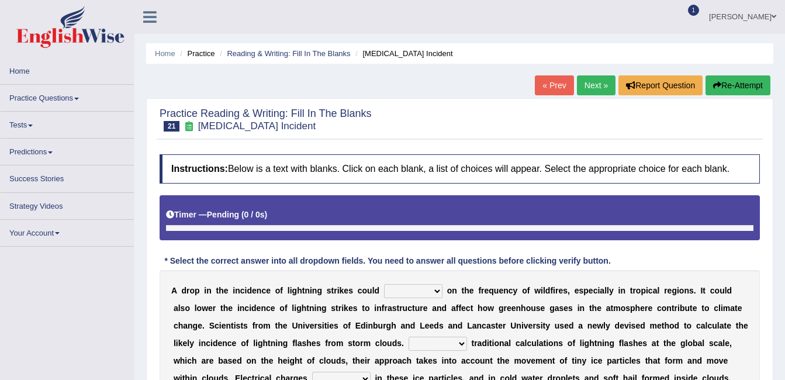
click at [421, 287] on select "dwell focus impact depend" at bounding box center [413, 291] width 58 height 14
select select "dwell"
click at [384, 284] on select "dwell focus impact depend" at bounding box center [413, 291] width 58 height 14
click at [409, 339] on select "Unlike Unless Except Besides" at bounding box center [438, 344] width 58 height 14
select select "Except"
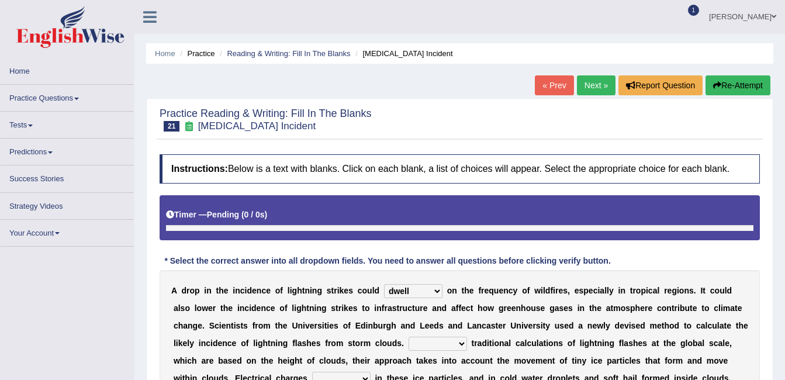
click at [409, 337] on select "Unlike Unless Except Besides" at bounding box center [438, 344] width 58 height 14
click at [312, 372] on select "run off build up mess up zoom in" at bounding box center [341, 379] width 58 height 14
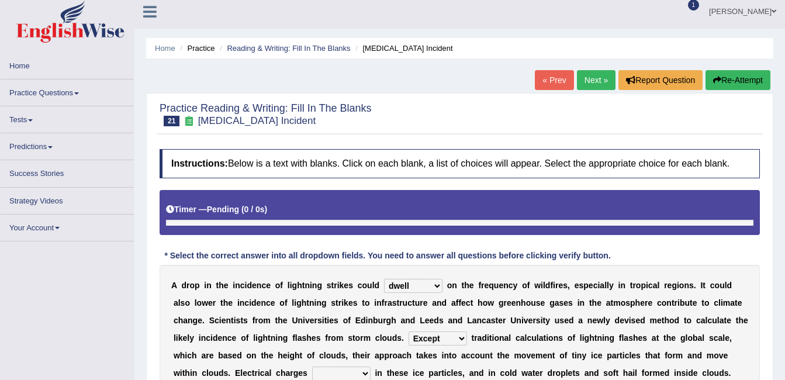
click at [312, 367] on select "run off build up mess up zoom in" at bounding box center [341, 374] width 58 height 14
click at [312, 368] on select "run off build up mess up zoom in" at bounding box center [341, 374] width 58 height 14
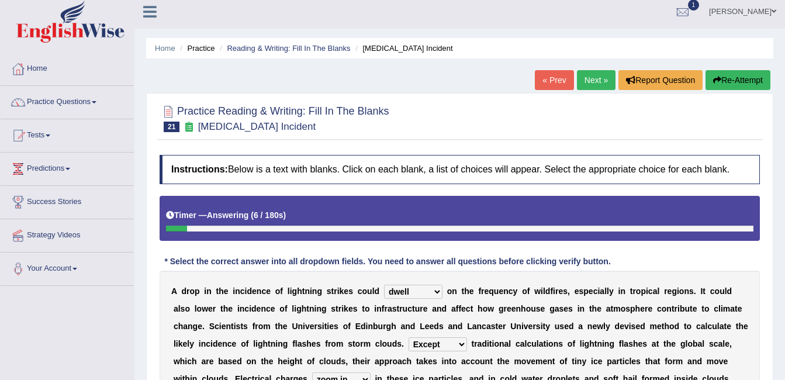
select select "run off"
click at [312, 373] on select "run off build up mess up zoom in" at bounding box center [341, 380] width 58 height 14
click at [640, 370] on div "A d r o p i n t h e i n c i d e n c e o f l i g h t n i n g s t r i k e s c o u…" at bounding box center [460, 344] width 601 height 146
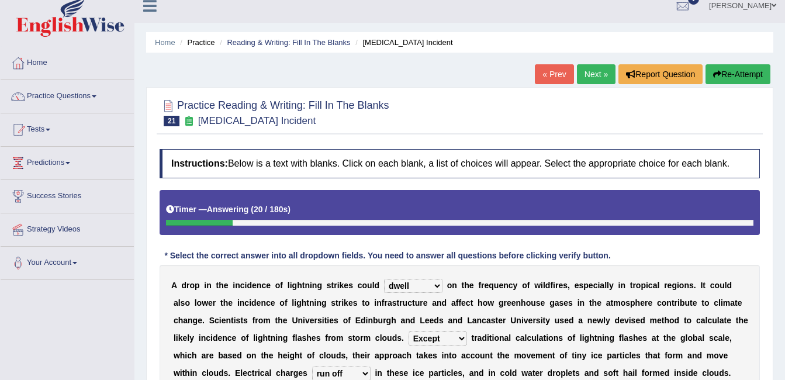
select select "collected"
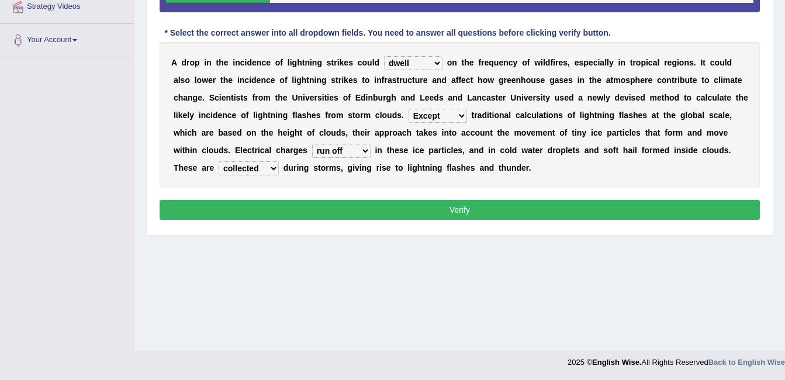
click at [580, 200] on button "Verify" at bounding box center [460, 210] width 601 height 20
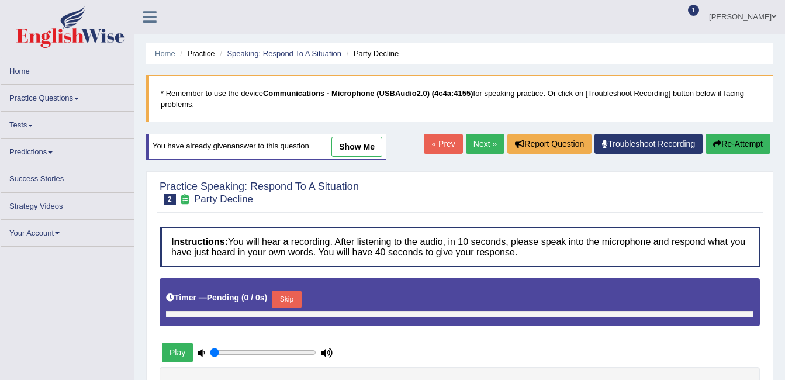
scroll to position [23, 0]
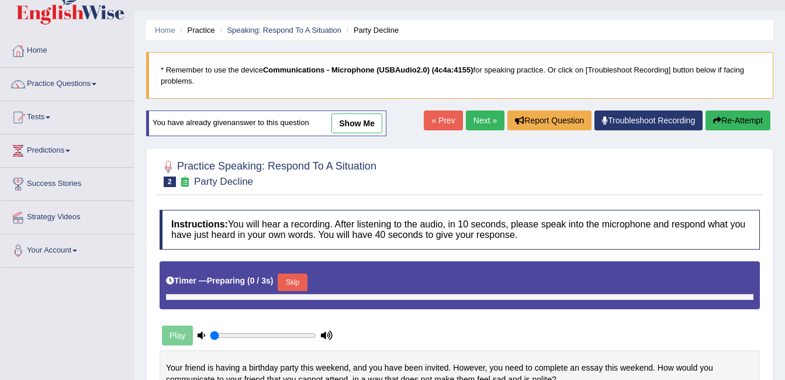
type input "0.9"
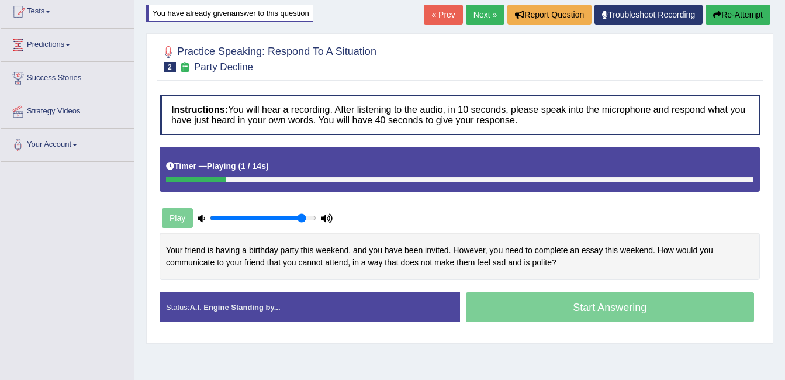
scroll to position [140, 0]
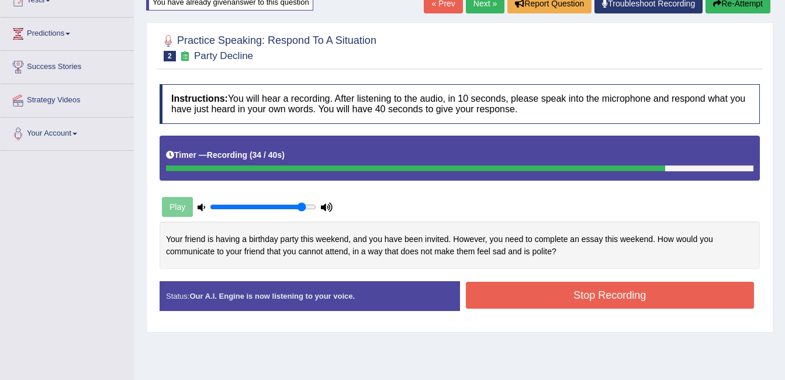
click at [499, 285] on div "Instructions: You will hear a recording. After listening to the audio, in 10 se…" at bounding box center [460, 202] width 606 height 248
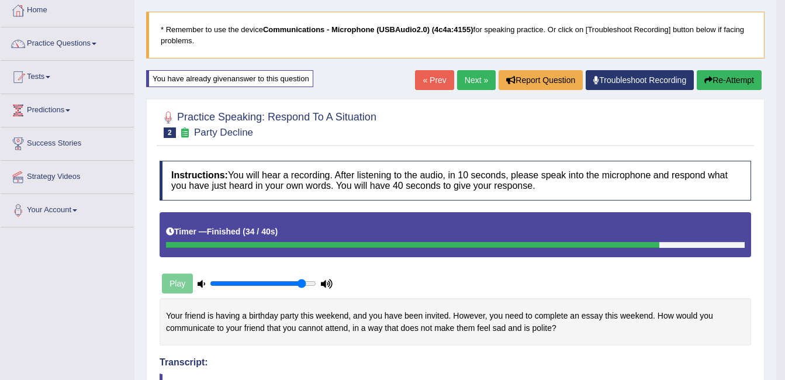
scroll to position [57, 0]
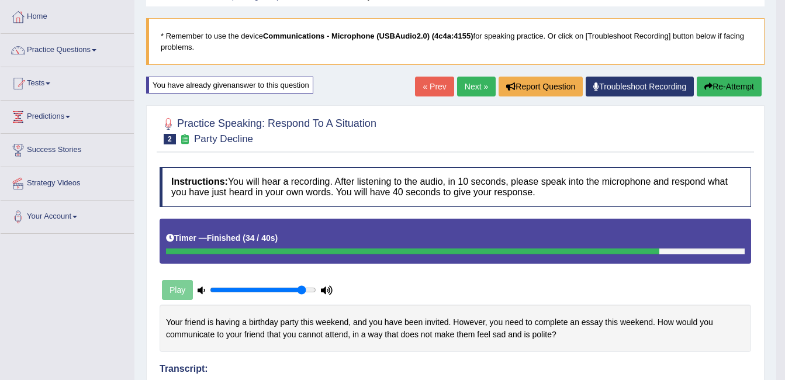
click at [478, 87] on link "Next »" at bounding box center [476, 87] width 39 height 20
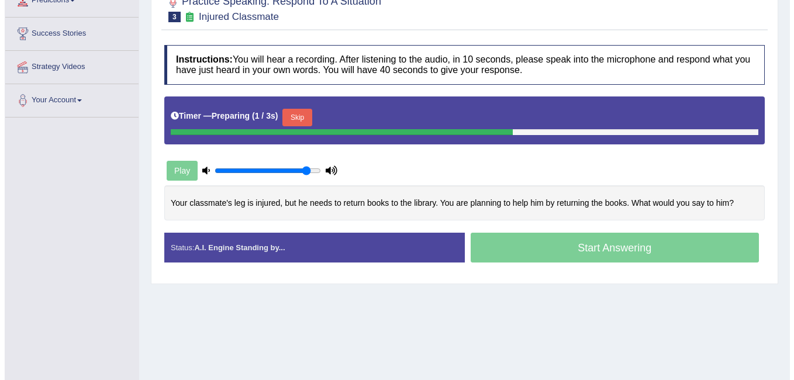
scroll to position [187, 0]
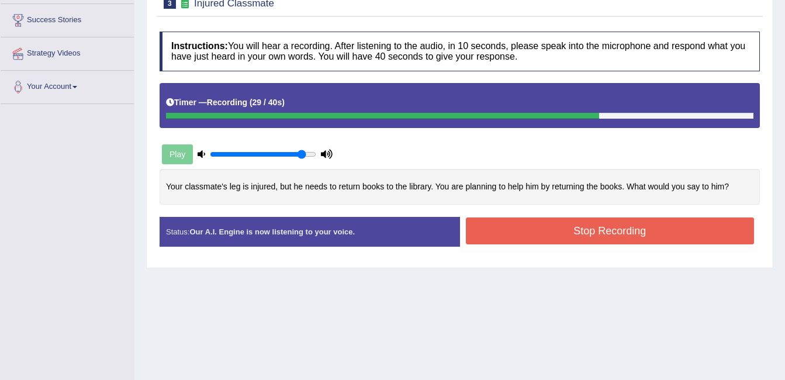
click at [518, 224] on button "Stop Recording" at bounding box center [610, 231] width 289 height 27
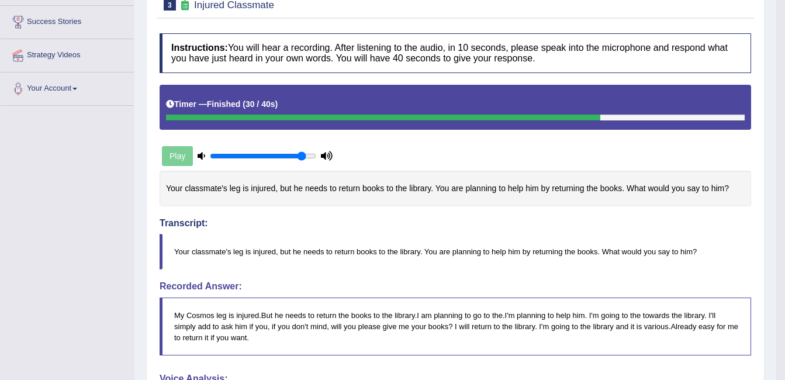
scroll to position [78, 0]
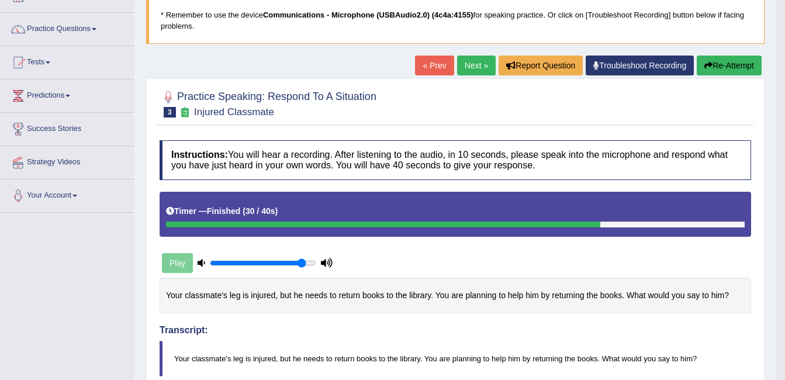
click at [478, 64] on link "Next »" at bounding box center [476, 66] width 39 height 20
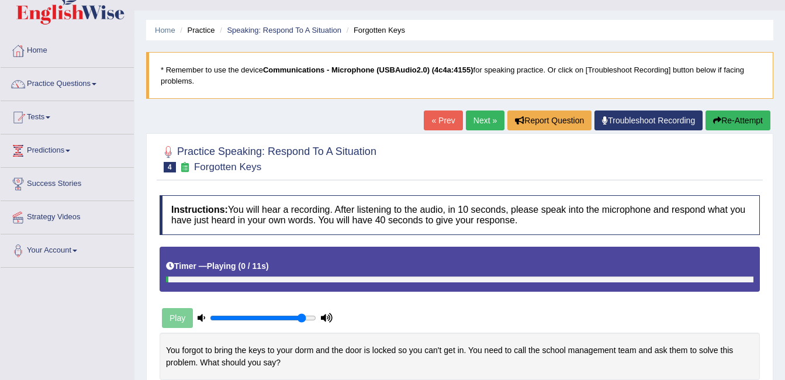
scroll to position [117, 0]
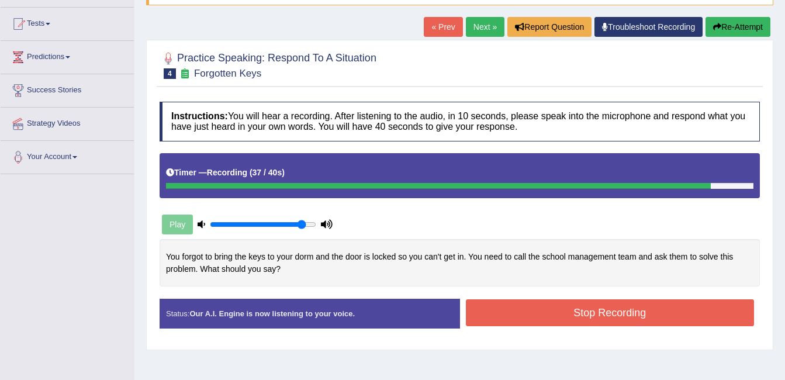
click at [553, 305] on button "Stop Recording" at bounding box center [610, 312] width 289 height 27
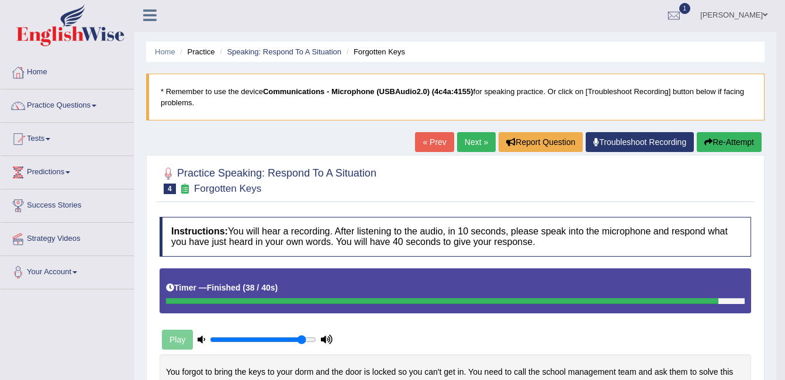
scroll to position [0, 0]
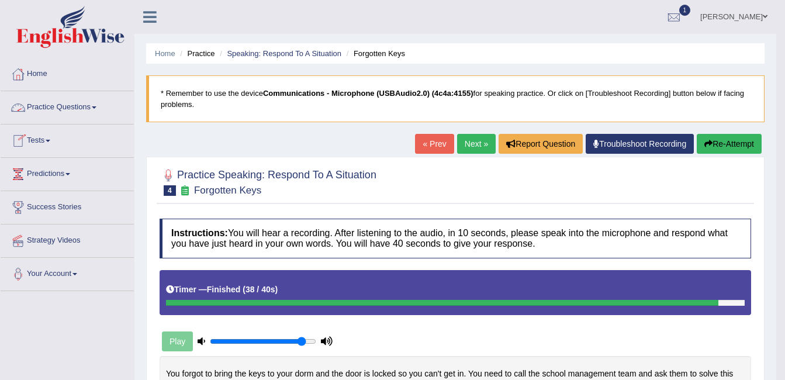
click at [97, 111] on link "Practice Questions" at bounding box center [67, 105] width 133 height 29
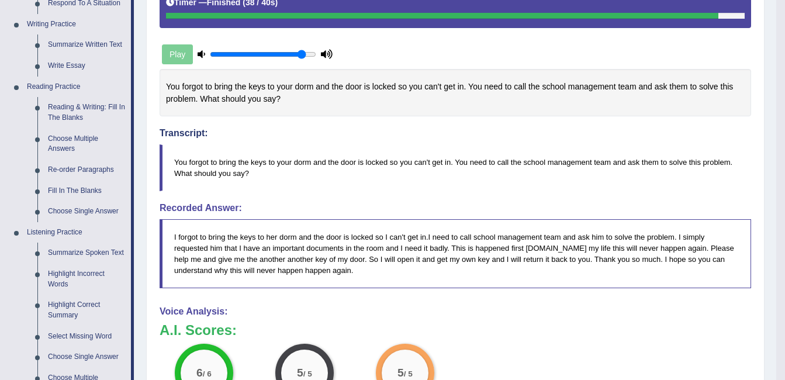
scroll to position [292, 0]
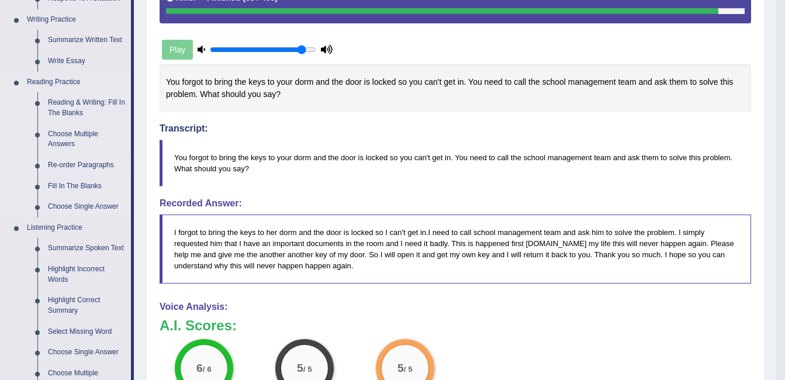
click at [84, 166] on link "Re-order Paragraphs" at bounding box center [87, 165] width 88 height 21
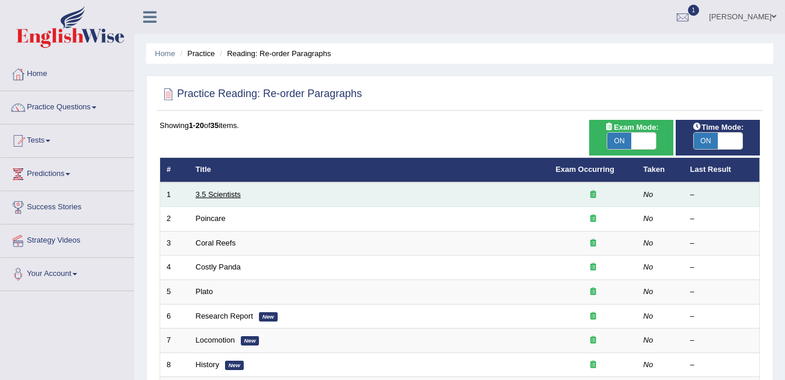
click at [210, 196] on link "3.5 Scientists" at bounding box center [218, 194] width 45 height 9
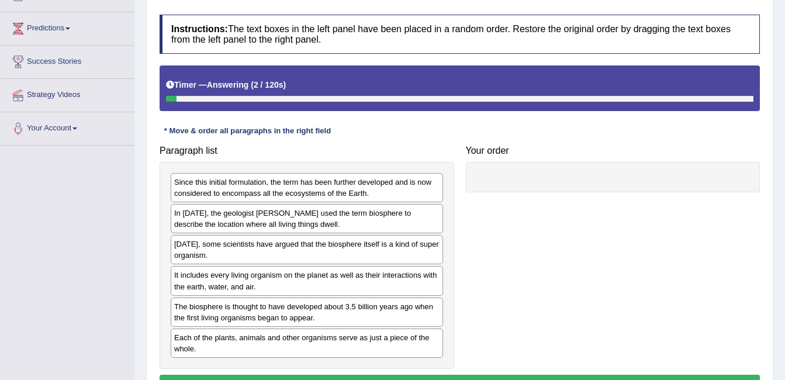
scroll to position [187, 0]
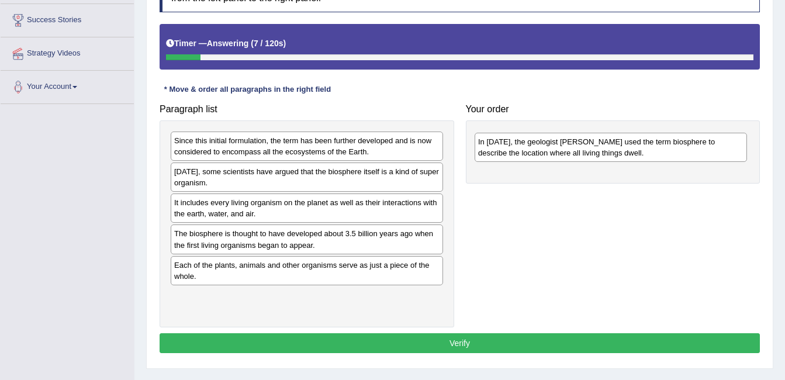
drag, startPoint x: 246, startPoint y: 187, endPoint x: 550, endPoint y: 157, distance: 305.6
click at [550, 157] on div "In [DATE], the geologist [PERSON_NAME] used the term biosphere to describe the …" at bounding box center [611, 147] width 273 height 29
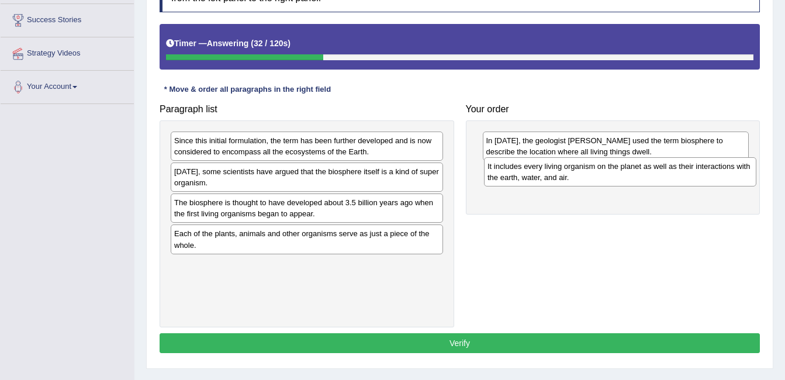
drag, startPoint x: 395, startPoint y: 205, endPoint x: 709, endPoint y: 169, distance: 315.6
click at [709, 169] on div "It includes every living organism on the planet as well as their interactions w…" at bounding box center [620, 171] width 273 height 29
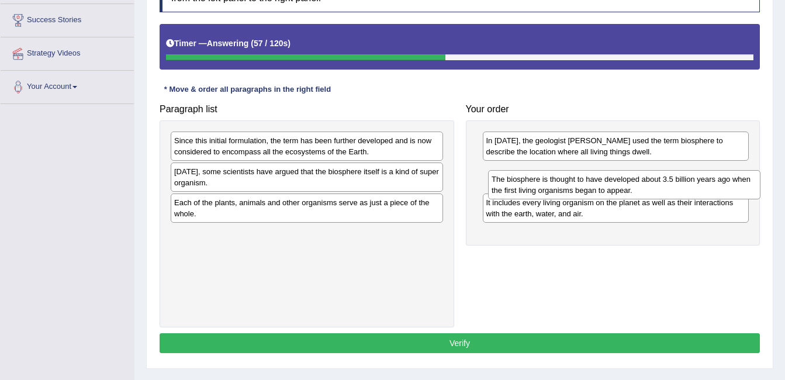
drag, startPoint x: 424, startPoint y: 206, endPoint x: 742, endPoint y: 183, distance: 318.4
click at [742, 183] on div "The biosphere is thought to have developed about 3.5 billion years ago when the…" at bounding box center [624, 184] width 273 height 29
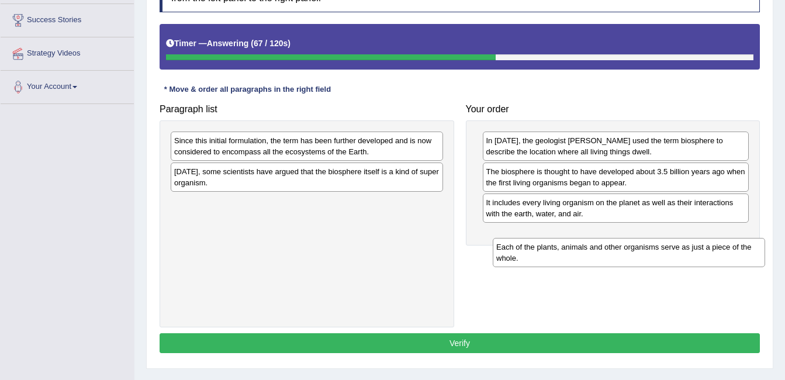
drag, startPoint x: 393, startPoint y: 205, endPoint x: 715, endPoint y: 250, distance: 325.3
click at [715, 250] on div "Each of the plants, animals and other organisms serve as just a piece of the wh…" at bounding box center [629, 252] width 273 height 29
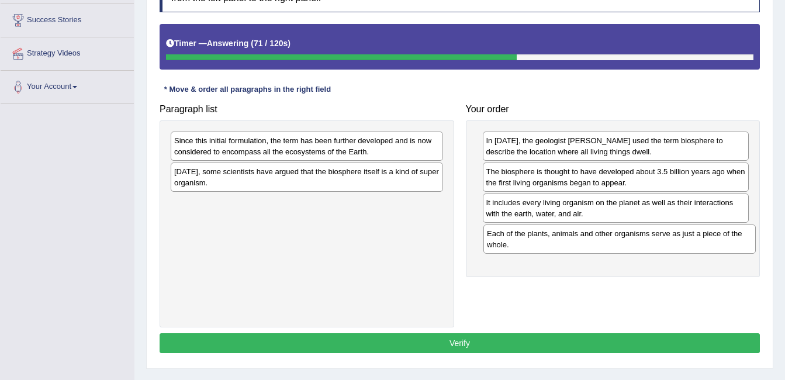
drag, startPoint x: 395, startPoint y: 215, endPoint x: 708, endPoint y: 246, distance: 314.4
click at [708, 246] on div "Each of the plants, animals and other organisms serve as just a piece of the wh…" at bounding box center [620, 239] width 273 height 29
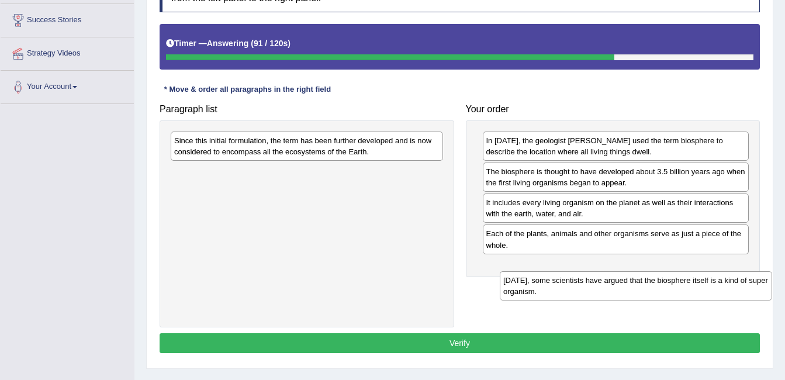
drag, startPoint x: 349, startPoint y: 168, endPoint x: 678, endPoint y: 277, distance: 346.8
click at [678, 277] on div "[DATE], some scientists have argued that the biosphere itself is a kind of supe…" at bounding box center [636, 285] width 273 height 29
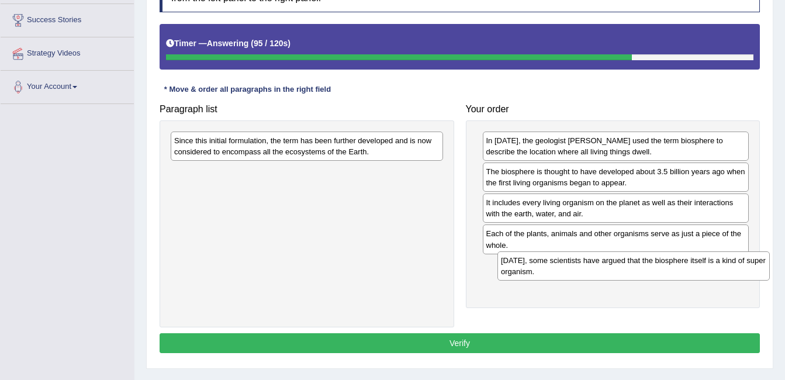
drag, startPoint x: 388, startPoint y: 175, endPoint x: 715, endPoint y: 264, distance: 338.8
click at [715, 264] on div "[DATE], some scientists have argued that the biosphere itself is a kind of supe…" at bounding box center [634, 265] width 273 height 29
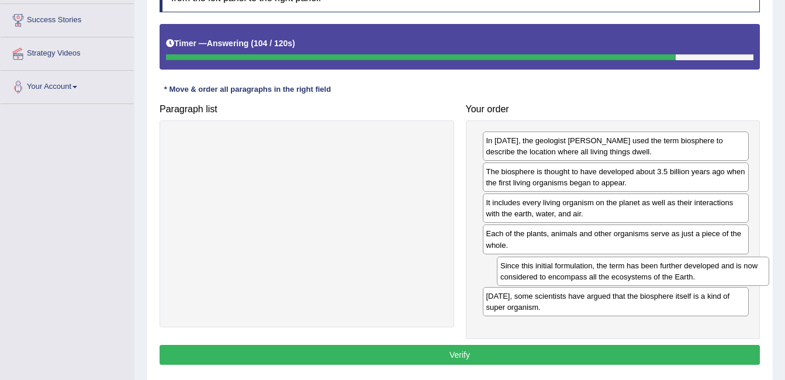
drag, startPoint x: 383, startPoint y: 153, endPoint x: 709, endPoint y: 278, distance: 349.5
click at [709, 278] on div "Since this initial formulation, the term has been further developed and is now …" at bounding box center [633, 271] width 273 height 29
click at [637, 364] on button "Verify" at bounding box center [460, 355] width 601 height 20
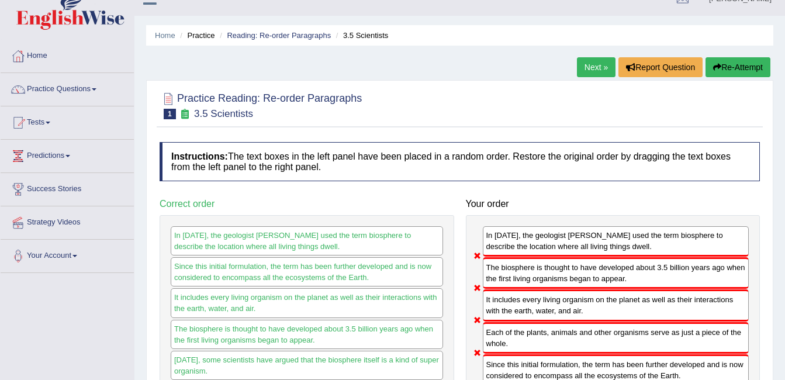
scroll to position [0, 0]
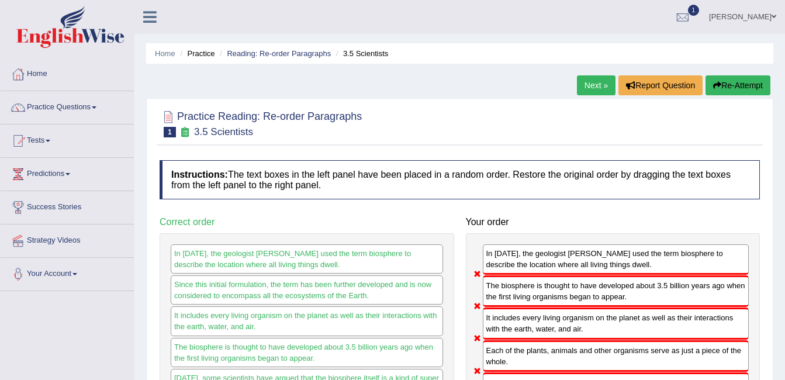
click at [602, 84] on link "Next »" at bounding box center [596, 85] width 39 height 20
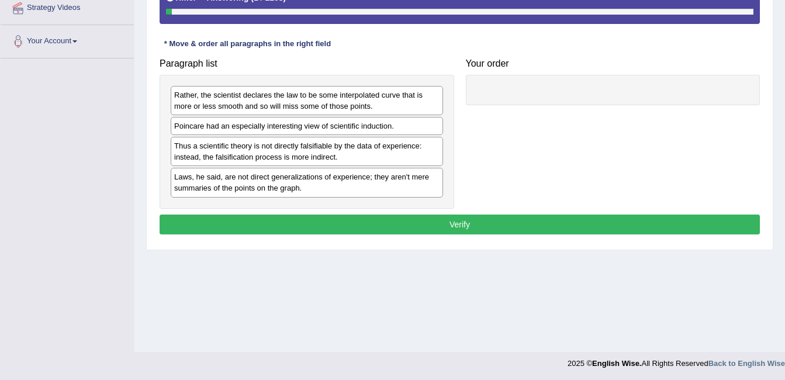
scroll to position [234, 0]
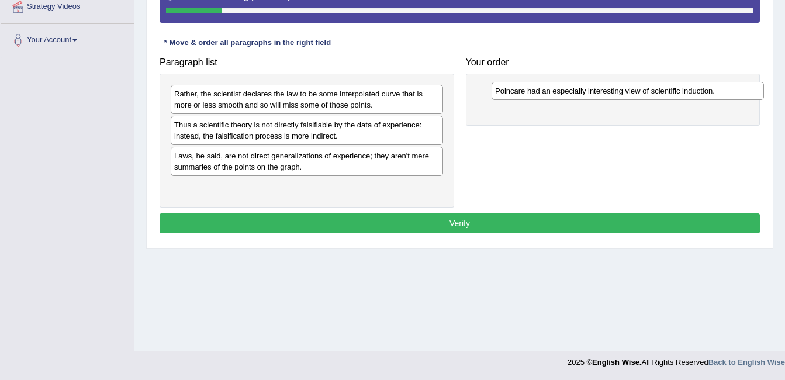
drag, startPoint x: 404, startPoint y: 122, endPoint x: 725, endPoint y: 88, distance: 322.9
click at [725, 88] on div "Poincare had an especially interesting view of scientific induction." at bounding box center [628, 91] width 273 height 18
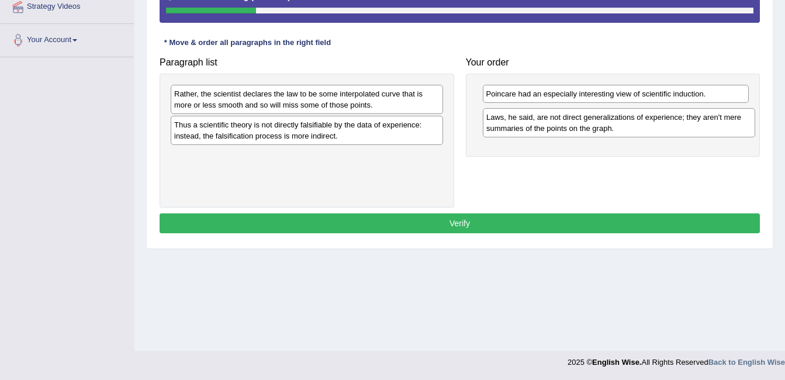
drag, startPoint x: 391, startPoint y: 168, endPoint x: 704, endPoint y: 129, distance: 314.7
click at [704, 129] on div "Laws, he said, are not direct generalizations of experience; they aren't mere s…" at bounding box center [619, 122] width 273 height 29
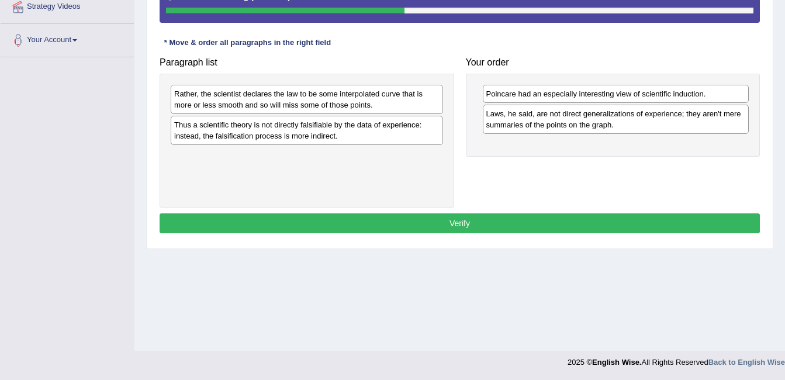
click at [370, 96] on div "Rather, the scientist declares the law to be some interpolated curve that is mo…" at bounding box center [307, 99] width 273 height 29
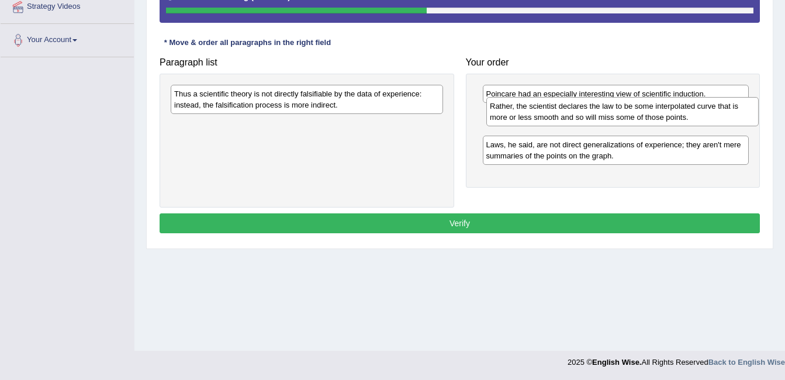
drag, startPoint x: 384, startPoint y: 98, endPoint x: 700, endPoint y: 111, distance: 316.1
click at [700, 111] on div "Rather, the scientist declares the law to be some interpolated curve that is mo…" at bounding box center [623, 111] width 273 height 29
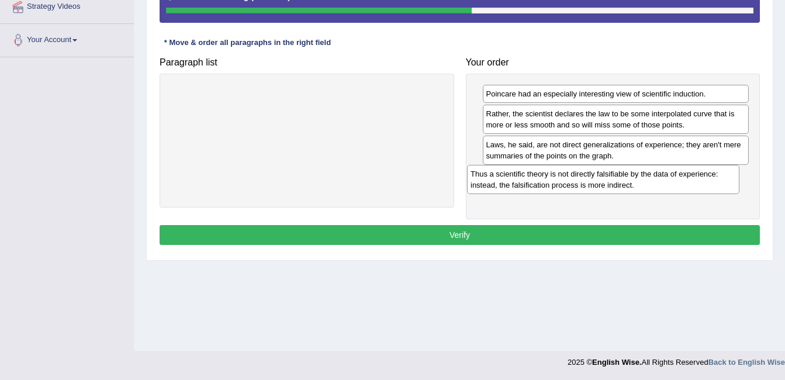
drag, startPoint x: 437, startPoint y: 98, endPoint x: 734, endPoint y: 178, distance: 307.2
click at [734, 178] on div "Thus a scientific theory is not directly falsifiable by the data of experience:…" at bounding box center [603, 179] width 273 height 29
click at [666, 240] on button "Verify" at bounding box center [460, 235] width 601 height 20
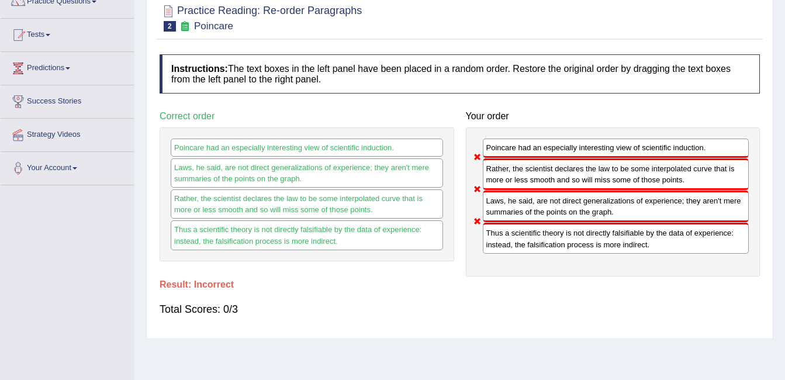
scroll to position [47, 0]
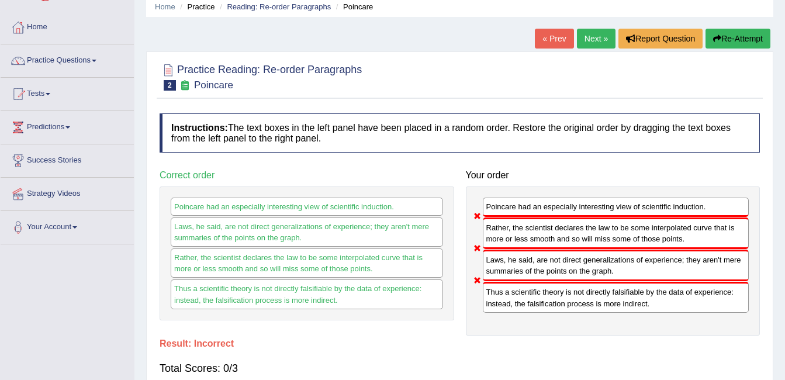
click at [590, 36] on link "Next »" at bounding box center [596, 39] width 39 height 20
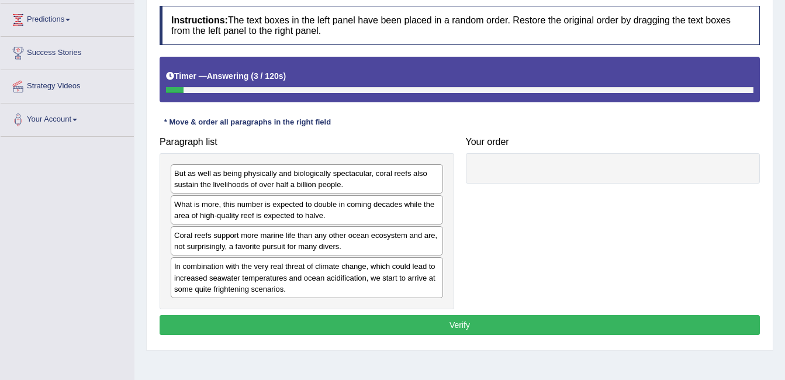
scroll to position [211, 0]
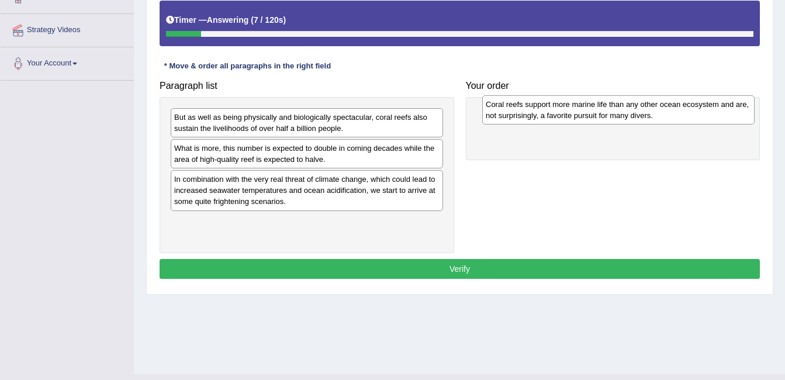
drag, startPoint x: 393, startPoint y: 183, endPoint x: 705, endPoint y: 108, distance: 320.6
click at [705, 108] on div "Coral reefs support more marine life than any other ocean ecosystem and are, no…" at bounding box center [619, 109] width 273 height 29
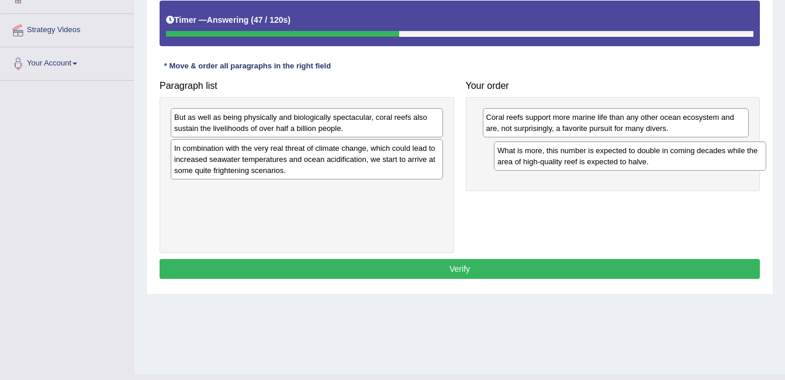
drag, startPoint x: 380, startPoint y: 161, endPoint x: 704, endPoint y: 163, distance: 323.4
click at [704, 163] on div "What is more, this number is expected to double in coming decades while the are…" at bounding box center [630, 156] width 273 height 29
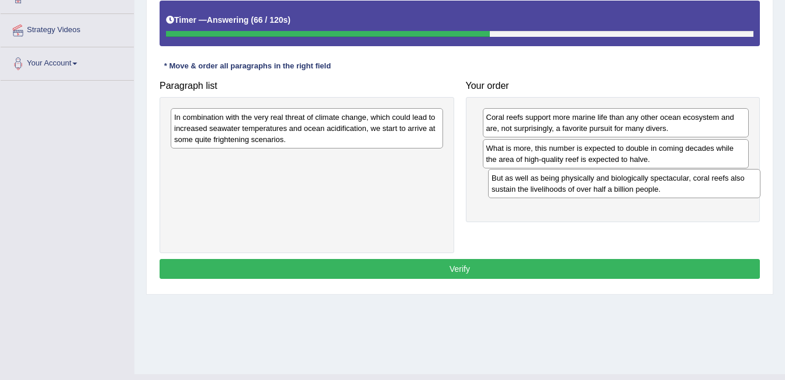
drag, startPoint x: 397, startPoint y: 119, endPoint x: 715, endPoint y: 180, distance: 323.4
click at [715, 180] on div "But as well as being physically and biologically spectacular, coral reefs also …" at bounding box center [624, 183] width 273 height 29
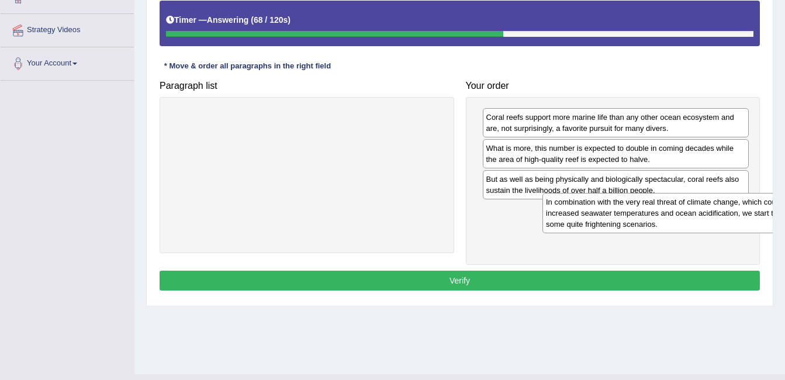
drag, startPoint x: 400, startPoint y: 126, endPoint x: 772, endPoint y: 211, distance: 381.5
click at [772, 211] on div "In combination with the very real threat of climate change, which could lead to…" at bounding box center [679, 213] width 273 height 40
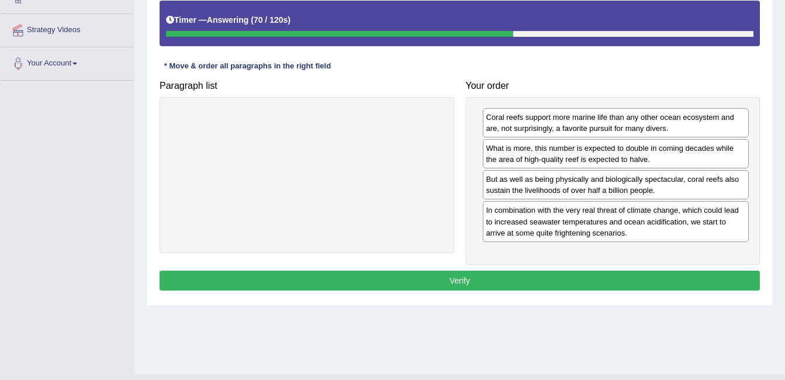
click at [729, 277] on button "Verify" at bounding box center [460, 281] width 601 height 20
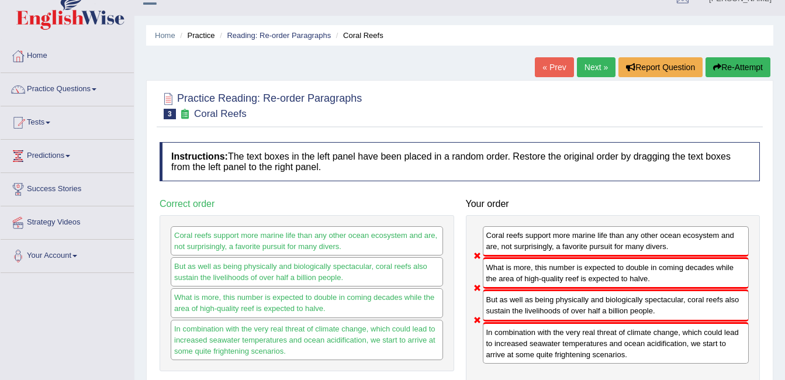
scroll to position [0, 0]
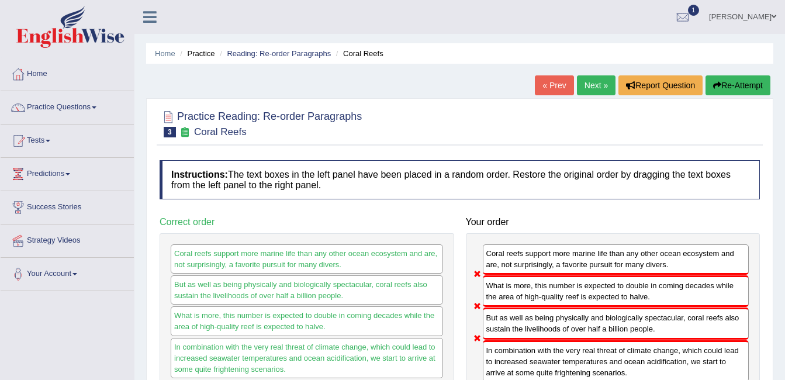
click at [590, 85] on link "Next »" at bounding box center [596, 85] width 39 height 20
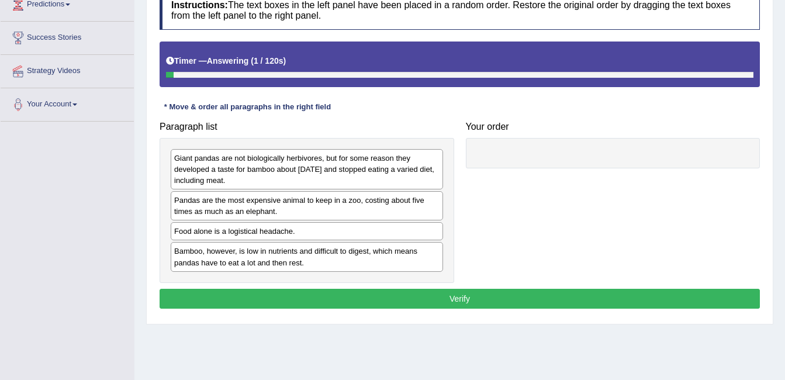
scroll to position [211, 0]
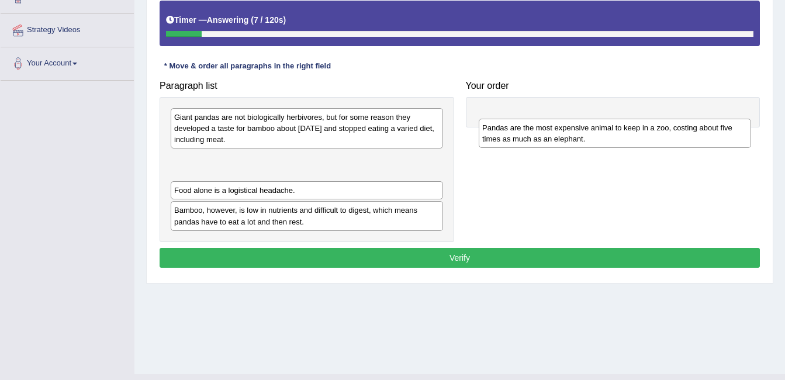
drag, startPoint x: 311, startPoint y: 173, endPoint x: 619, endPoint y: 142, distance: 309.8
click at [619, 142] on div "Pandas are the most expensive animal to keep in a zoo, costing about five times…" at bounding box center [615, 133] width 273 height 29
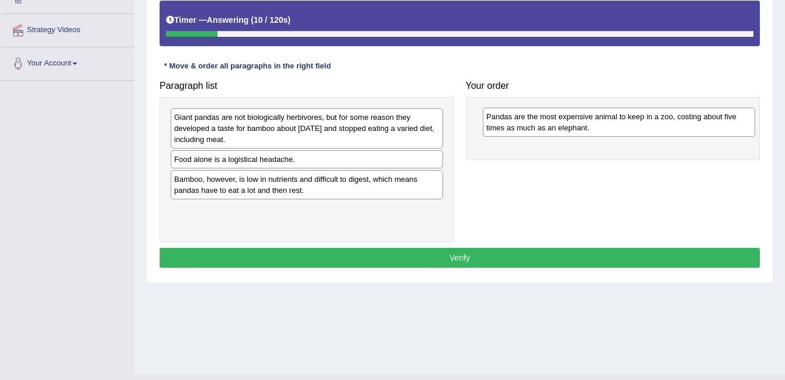
drag, startPoint x: 361, startPoint y: 167, endPoint x: 674, endPoint y: 125, distance: 315.2
click at [674, 125] on div "Pandas are the most expensive animal to keep in a zoo, costing about five times…" at bounding box center [619, 122] width 273 height 29
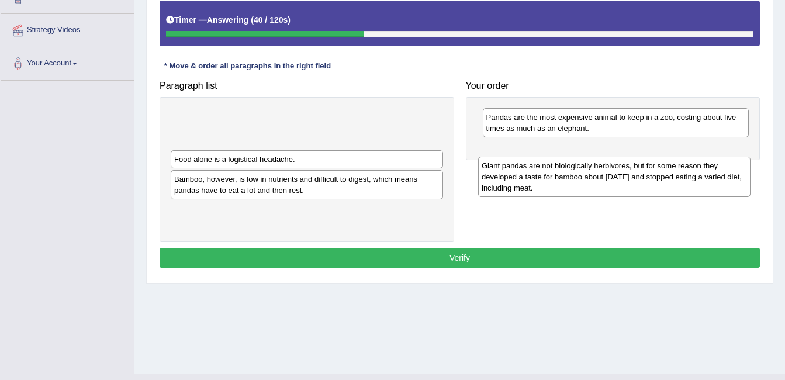
drag, startPoint x: 400, startPoint y: 136, endPoint x: 708, endPoint y: 184, distance: 311.4
click at [708, 184] on div "Giant pandas are not biologically herbivores, but for some reason they develope…" at bounding box center [614, 177] width 273 height 40
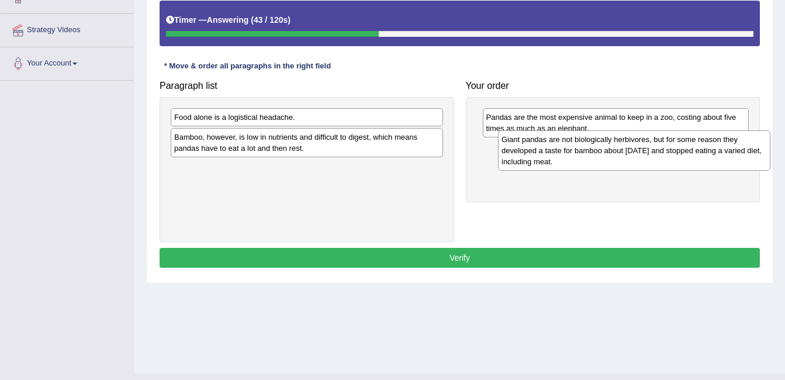
drag, startPoint x: 416, startPoint y: 135, endPoint x: 743, endPoint y: 157, distance: 328.3
click at [743, 157] on div "Giant pandas are not biologically herbivores, but for some reason they develope…" at bounding box center [634, 150] width 273 height 40
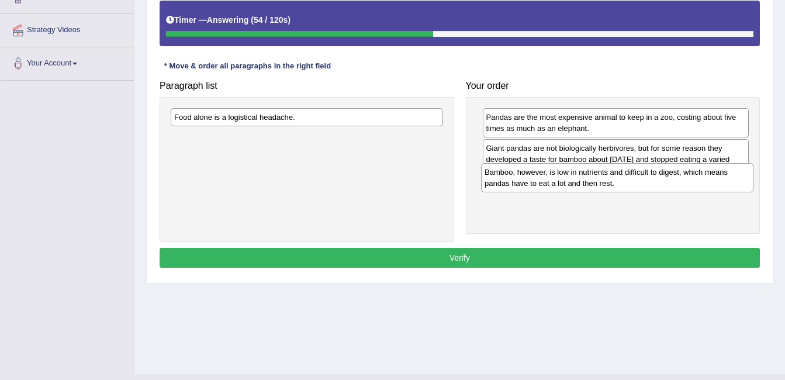
drag, startPoint x: 409, startPoint y: 140, endPoint x: 719, endPoint y: 175, distance: 312.5
click at [719, 175] on div "Bamboo, however, is low in nutrients and difficult to digest, which means panda…" at bounding box center [617, 177] width 273 height 29
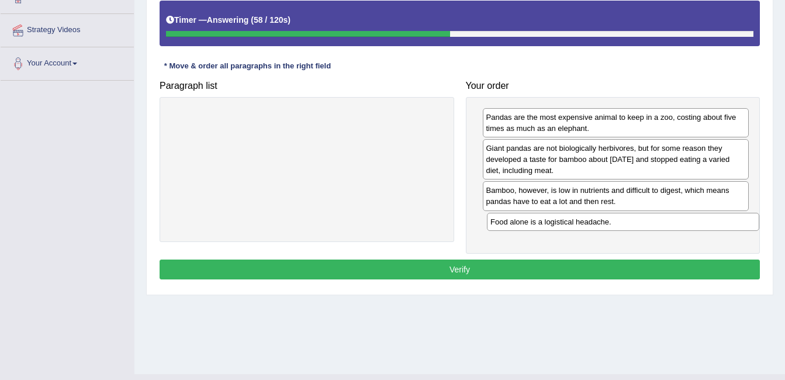
drag, startPoint x: 224, startPoint y: 115, endPoint x: 540, endPoint y: 220, distance: 333.3
click at [540, 220] on div "Food alone is a logistical headache." at bounding box center [623, 222] width 273 height 18
click at [529, 267] on button "Verify" at bounding box center [460, 270] width 601 height 20
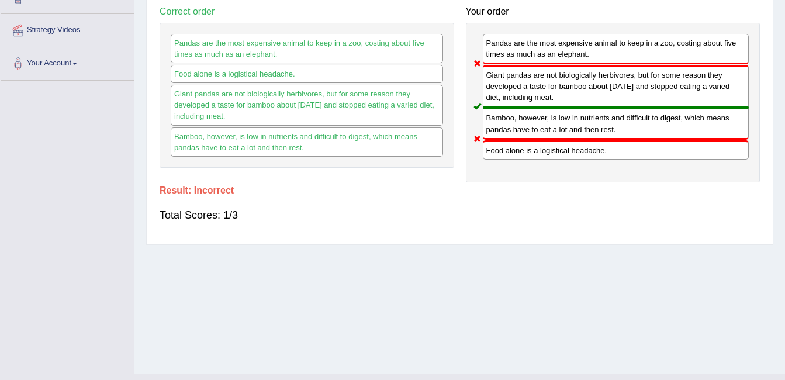
drag, startPoint x: 540, startPoint y: 150, endPoint x: 522, endPoint y: 150, distance: 18.1
click at [522, 150] on div "Food alone is a logistical headache." at bounding box center [616, 149] width 267 height 19
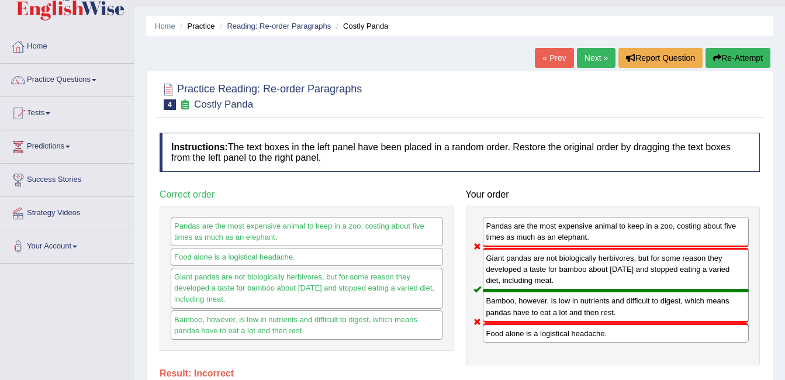
scroll to position [25, 0]
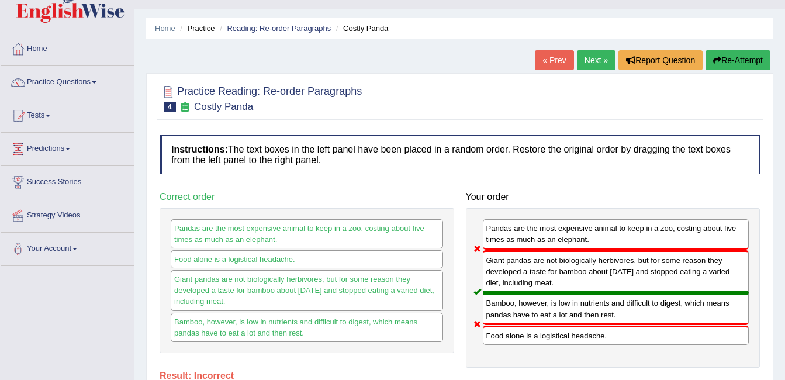
click at [601, 59] on link "Next »" at bounding box center [596, 60] width 39 height 20
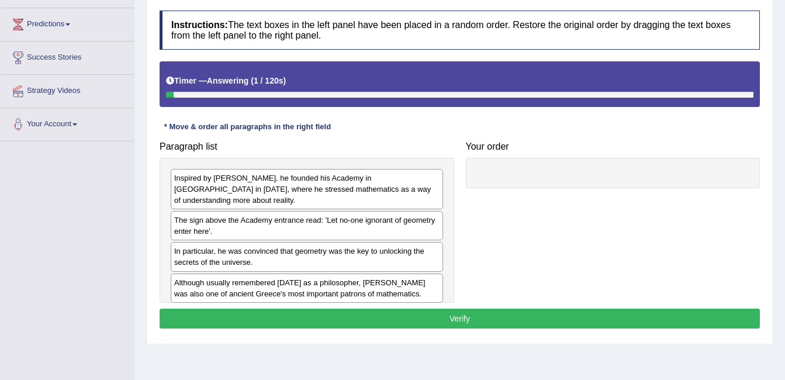
scroll to position [211, 0]
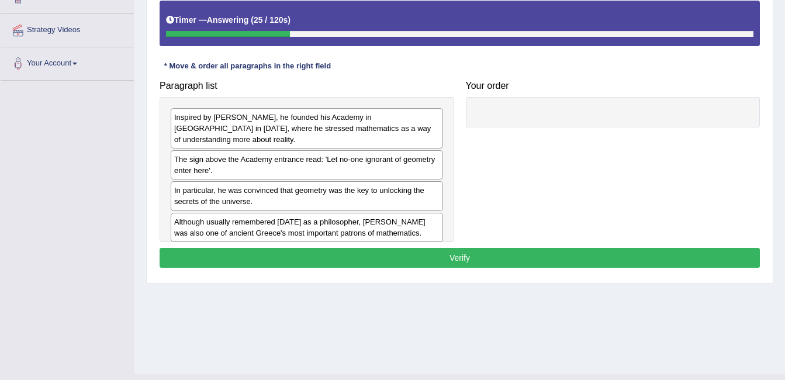
drag, startPoint x: 351, startPoint y: 107, endPoint x: 370, endPoint y: 135, distance: 33.6
click at [370, 135] on div "Inspired by [PERSON_NAME], he founded his Academy in [GEOGRAPHIC_DATA] in [DATE…" at bounding box center [307, 169] width 295 height 145
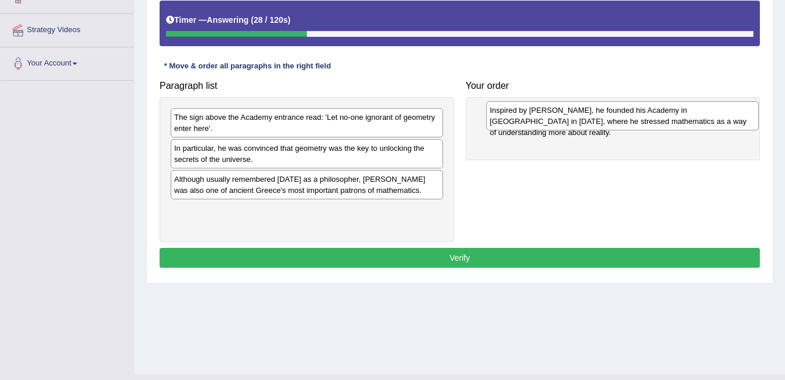
drag, startPoint x: 356, startPoint y: 132, endPoint x: 672, endPoint y: 125, distance: 315.9
click at [672, 125] on div "Inspired by [PERSON_NAME], he founded his Academy in [GEOGRAPHIC_DATA] in [DATE…" at bounding box center [623, 115] width 273 height 29
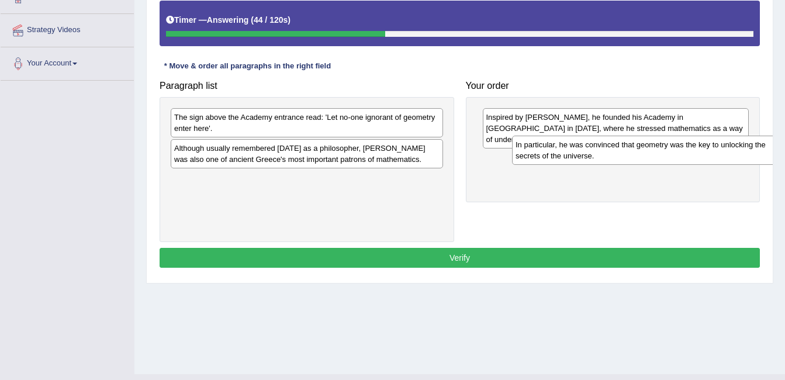
drag, startPoint x: 374, startPoint y: 157, endPoint x: 715, endPoint y: 154, distance: 341.6
click at [715, 154] on div "In particular, he was convinced that geometry was the key to unlocking the secr…" at bounding box center [648, 150] width 273 height 29
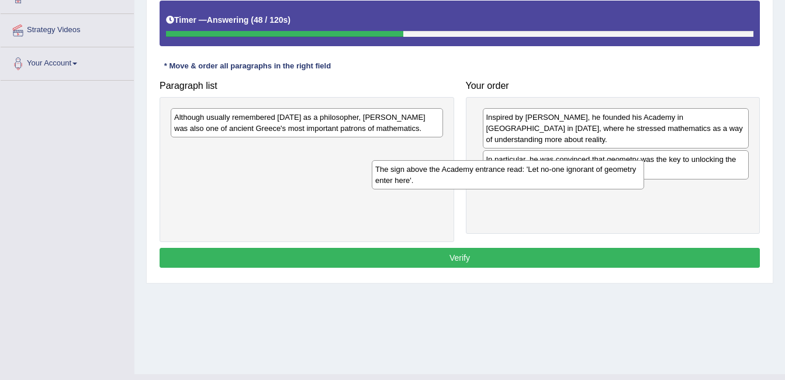
drag, startPoint x: 419, startPoint y: 130, endPoint x: 621, endPoint y: 182, distance: 207.8
click at [621, 182] on div "The sign above the Academy entrance read: 'Let no-one ignorant of geometry ente…" at bounding box center [508, 174] width 273 height 29
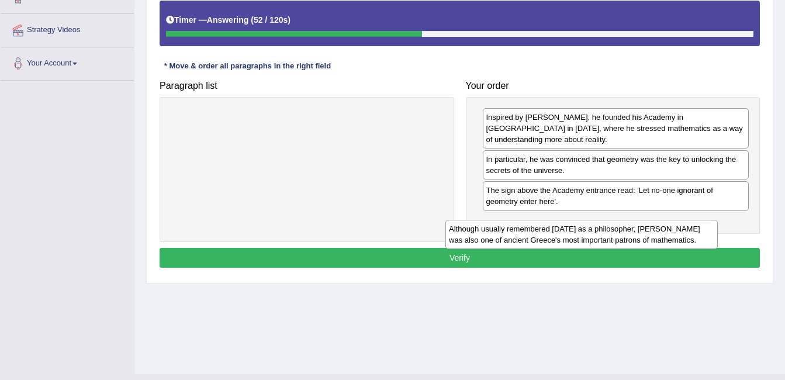
drag, startPoint x: 424, startPoint y: 123, endPoint x: 699, endPoint y: 235, distance: 296.7
click at [699, 235] on div "Although usually remembered [DATE] as a philosopher, [PERSON_NAME] was also one…" at bounding box center [582, 234] width 273 height 29
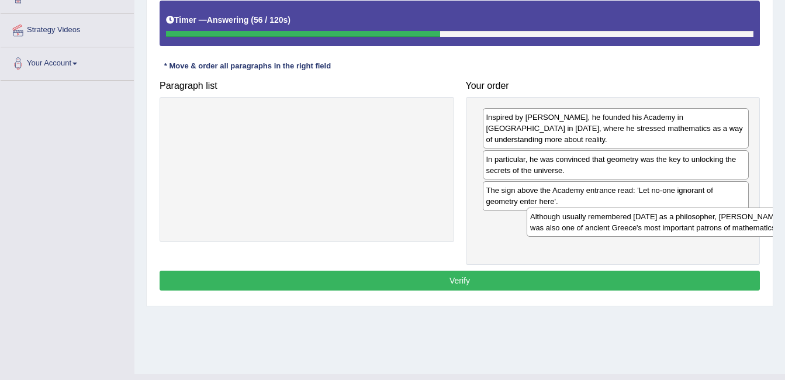
drag, startPoint x: 420, startPoint y: 128, endPoint x: 776, endPoint y: 228, distance: 369.8
click at [776, 228] on div "Home Practice Reading: Re-order Paragraphs [PERSON_NAME] « Prev Next » Report Q…" at bounding box center [460, 81] width 651 height 585
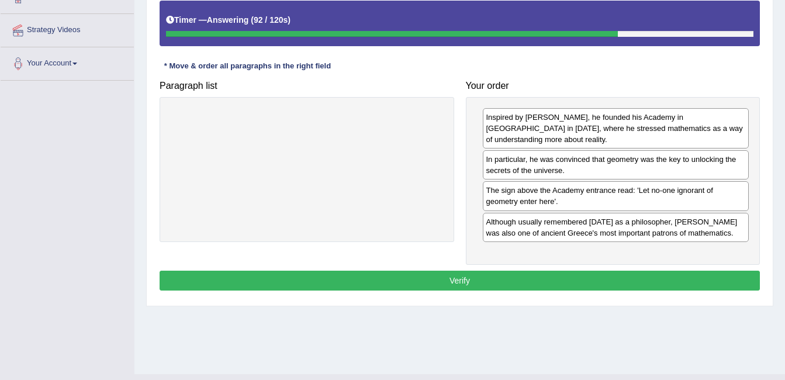
click at [673, 271] on button "Verify" at bounding box center [460, 281] width 601 height 20
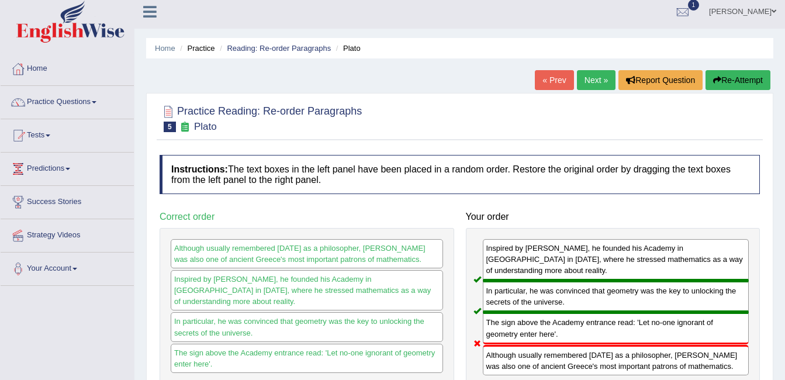
scroll to position [0, 0]
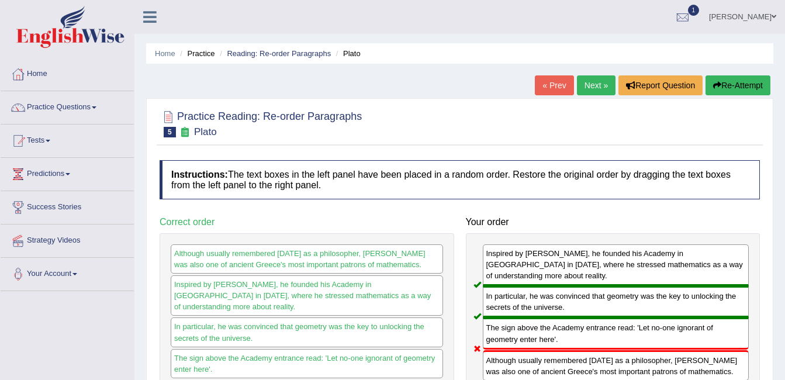
click at [595, 86] on link "Next »" at bounding box center [596, 85] width 39 height 20
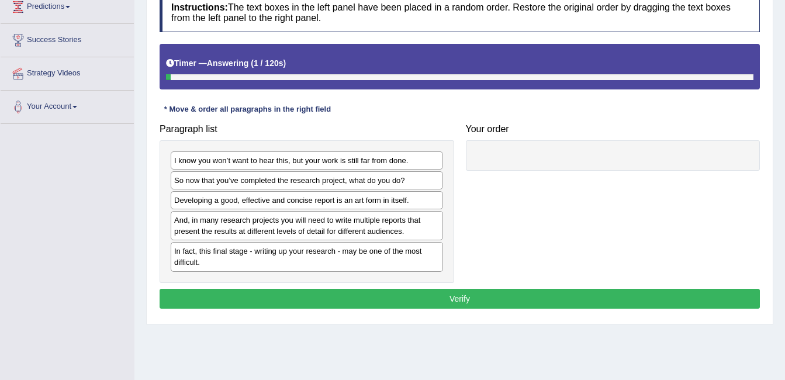
scroll to position [187, 0]
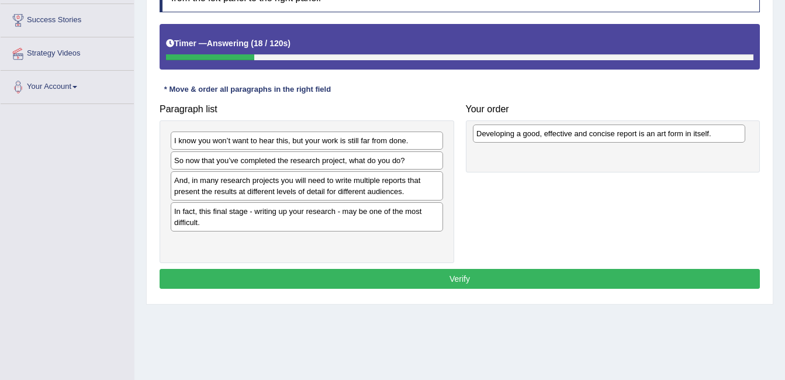
drag, startPoint x: 342, startPoint y: 187, endPoint x: 645, endPoint y: 140, distance: 306.0
click at [645, 140] on div "Developing a good, effective and concise report is an art form in itself." at bounding box center [609, 134] width 273 height 18
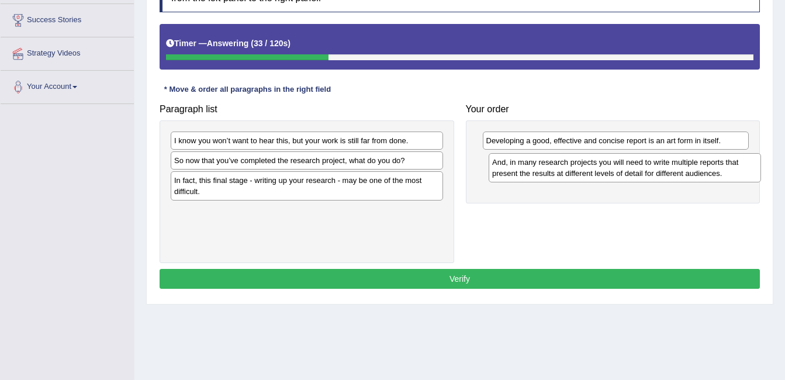
drag, startPoint x: 376, startPoint y: 193, endPoint x: 694, endPoint y: 175, distance: 318.7
click at [694, 175] on div "And, in many research projects you will need to write multiple reports that pre…" at bounding box center [625, 167] width 273 height 29
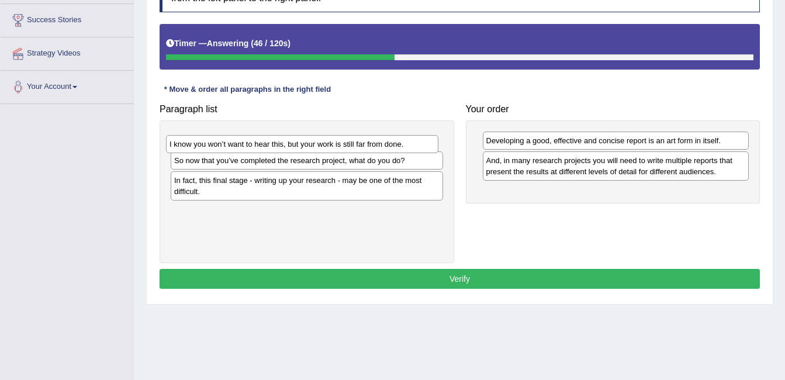
click at [368, 149] on div "I know you won’t want to hear this, but your work is still far from done." at bounding box center [302, 144] width 273 height 18
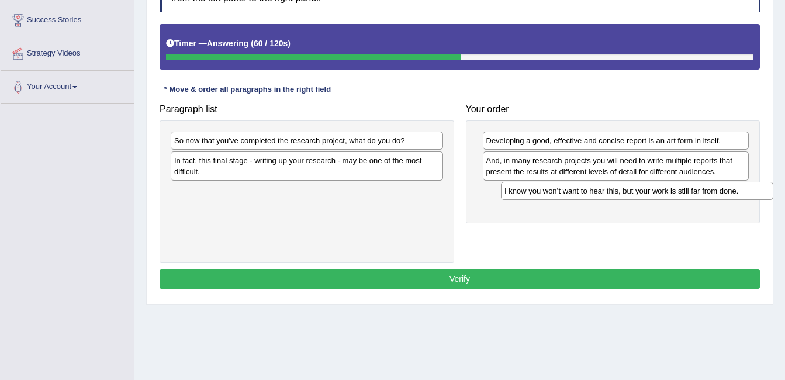
drag, startPoint x: 370, startPoint y: 146, endPoint x: 700, endPoint y: 197, distance: 334.3
click at [700, 197] on div "I know you won’t want to hear this, but your work is still far from done." at bounding box center [637, 191] width 273 height 18
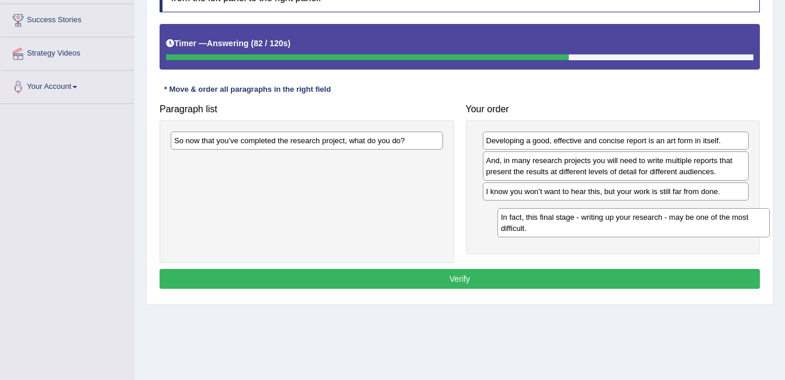
drag, startPoint x: 352, startPoint y: 173, endPoint x: 679, endPoint y: 229, distance: 331.8
click at [679, 229] on div "In fact, this final stage - writing up your research - may be one of the most d…" at bounding box center [634, 222] width 273 height 29
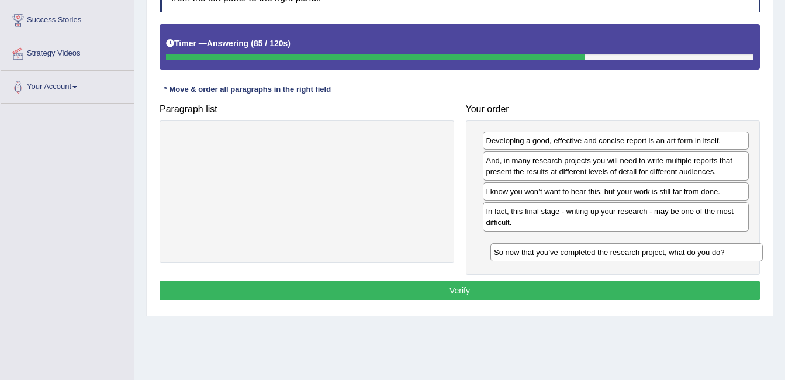
drag, startPoint x: 417, startPoint y: 143, endPoint x: 737, endPoint y: 255, distance: 338.9
click at [737, 255] on div "So now that you’ve completed the research project, what do you do?" at bounding box center [627, 252] width 273 height 18
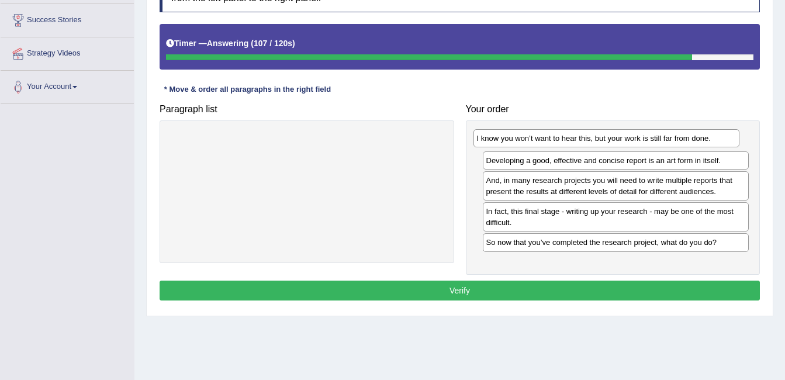
drag, startPoint x: 711, startPoint y: 195, endPoint x: 702, endPoint y: 142, distance: 54.0
click at [702, 142] on div "I know you won’t want to hear this, but your work is still far from done." at bounding box center [607, 138] width 267 height 18
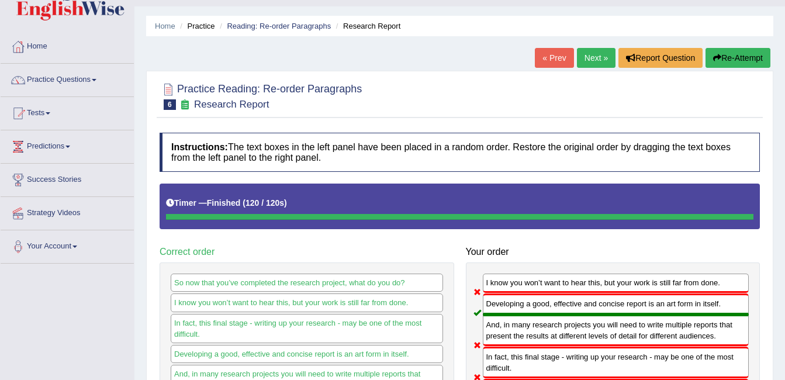
scroll to position [0, 0]
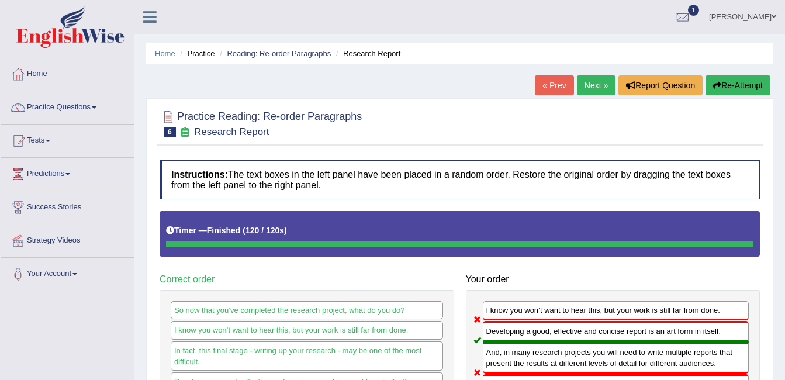
click at [605, 85] on link "Next »" at bounding box center [596, 85] width 39 height 20
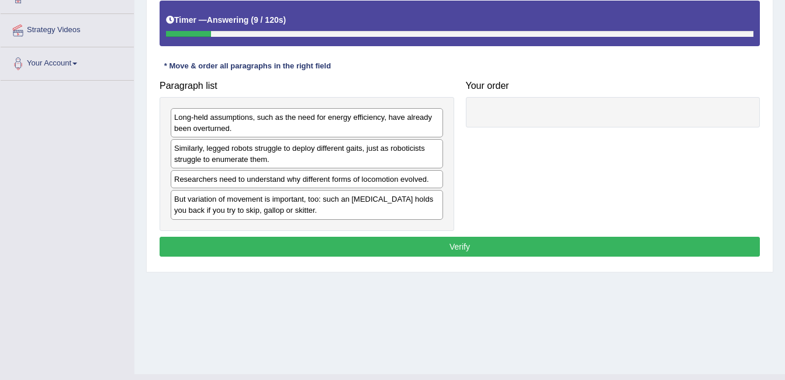
scroll to position [187, 0]
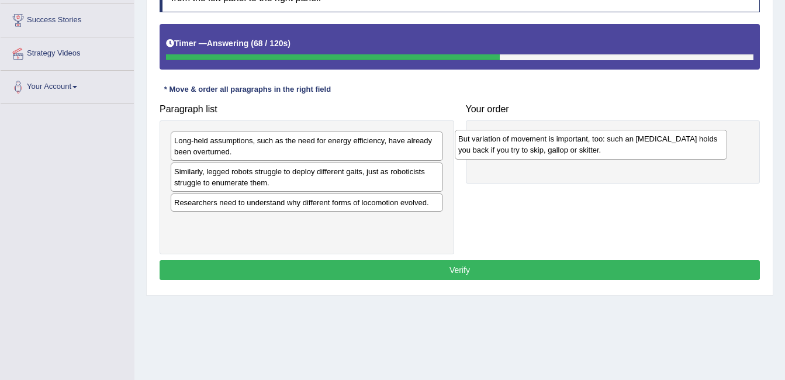
drag, startPoint x: 332, startPoint y: 214, endPoint x: 618, endPoint y: 136, distance: 296.4
click at [618, 136] on div "But variation of movement is important, too: such an ankle brace holds you back…" at bounding box center [591, 144] width 273 height 29
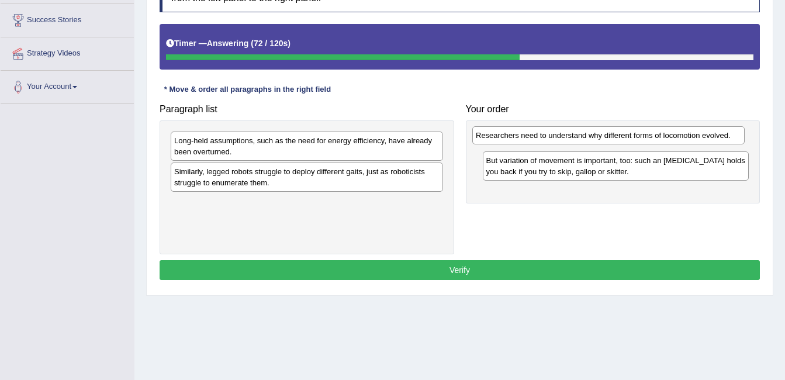
drag, startPoint x: 364, startPoint y: 202, endPoint x: 666, endPoint y: 135, distance: 309.2
click at [666, 135] on div "Researchers need to understand why different forms of locomotion evolved." at bounding box center [609, 135] width 273 height 18
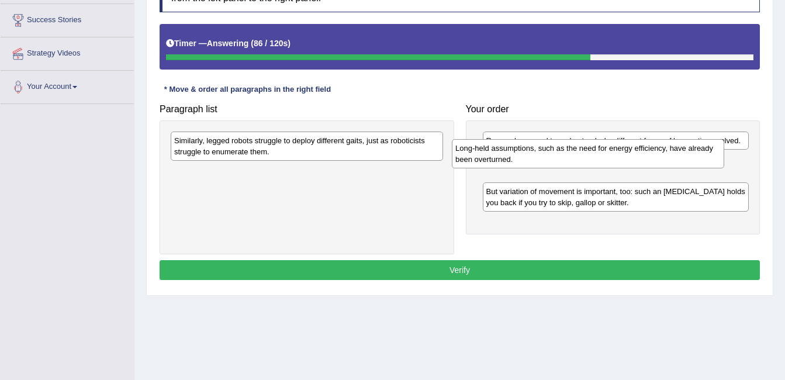
drag, startPoint x: 363, startPoint y: 159, endPoint x: 645, endPoint y: 167, distance: 281.4
click at [645, 167] on div "Long-held assumptions, such as the need for energy efficiency, have already bee…" at bounding box center [588, 153] width 273 height 29
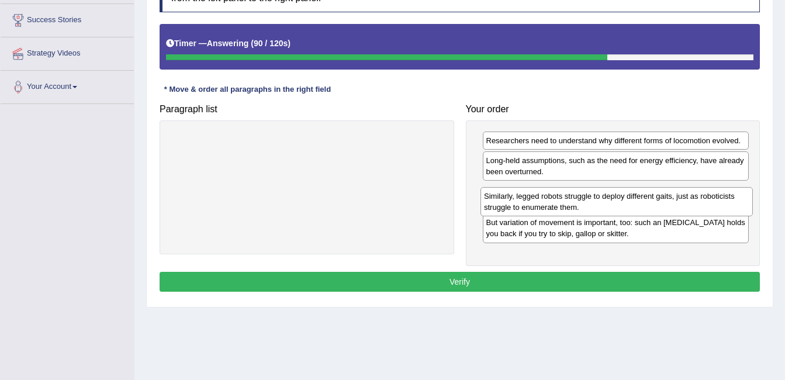
drag, startPoint x: 388, startPoint y: 145, endPoint x: 698, endPoint y: 201, distance: 314.9
click at [698, 201] on div "Similarly, legged robots struggle to deploy different gaits, just as roboticist…" at bounding box center [617, 201] width 273 height 29
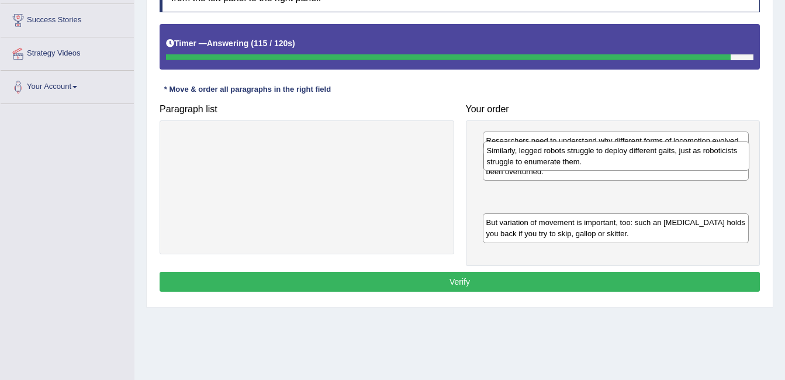
drag, startPoint x: 604, startPoint y: 210, endPoint x: 605, endPoint y: 169, distance: 40.9
click at [605, 169] on div "Similarly, legged robots struggle to deploy different gaits, just as roboticist…" at bounding box center [617, 156] width 267 height 29
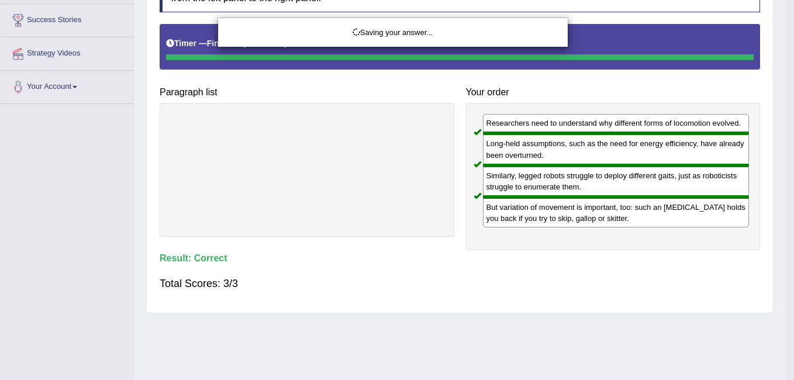
click at [556, 193] on body "Toggle navigation Home Practice Questions Speaking Practice Read Aloud Repeat S…" at bounding box center [397, 3] width 794 height 380
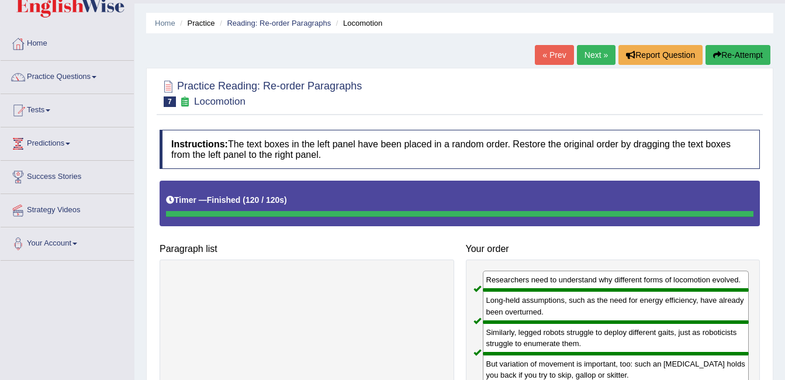
scroll to position [0, 0]
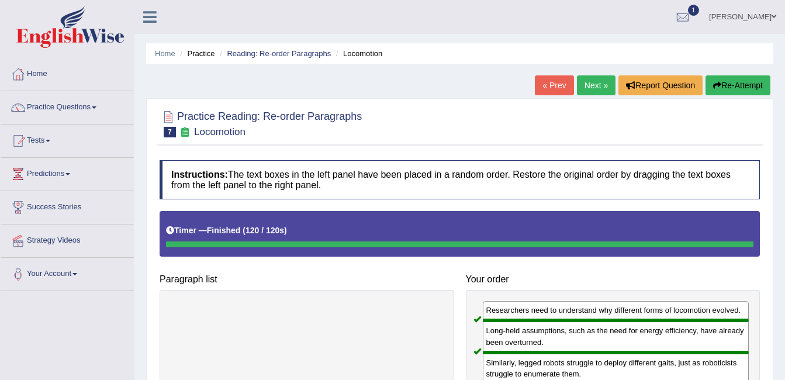
click at [591, 80] on link "Next »" at bounding box center [596, 85] width 39 height 20
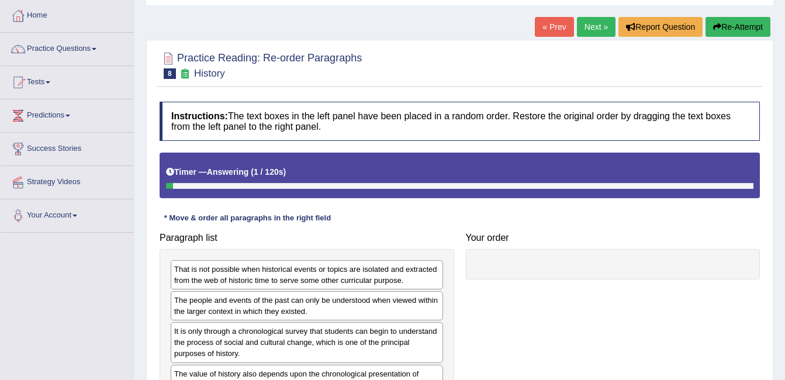
scroll to position [117, 0]
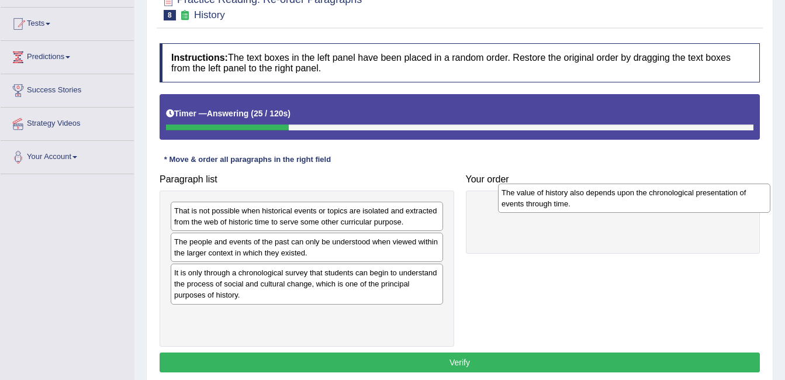
drag, startPoint x: 330, startPoint y: 328, endPoint x: 657, endPoint y: 205, distance: 349.8
click at [657, 205] on div "The value of history also depends upon the chronological presentation of events…" at bounding box center [634, 198] width 273 height 29
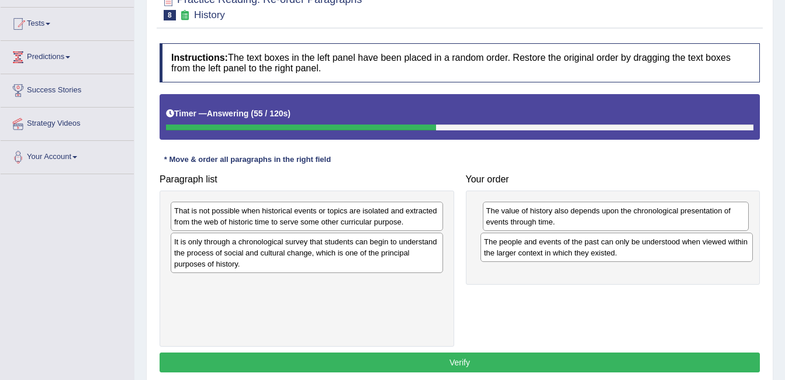
drag, startPoint x: 298, startPoint y: 247, endPoint x: 608, endPoint y: 247, distance: 310.0
click at [608, 247] on div "The people and events of the past can only be understood when viewed within the…" at bounding box center [617, 247] width 273 height 29
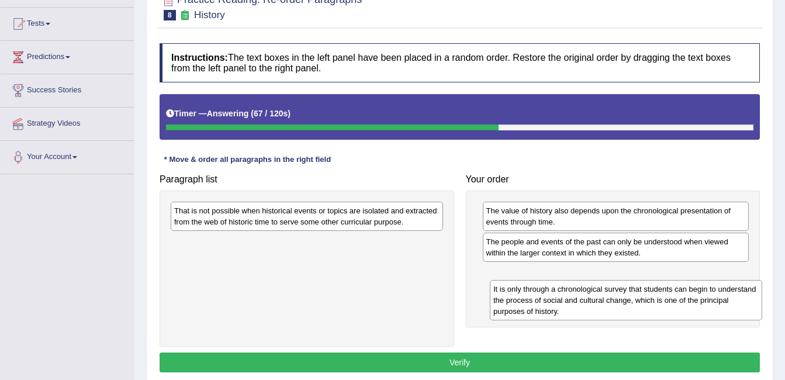
drag, startPoint x: 387, startPoint y: 257, endPoint x: 707, endPoint y: 304, distance: 322.8
click at [707, 304] on div "It is only through a chronological survey that students can begin to understand…" at bounding box center [626, 300] width 273 height 40
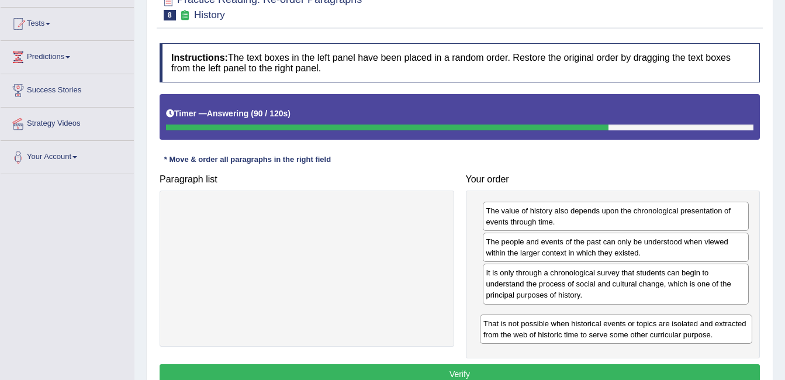
drag, startPoint x: 429, startPoint y: 218, endPoint x: 738, endPoint y: 330, distance: 329.3
click at [738, 330] on div "That is not possible when historical events or topics are isolated and extracte…" at bounding box center [616, 329] width 273 height 29
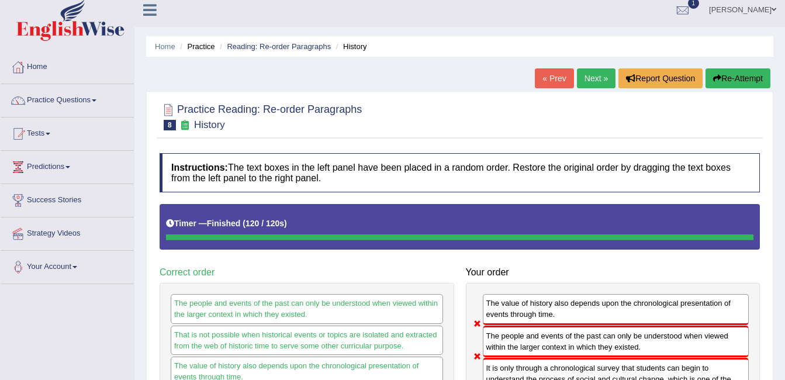
scroll to position [0, 0]
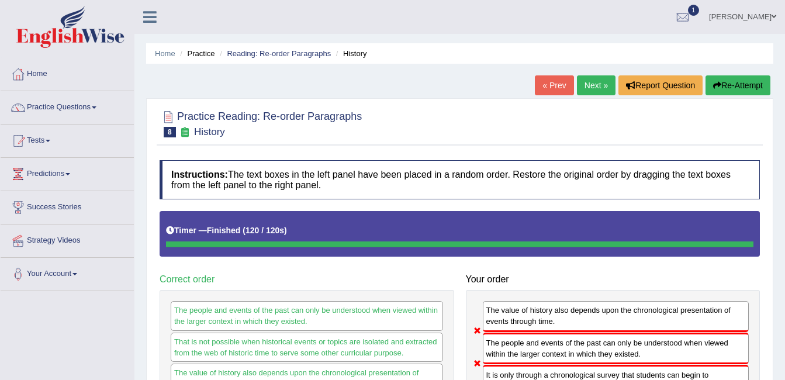
click at [601, 85] on link "Next »" at bounding box center [596, 85] width 39 height 20
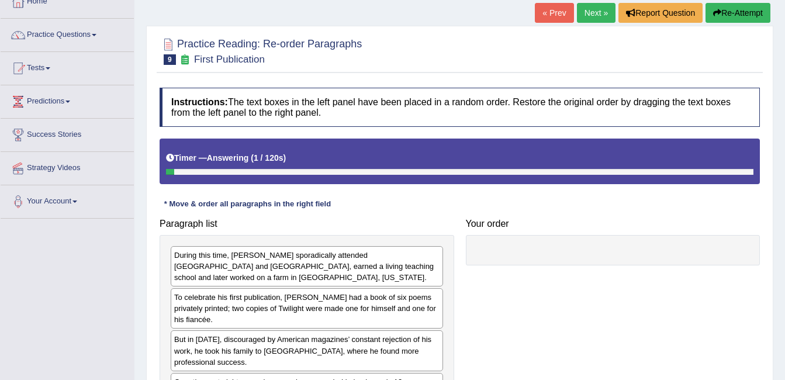
scroll to position [211, 0]
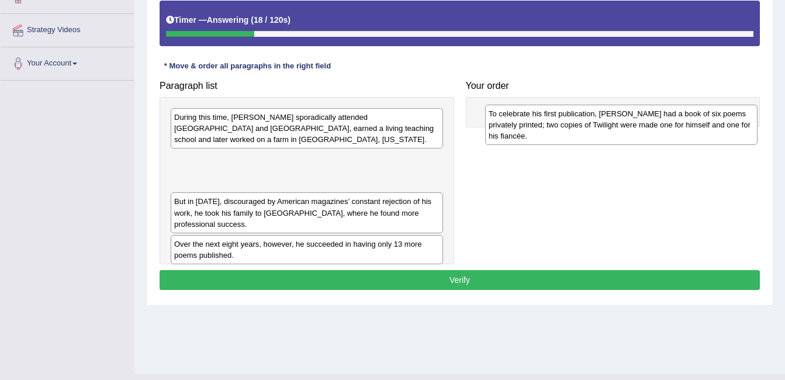
drag, startPoint x: 373, startPoint y: 171, endPoint x: 688, endPoint y: 136, distance: 316.5
click at [688, 136] on div "To celebrate his first publication, [PERSON_NAME] had a book of six poems priva…" at bounding box center [621, 125] width 273 height 40
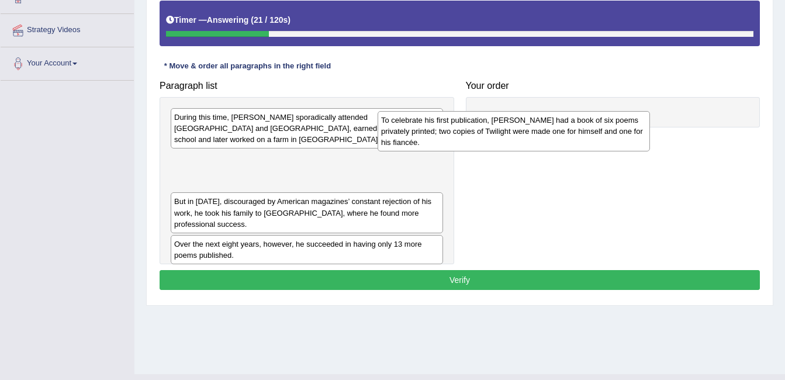
drag, startPoint x: 411, startPoint y: 164, endPoint x: 618, endPoint y: 136, distance: 208.9
click at [618, 136] on div "To celebrate his first publication, [PERSON_NAME] had a book of six poems priva…" at bounding box center [514, 131] width 273 height 40
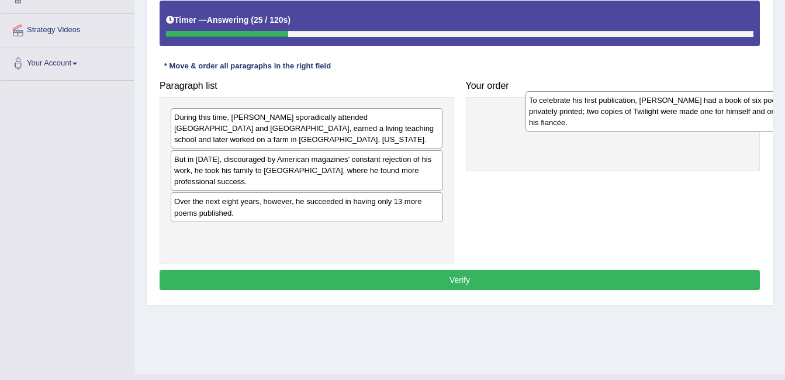
drag, startPoint x: 339, startPoint y: 173, endPoint x: 694, endPoint y: 125, distance: 358.2
click at [694, 125] on div "To celebrate his first publication, [PERSON_NAME] had a book of six poems priva…" at bounding box center [662, 111] width 273 height 40
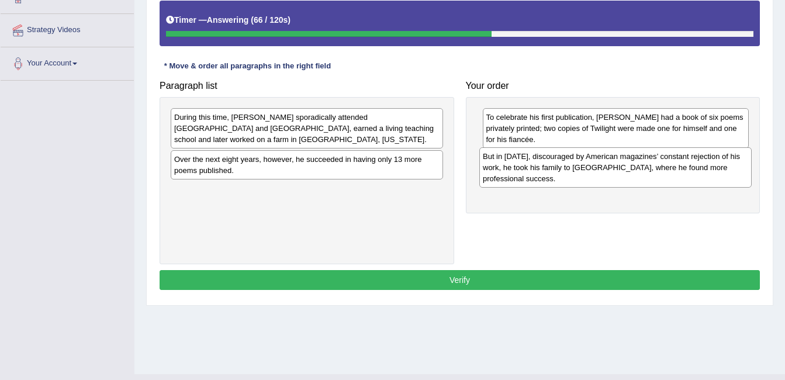
drag, startPoint x: 367, startPoint y: 173, endPoint x: 676, endPoint y: 181, distance: 308.9
click at [676, 181] on div "But in [DATE], discouraged by American magazines’ constant rejection of his wor…" at bounding box center [616, 167] width 273 height 40
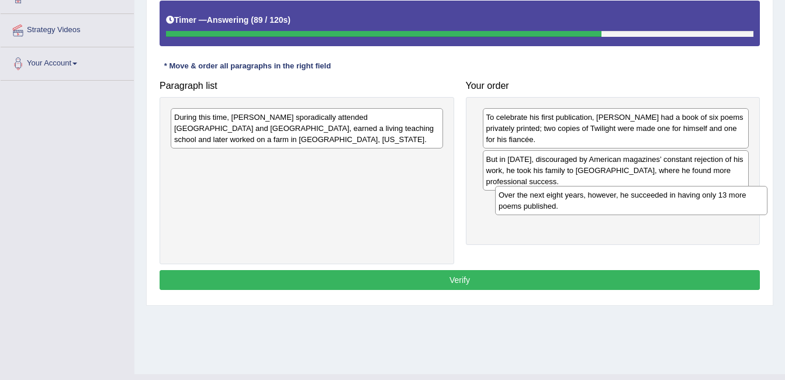
drag, startPoint x: 407, startPoint y: 144, endPoint x: 732, endPoint y: 191, distance: 328.0
click at [732, 191] on div "Over the next eight years, however, he succeeded in having only 13 more poems p…" at bounding box center [631, 200] width 273 height 29
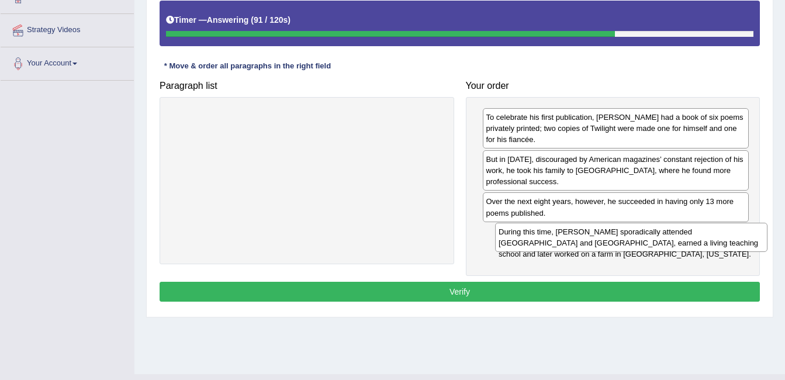
drag, startPoint x: 427, startPoint y: 118, endPoint x: 752, endPoint y: 233, distance: 344.2
click at [752, 233] on div "During this time, [PERSON_NAME] sporadically attended [GEOGRAPHIC_DATA] and [GE…" at bounding box center [631, 237] width 273 height 29
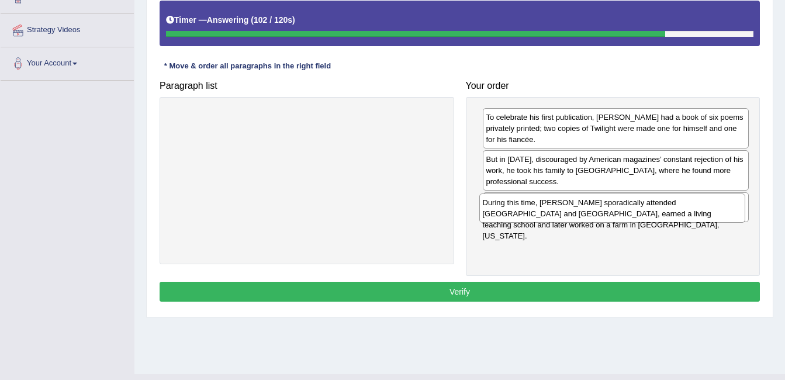
drag, startPoint x: 678, startPoint y: 251, endPoint x: 674, endPoint y: 221, distance: 30.6
click at [674, 221] on div "During this time, [PERSON_NAME] sporadically attended [GEOGRAPHIC_DATA] and [GE…" at bounding box center [613, 208] width 267 height 29
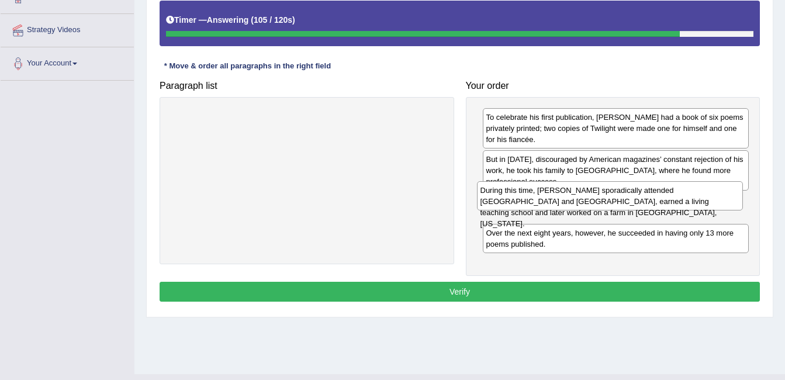
drag, startPoint x: 657, startPoint y: 242, endPoint x: 652, endPoint y: 199, distance: 43.1
click at [652, 199] on div "During this time, [PERSON_NAME] sporadically attended [GEOGRAPHIC_DATA] and [GE…" at bounding box center [610, 195] width 267 height 29
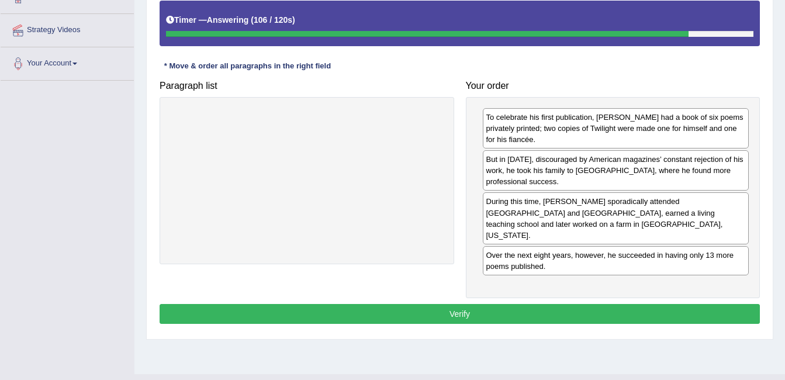
click at [583, 304] on button "Verify" at bounding box center [460, 314] width 601 height 20
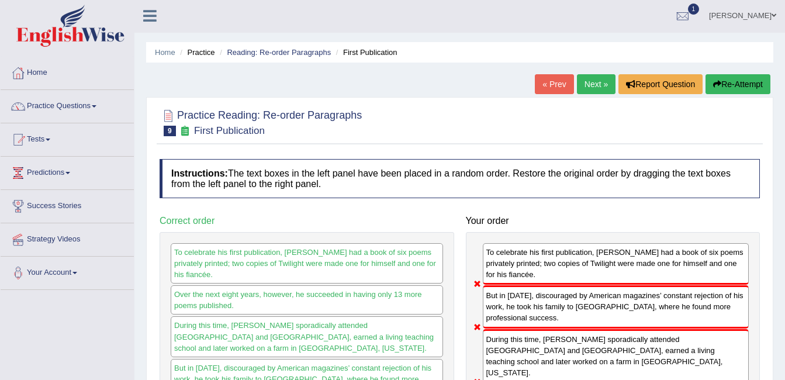
scroll to position [0, 0]
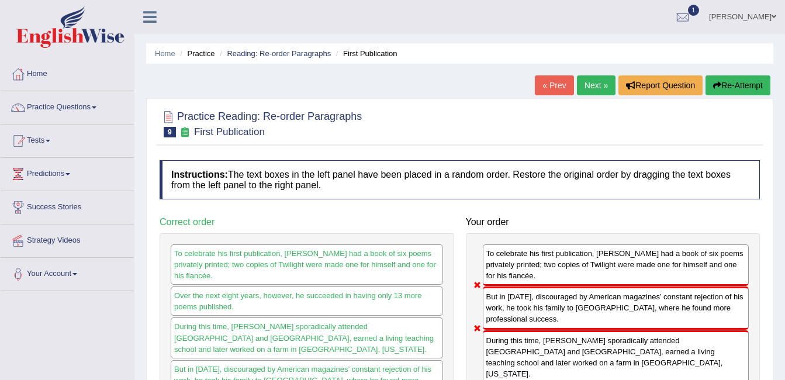
click at [599, 77] on link "Next »" at bounding box center [596, 85] width 39 height 20
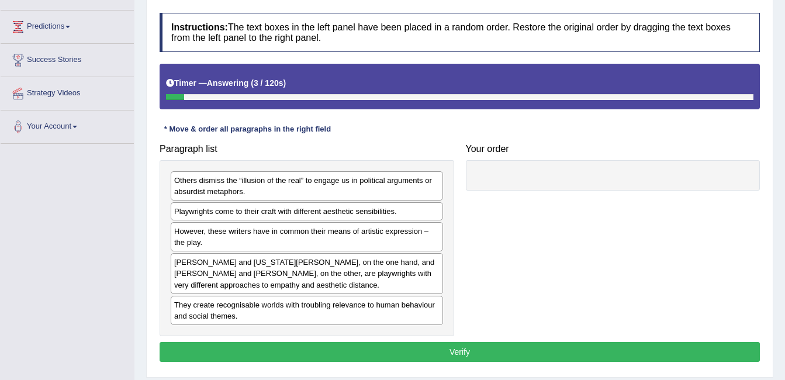
scroll to position [164, 0]
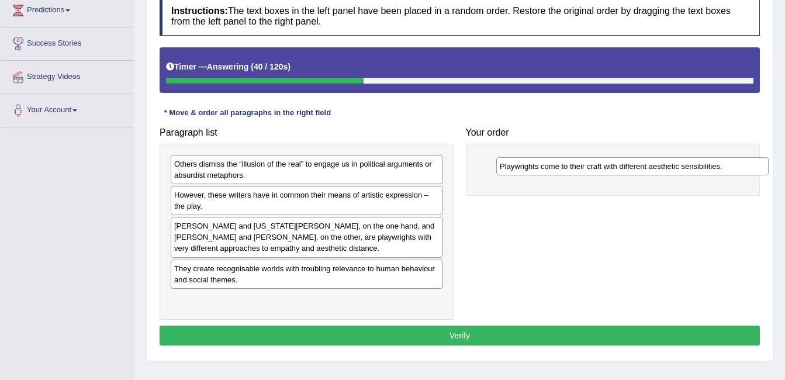
drag, startPoint x: 399, startPoint y: 194, endPoint x: 725, endPoint y: 165, distance: 327.0
click at [725, 165] on div "Playwrights come to their craft with different aesthetic sensibilities." at bounding box center [633, 166] width 273 height 18
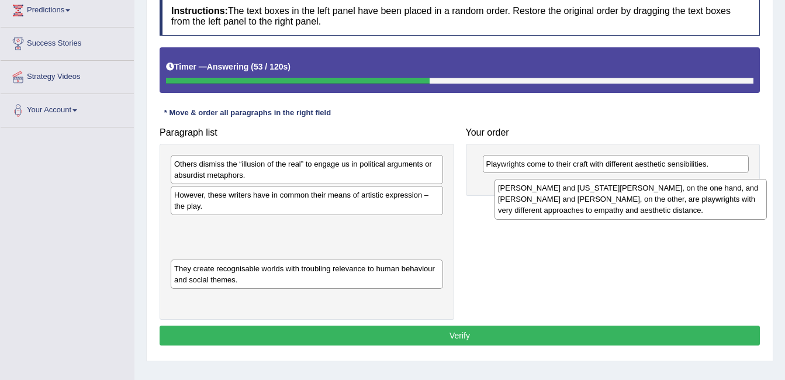
drag, startPoint x: 407, startPoint y: 242, endPoint x: 731, endPoint y: 204, distance: 326.2
click at [731, 204] on div "Thornton Wilder and Tennessee Williams, on the one hand, and Bertolt Brecht and…" at bounding box center [631, 199] width 273 height 40
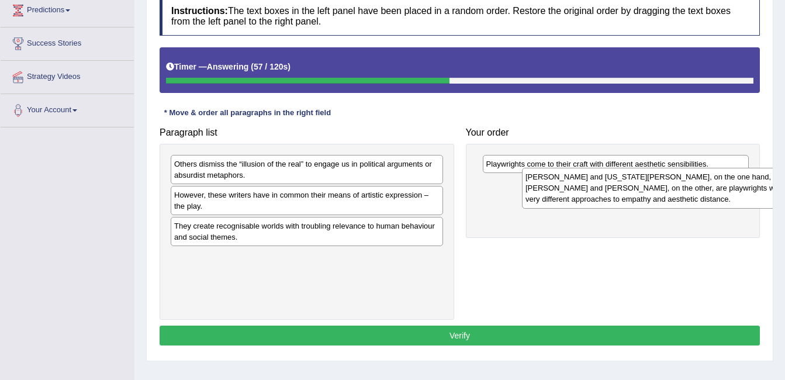
drag, startPoint x: 380, startPoint y: 256, endPoint x: 731, endPoint y: 207, distance: 354.9
click at [731, 207] on div "Thornton Wilder and Tennessee Williams, on the one hand, and Bertolt Brecht and…" at bounding box center [658, 188] width 273 height 40
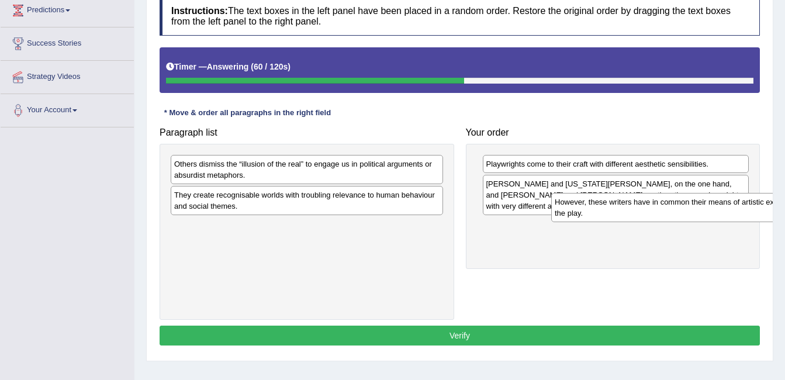
drag, startPoint x: 407, startPoint y: 207, endPoint x: 788, endPoint y: 214, distance: 380.8
click at [785, 214] on html "Toggle navigation Home Practice Questions Speaking Practice Read Aloud Repeat S…" at bounding box center [392, 26] width 785 height 380
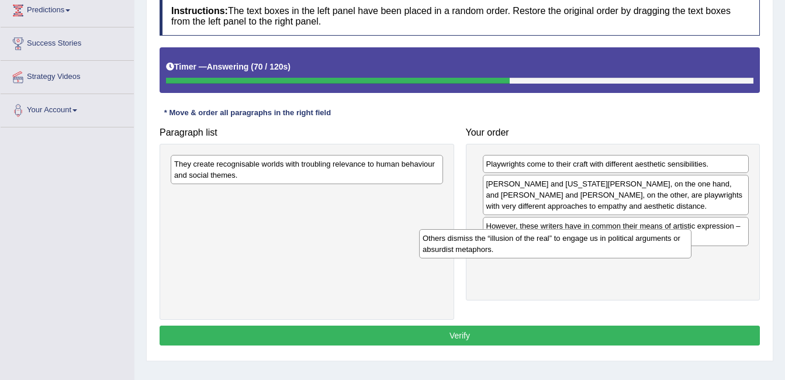
drag, startPoint x: 394, startPoint y: 182, endPoint x: 643, endPoint y: 256, distance: 259.4
click at [643, 256] on div "Others dismiss the “illusion of the real” to engage us in political arguments o…" at bounding box center [555, 243] width 273 height 29
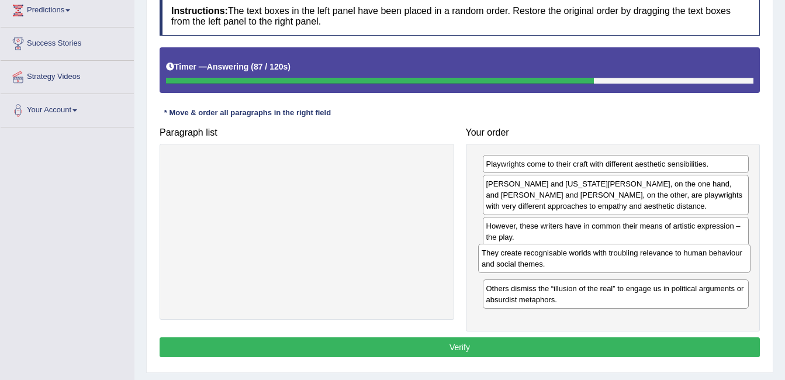
drag, startPoint x: 375, startPoint y: 178, endPoint x: 683, endPoint y: 267, distance: 320.2
click at [683, 267] on div "They create recognisable worlds with troubling relevance to human behaviour and…" at bounding box center [614, 258] width 273 height 29
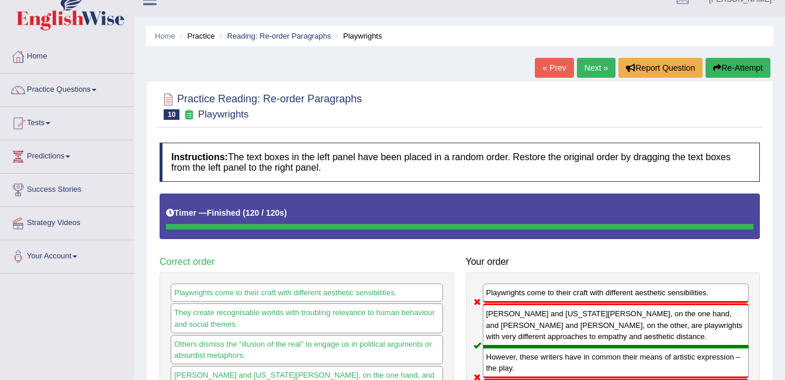
scroll to position [0, 0]
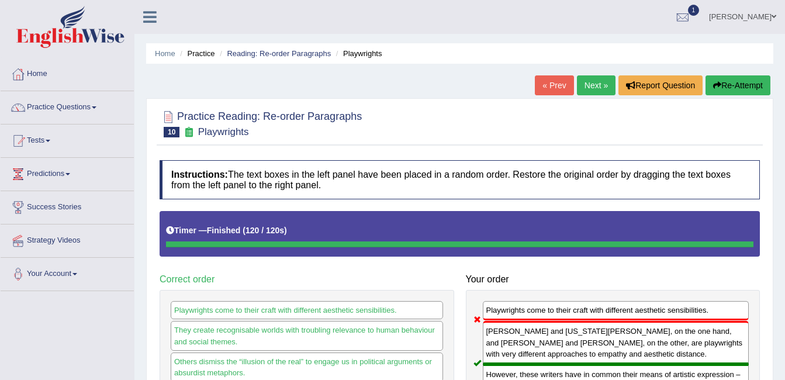
click at [601, 79] on link "Next »" at bounding box center [596, 85] width 39 height 20
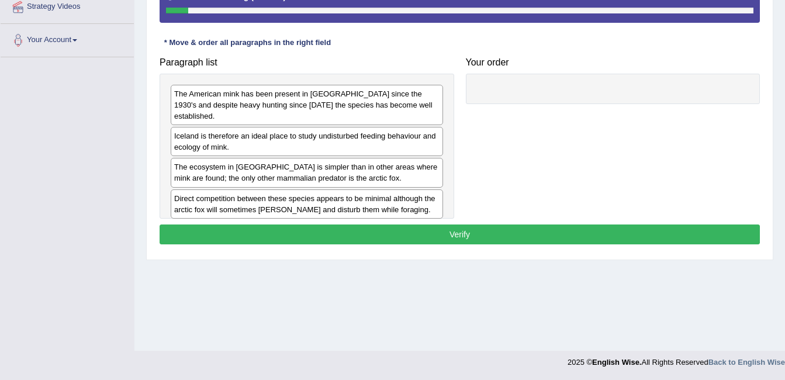
scroll to position [211, 0]
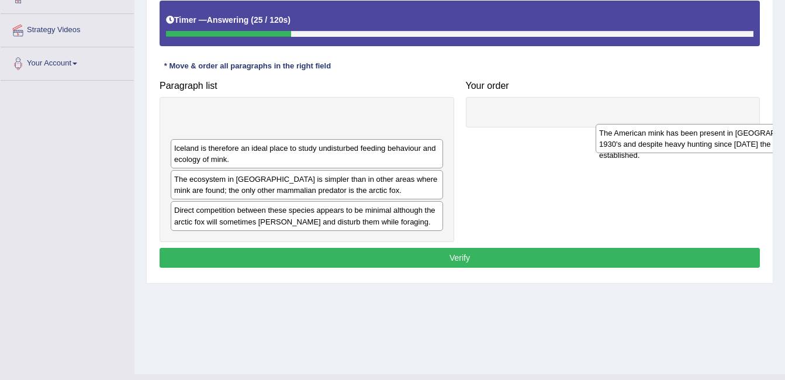
drag, startPoint x: 359, startPoint y: 127, endPoint x: 784, endPoint y: 143, distance: 425.5
click at [784, 143] on div "Home Practice Reading: Re-order Paragraphs Mink « Prev Next » Report Question R…" at bounding box center [460, 81] width 651 height 585
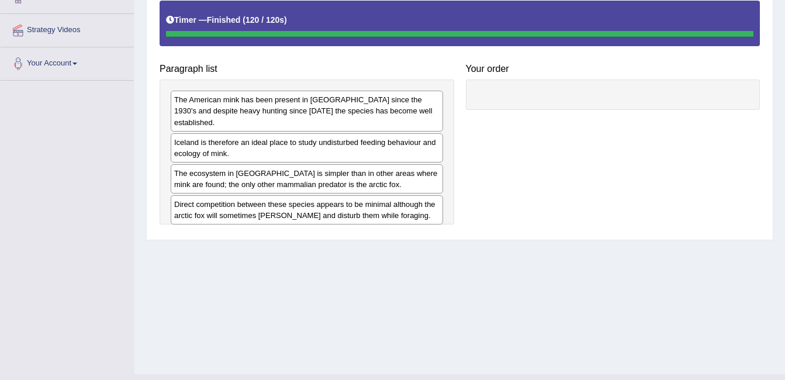
click at [225, 234] on div "Instructions: The text boxes in the left panel have been placed in a random ord…" at bounding box center [460, 89] width 606 height 290
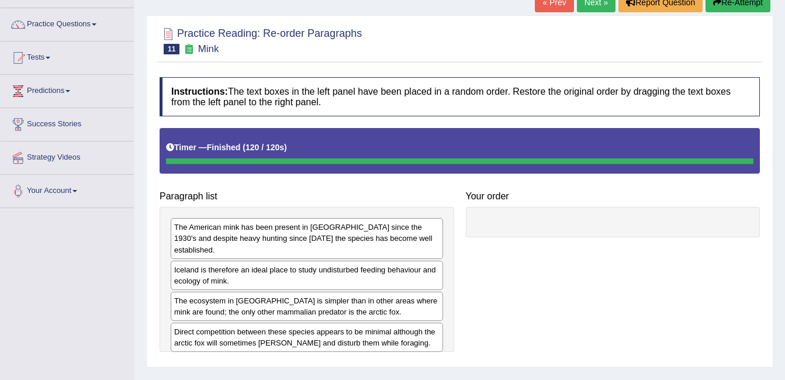
scroll to position [47, 0]
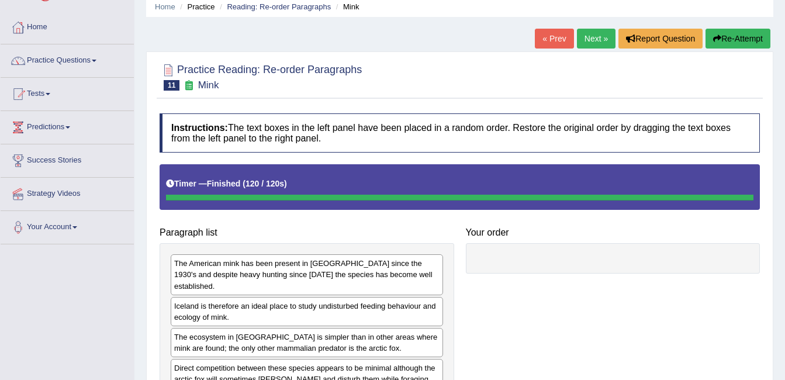
click at [723, 37] on button "Re-Attempt" at bounding box center [738, 39] width 65 height 20
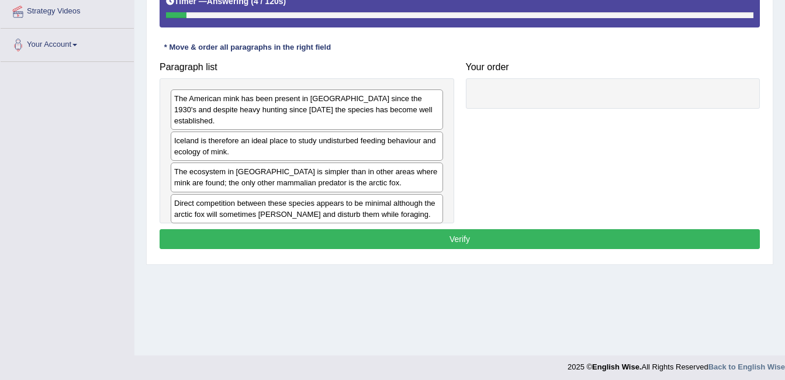
scroll to position [234, 0]
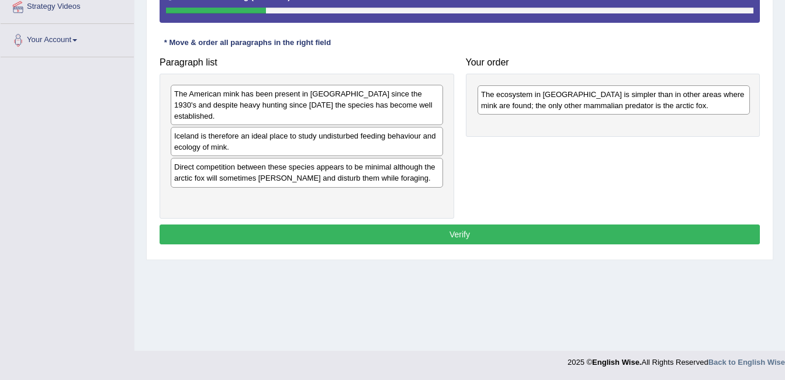
drag, startPoint x: 397, startPoint y: 163, endPoint x: 704, endPoint y: 102, distance: 313.1
click at [704, 102] on div "The ecosystem in [GEOGRAPHIC_DATA] is simpler than in other areas where mink ar…" at bounding box center [614, 99] width 273 height 29
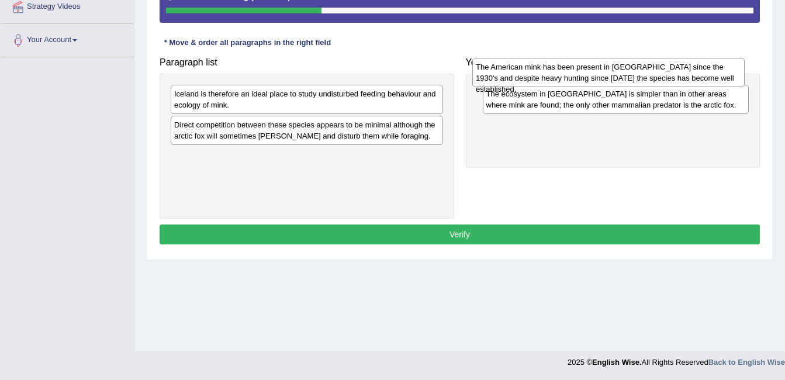
drag, startPoint x: 366, startPoint y: 90, endPoint x: 667, endPoint y: 63, distance: 303.0
click at [667, 63] on div "The American mink has been present in [GEOGRAPHIC_DATA] since the 1930's and de…" at bounding box center [609, 72] width 273 height 29
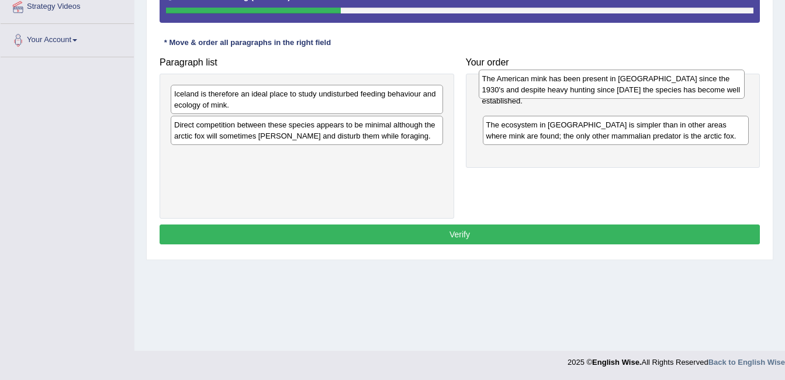
drag, startPoint x: 626, startPoint y: 138, endPoint x: 622, endPoint y: 92, distance: 46.4
click at [622, 92] on div "The American mink has been present in [GEOGRAPHIC_DATA] since the 1930's and de…" at bounding box center [612, 84] width 267 height 29
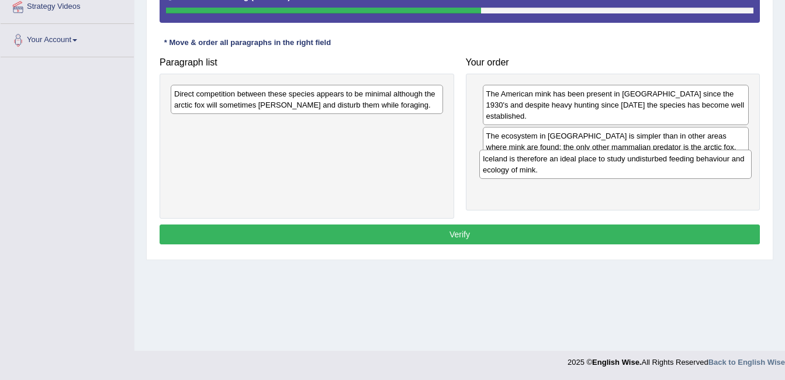
drag, startPoint x: 381, startPoint y: 95, endPoint x: 690, endPoint y: 160, distance: 315.6
click at [690, 160] on div "Iceland is therefore an ideal place to study undisturbed feeding behaviour and …" at bounding box center [616, 164] width 273 height 29
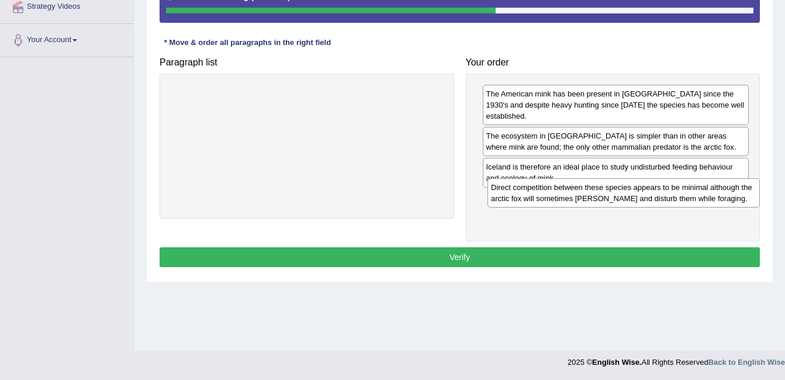
drag, startPoint x: 401, startPoint y: 105, endPoint x: 718, endPoint y: 198, distance: 330.5
click at [718, 198] on div "Direct competition between these species appears to be minimal although the arc…" at bounding box center [624, 192] width 273 height 29
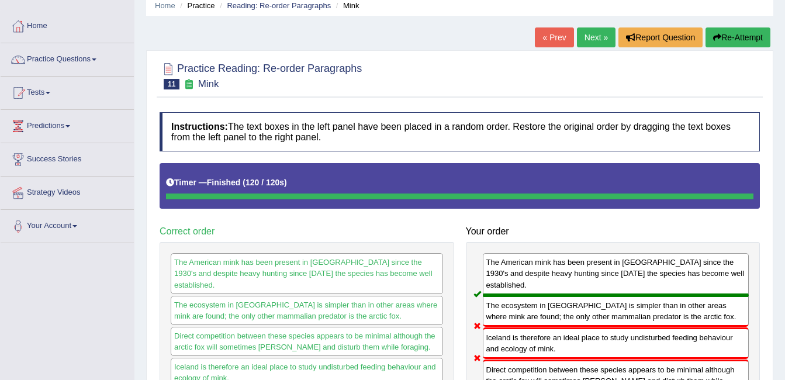
scroll to position [47, 0]
